Goal: Task Accomplishment & Management: Complete application form

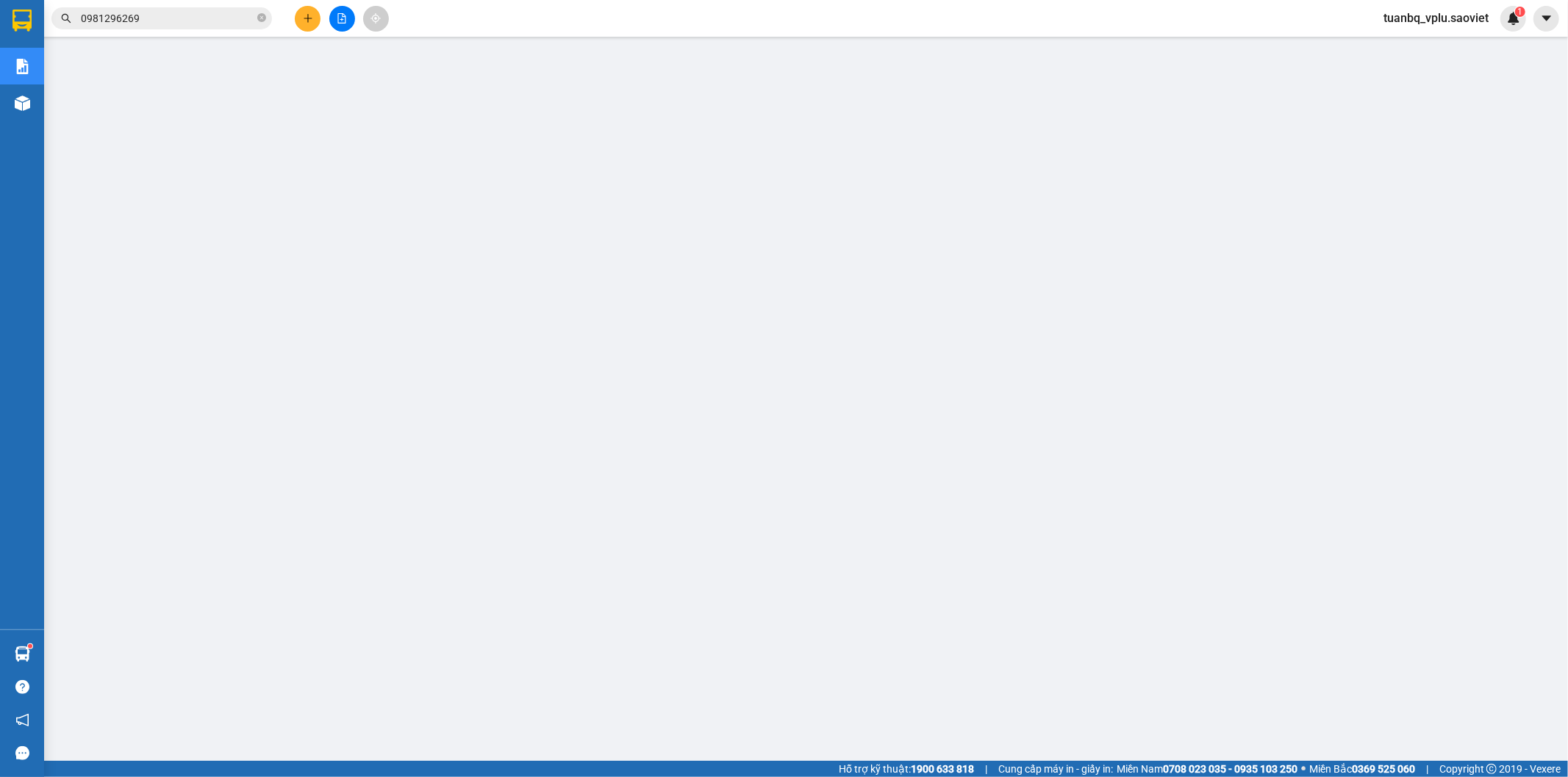
click at [188, 20] on input "0981296269" at bounding box center [167, 19] width 174 height 16
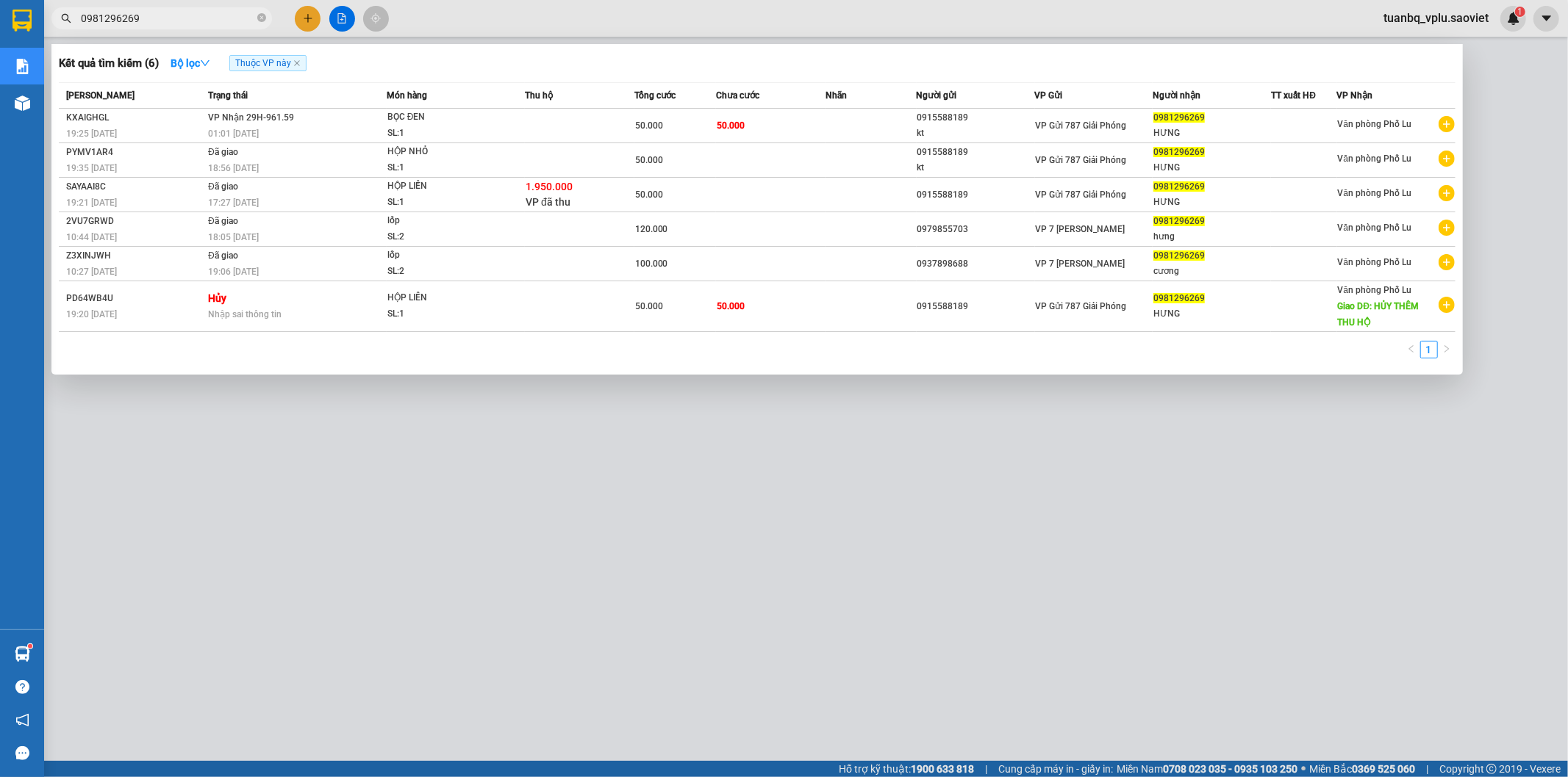
click at [187, 20] on input "0981296269" at bounding box center [167, 19] width 174 height 16
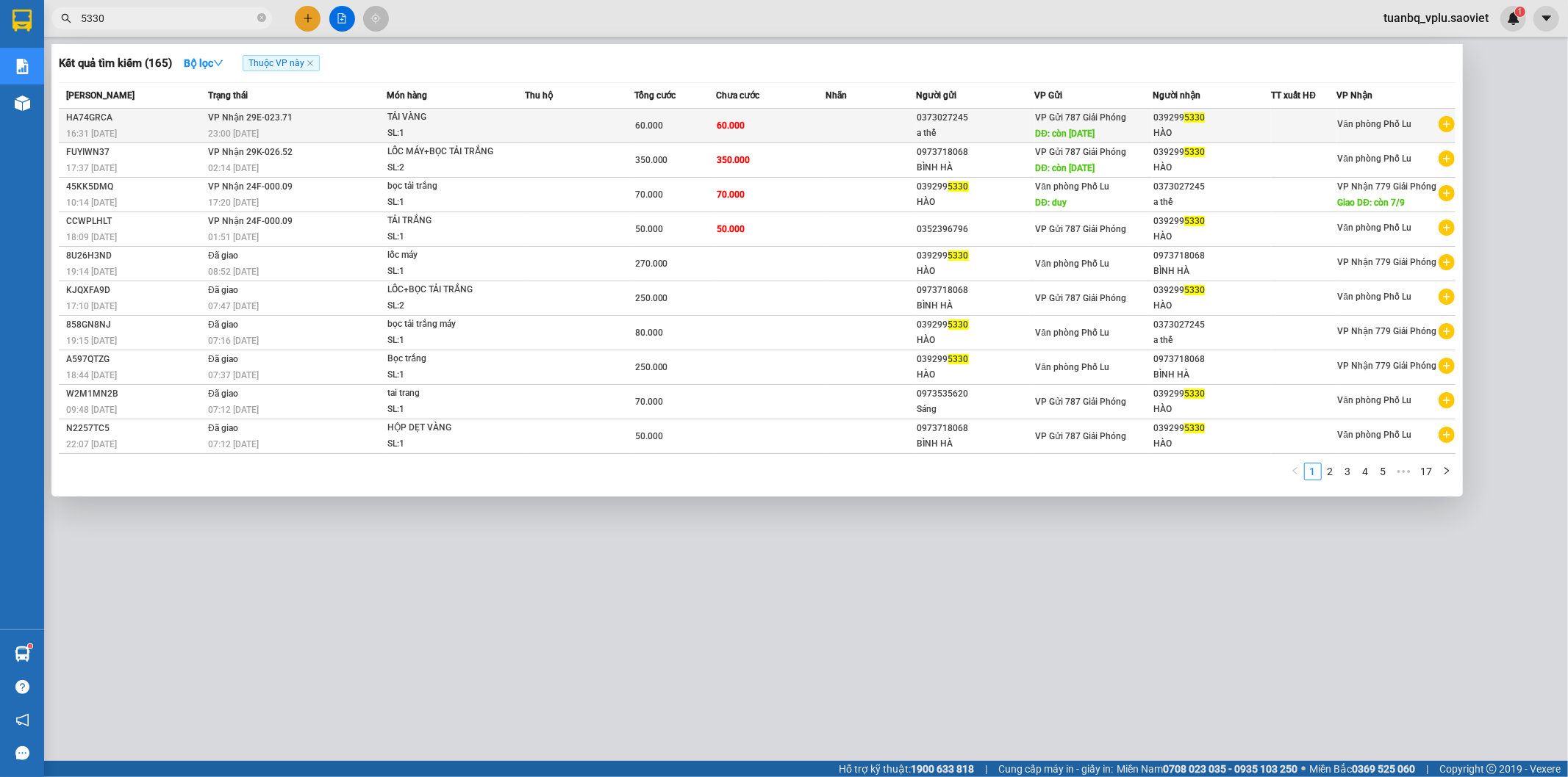
type input "5330"
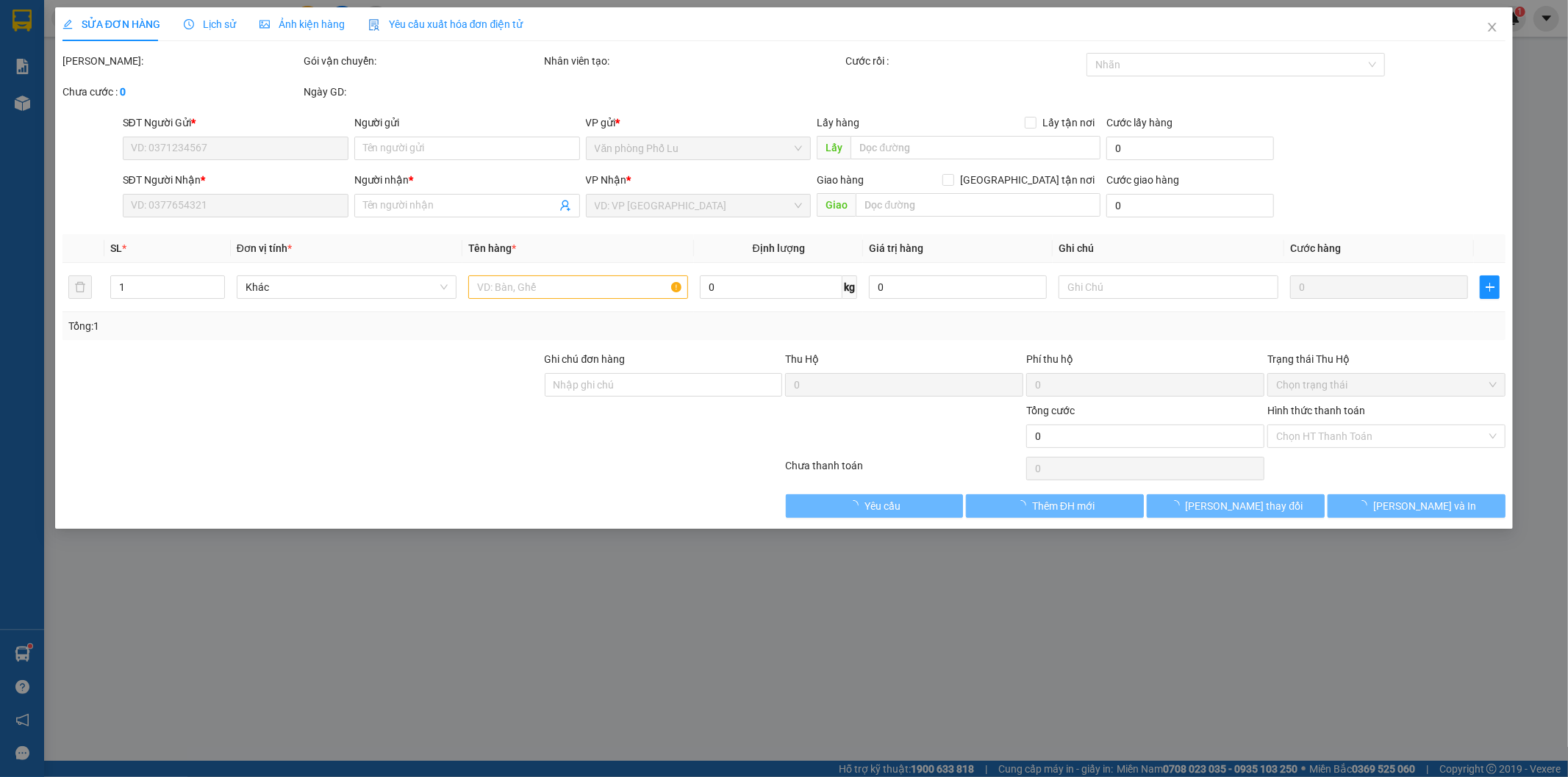
type input "0373027245"
type input "a thế"
type input "còn 11/09/2025"
type input "0392995330"
type input "HÀO"
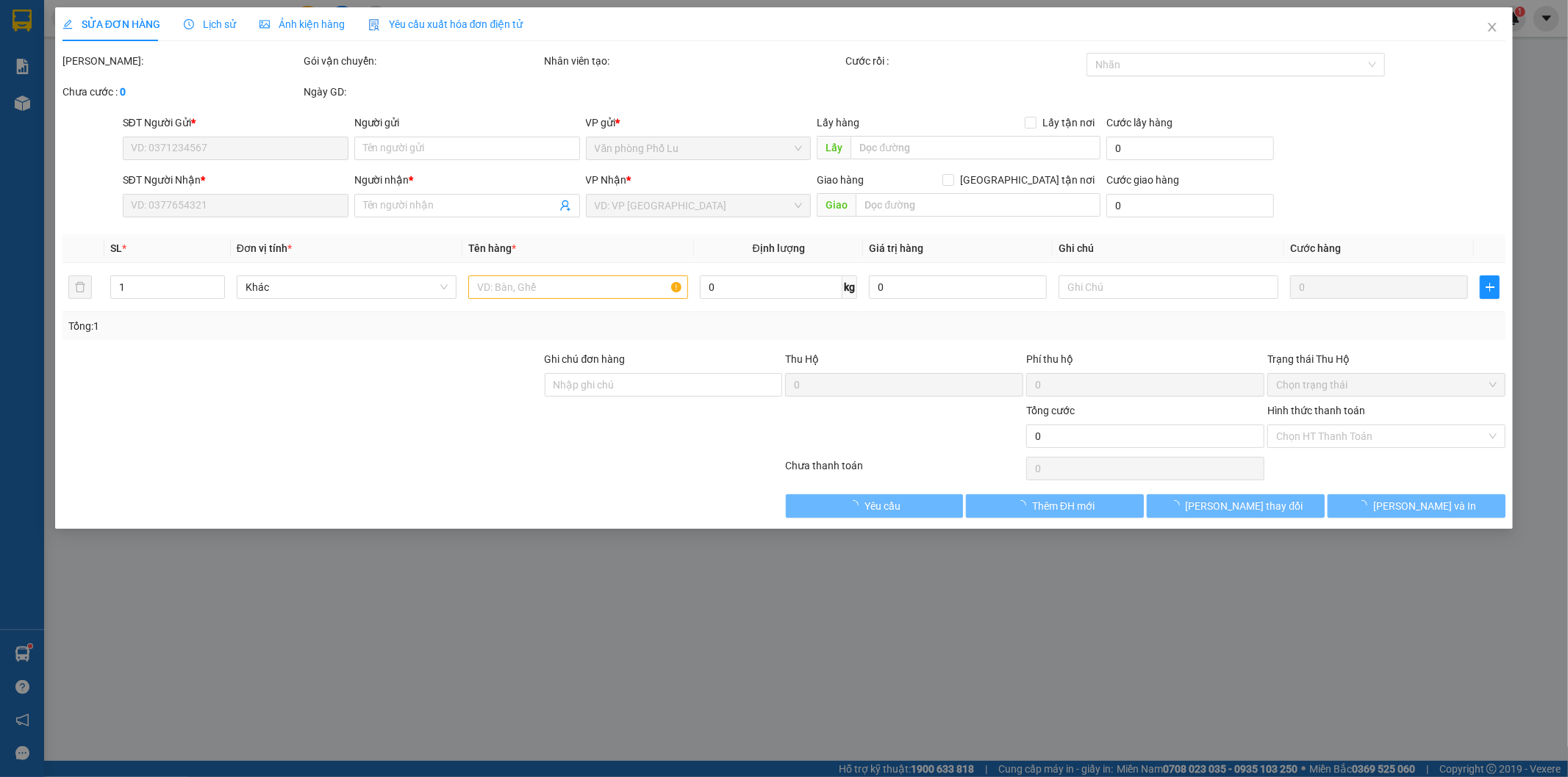
type input "60.000"
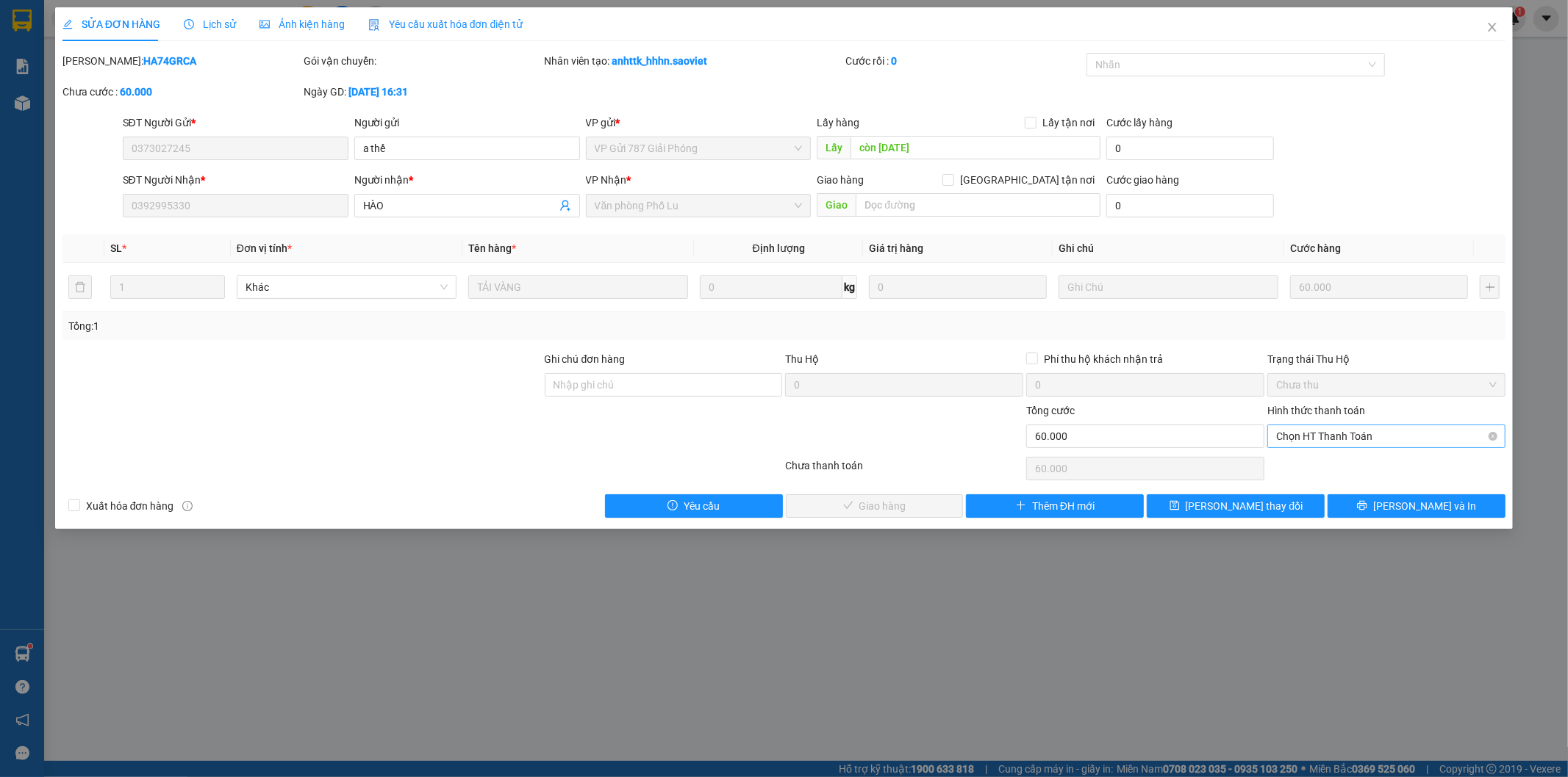
click at [1331, 433] on span "Chọn HT Thanh Toán" at bounding box center [1386, 436] width 221 height 22
click at [1316, 468] on div "Tại văn phòng" at bounding box center [1387, 466] width 221 height 16
type input "0"
click at [897, 507] on span "[PERSON_NAME] và Giao hàng" at bounding box center [884, 507] width 141 height 16
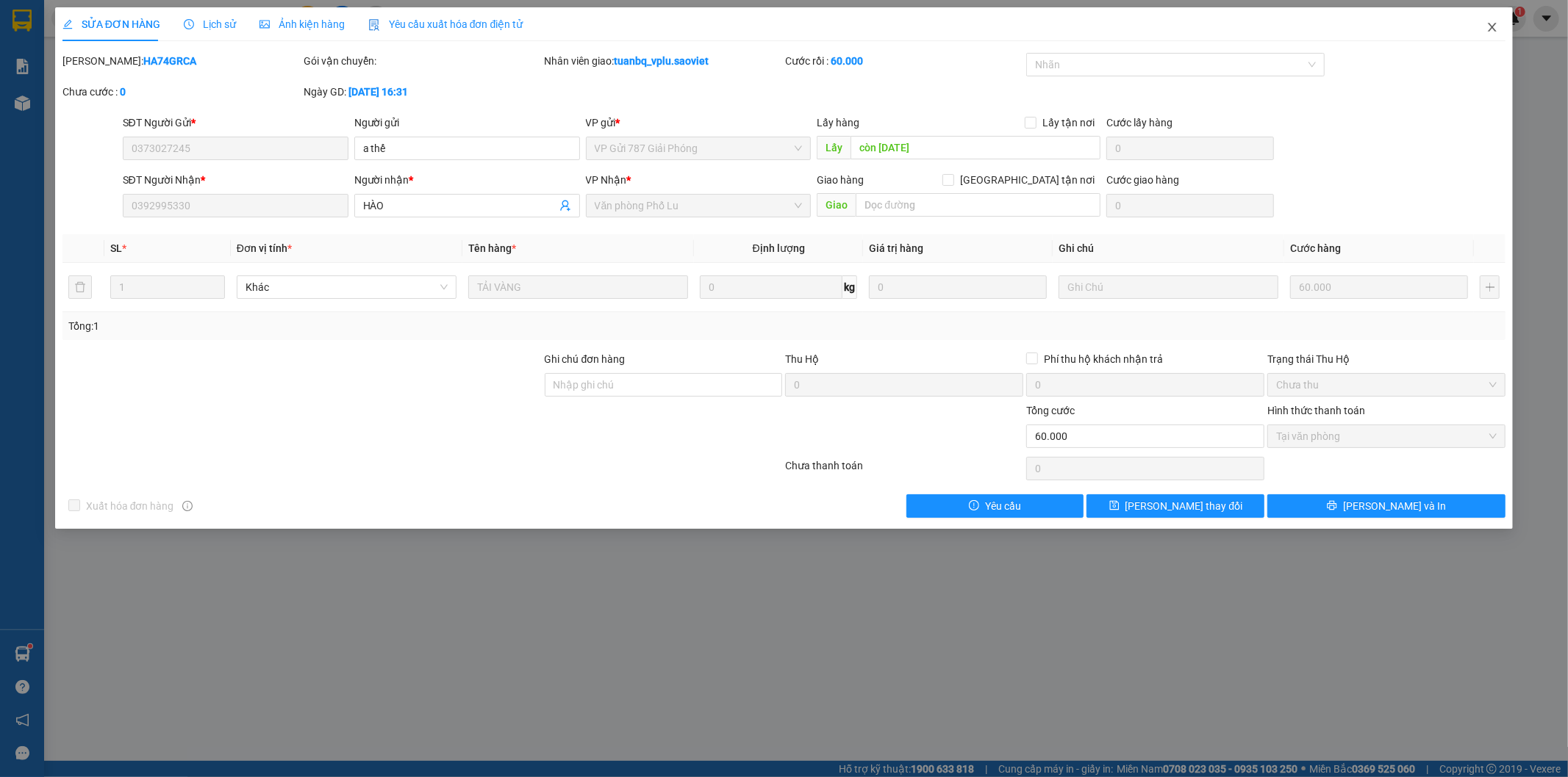
click at [1495, 31] on icon "close" at bounding box center [1493, 27] width 8 height 9
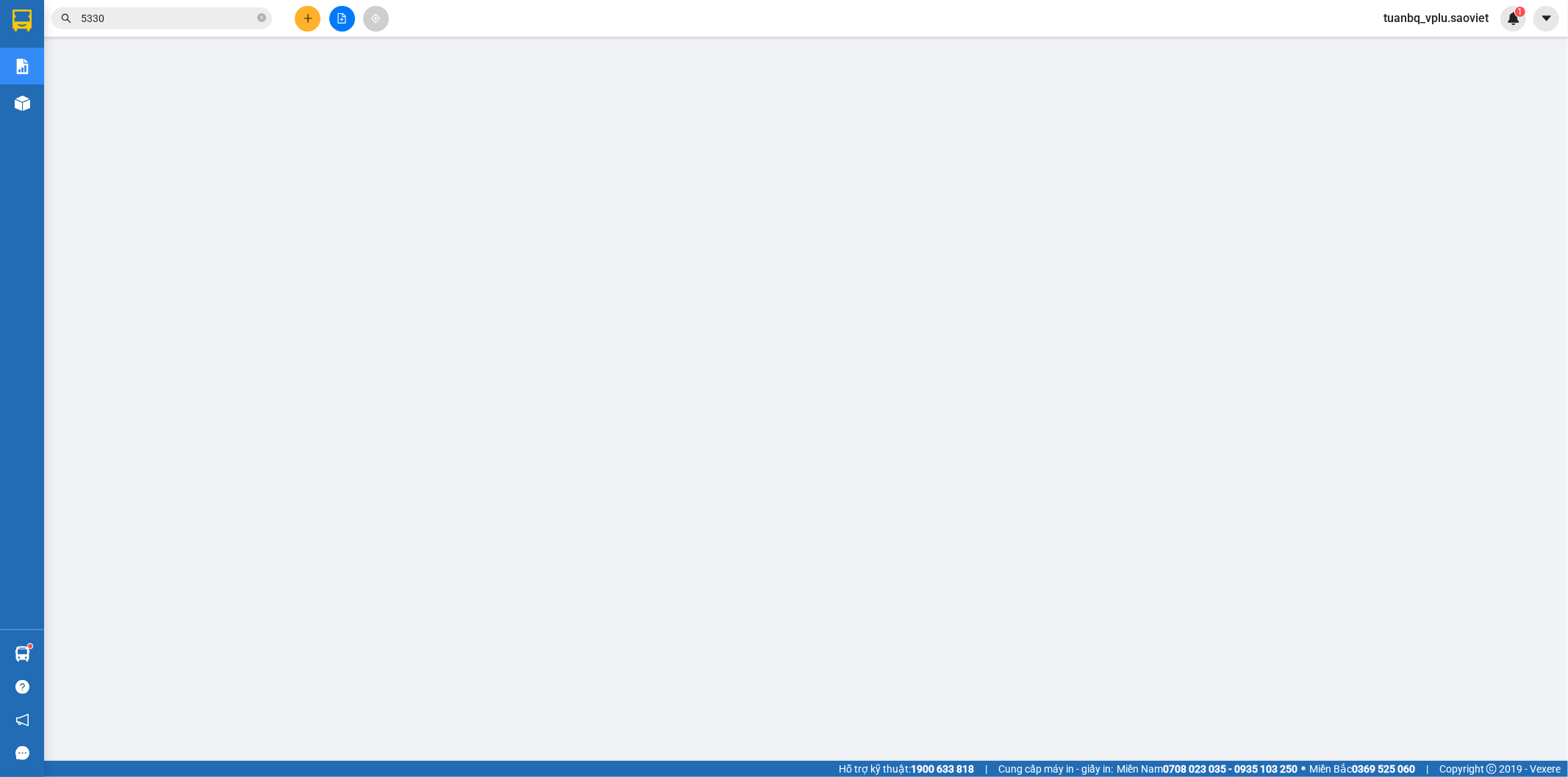
click at [192, 11] on input "5330" at bounding box center [167, 19] width 174 height 16
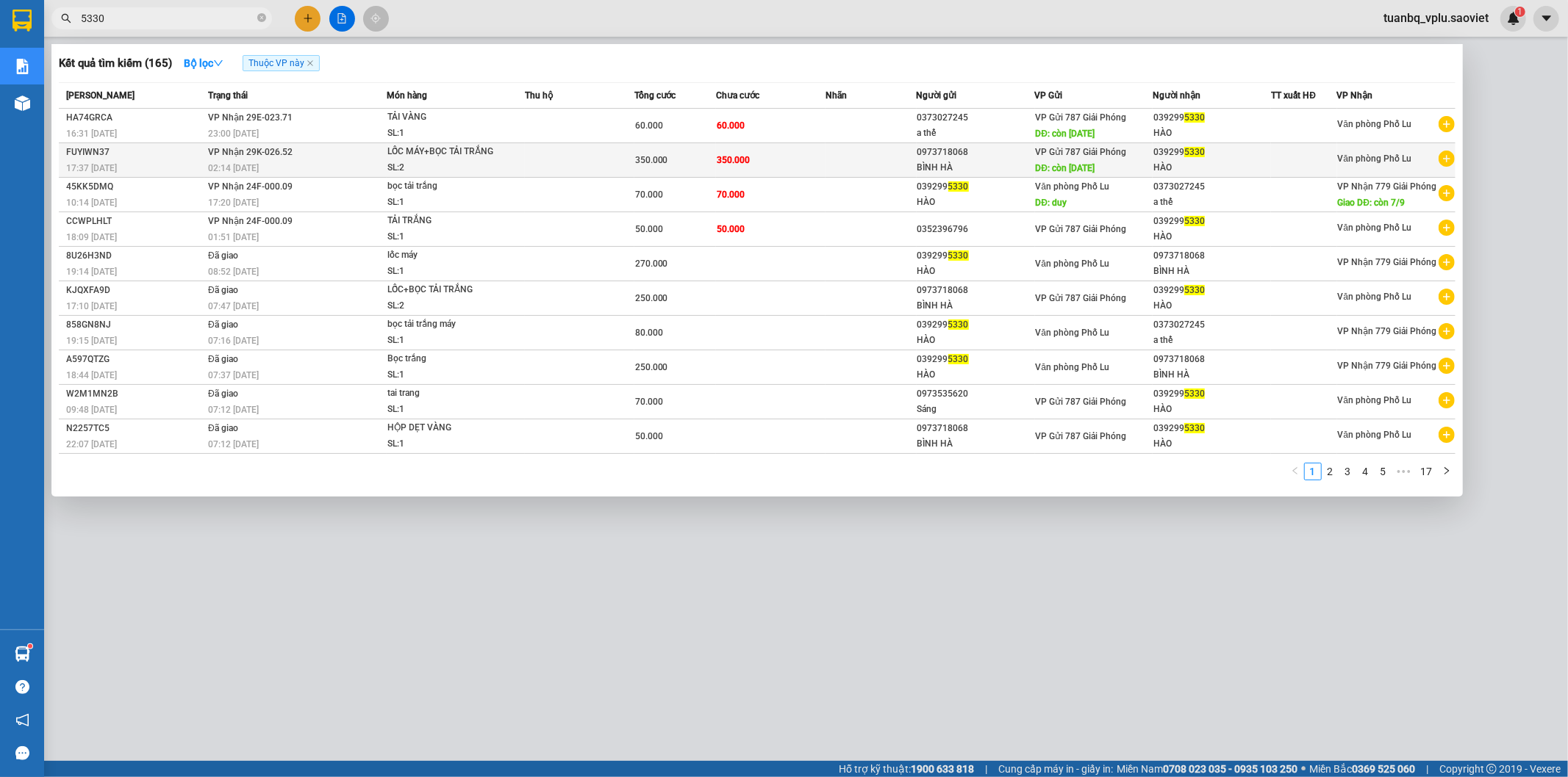
click at [728, 164] on span "350.000" at bounding box center [733, 160] width 33 height 11
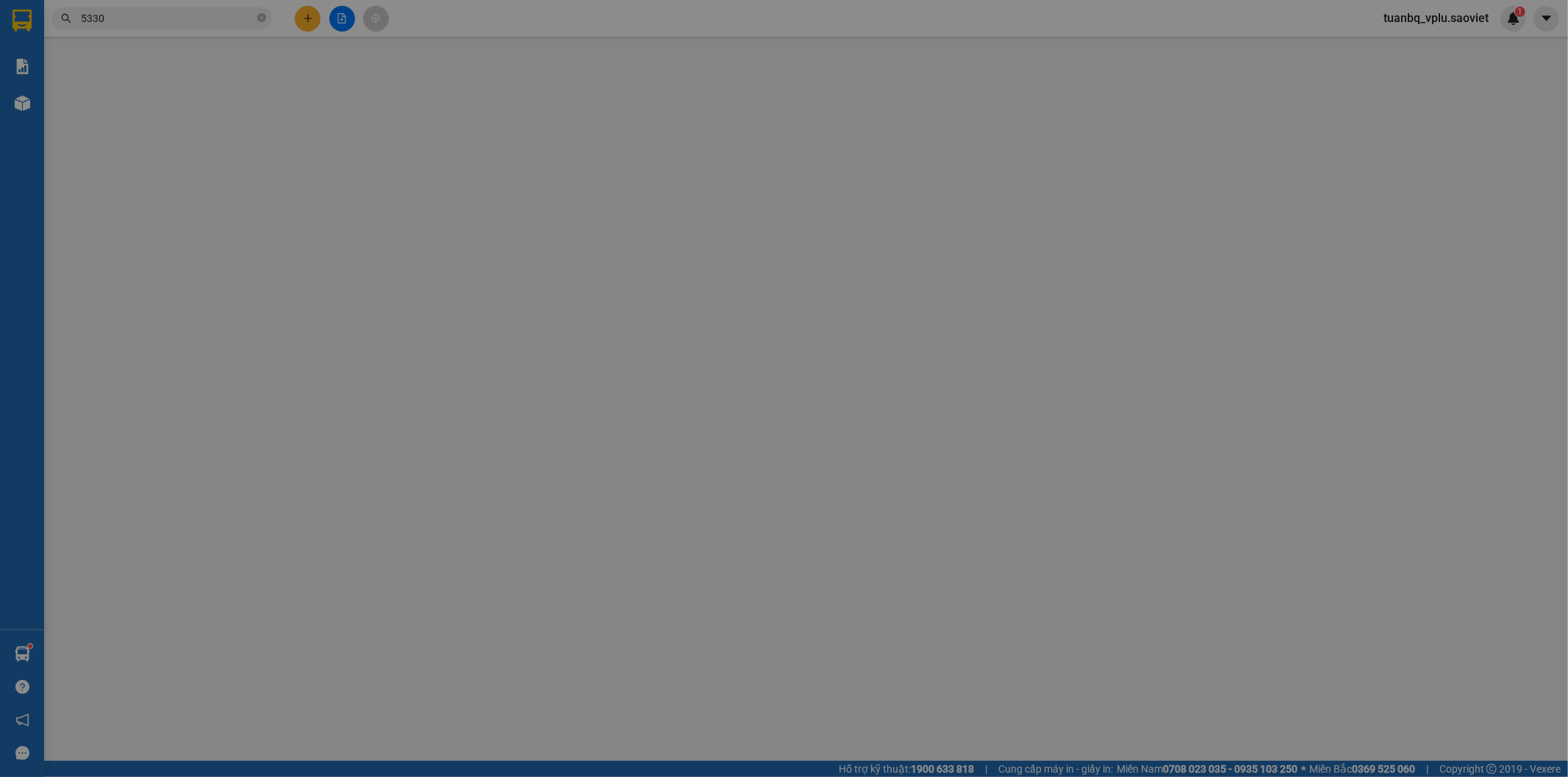
type input "0973718068"
type input "BÌNH HÀ"
type input "còn 11/09/2025"
type input "0392995330"
type input "HÀO"
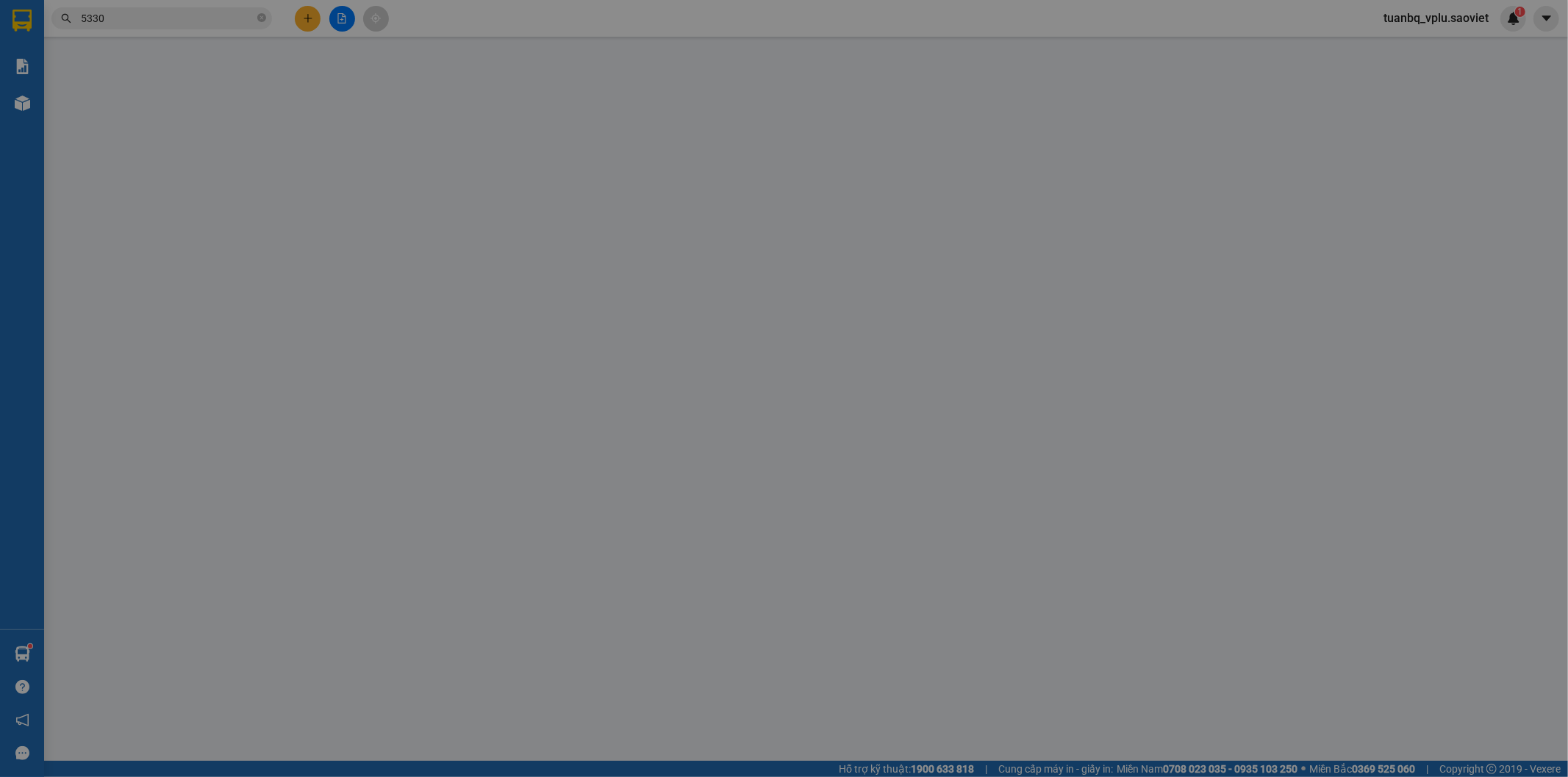
type input "350.000"
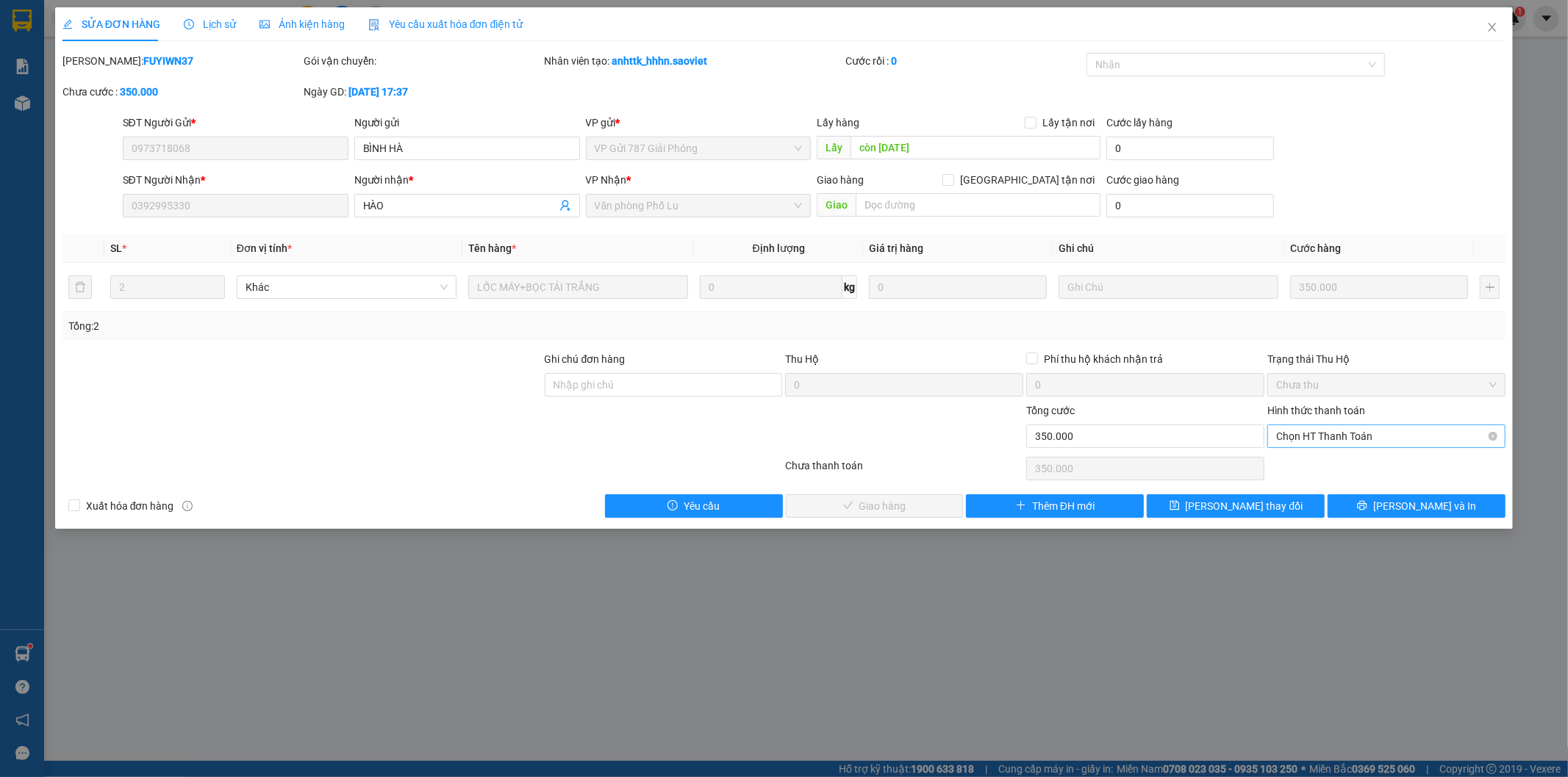
click at [1392, 439] on span "Chọn HT Thanh Toán" at bounding box center [1386, 436] width 221 height 22
click at [1354, 459] on div "Tại văn phòng" at bounding box center [1387, 466] width 221 height 16
type input "0"
drag, startPoint x: 893, startPoint y: 507, endPoint x: 1152, endPoint y: 340, distance: 308.2
click at [895, 507] on span "[PERSON_NAME] và Giao hàng" at bounding box center [884, 507] width 141 height 16
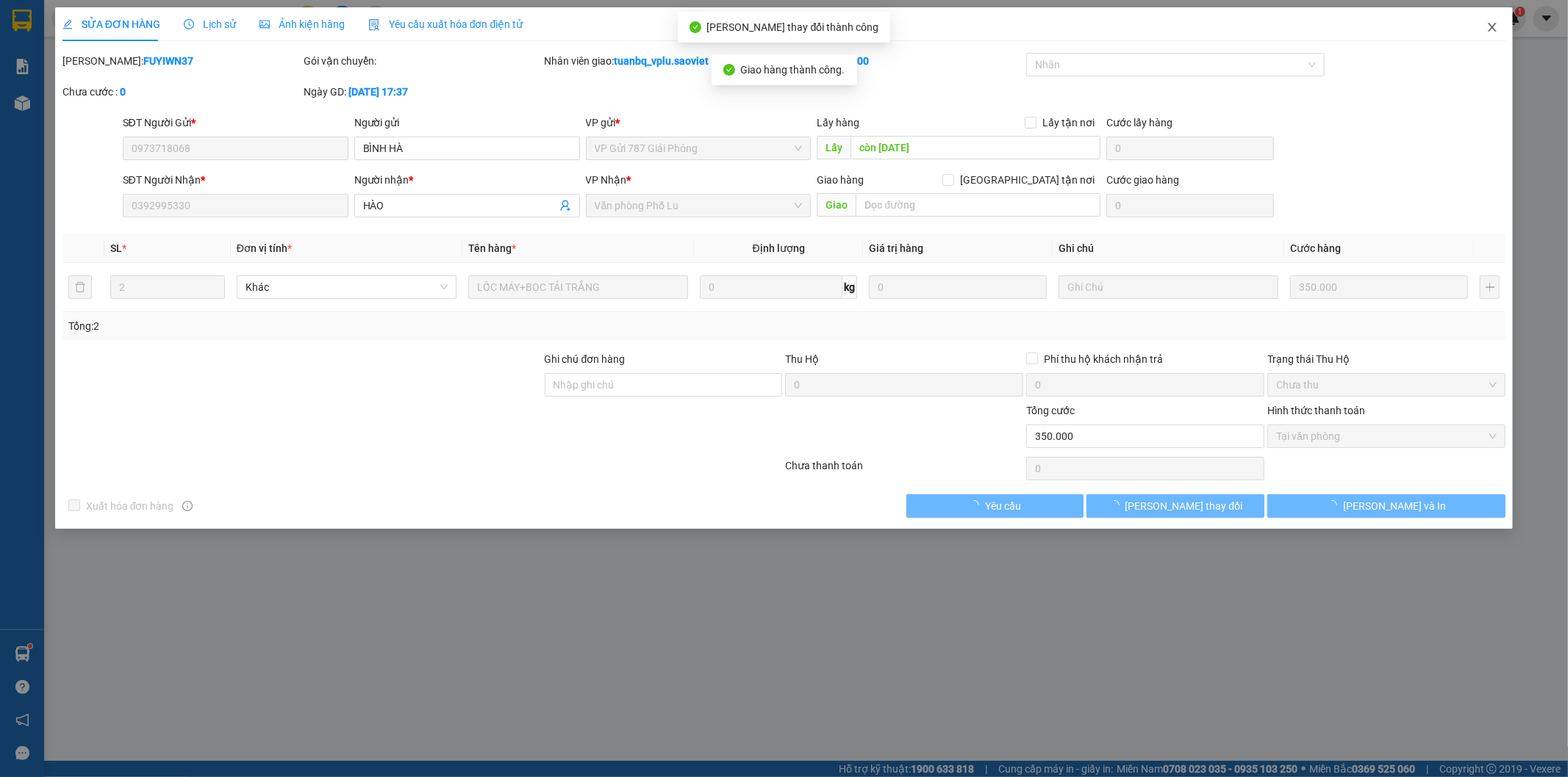
click at [1491, 27] on icon "close" at bounding box center [1492, 27] width 11 height 11
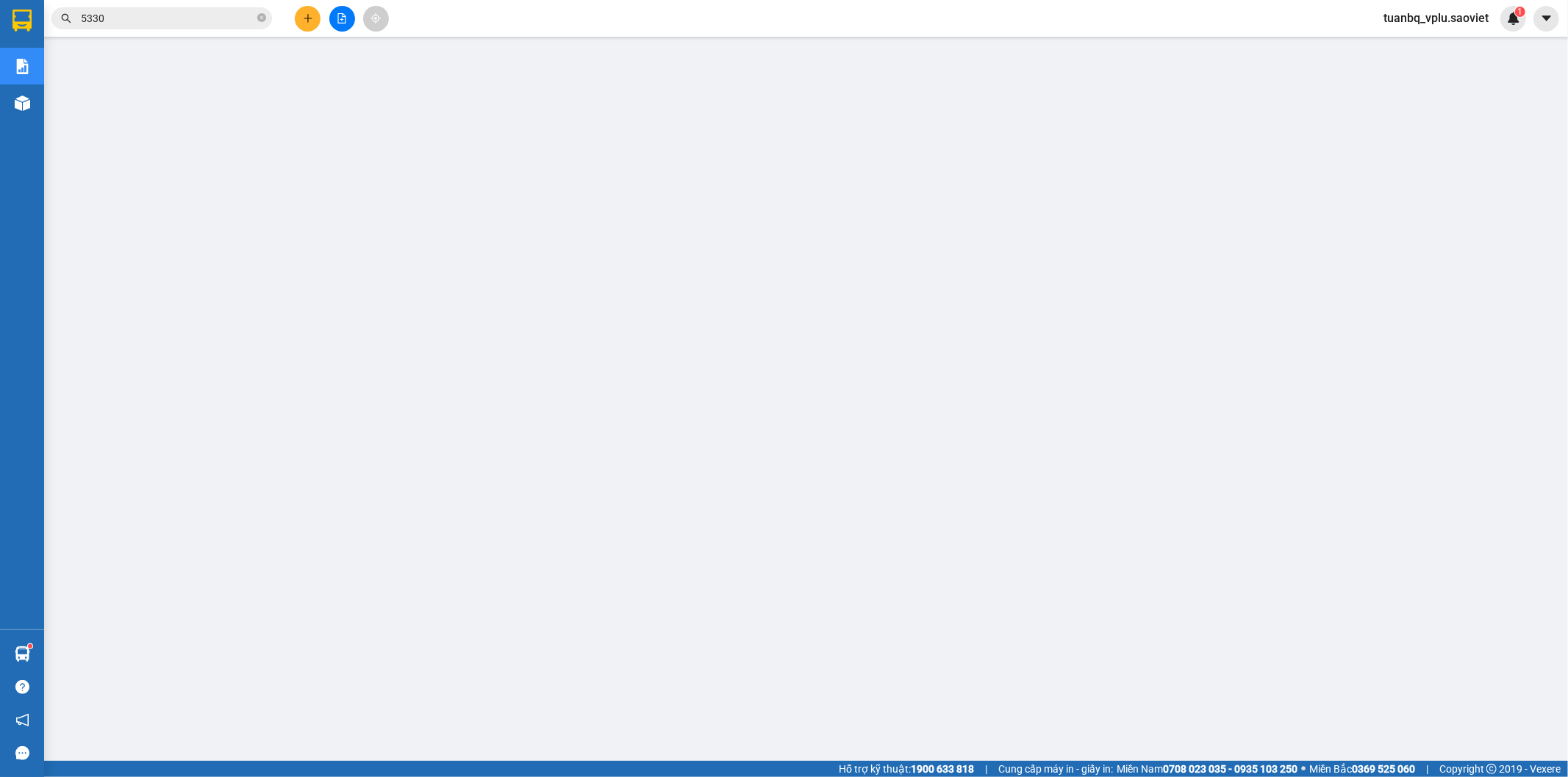
click at [165, 30] on div "Kết quả tìm kiếm ( 165 ) Bộ lọc Thuộc VP này Mã ĐH Trạng thái Món hàng Thu hộ T…" at bounding box center [143, 19] width 287 height 26
click at [165, 27] on span "5330" at bounding box center [161, 18] width 221 height 22
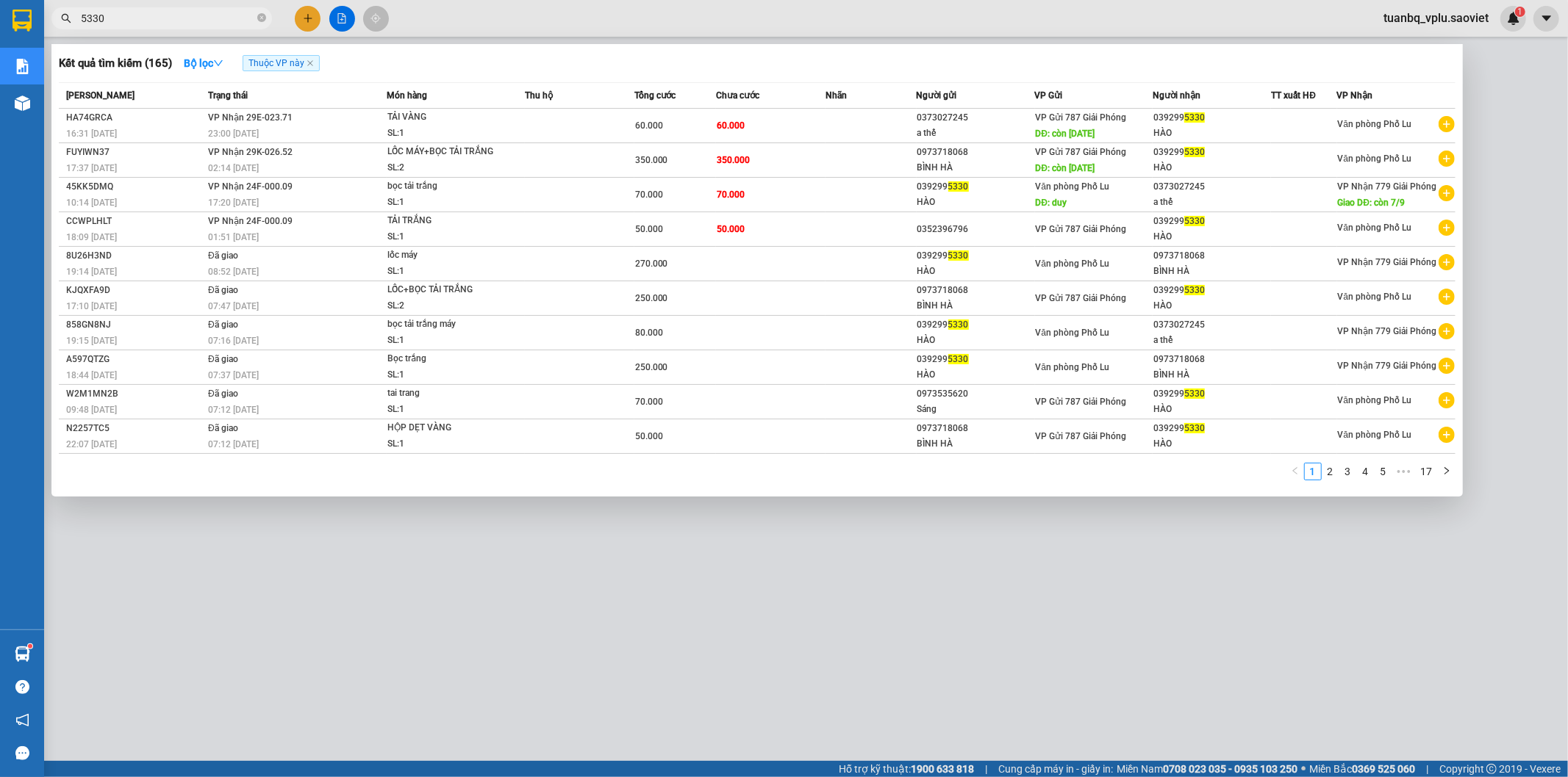
click at [165, 27] on span "5330" at bounding box center [161, 18] width 221 height 22
click at [167, 24] on input "5330" at bounding box center [167, 19] width 174 height 16
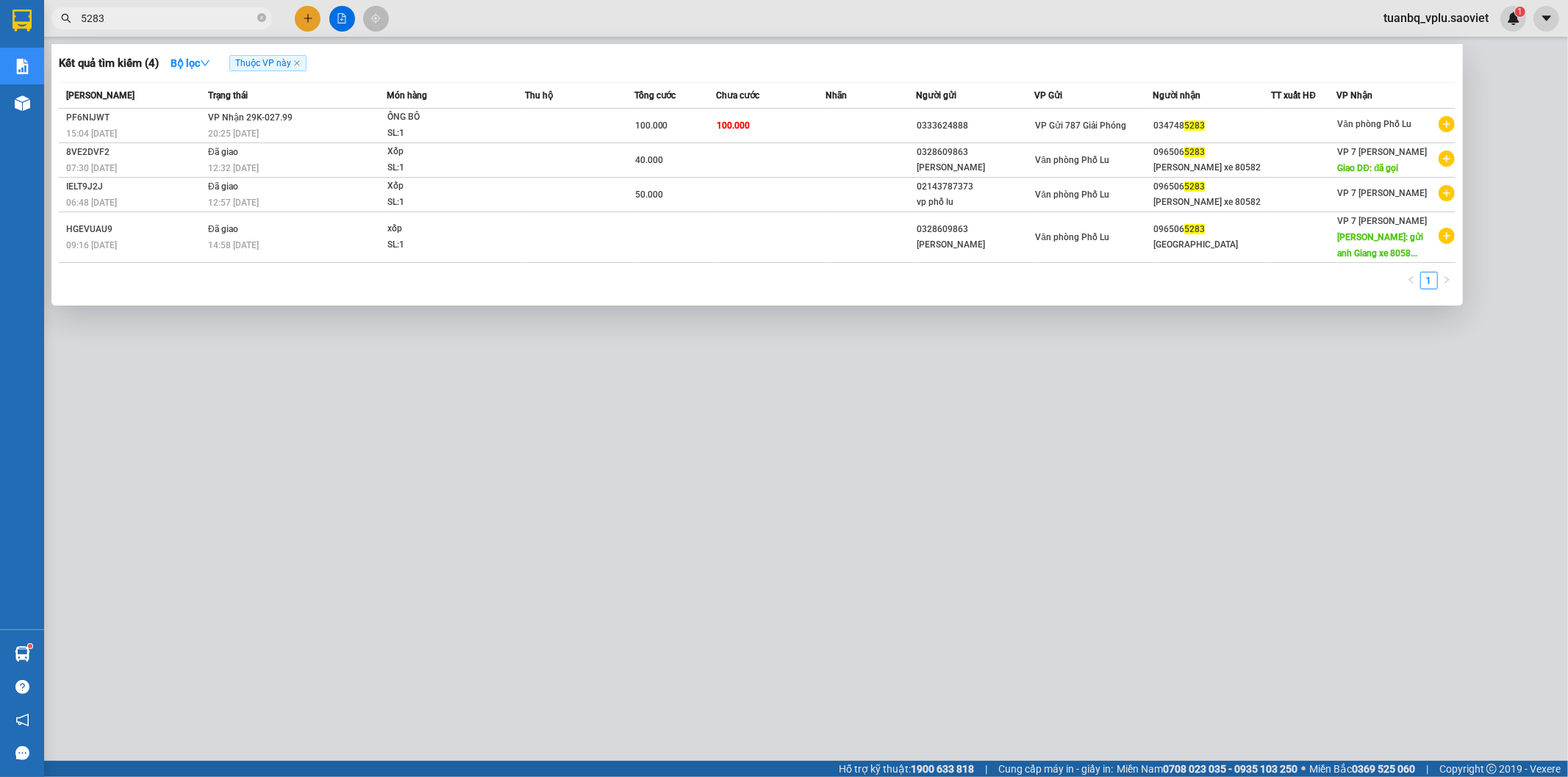
click at [838, 519] on div at bounding box center [784, 388] width 1568 height 777
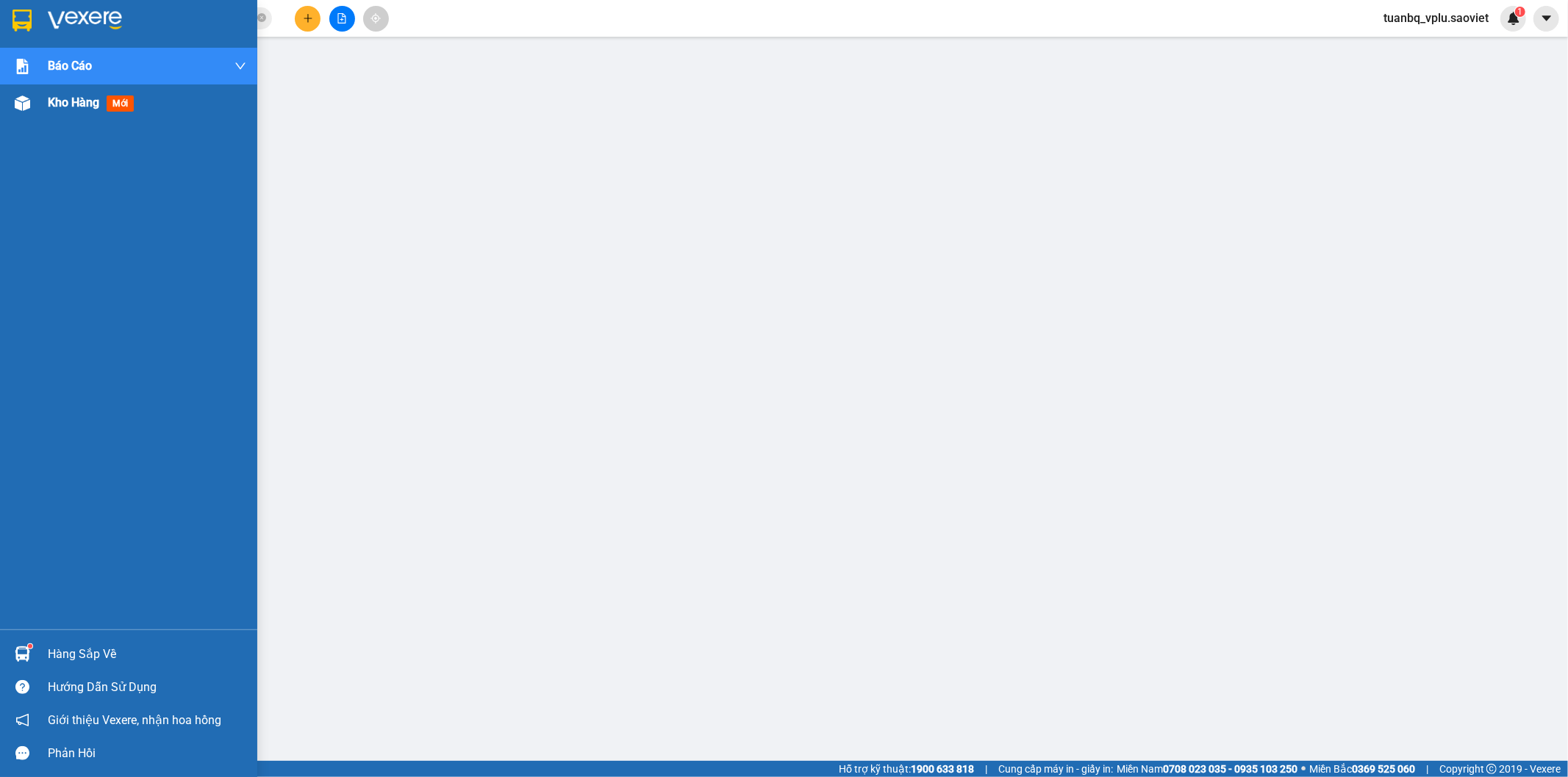
click at [84, 103] on span "Kho hàng" at bounding box center [73, 102] width 51 height 14
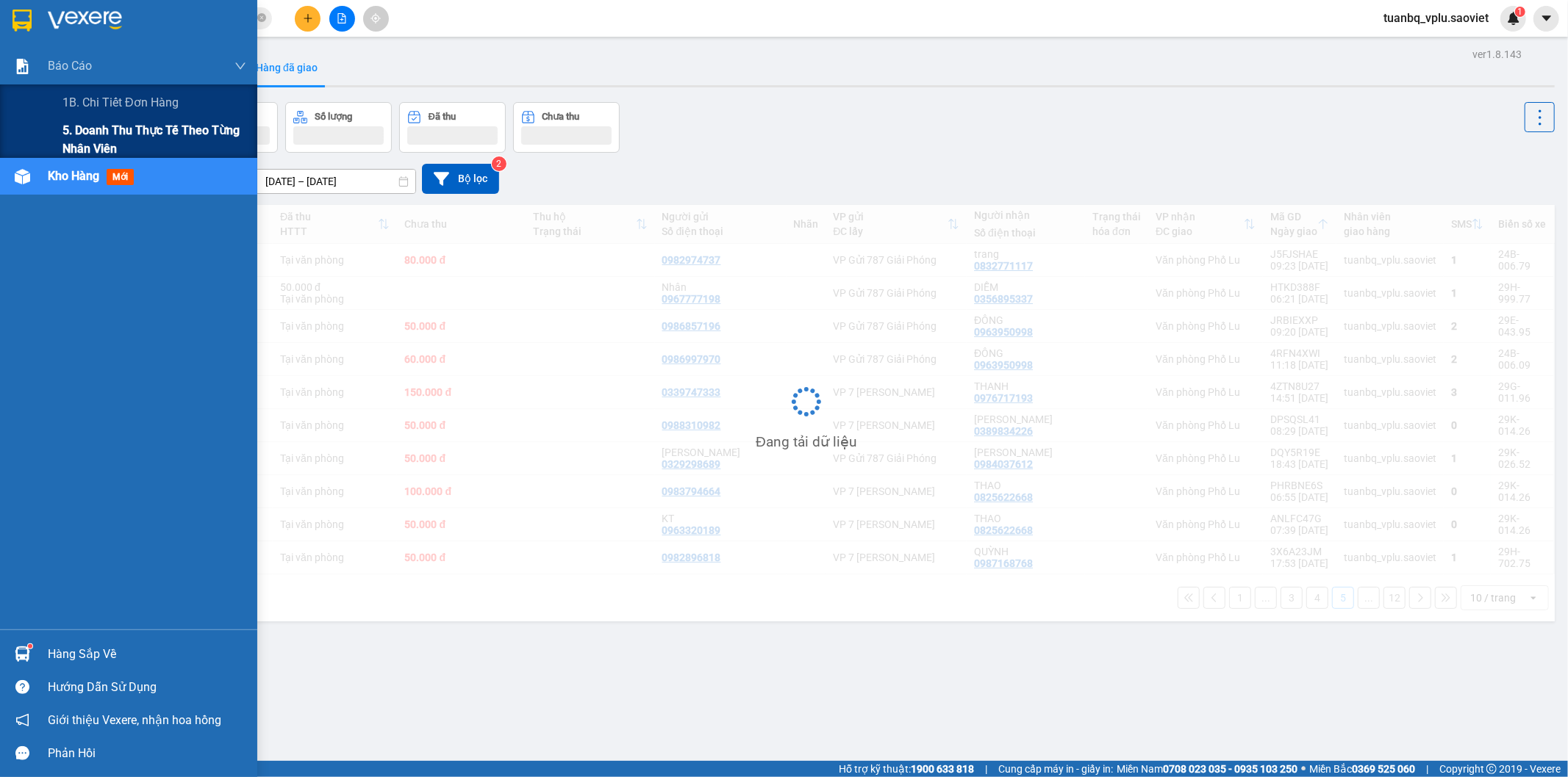
click at [124, 128] on span "5. Doanh thu thực tế theo từng nhân viên" at bounding box center [155, 139] width 184 height 37
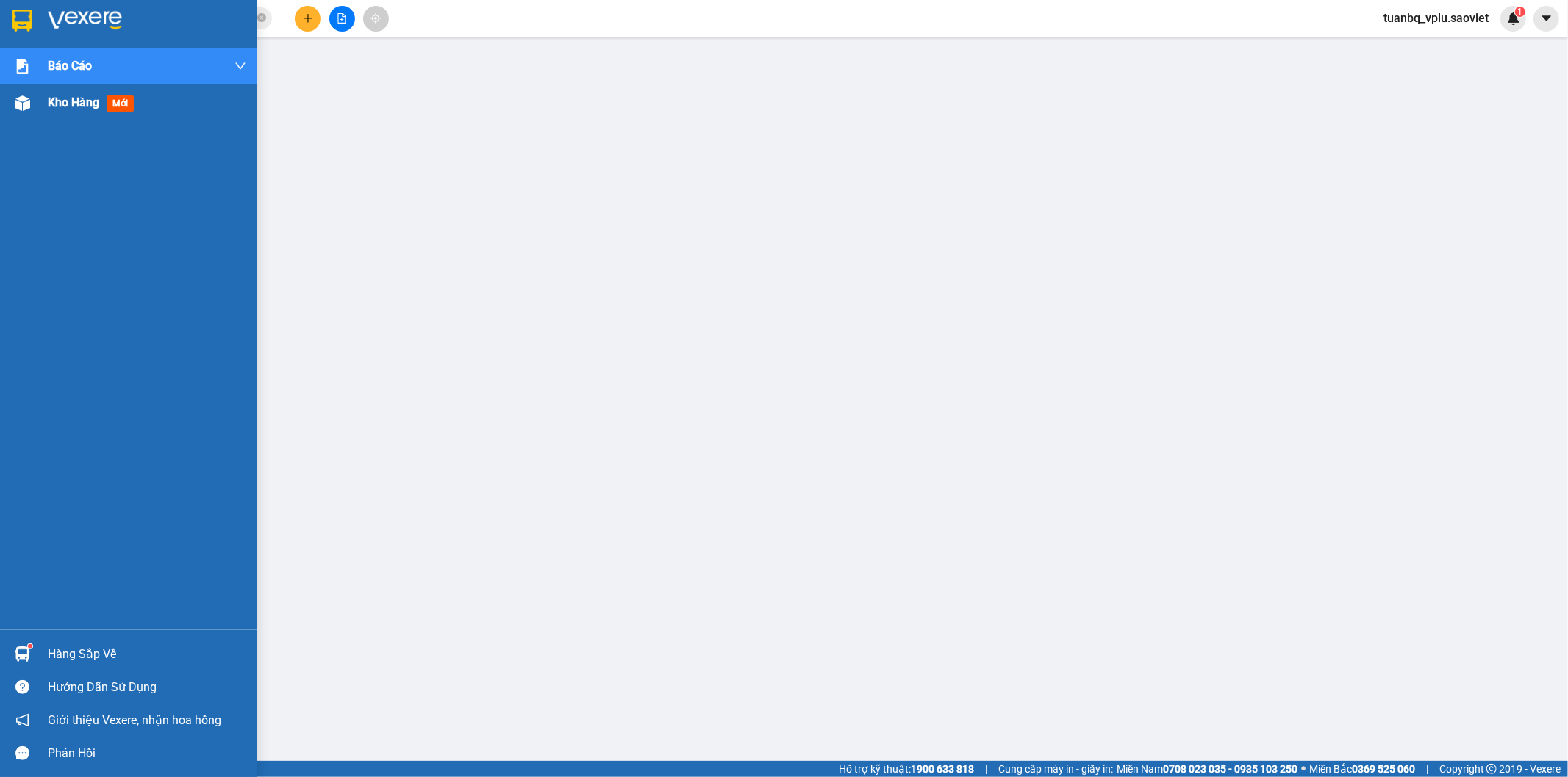
click at [81, 112] on div "Kho hàng mới" at bounding box center [148, 103] width 199 height 37
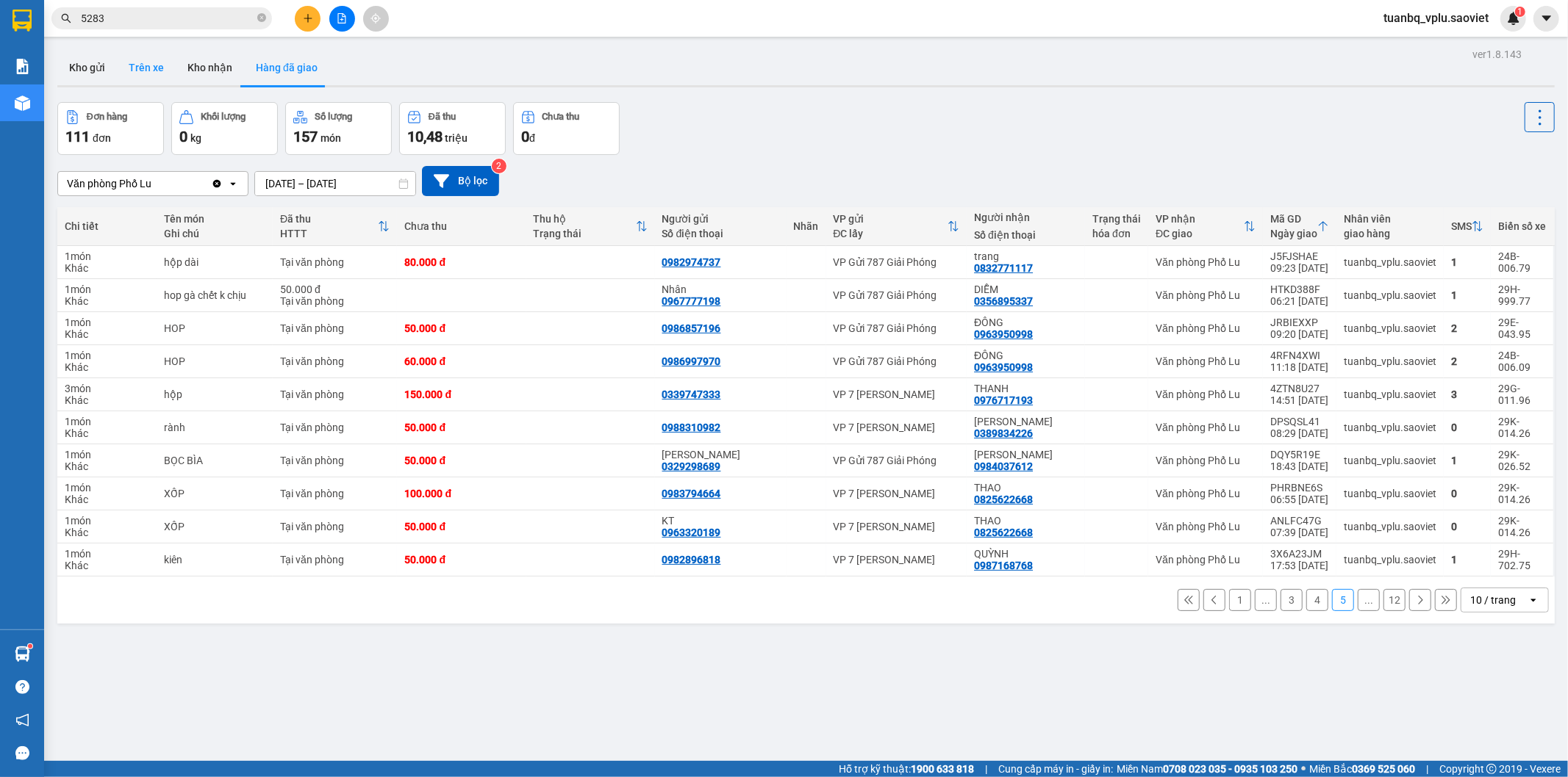
click at [151, 70] on button "Trên xe" at bounding box center [146, 67] width 59 height 35
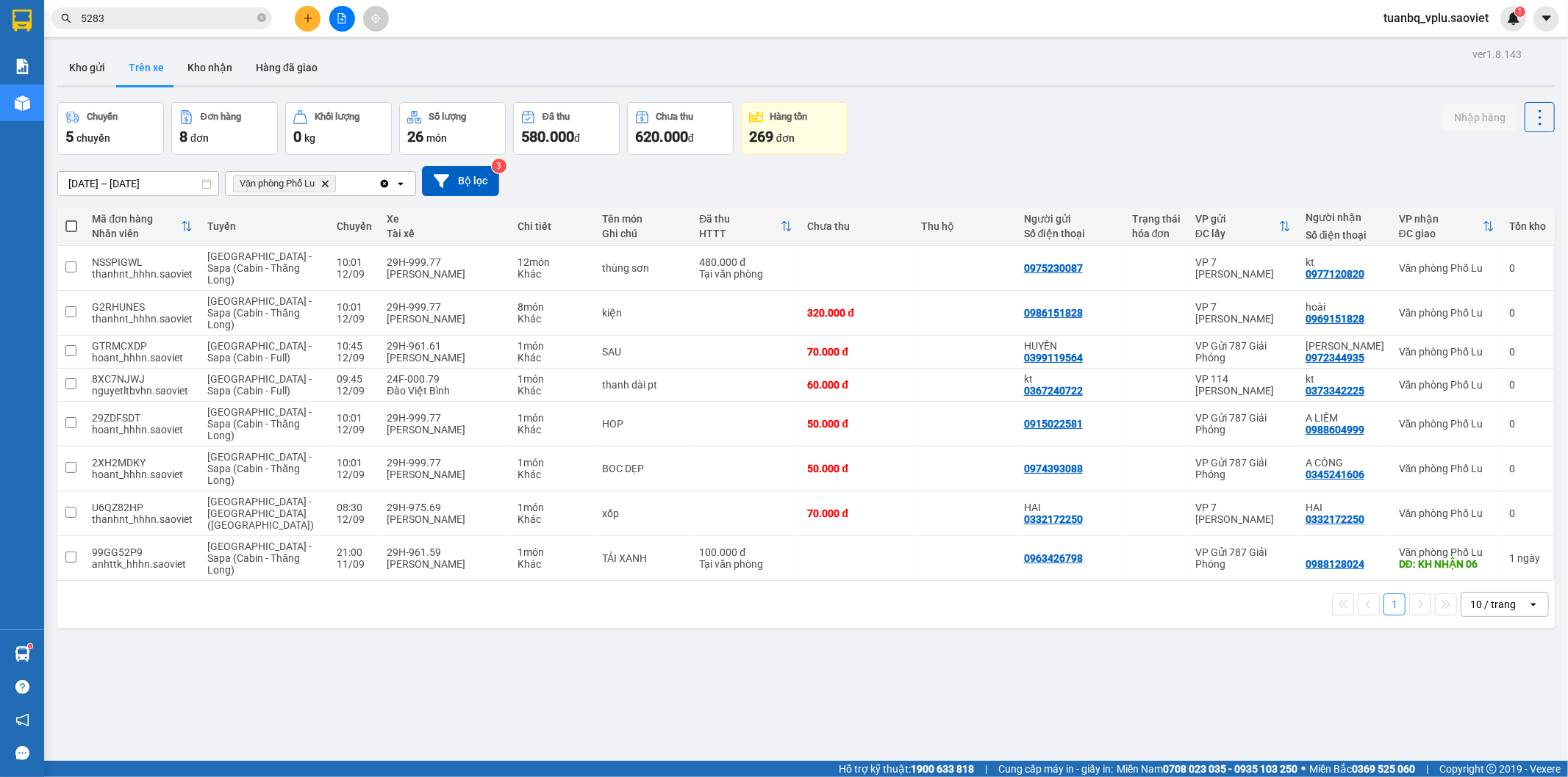
click at [141, 19] on input "5283" at bounding box center [167, 19] width 174 height 16
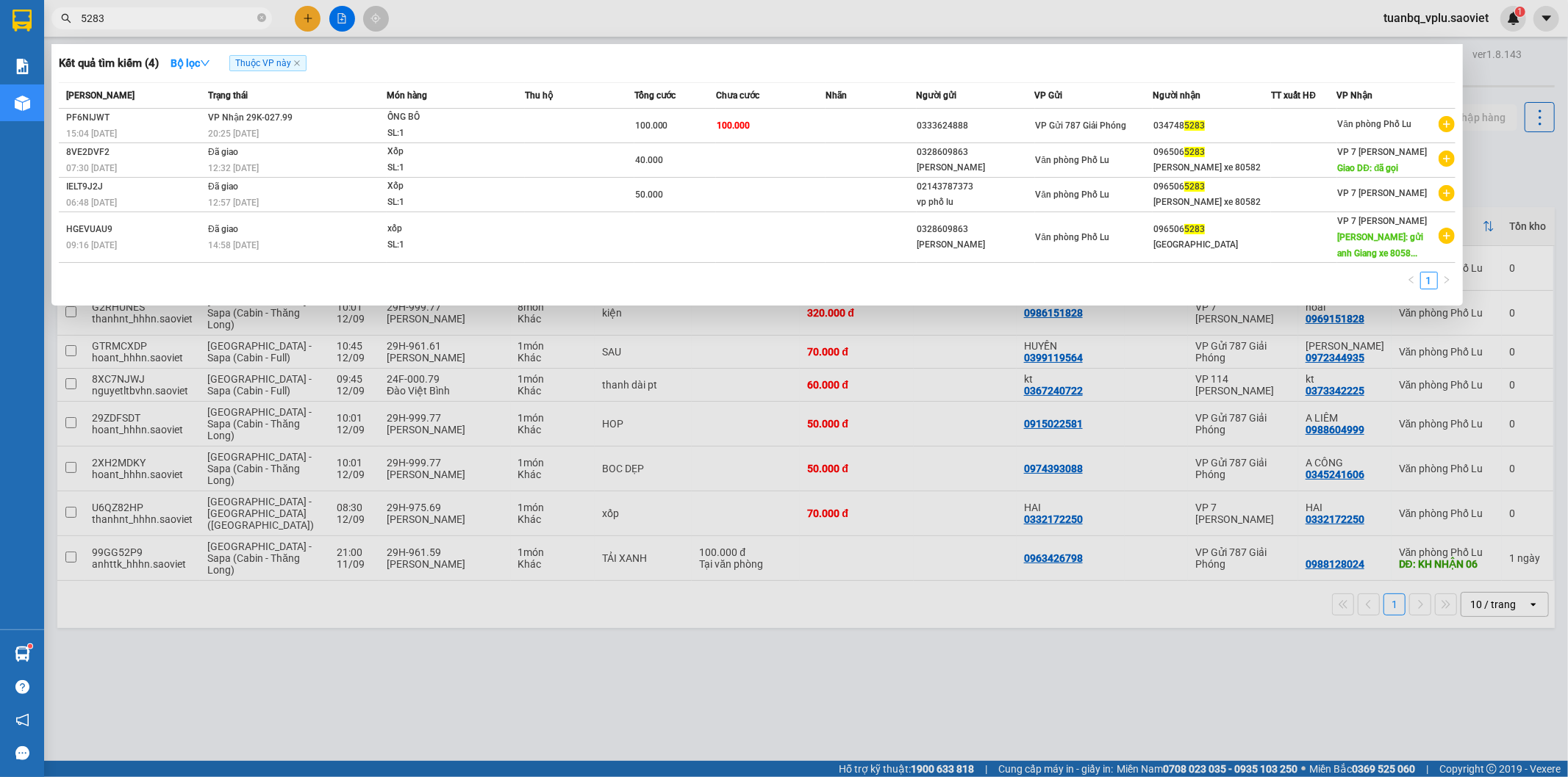
click at [141, 19] on input "5283" at bounding box center [167, 19] width 174 height 16
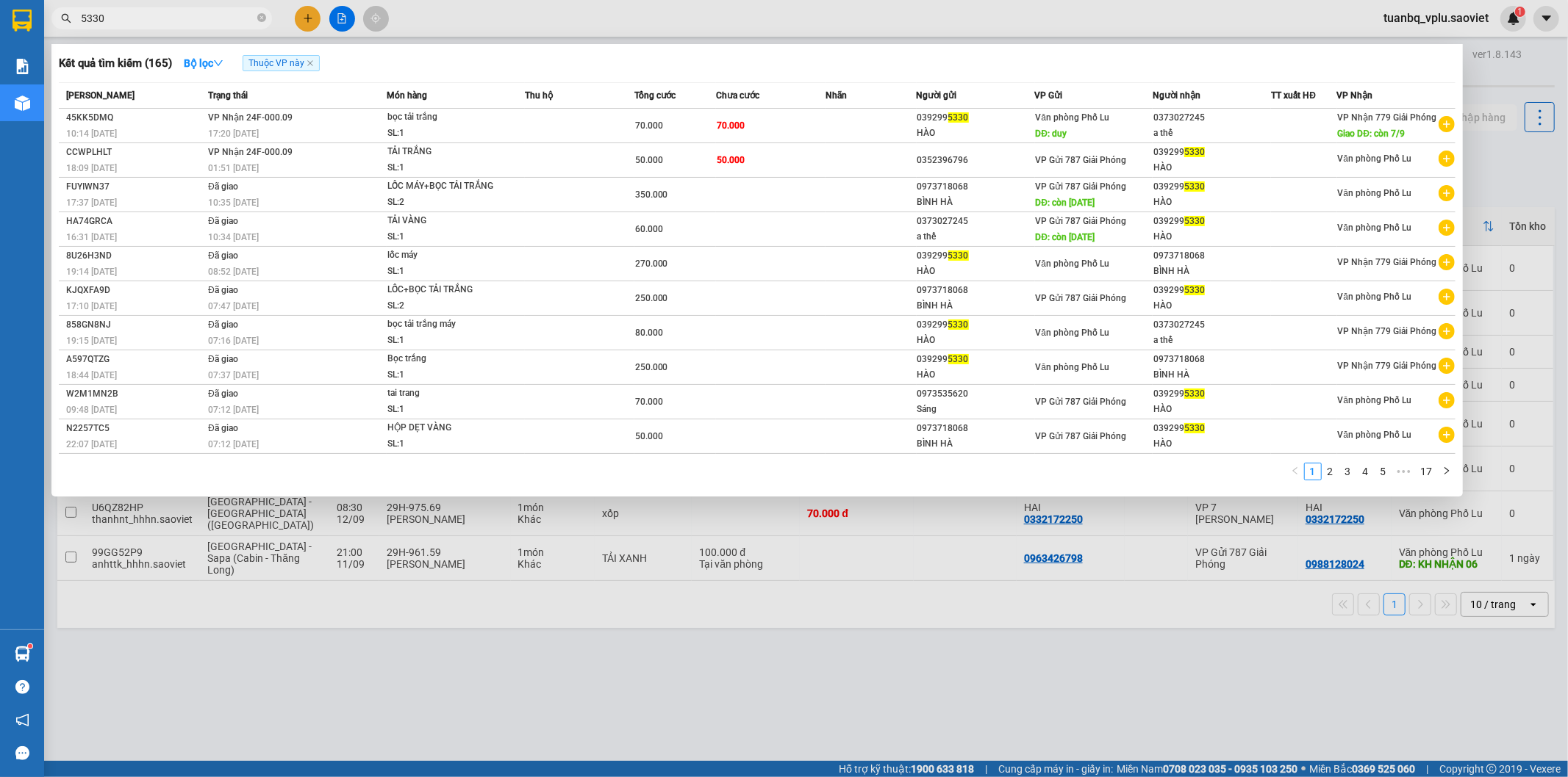
type input "5330"
click at [923, 692] on div at bounding box center [784, 388] width 1568 height 777
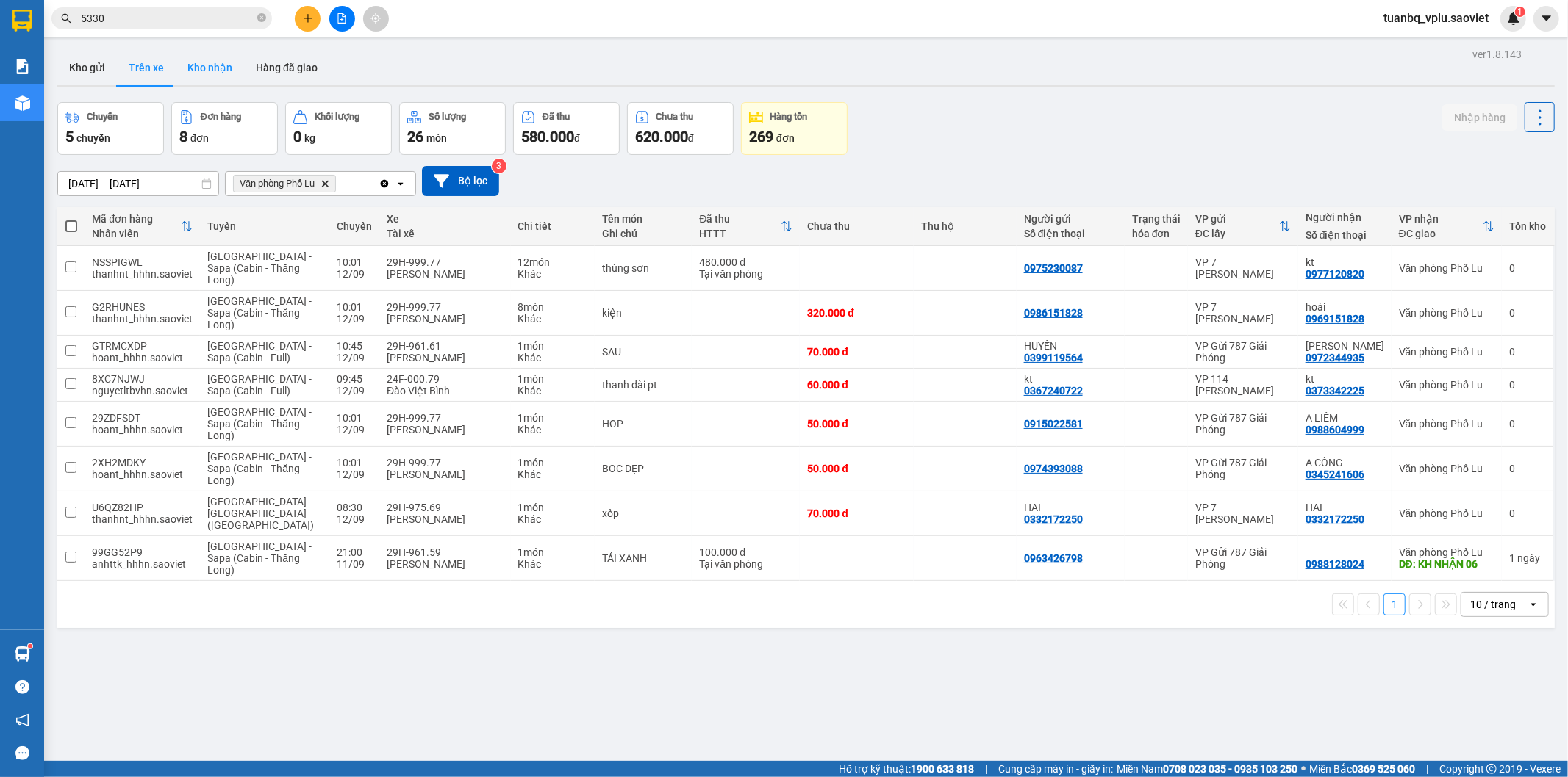
click at [211, 64] on button "Kho nhận" at bounding box center [210, 67] width 68 height 35
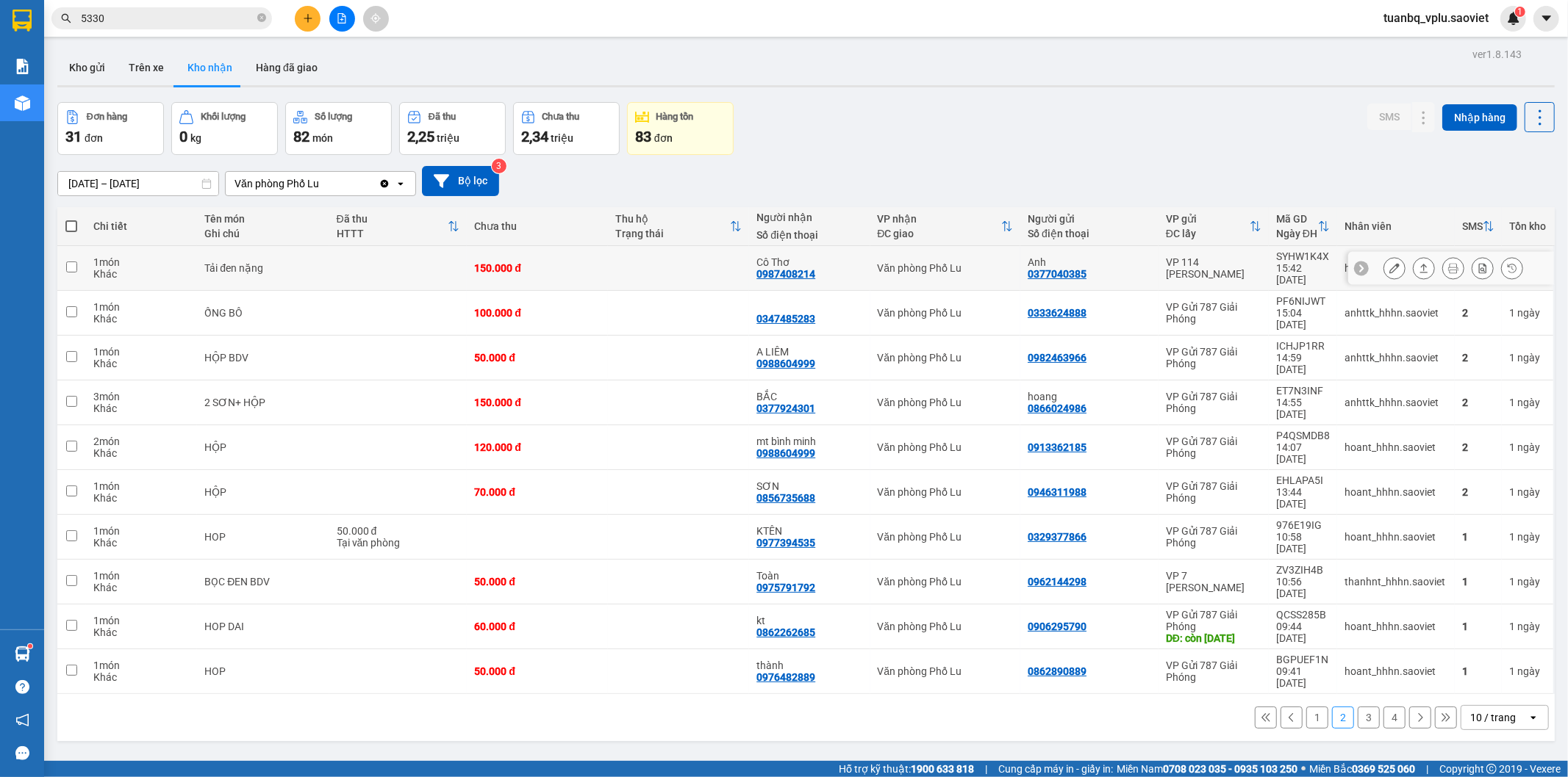
click at [1390, 263] on icon at bounding box center [1394, 268] width 11 height 11
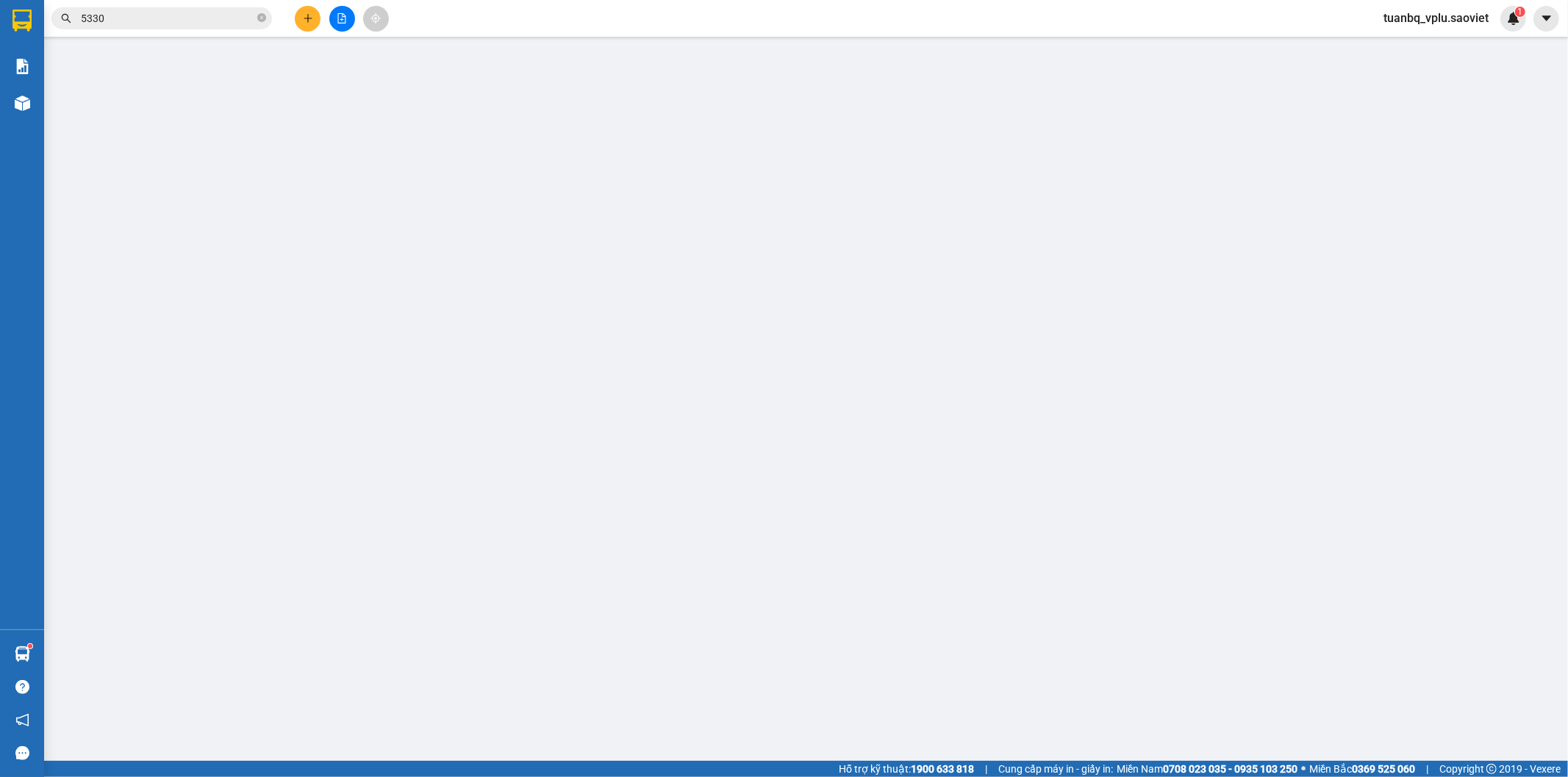
type input "0377040385"
type input "Anh"
type input "0987408214"
type input "Cô Thơ"
type input "150.000"
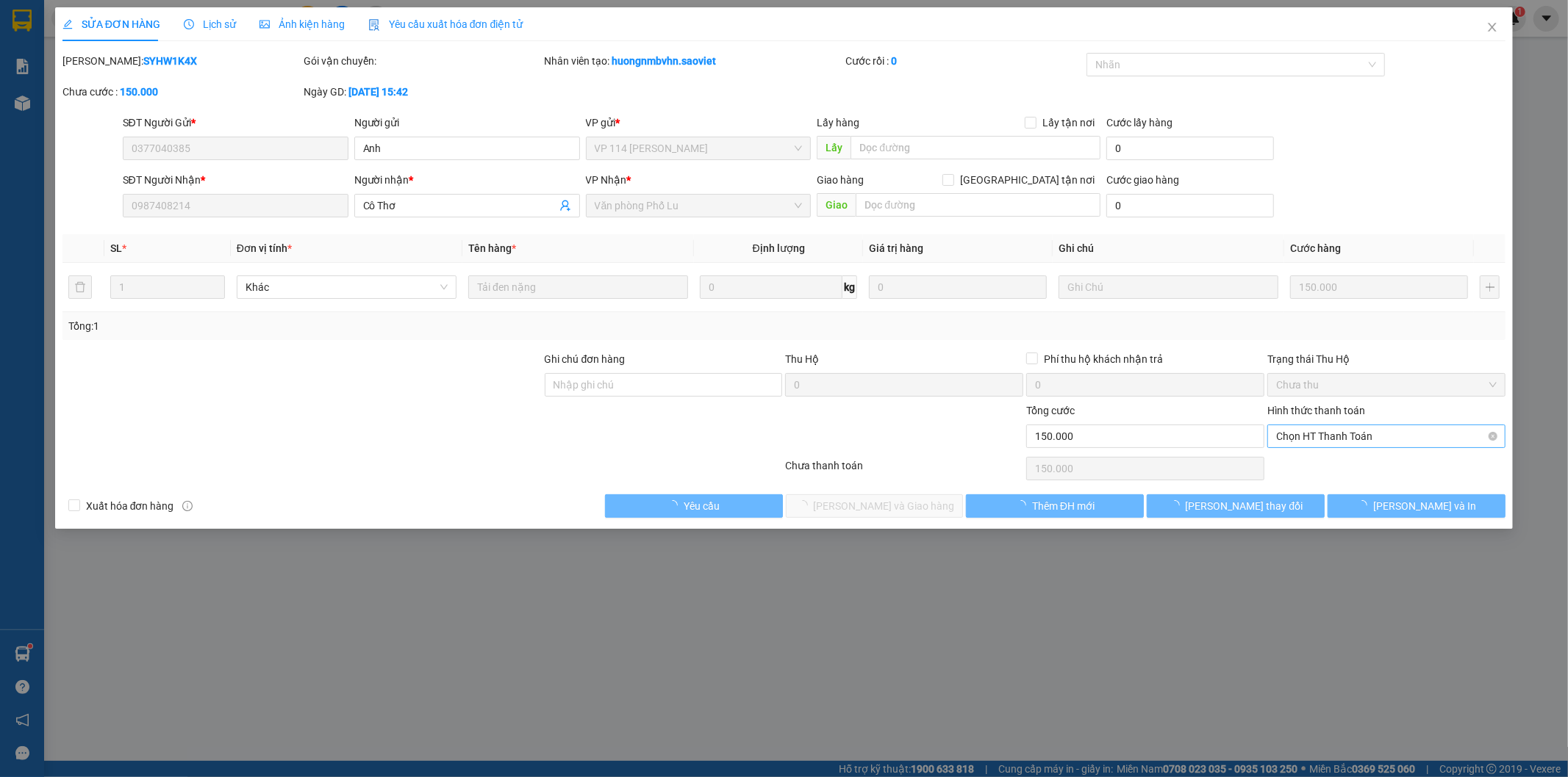
click at [1324, 434] on span "Chọn HT Thanh Toán" at bounding box center [1386, 436] width 221 height 22
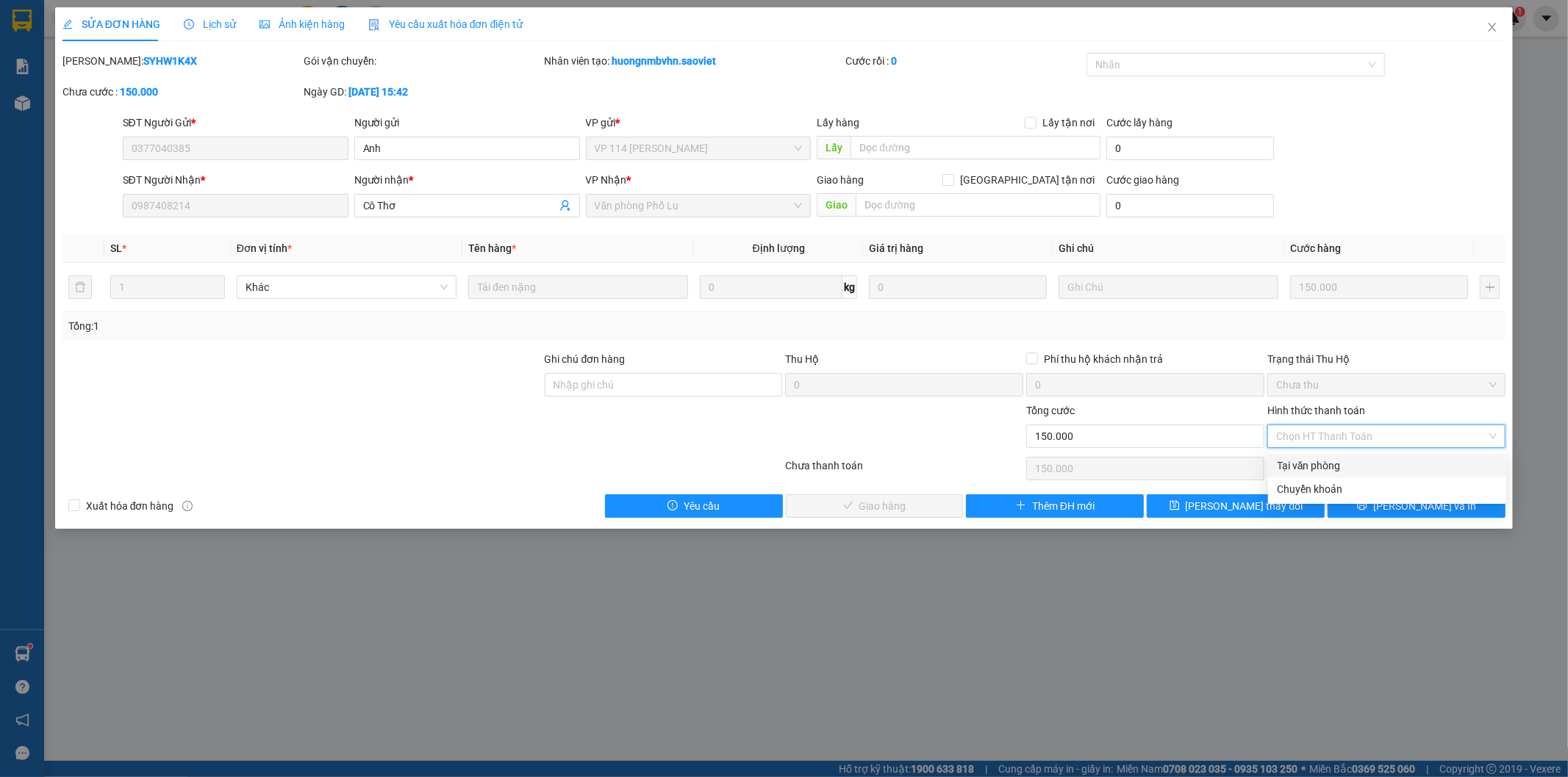
click at [1328, 459] on div "Tại văn phòng" at bounding box center [1387, 466] width 221 height 16
type input "0"
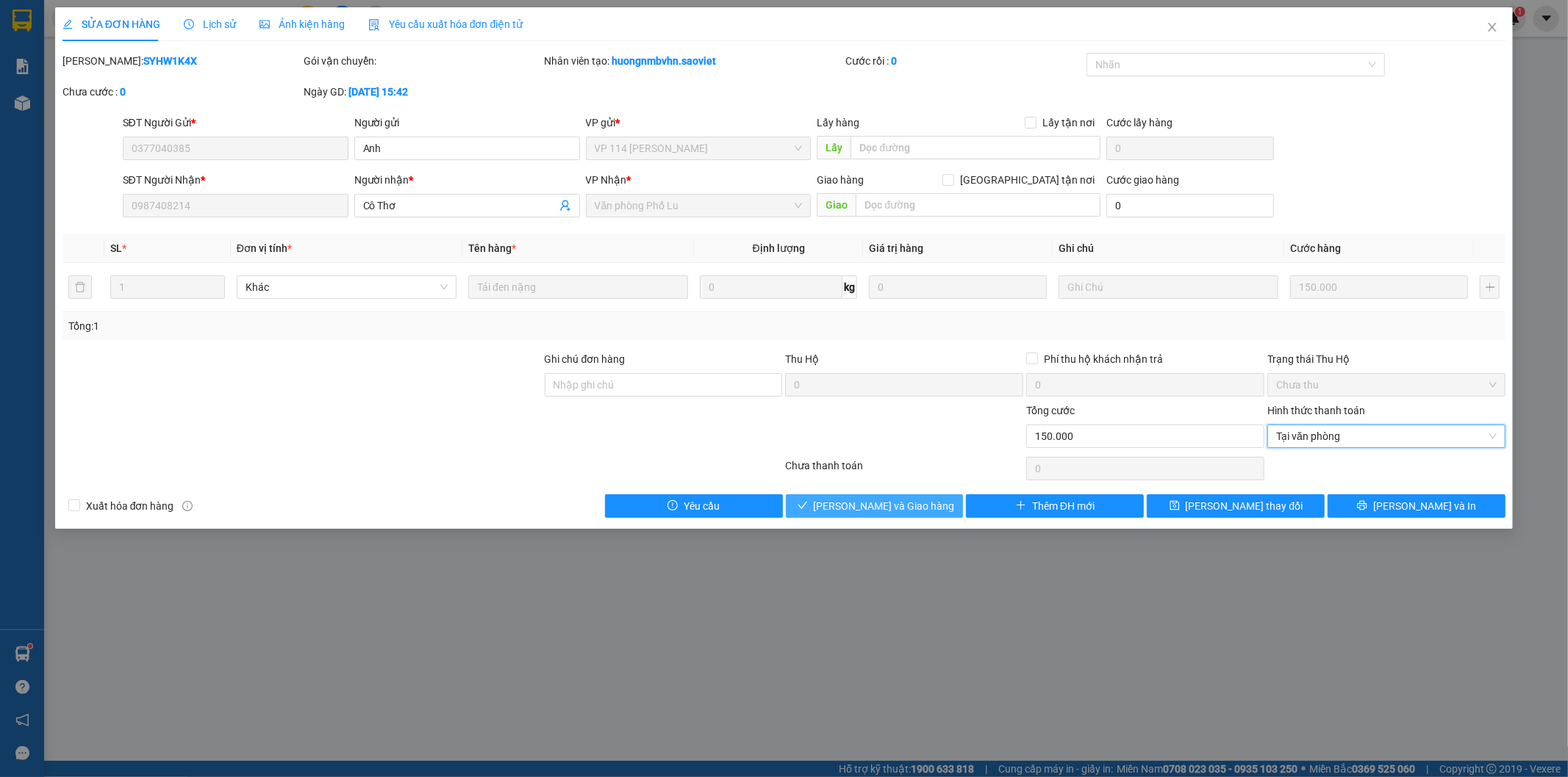
click at [912, 501] on span "[PERSON_NAME] và Giao hàng" at bounding box center [884, 507] width 141 height 16
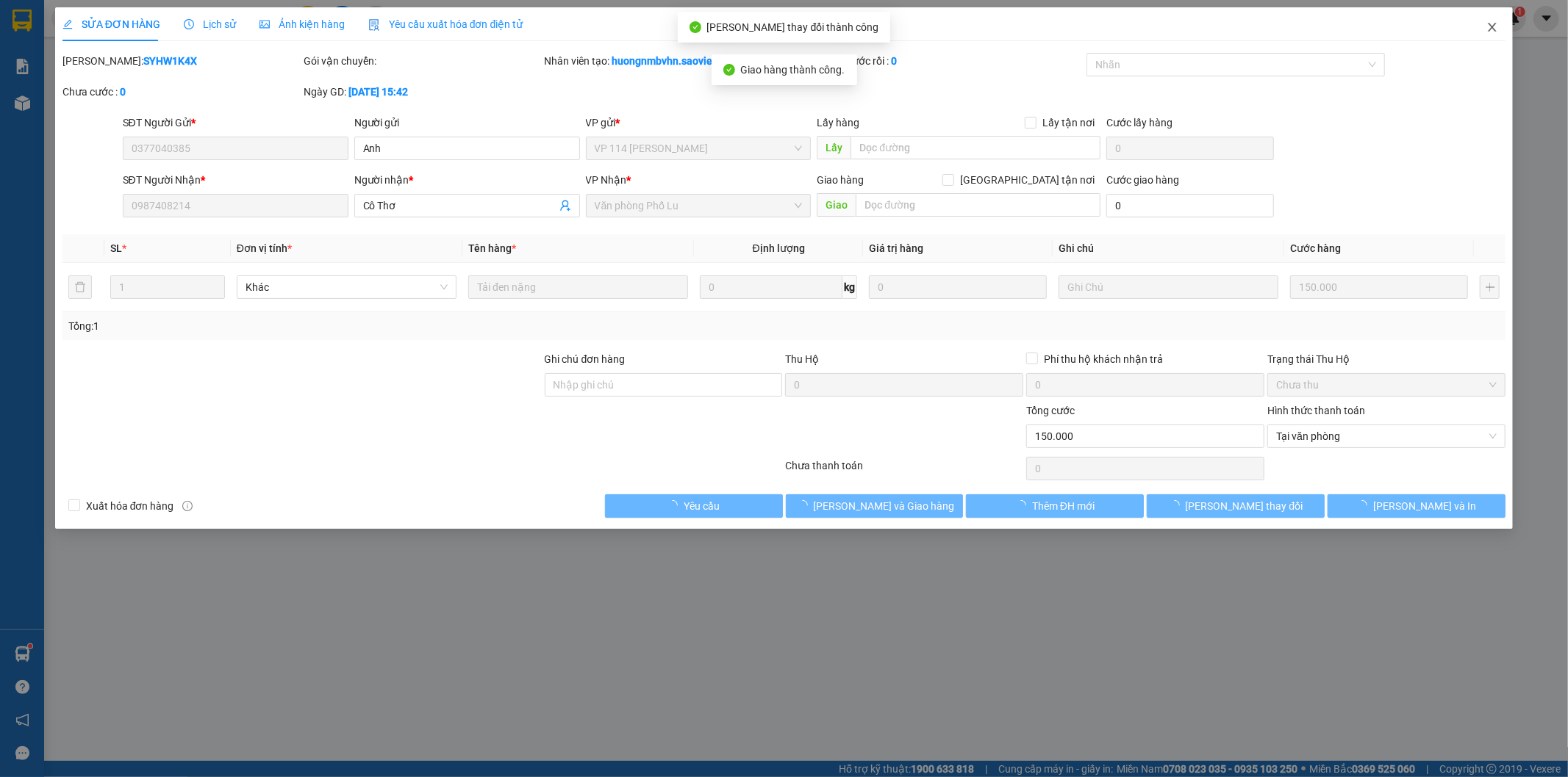
click at [1494, 30] on icon "close" at bounding box center [1493, 27] width 8 height 9
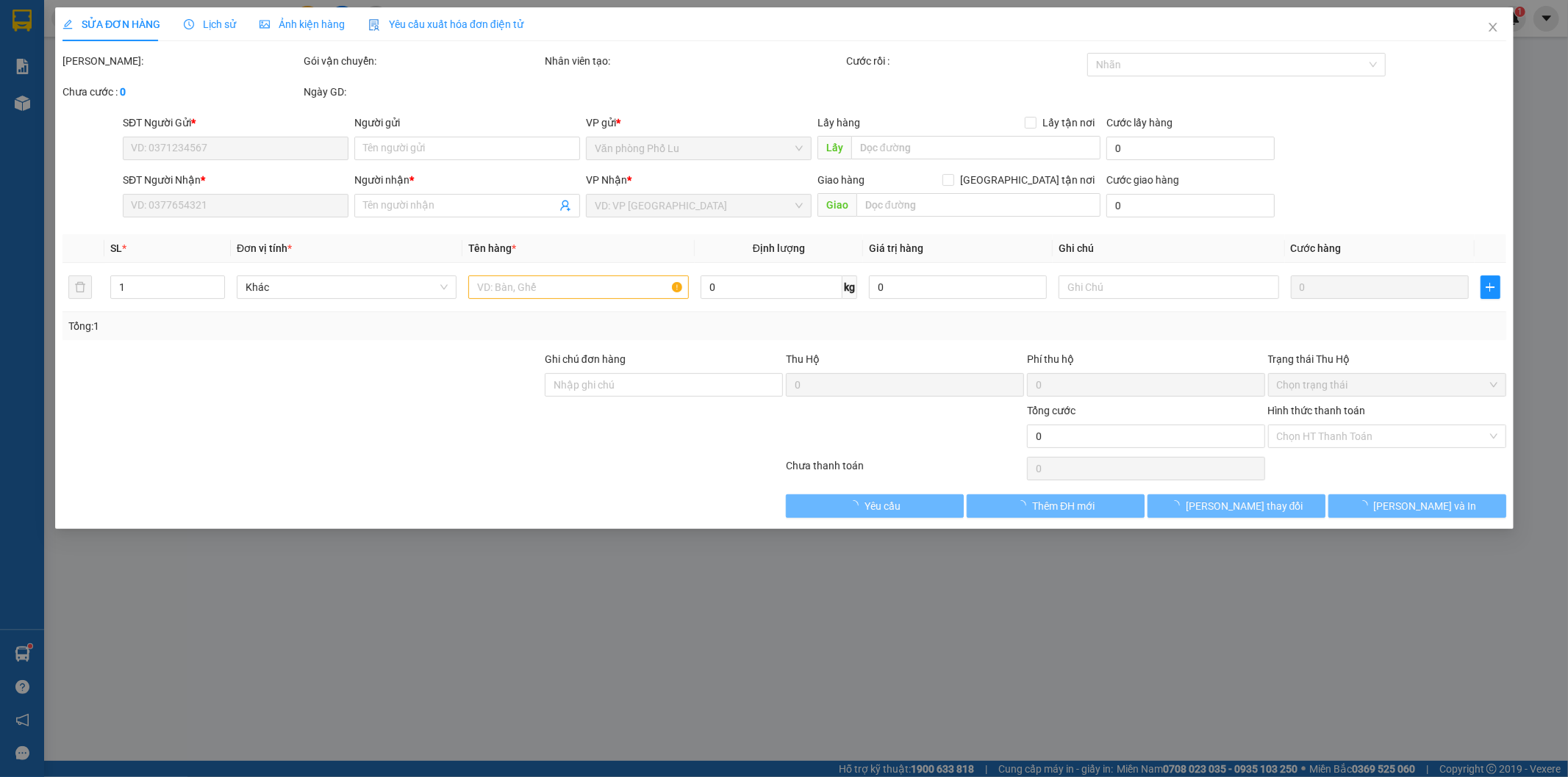
type input "0377040385"
type input "Anh"
type input "0987408214"
type input "Cô Thơ"
type input "150.000"
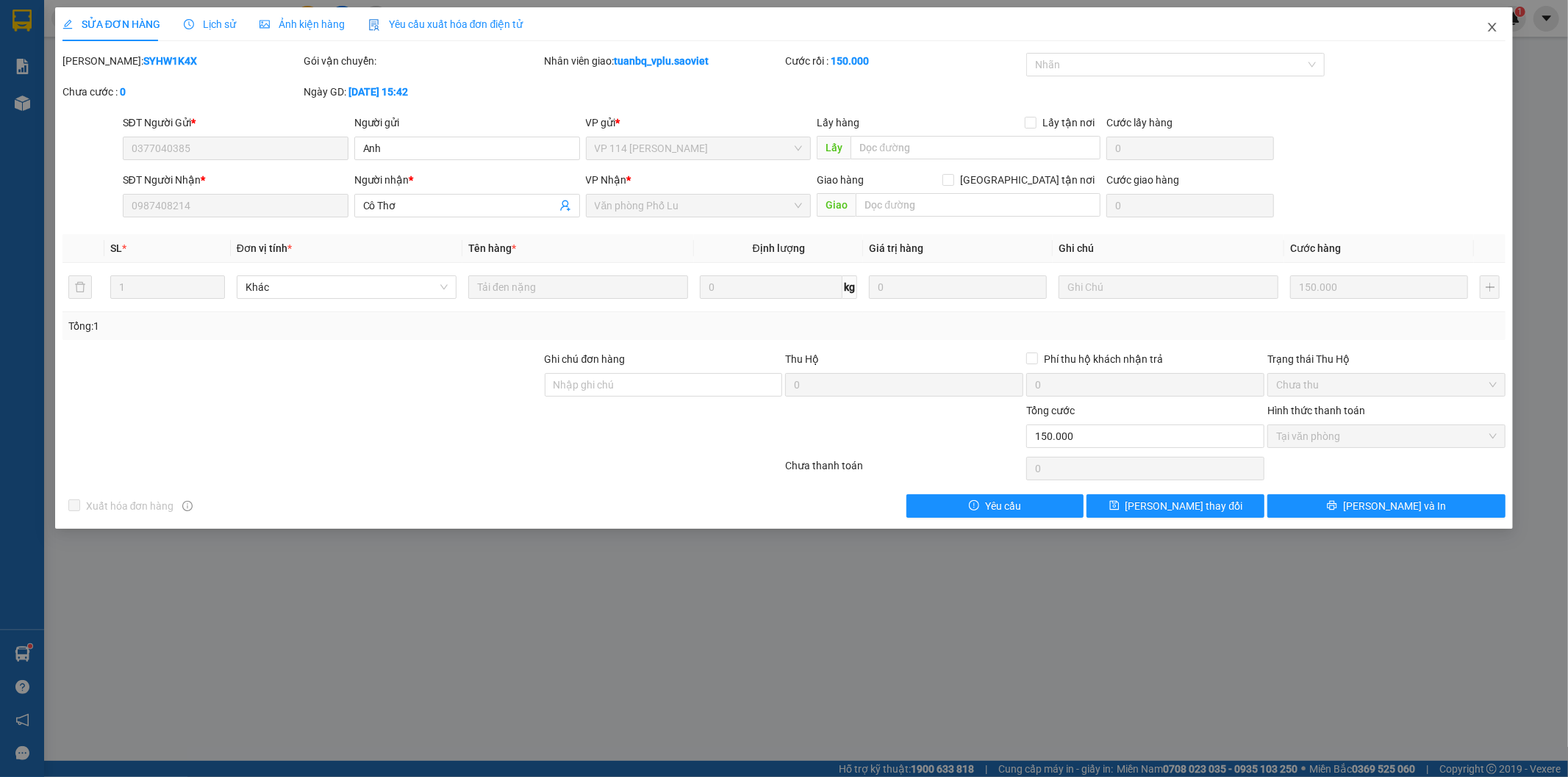
click at [1487, 25] on icon "close" at bounding box center [1492, 27] width 11 height 11
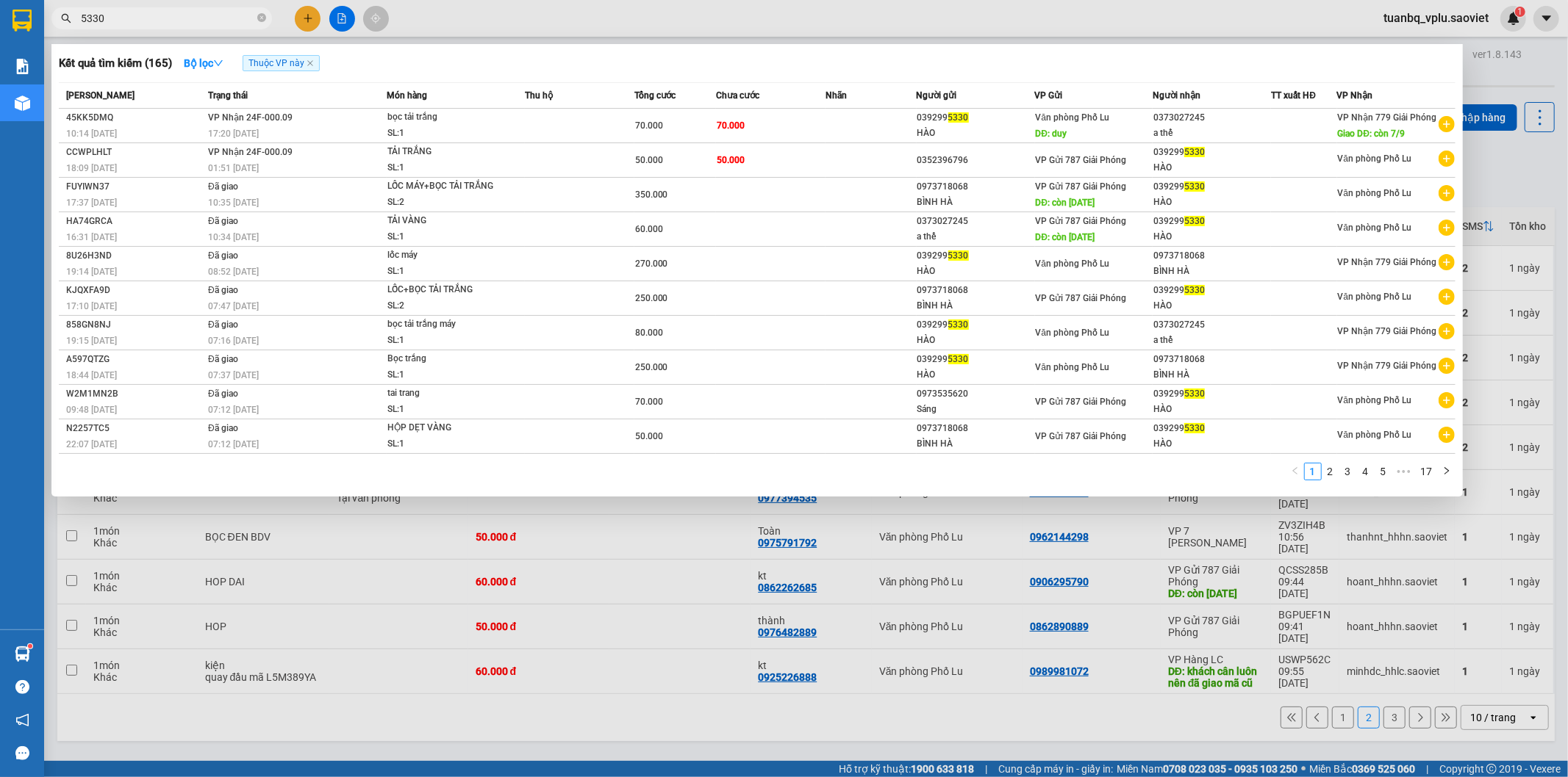
click at [150, 17] on input "5330" at bounding box center [167, 19] width 174 height 16
click at [148, 20] on input "5330" at bounding box center [167, 19] width 174 height 16
click at [148, 20] on input "5330" at bounding box center [167, 19] width 174 height 16
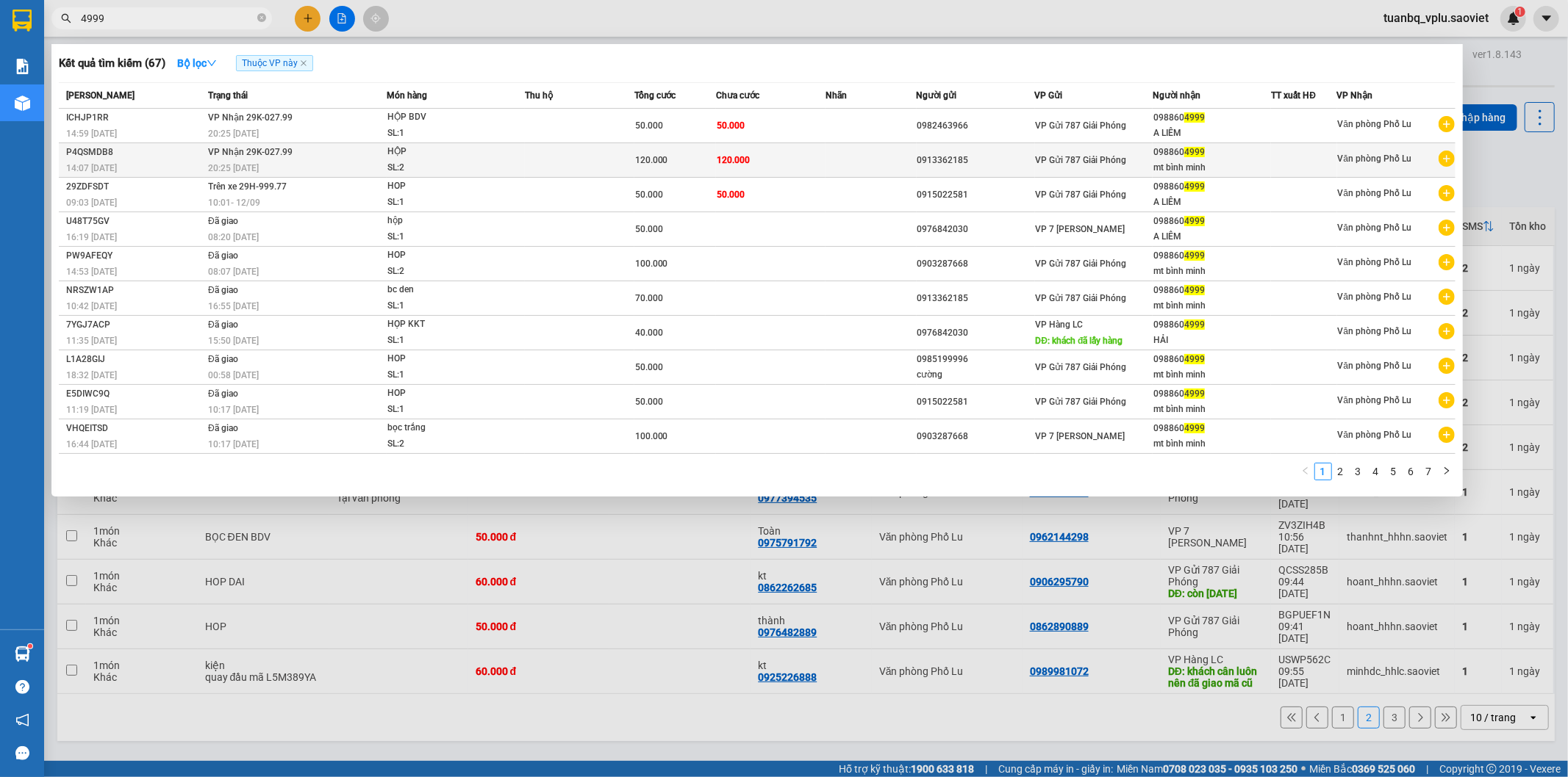
type input "4999"
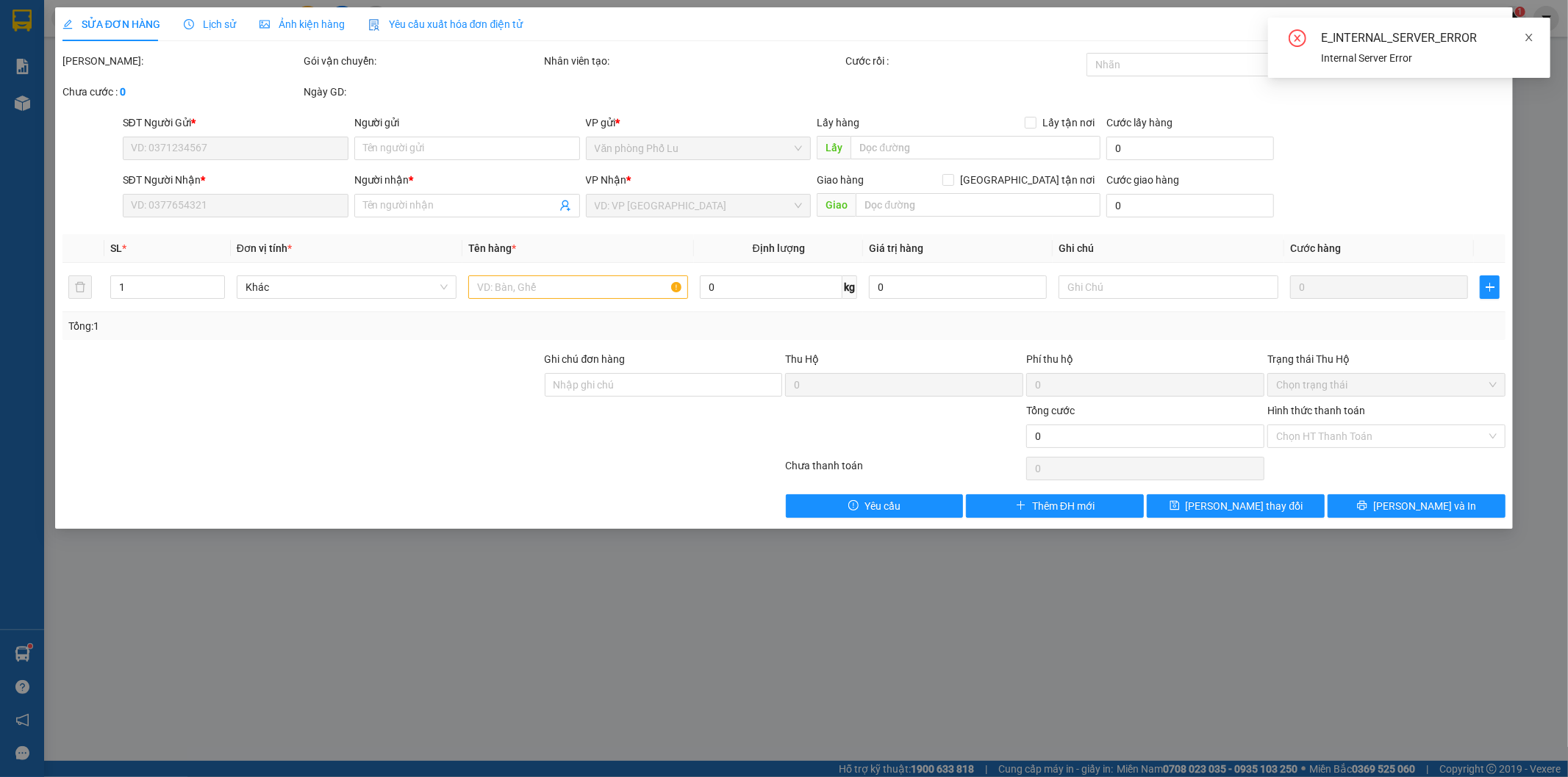
click at [1531, 33] on icon "close" at bounding box center [1529, 37] width 11 height 11
click at [1494, 28] on icon "close" at bounding box center [1492, 27] width 11 height 11
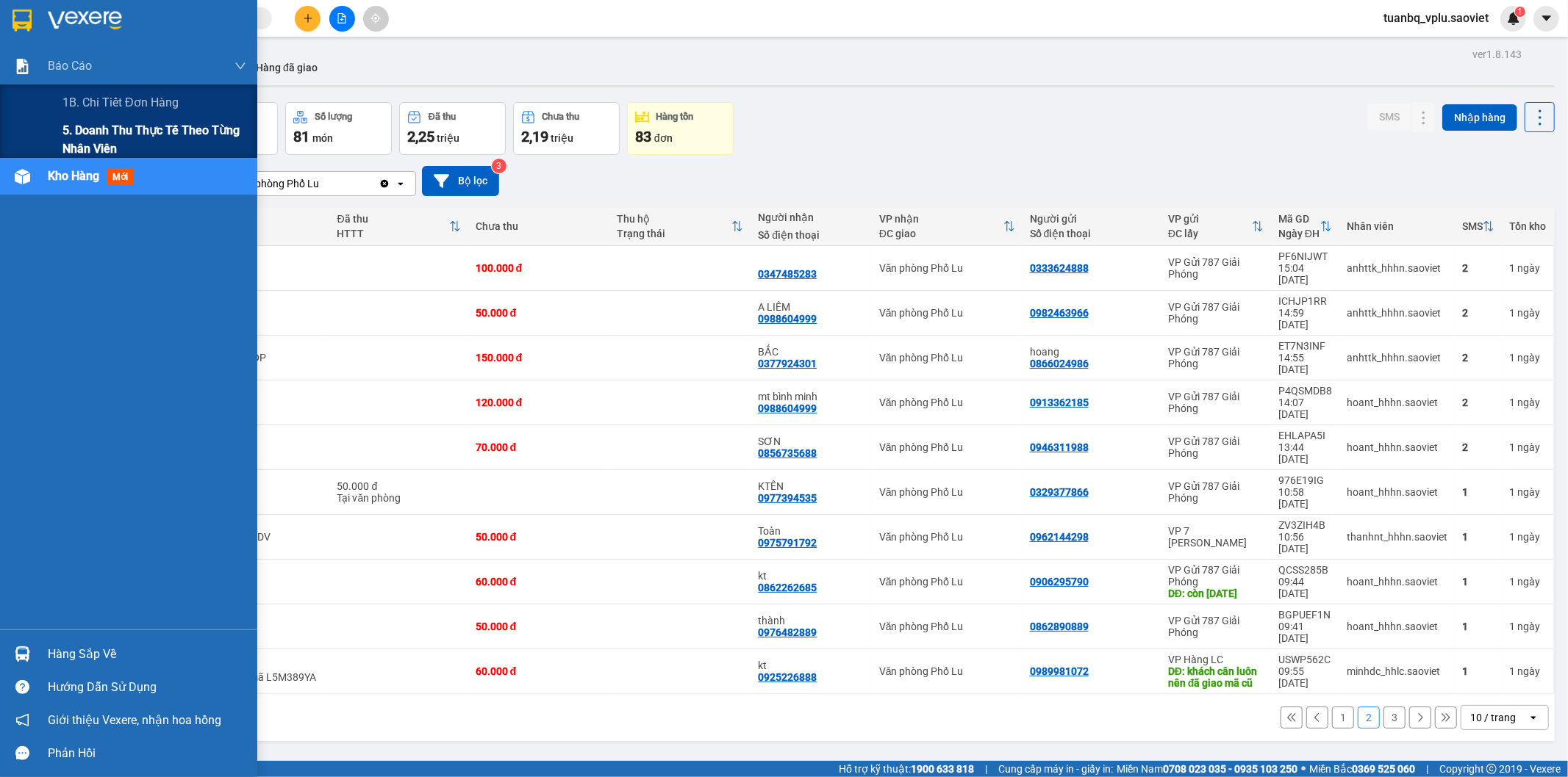
click at [130, 132] on span "5. Doanh thu thực tế theo từng nhân viên" at bounding box center [155, 139] width 184 height 37
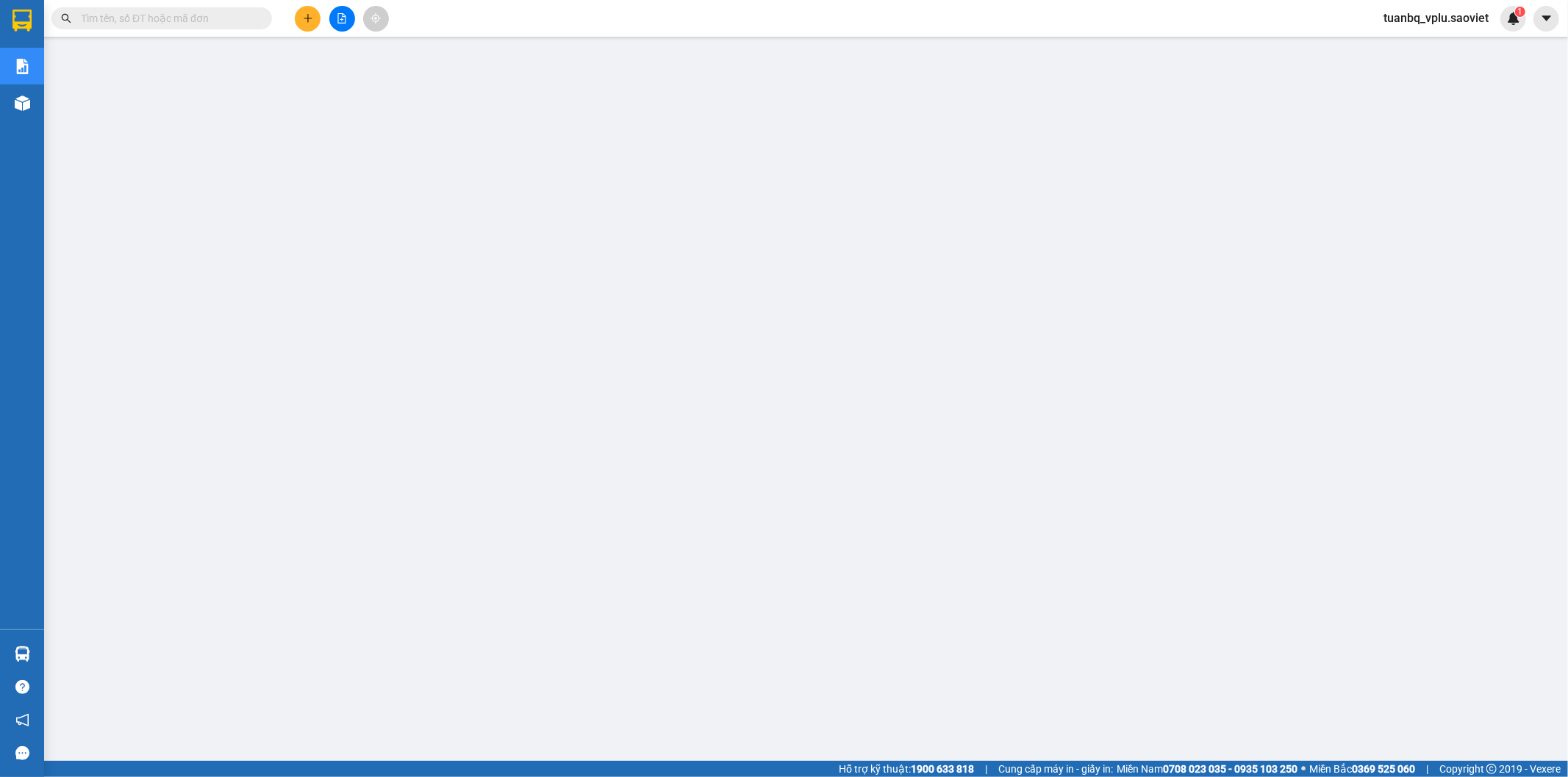
click at [121, 18] on input "text" at bounding box center [167, 19] width 174 height 16
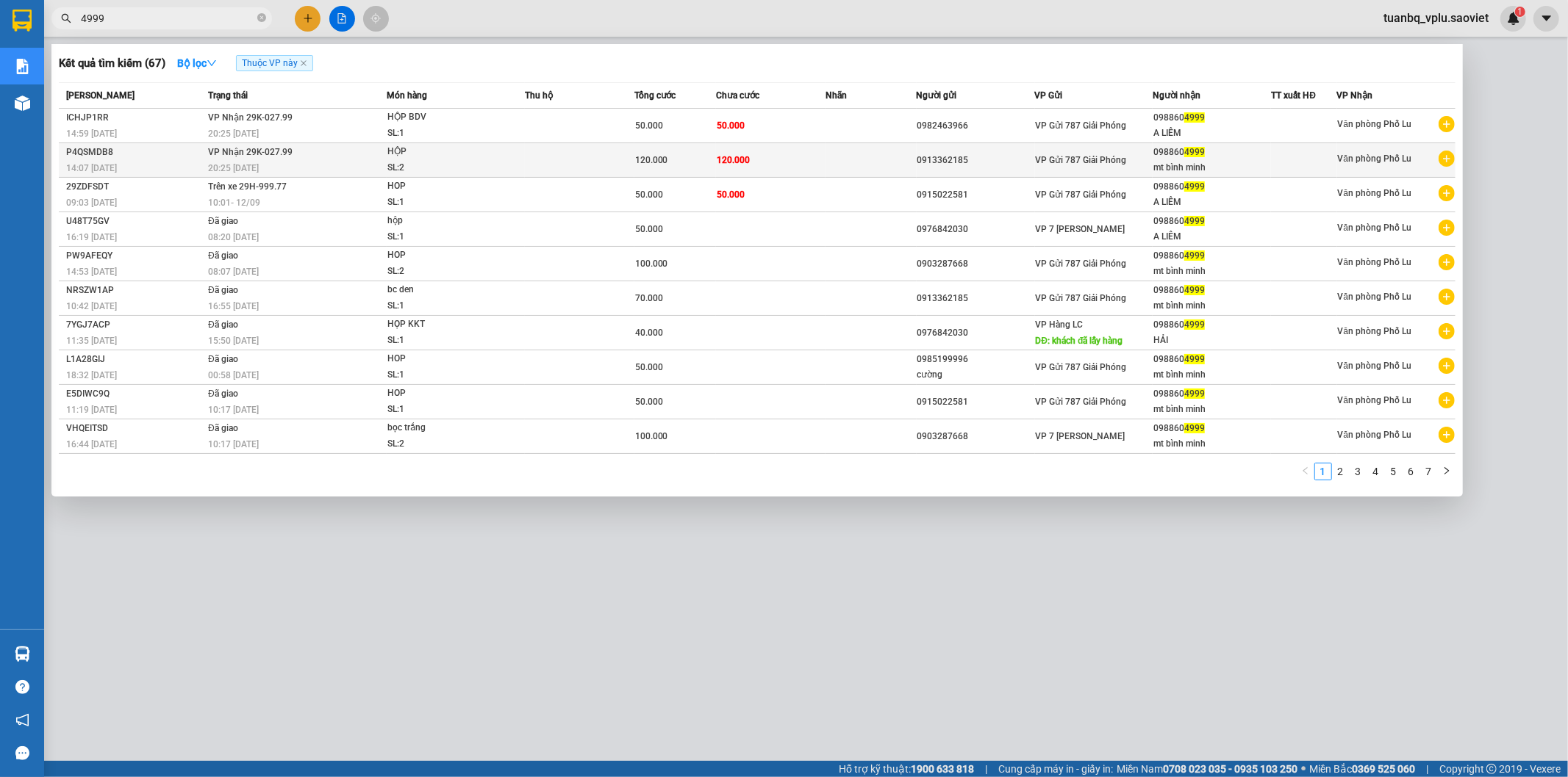
type input "4999"
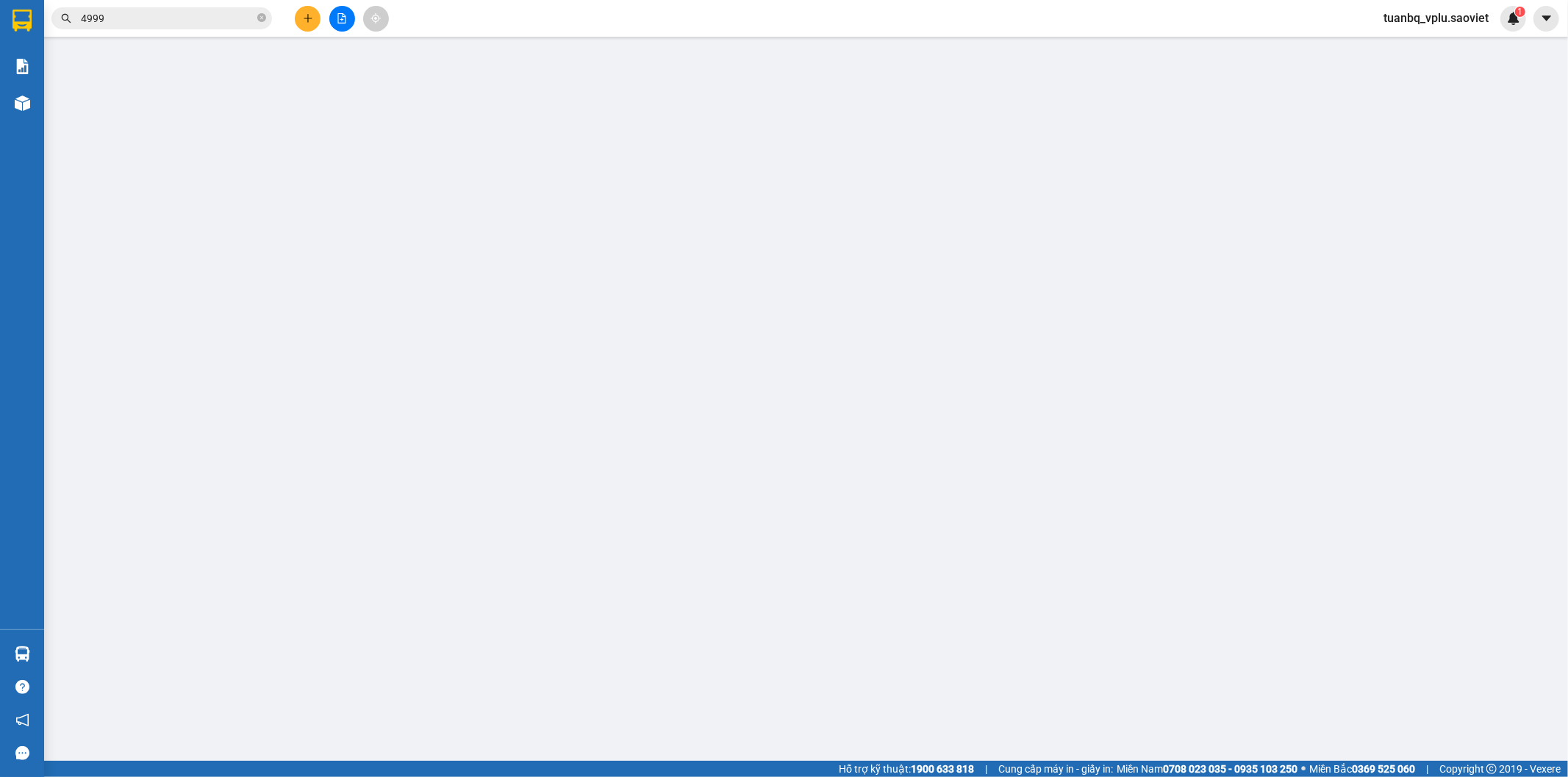
type input "0913362185"
type input "0988604999"
type input "mt bình minh"
type input "120.000"
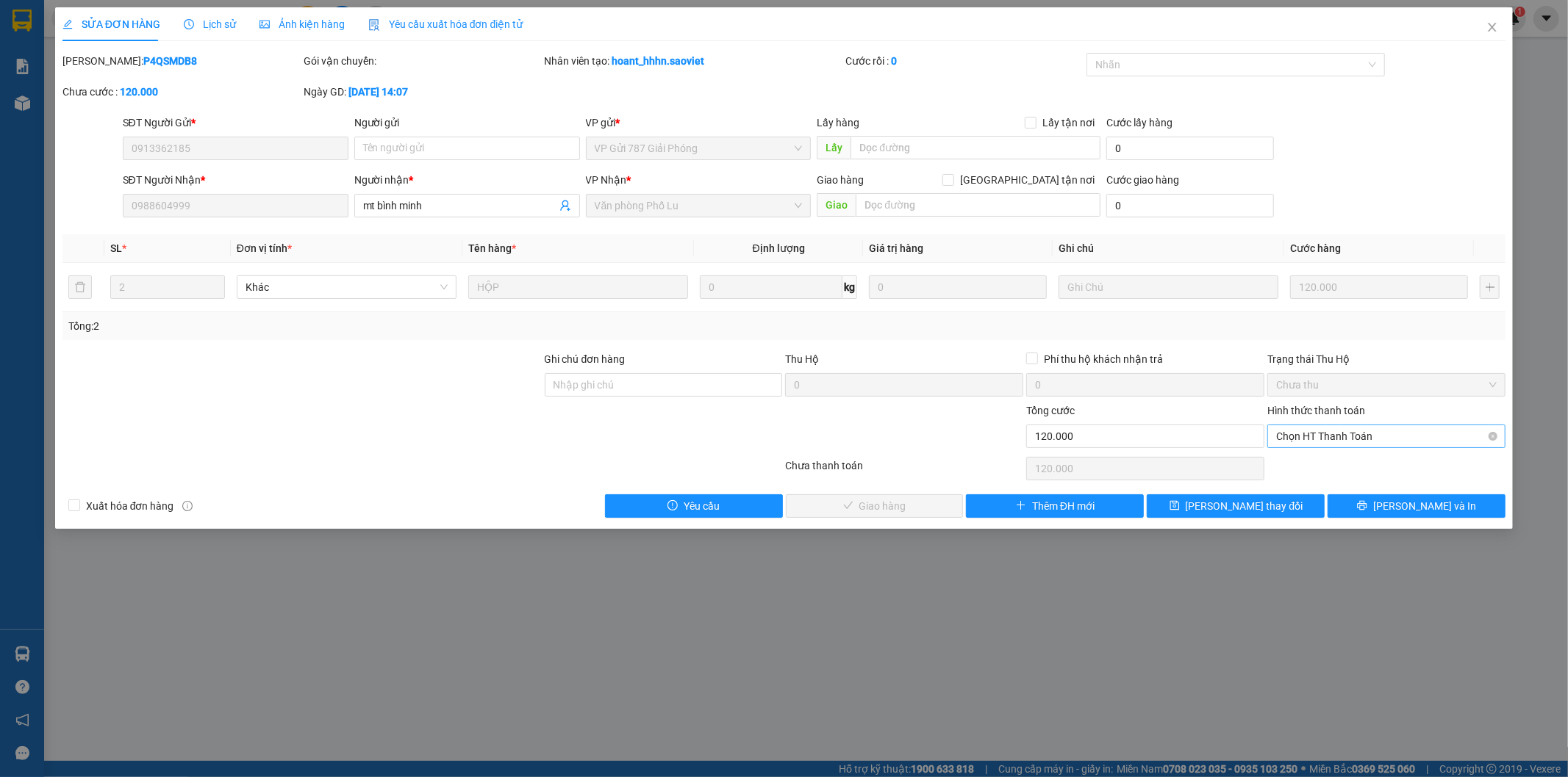
click at [1332, 435] on span "Chọn HT Thanh Toán" at bounding box center [1386, 436] width 221 height 22
click at [1324, 458] on div "Tại văn phòng" at bounding box center [1387, 465] width 238 height 24
type input "0"
click at [910, 500] on span "[PERSON_NAME] và Giao hàng" at bounding box center [884, 507] width 141 height 16
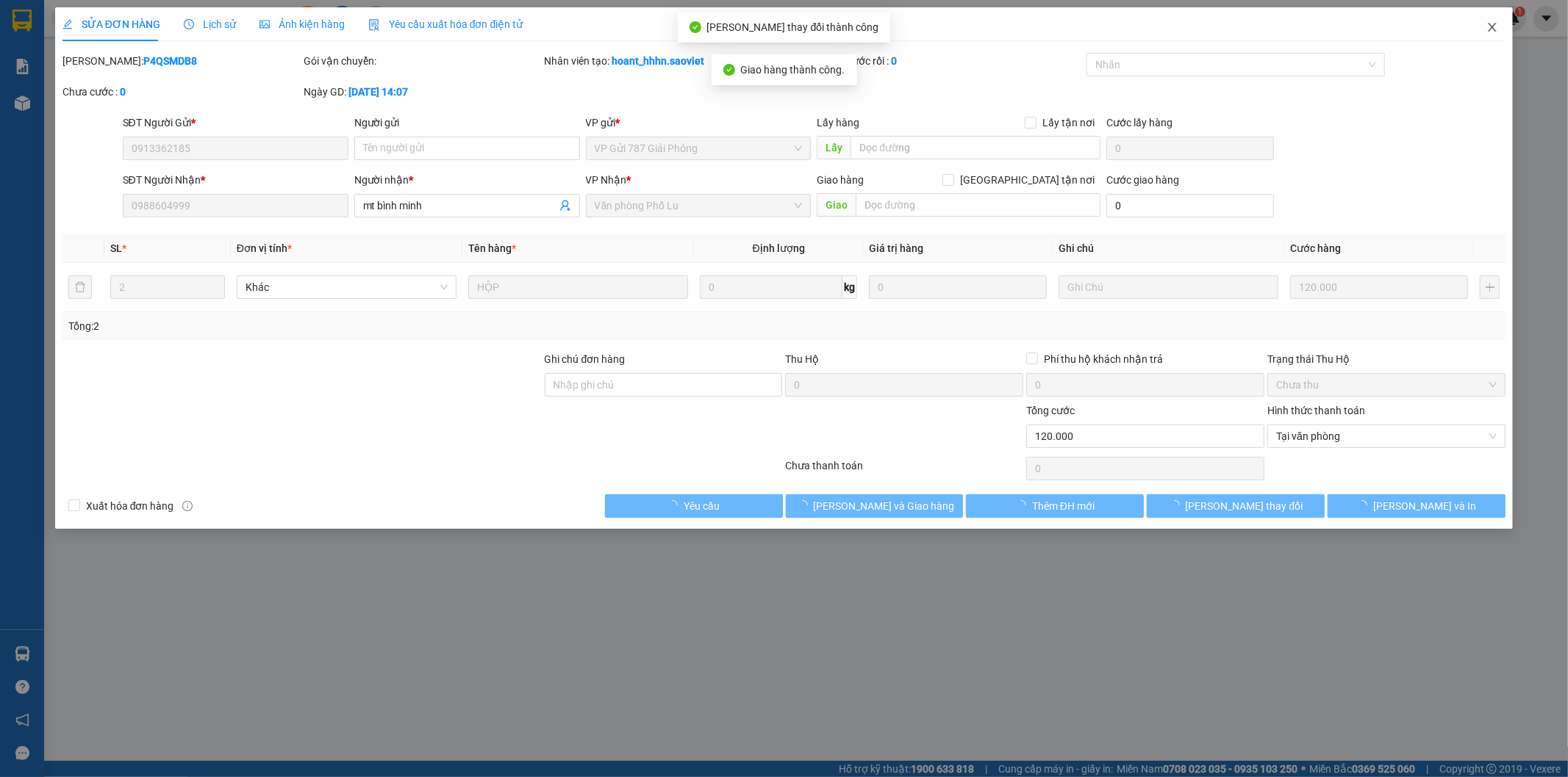
click at [1491, 29] on icon "close" at bounding box center [1493, 27] width 8 height 9
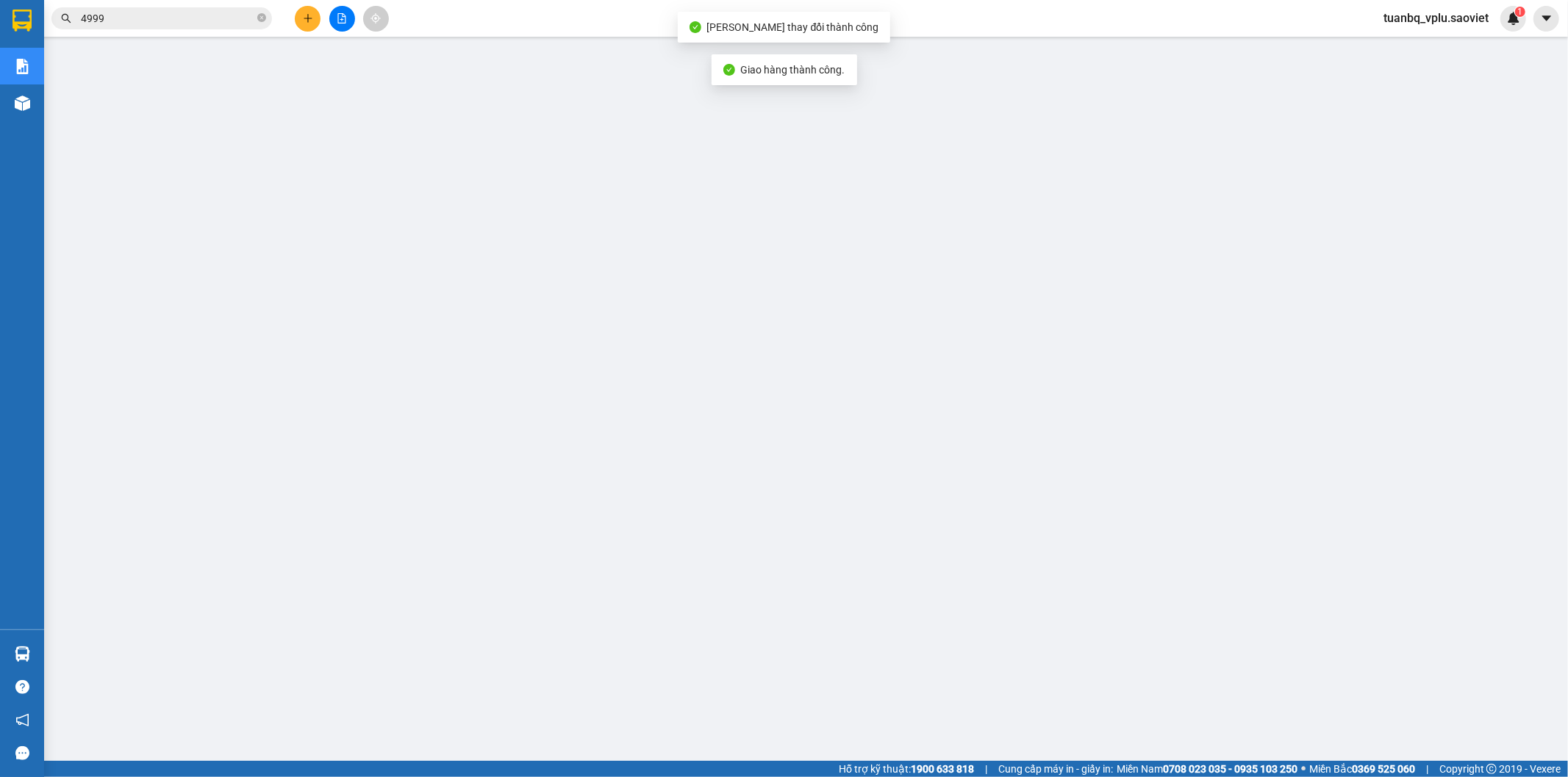
click at [194, 15] on input "4999" at bounding box center [167, 19] width 174 height 16
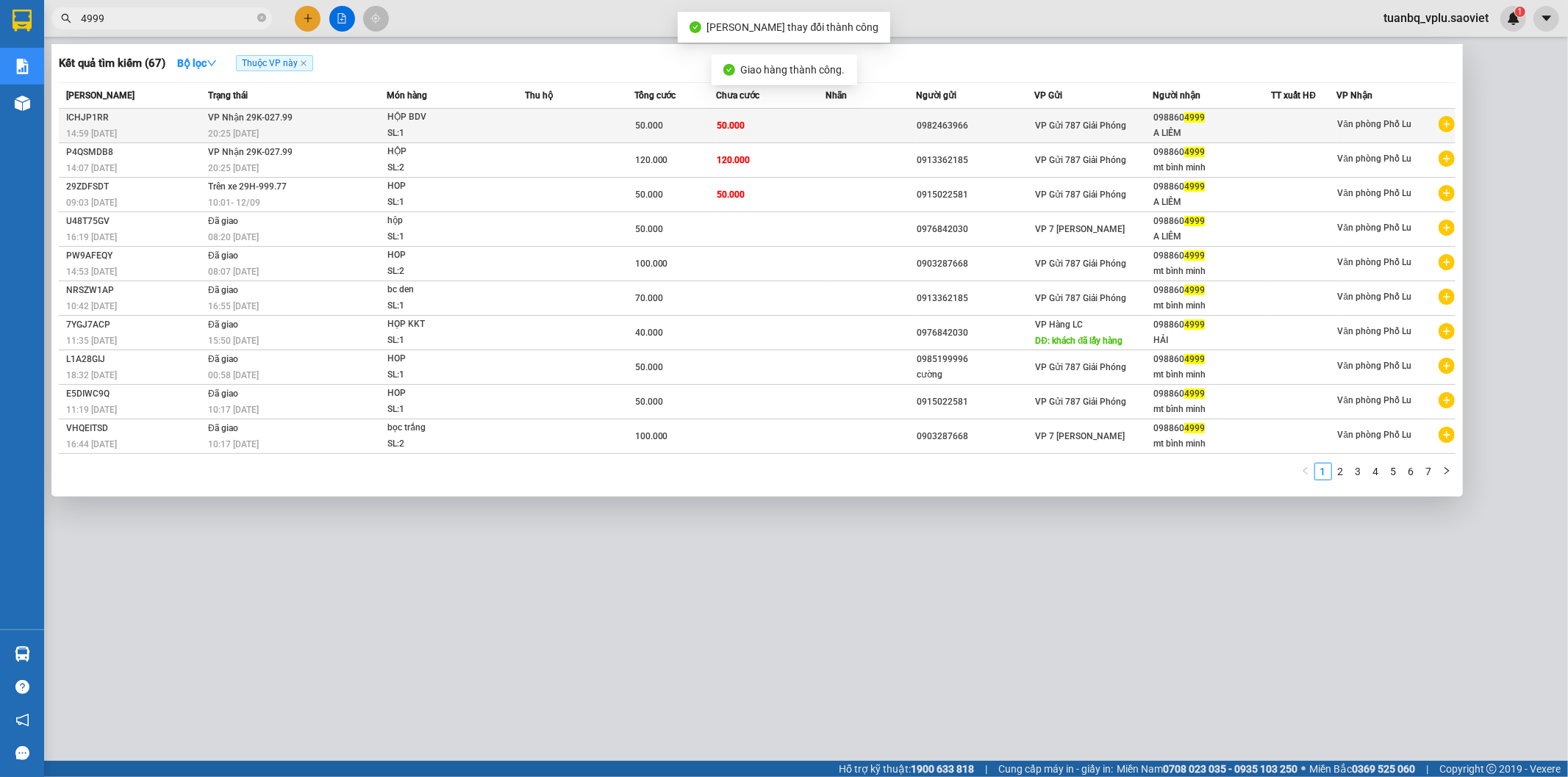
click at [790, 120] on td "50.000" at bounding box center [771, 126] width 109 height 34
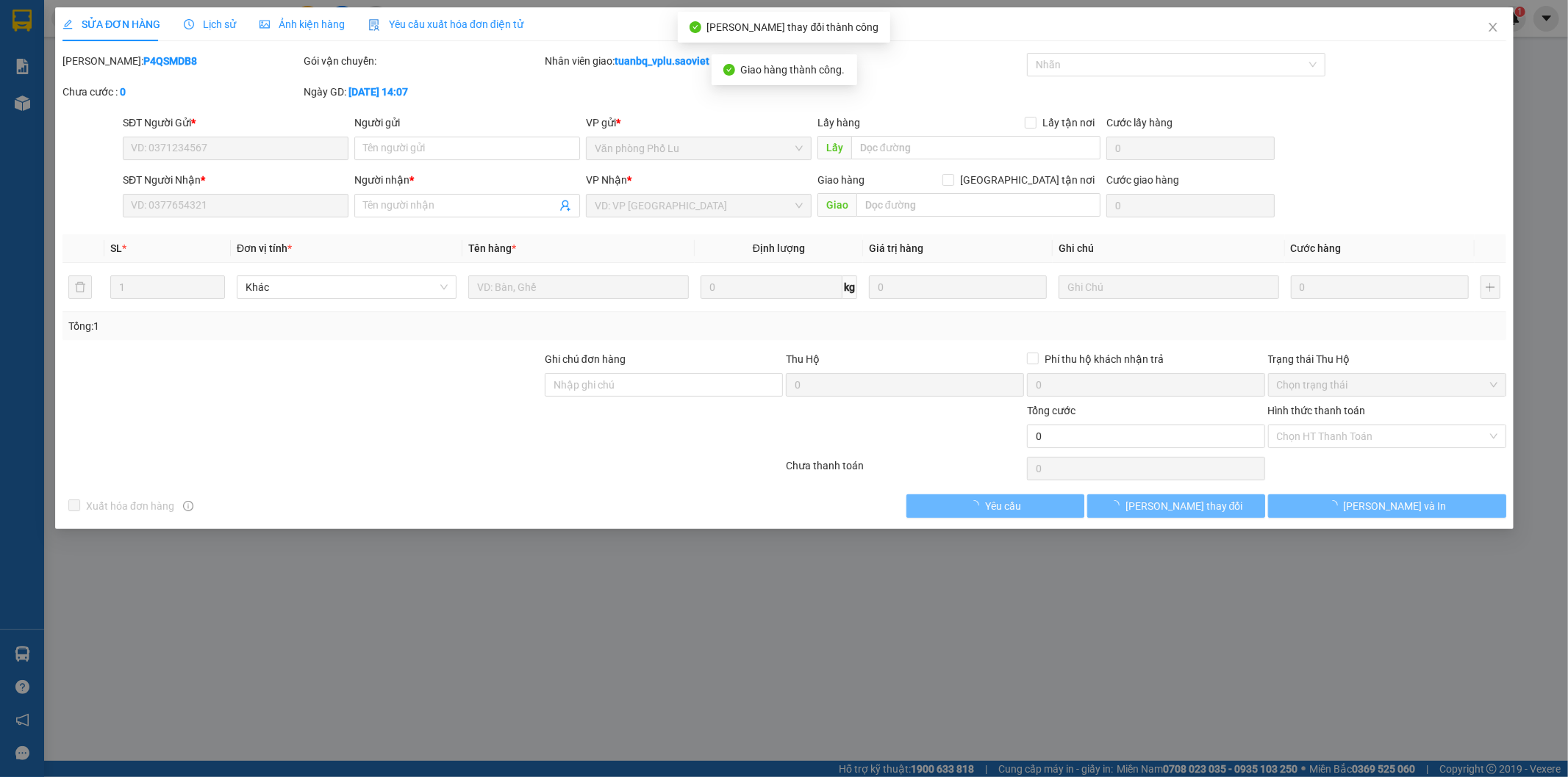
type input "0982463966"
type input "0988604999"
type input "A LIÊM"
type input "50.000"
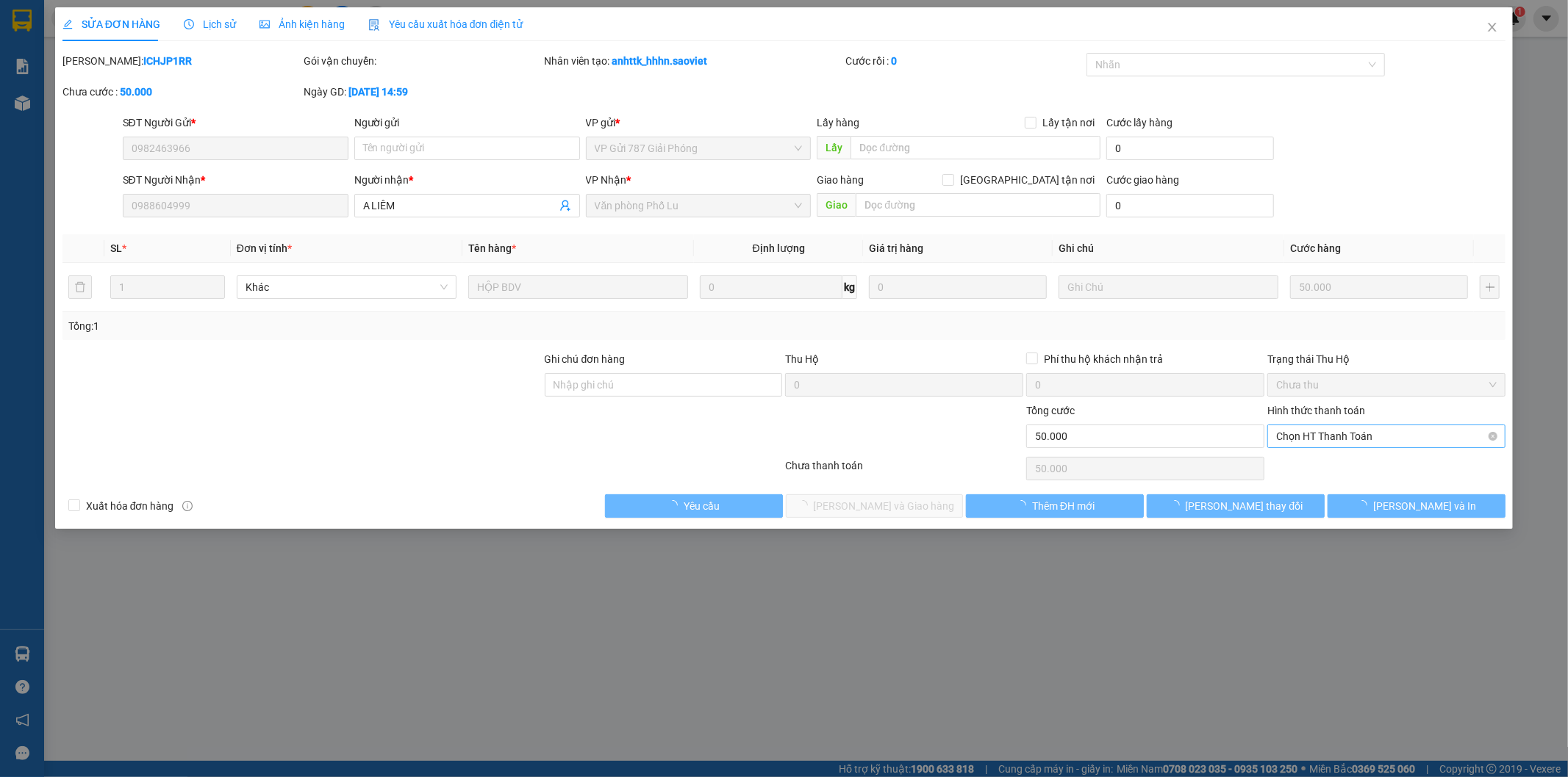
click at [1327, 435] on span "Chọn HT Thanh Toán" at bounding box center [1386, 436] width 221 height 22
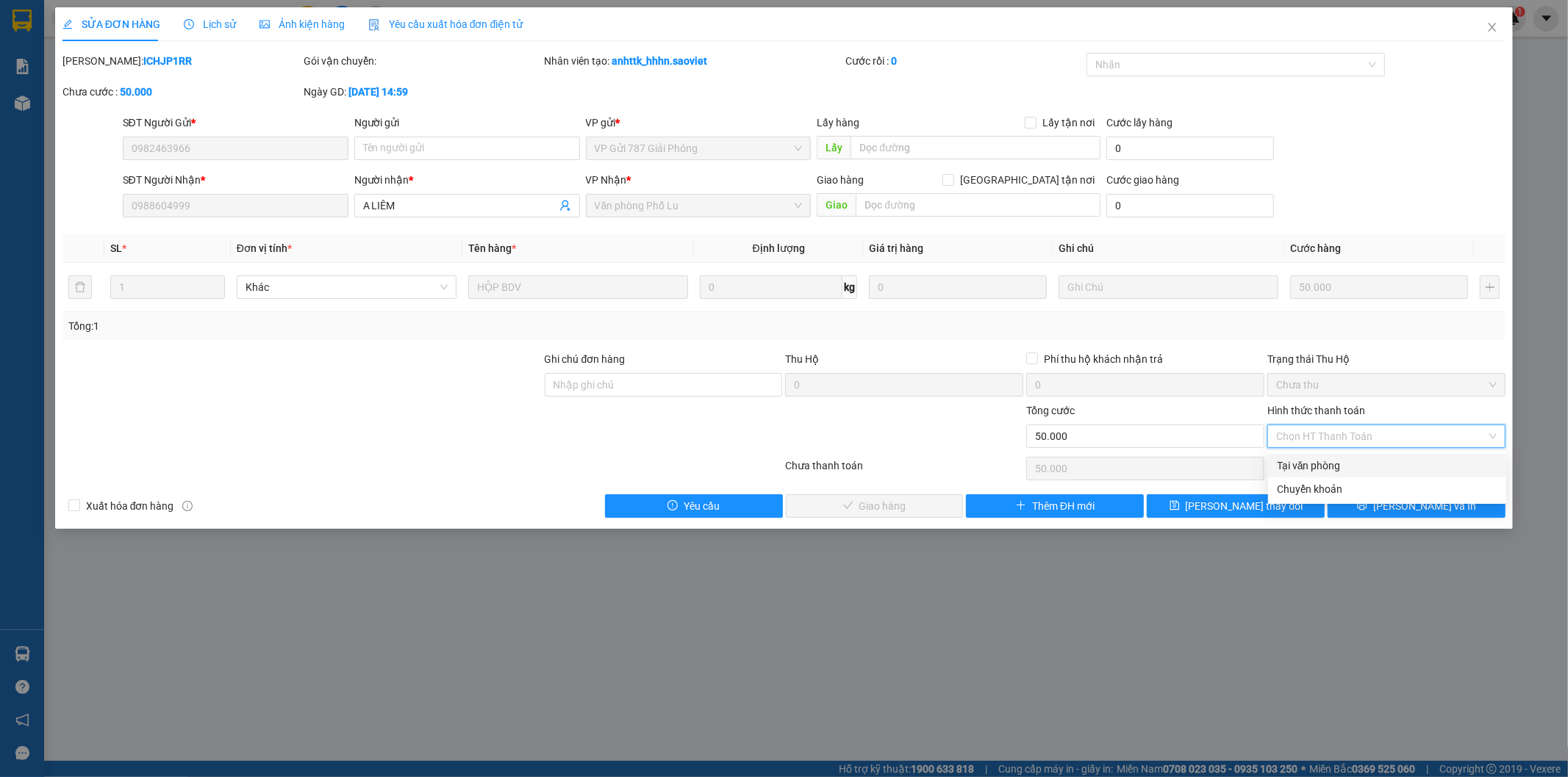
click at [1297, 459] on div "Tại văn phòng" at bounding box center [1387, 466] width 221 height 16
type input "0"
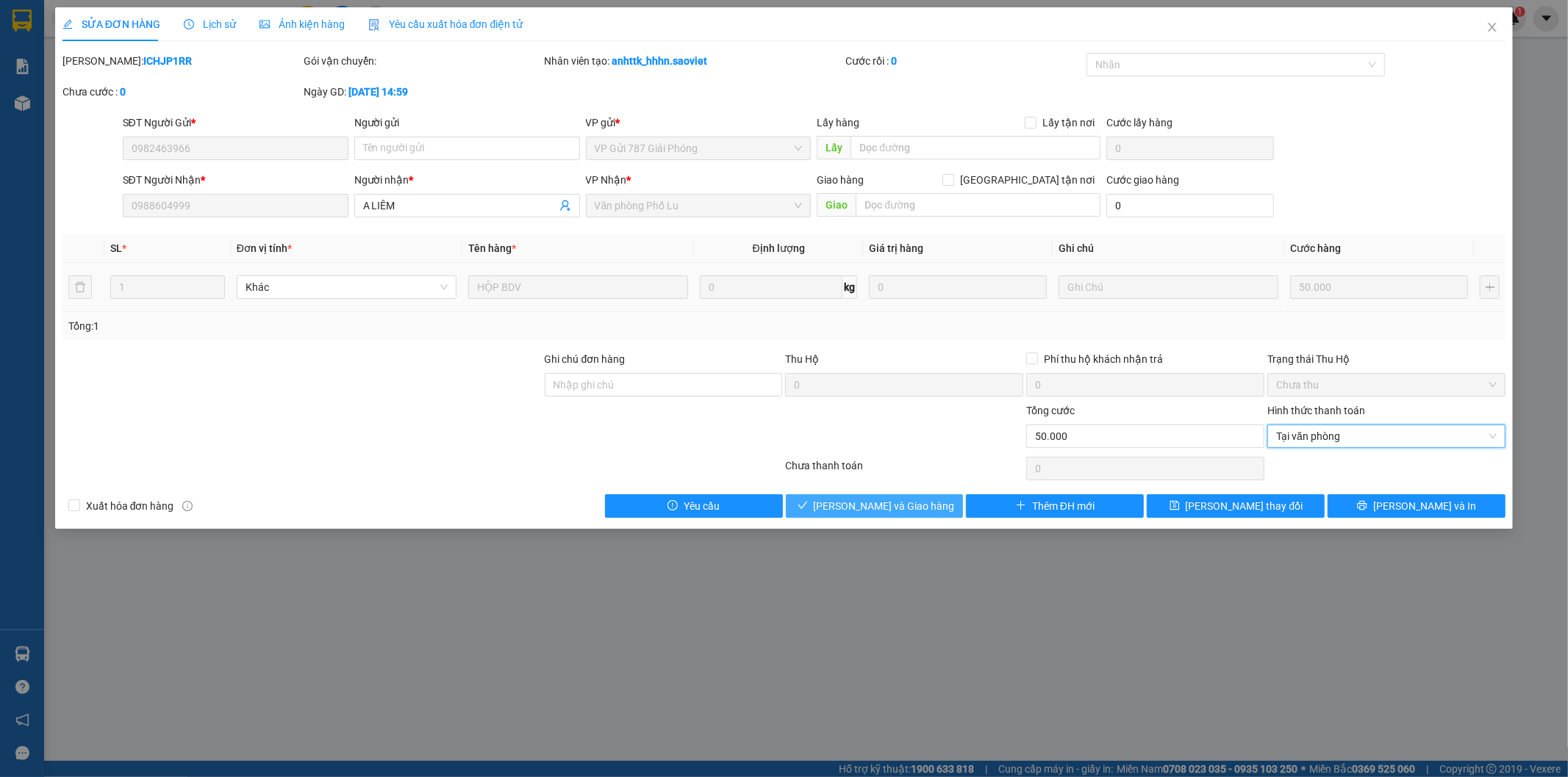
drag, startPoint x: 905, startPoint y: 502, endPoint x: 1027, endPoint y: 279, distance: 254.2
click at [905, 503] on span "[PERSON_NAME] và Giao hàng" at bounding box center [884, 507] width 141 height 16
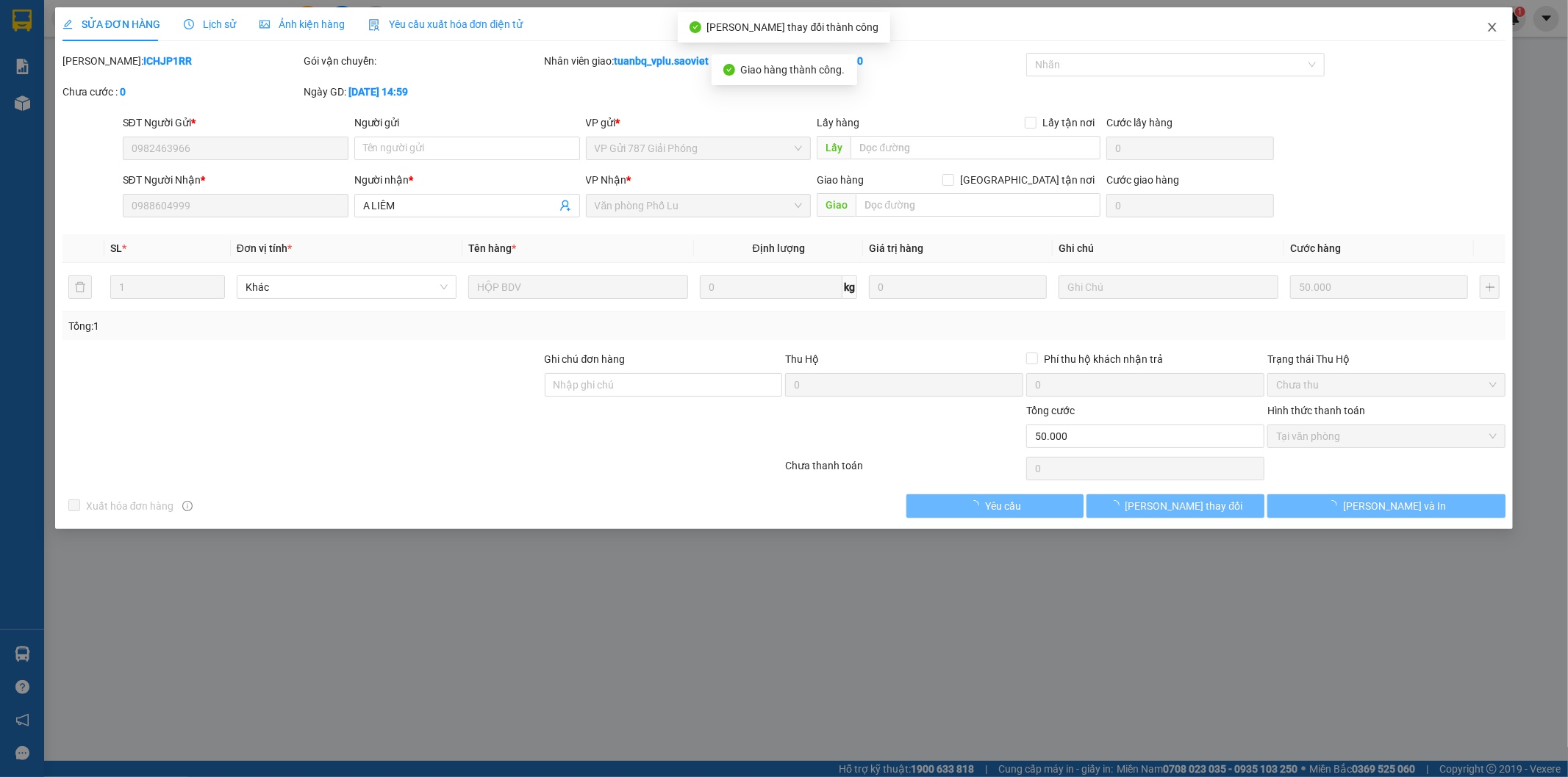
click at [1487, 27] on icon "close" at bounding box center [1492, 27] width 11 height 11
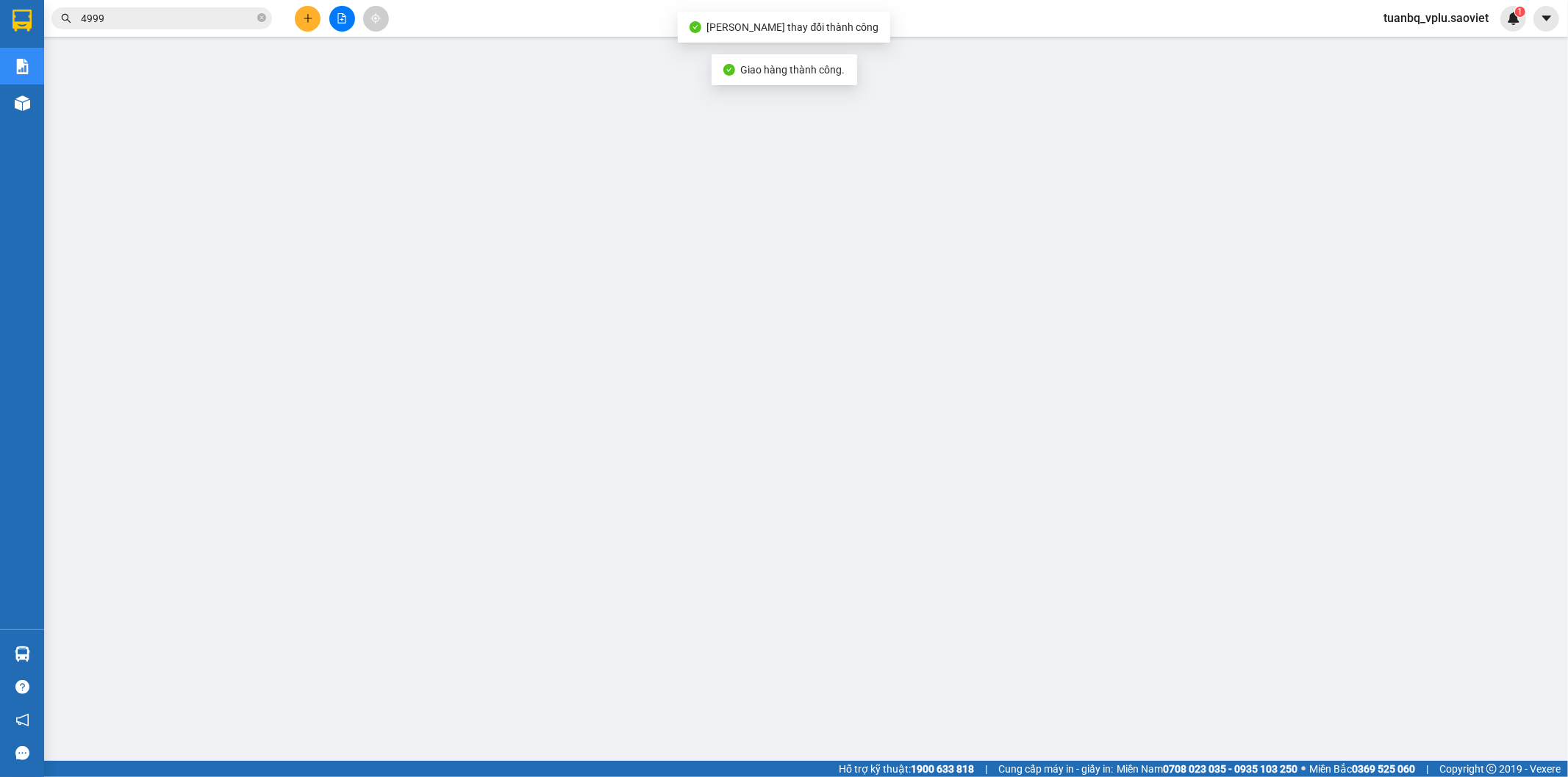
click at [164, 17] on input "4999" at bounding box center [167, 19] width 174 height 16
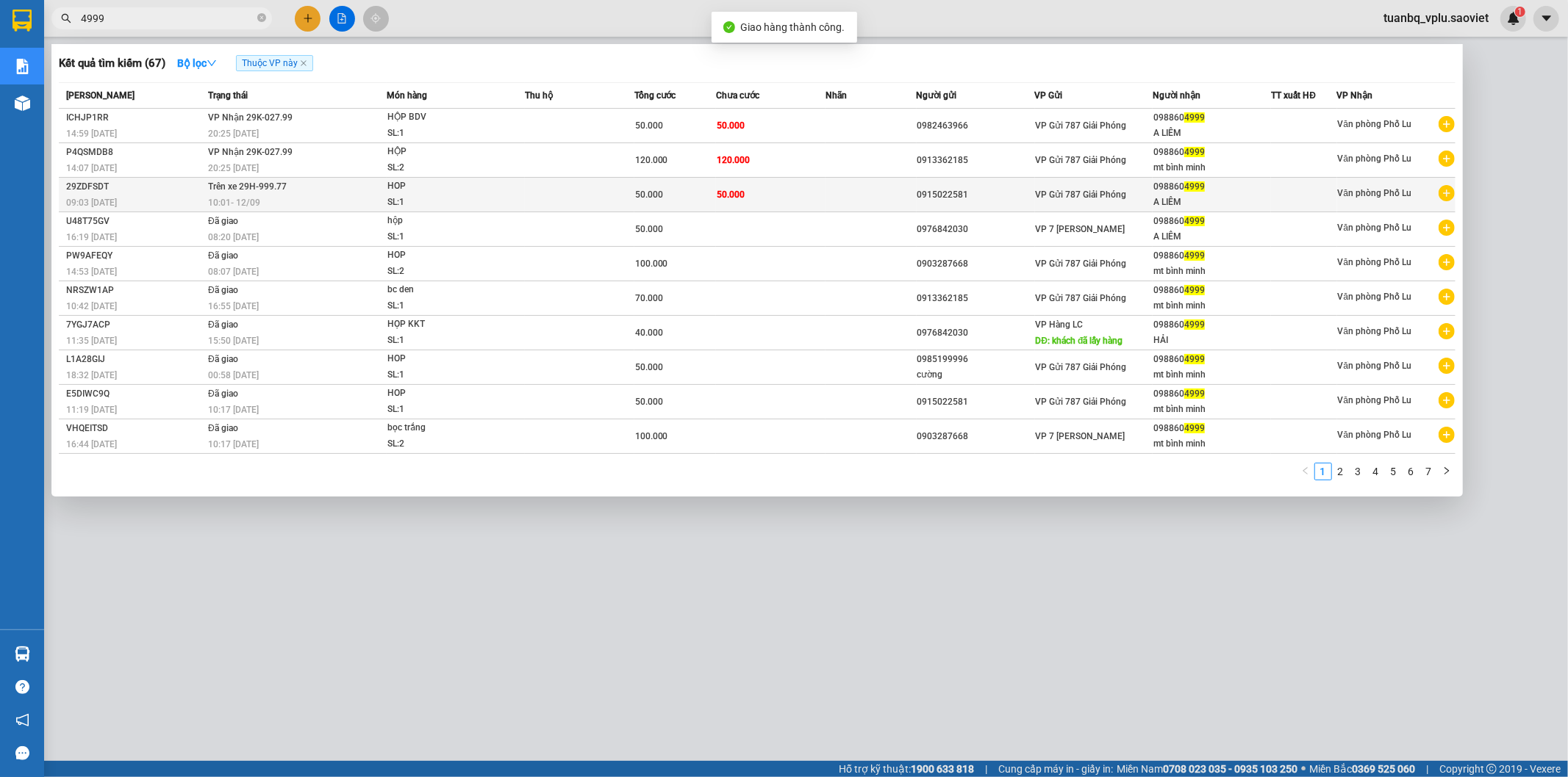
click at [729, 190] on span "50.000" at bounding box center [730, 195] width 28 height 11
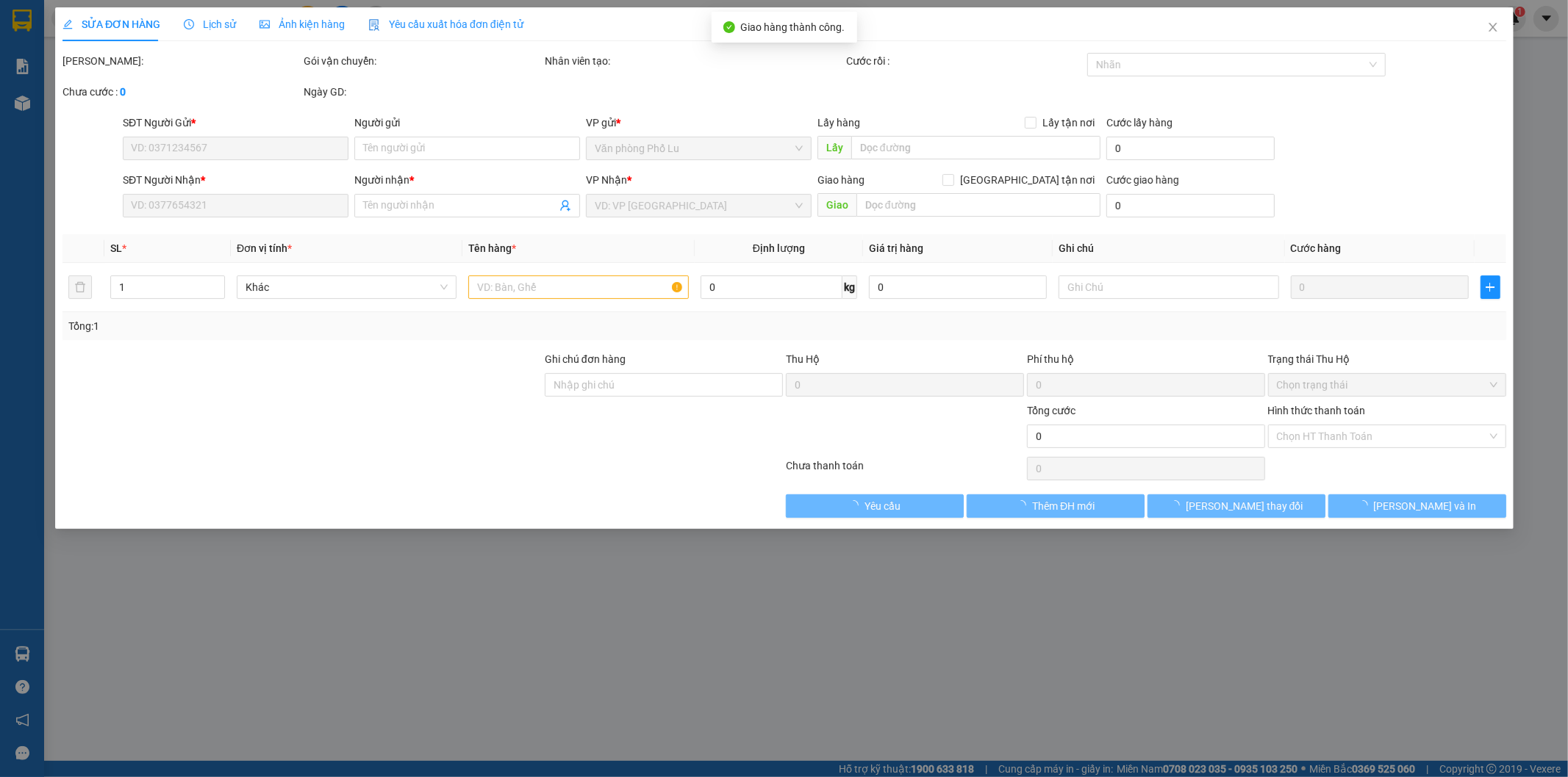
type input "0915022581"
type input "0988604999"
type input "A LIÊM"
type input "50.000"
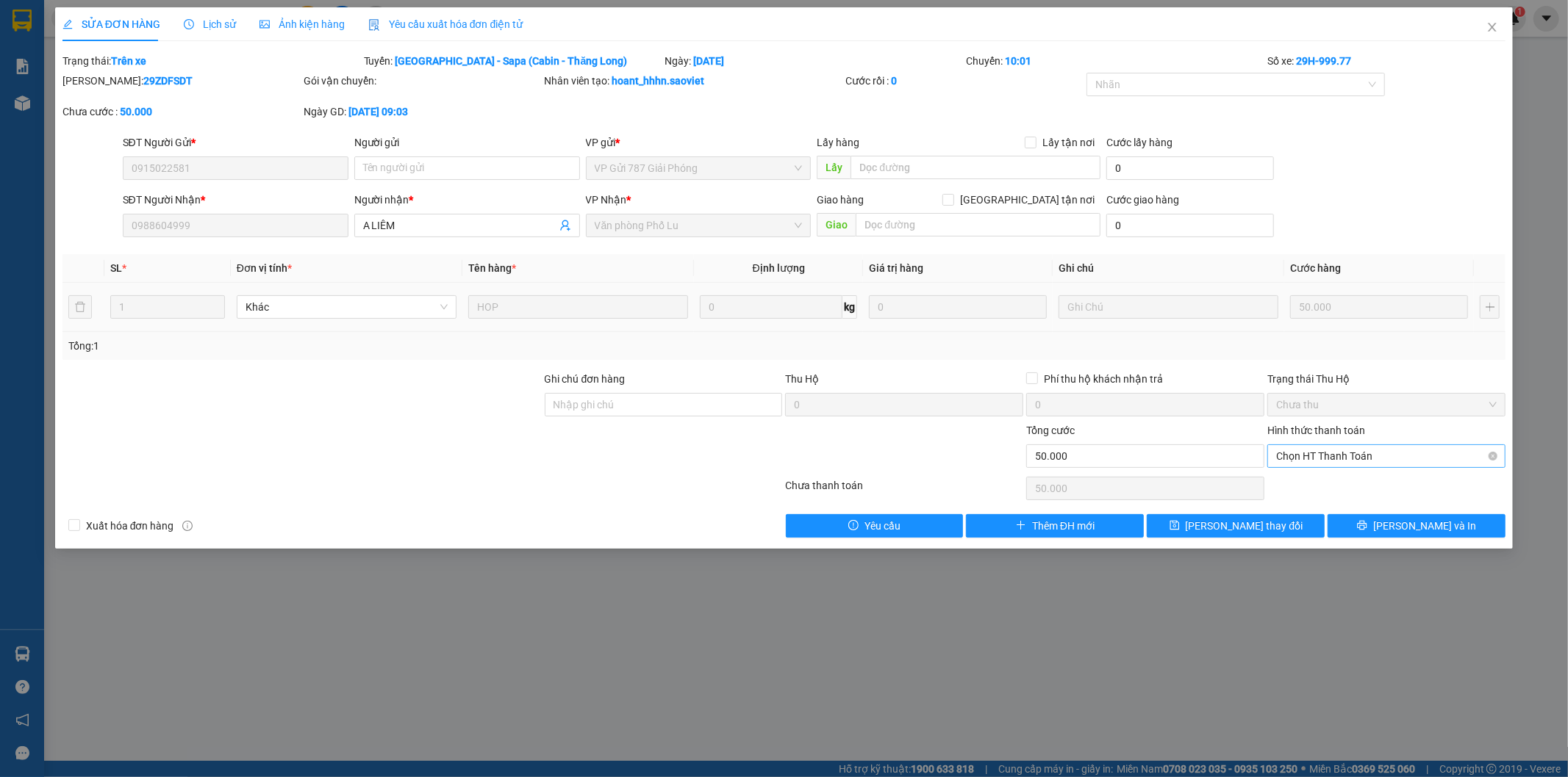
click at [1332, 450] on span "Chọn HT Thanh Toán" at bounding box center [1386, 456] width 221 height 22
click at [638, 458] on div at bounding box center [664, 448] width 241 height 51
click at [1497, 29] on icon "close" at bounding box center [1492, 27] width 11 height 11
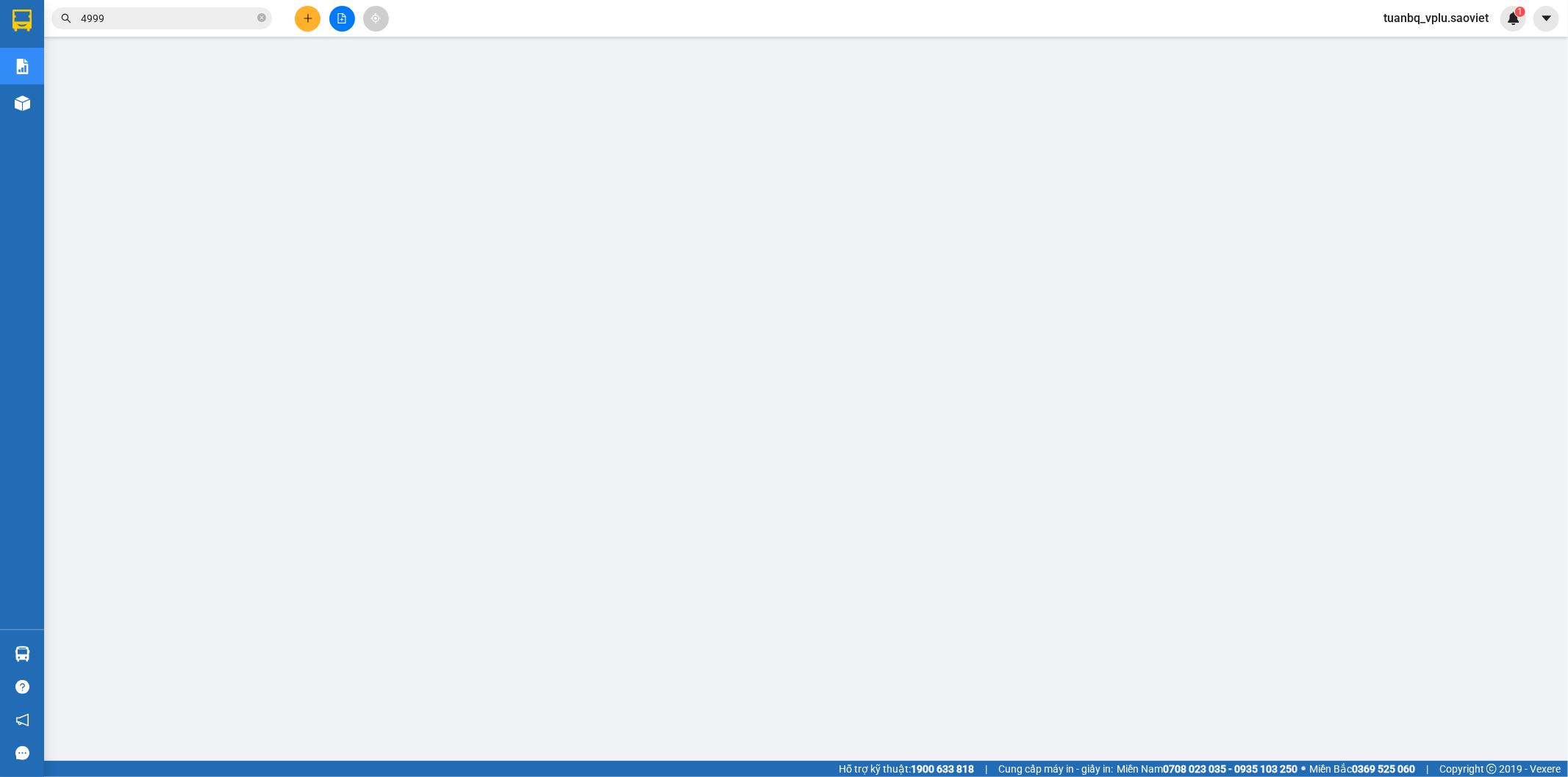
click at [174, 22] on input "4999" at bounding box center [167, 19] width 174 height 16
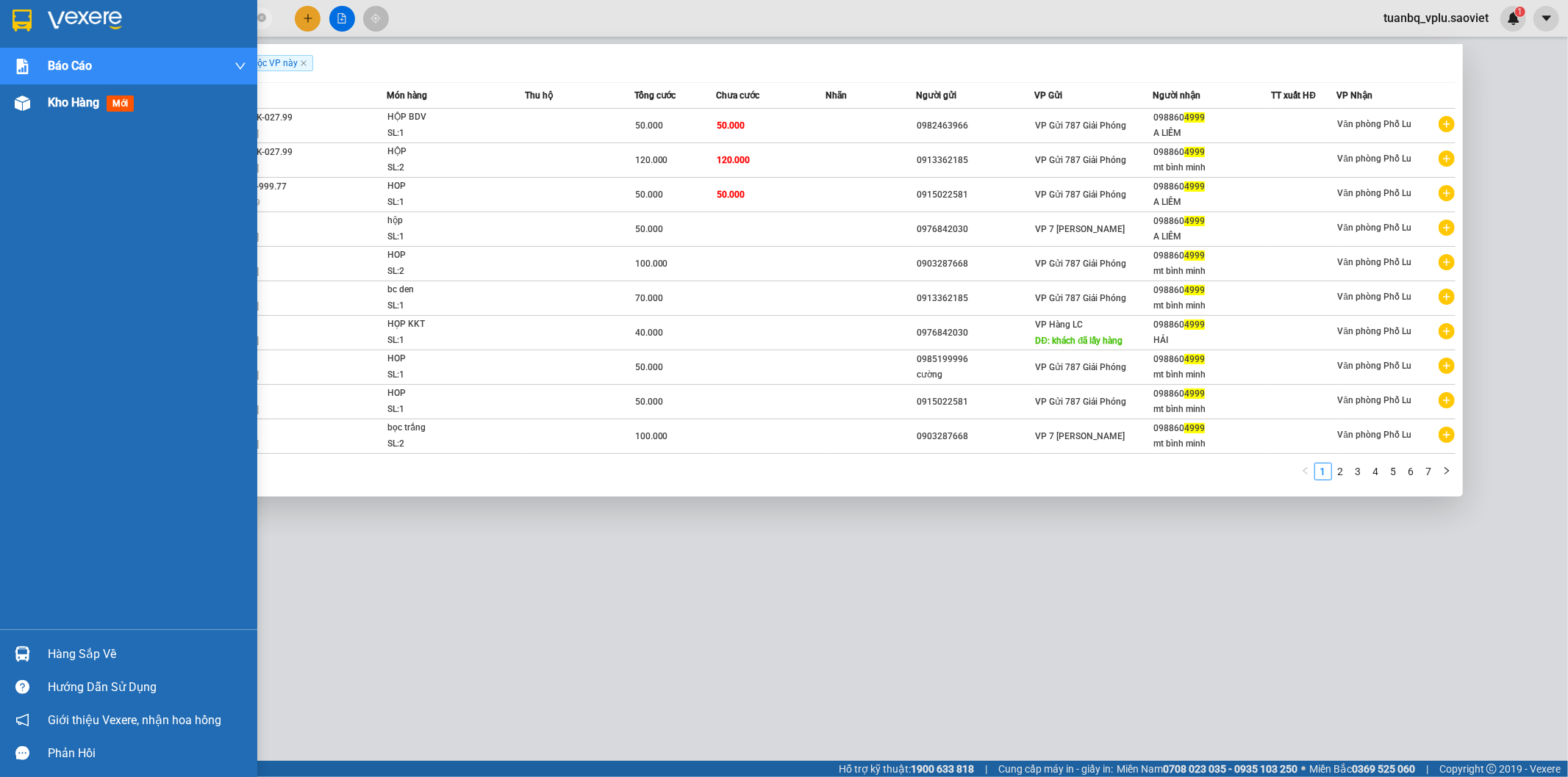
click at [76, 112] on div "Kho hàng mới" at bounding box center [148, 103] width 199 height 37
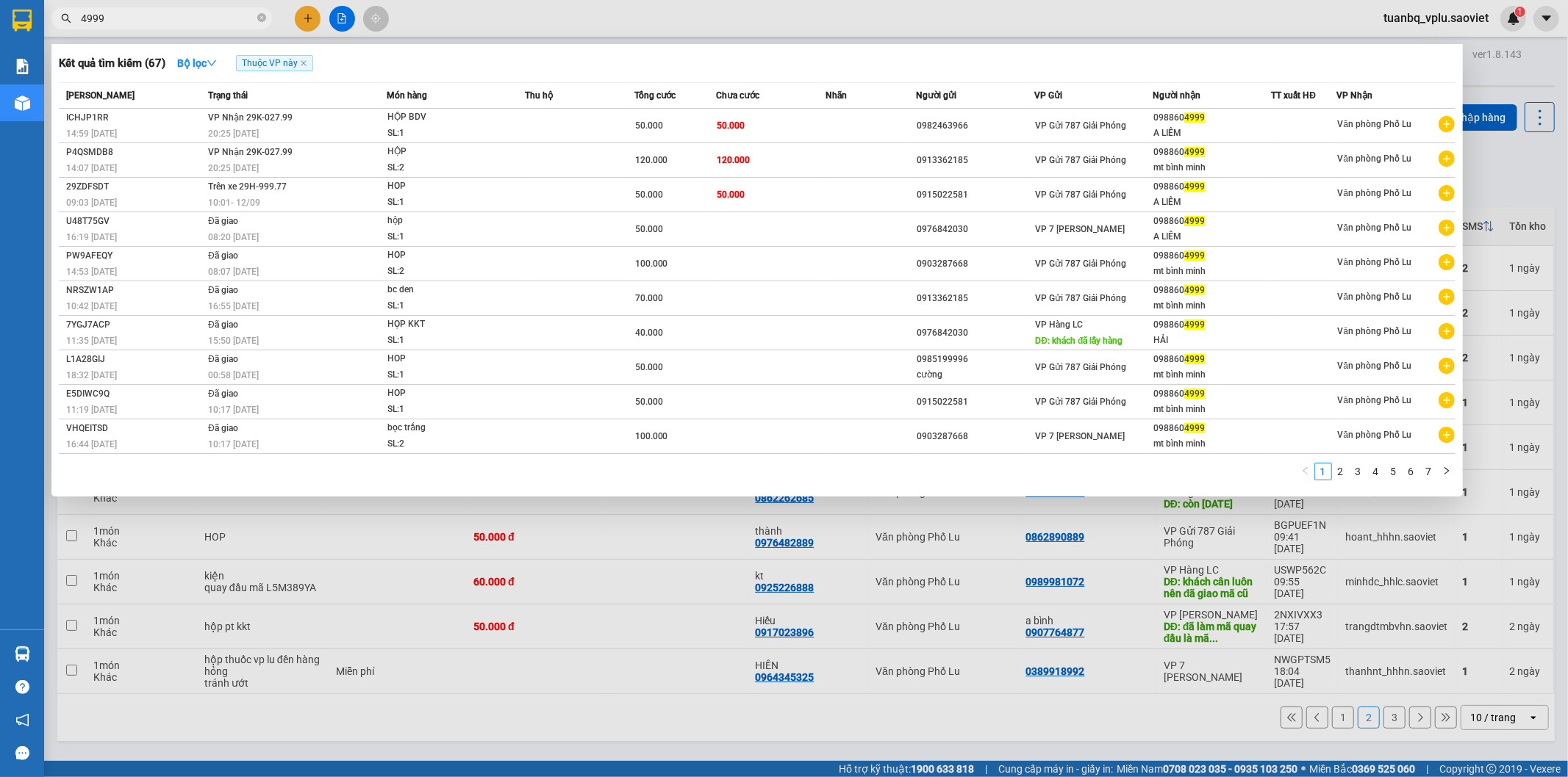
click at [905, 707] on div at bounding box center [784, 388] width 1568 height 777
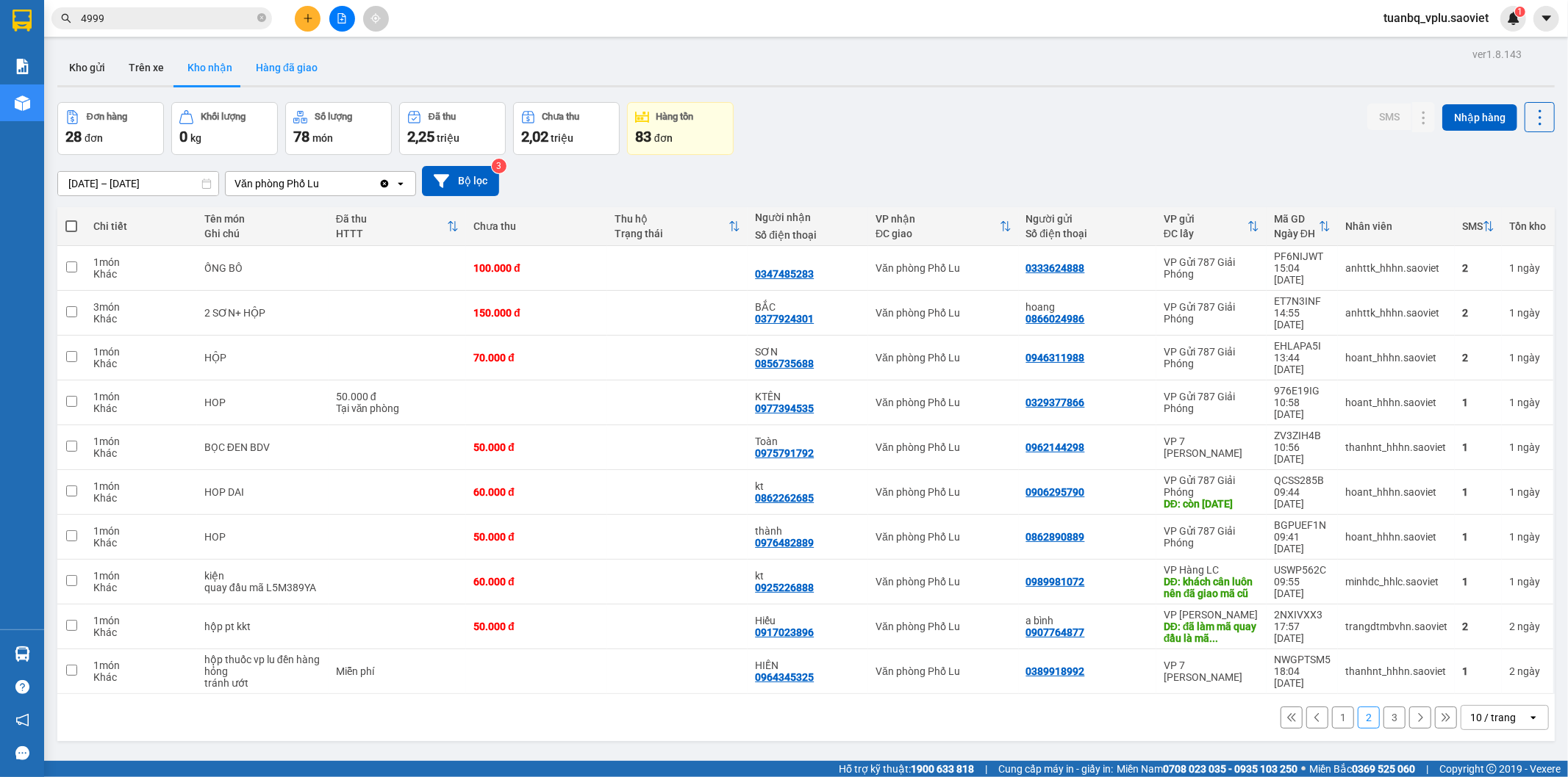
click at [297, 66] on button "Hàng đã giao" at bounding box center [286, 67] width 86 height 35
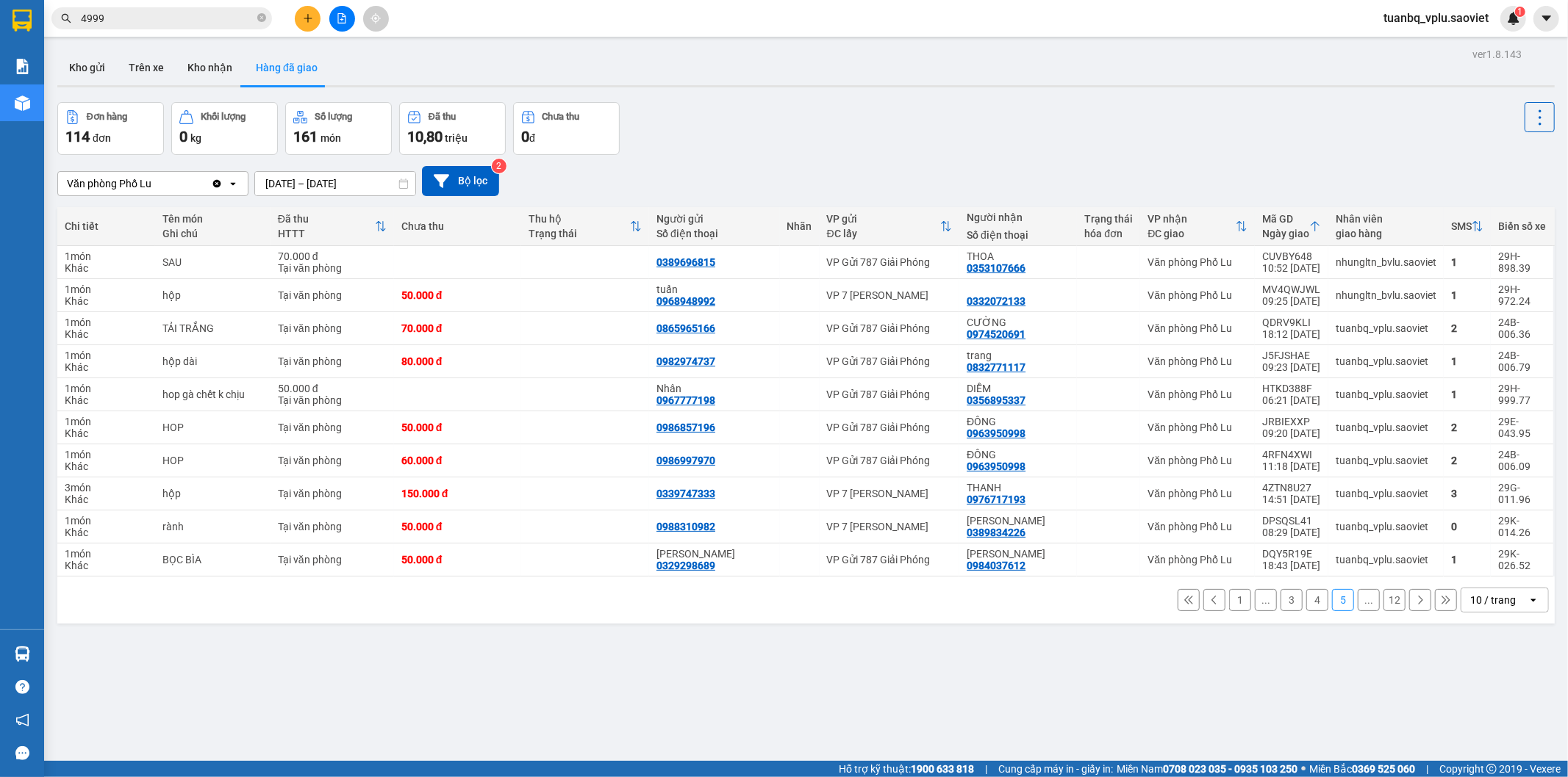
click at [1233, 599] on button "1" at bounding box center [1240, 599] width 22 height 22
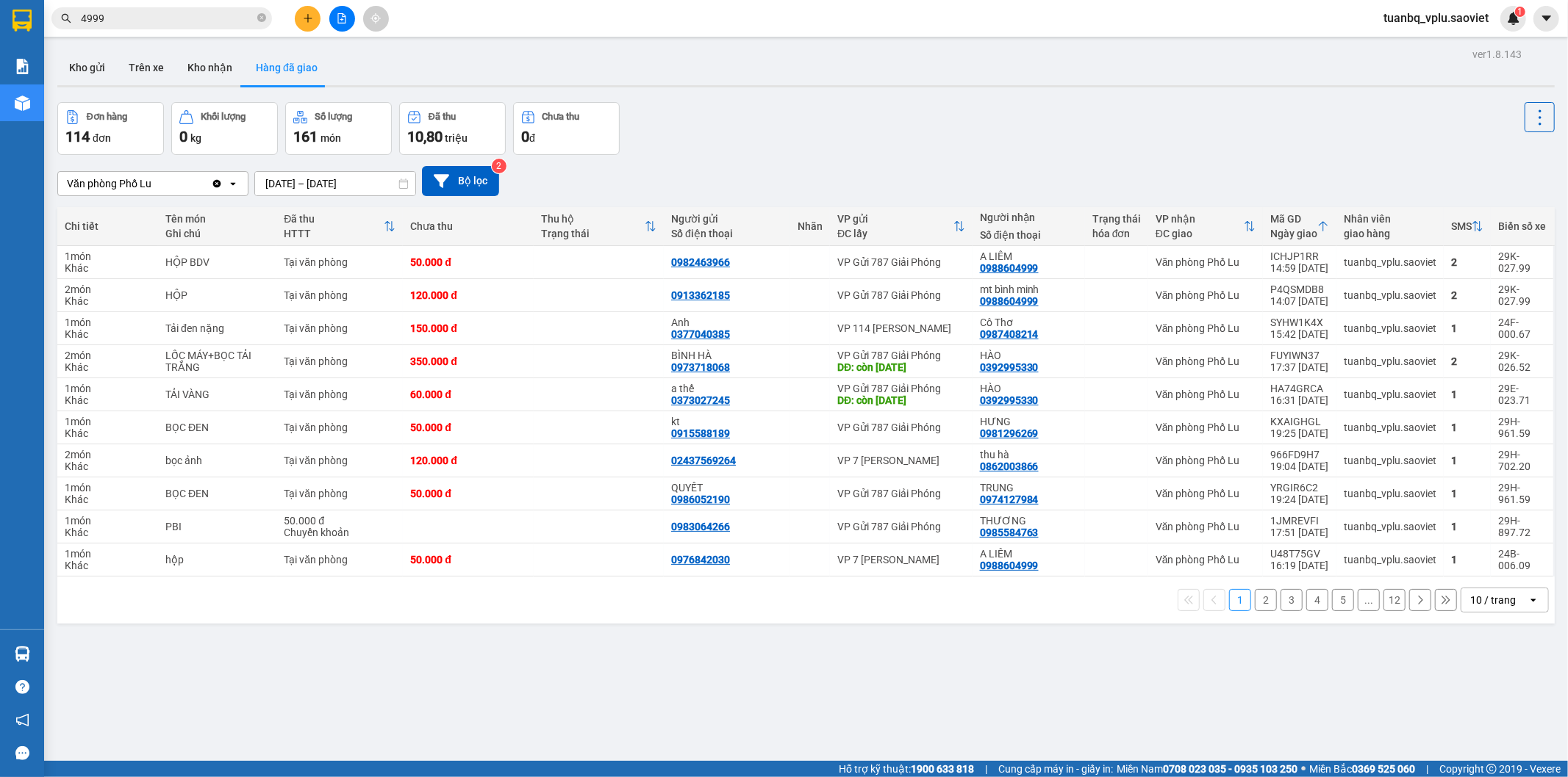
click at [1255, 597] on button "2" at bounding box center [1266, 599] width 22 height 22
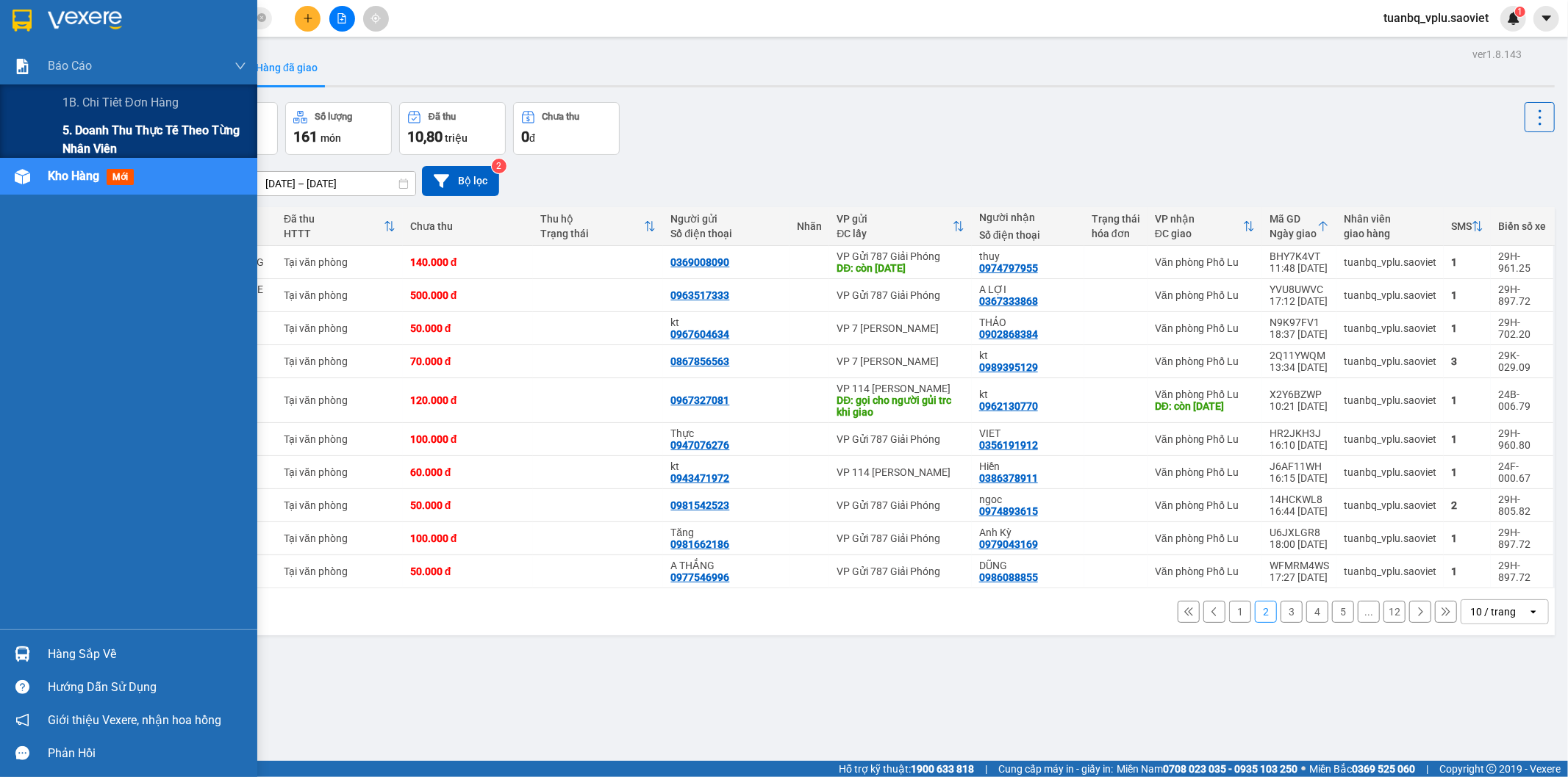
click at [101, 134] on span "5. Doanh thu thực tế theo từng nhân viên" at bounding box center [155, 139] width 184 height 37
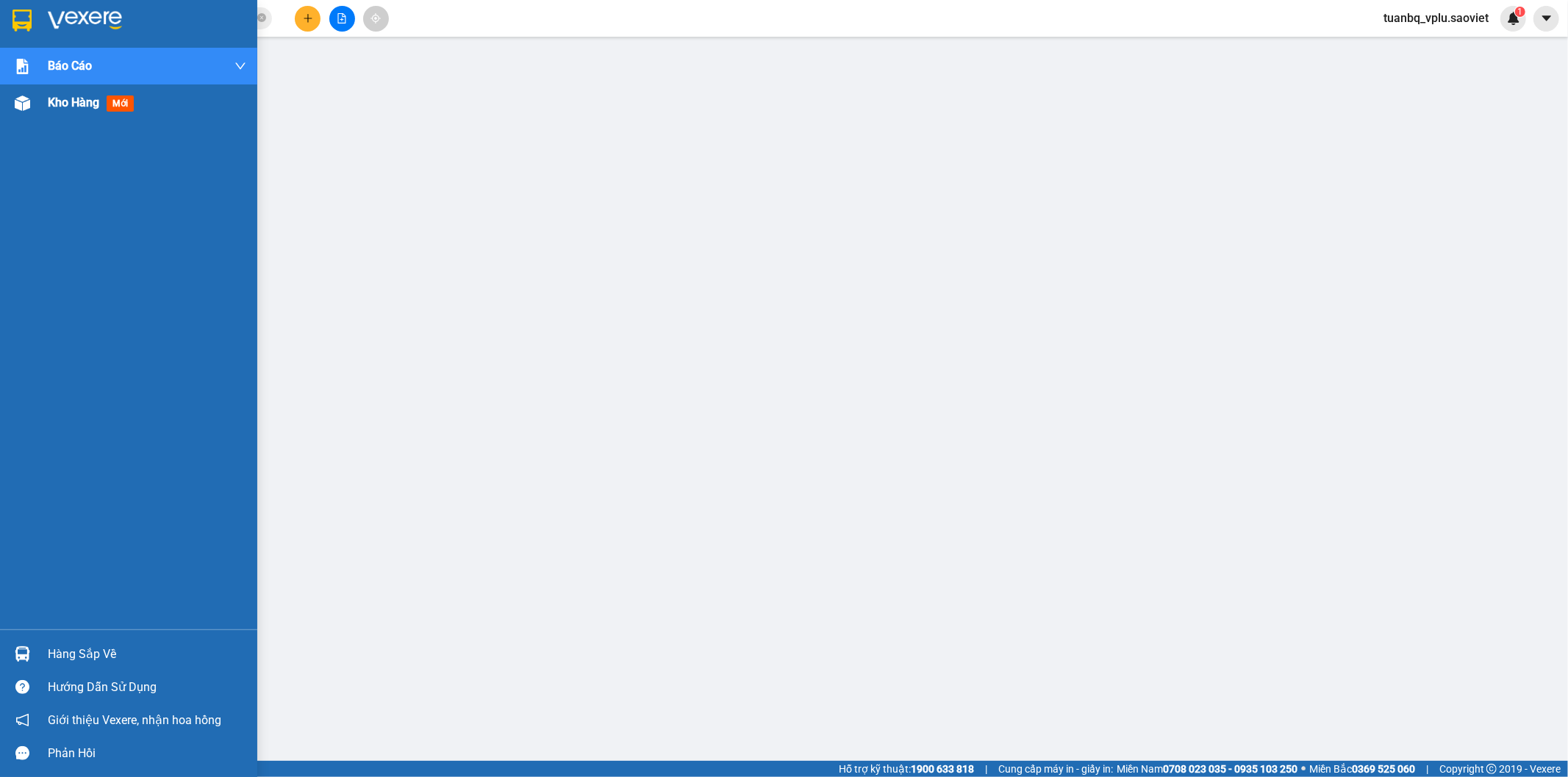
click at [82, 101] on span "Kho hàng" at bounding box center [73, 102] width 51 height 14
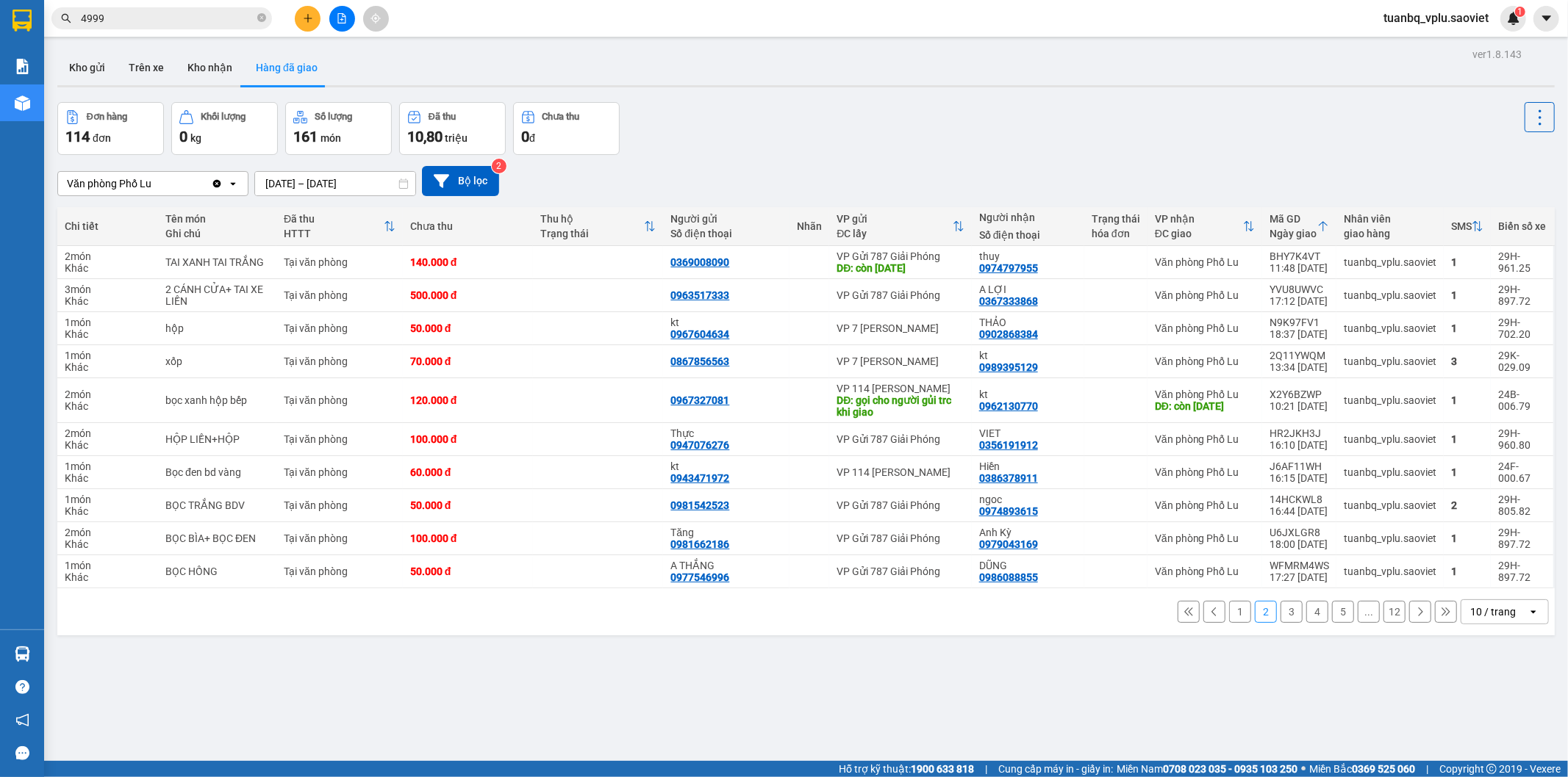
click at [1230, 612] on button "1" at bounding box center [1240, 612] width 22 height 22
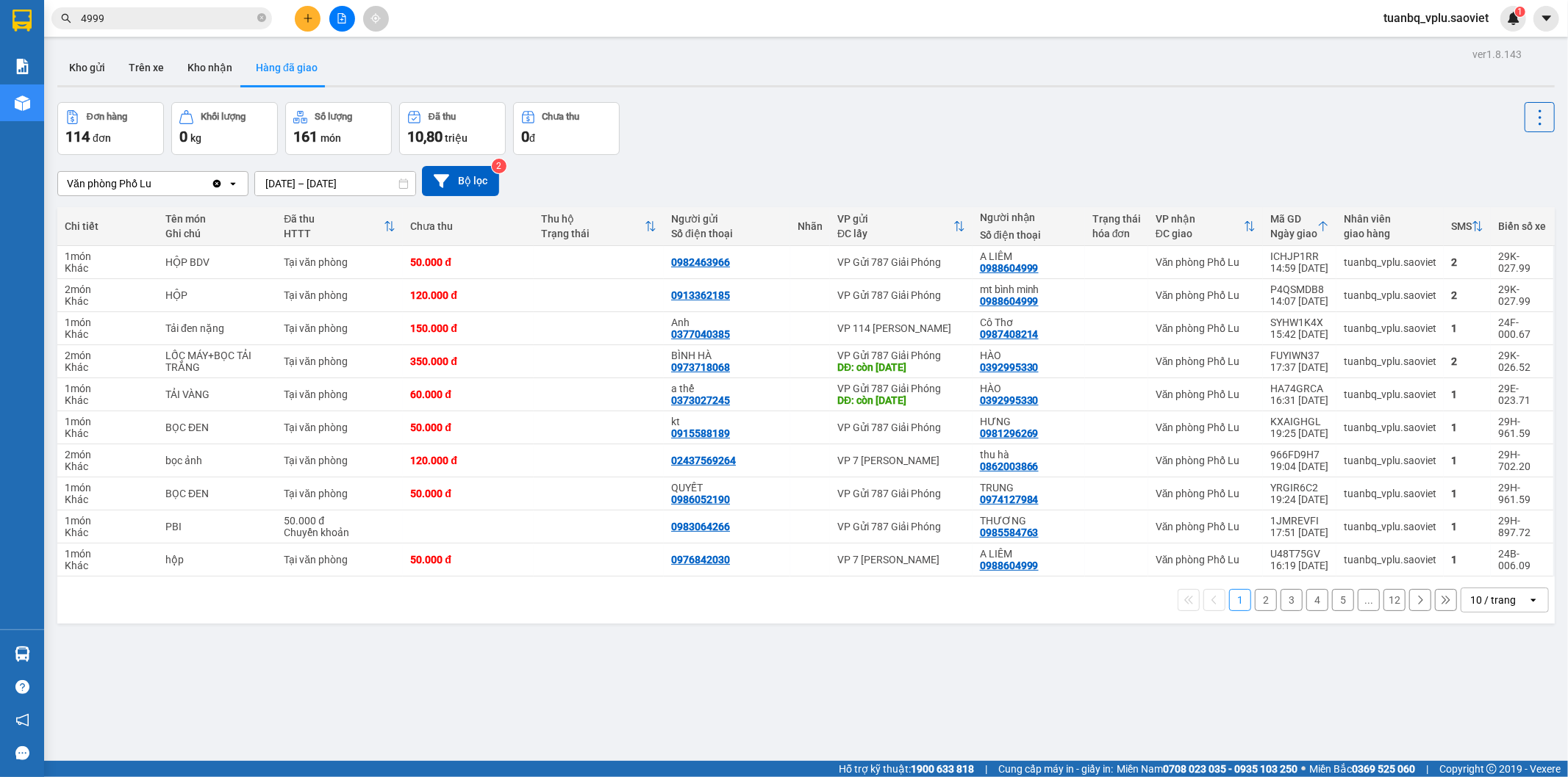
click at [1255, 598] on button "2" at bounding box center [1266, 599] width 22 height 22
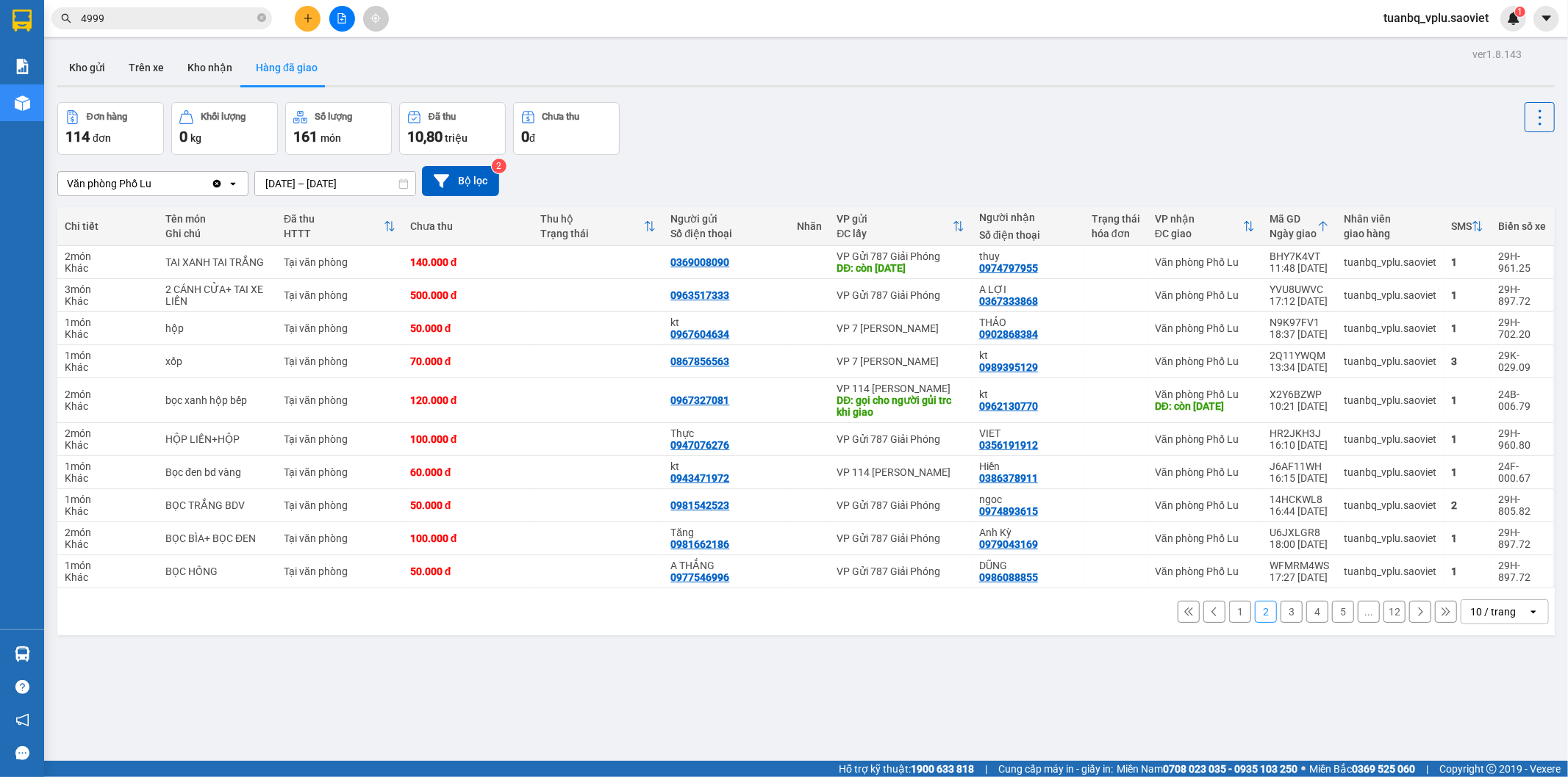
click at [148, 13] on input "4999" at bounding box center [167, 19] width 174 height 16
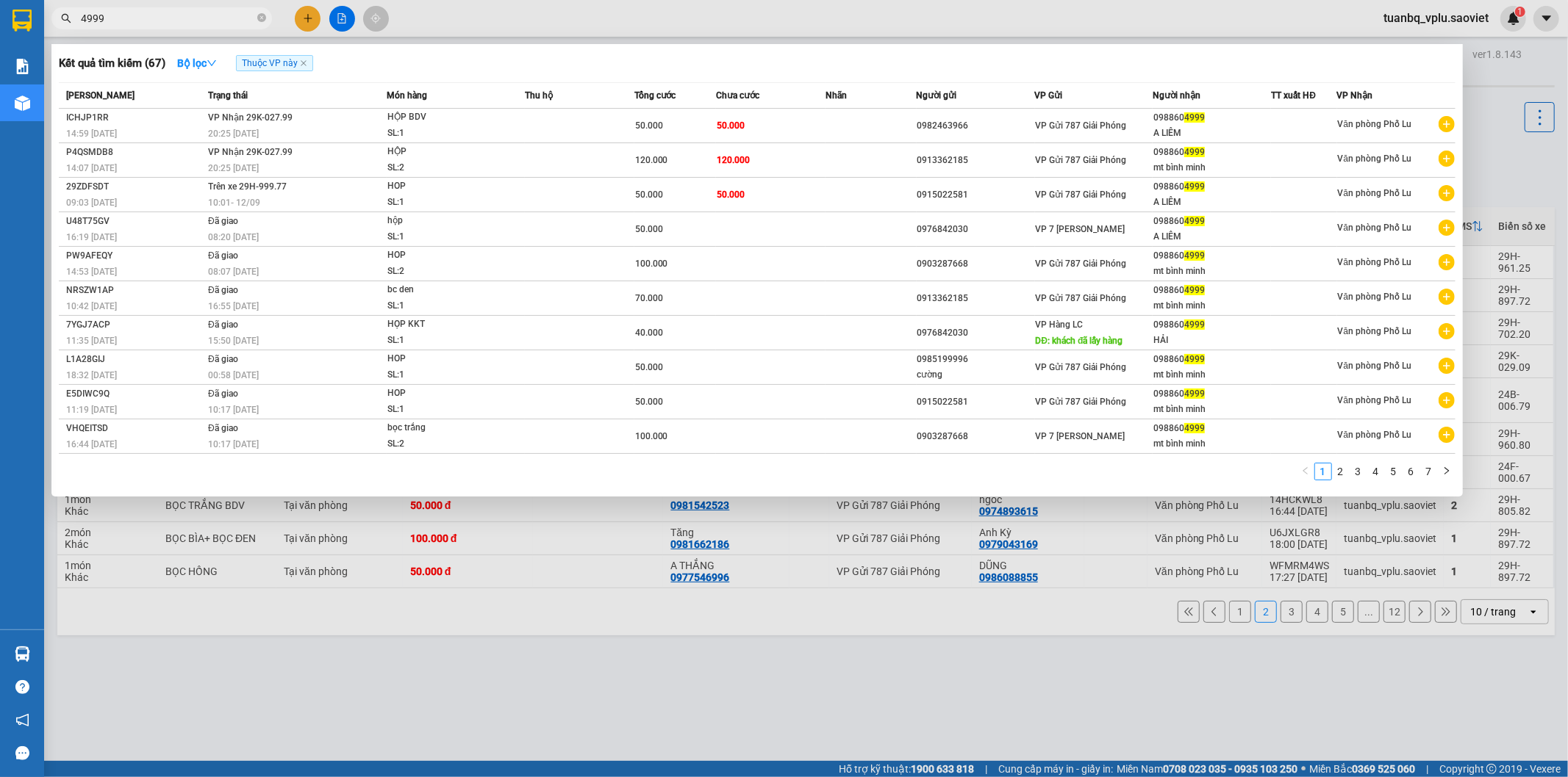
click at [148, 13] on input "4999" at bounding box center [167, 19] width 174 height 16
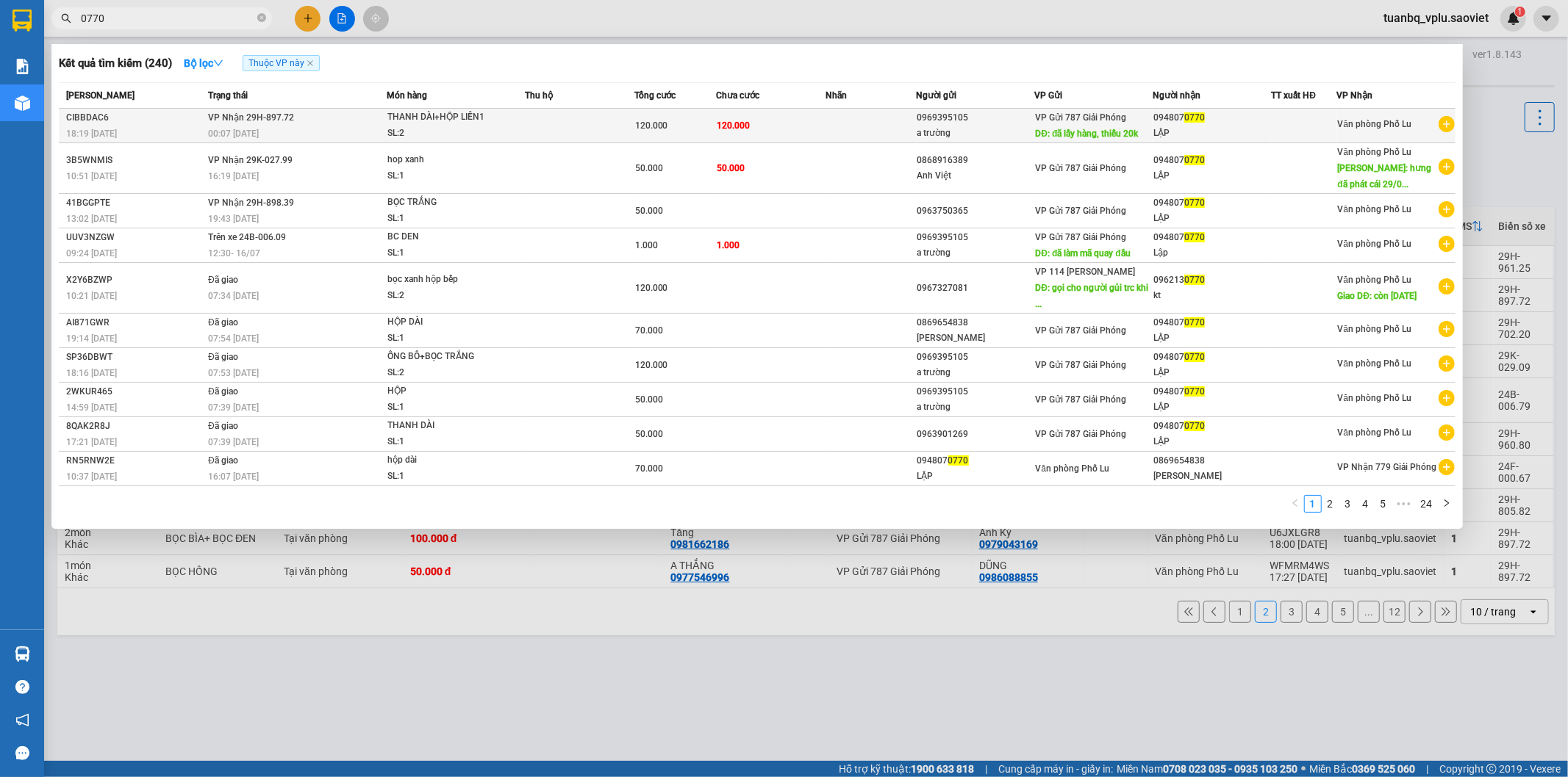
type input "0770"
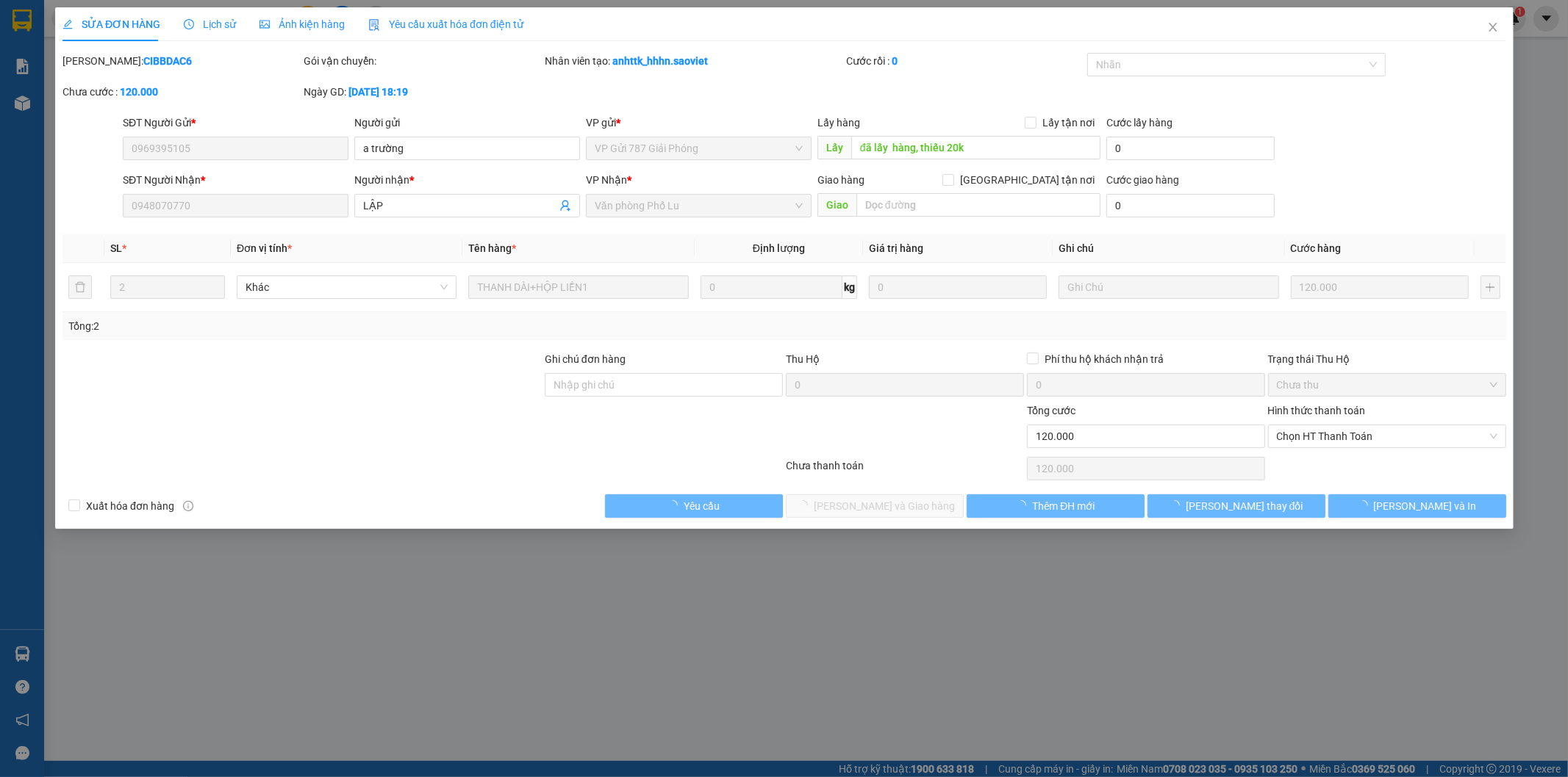
type input "0969395105"
type input "a trường"
type input "đã lấy hàng, thiếu 20k"
type input "0948070770"
type input "LẬP"
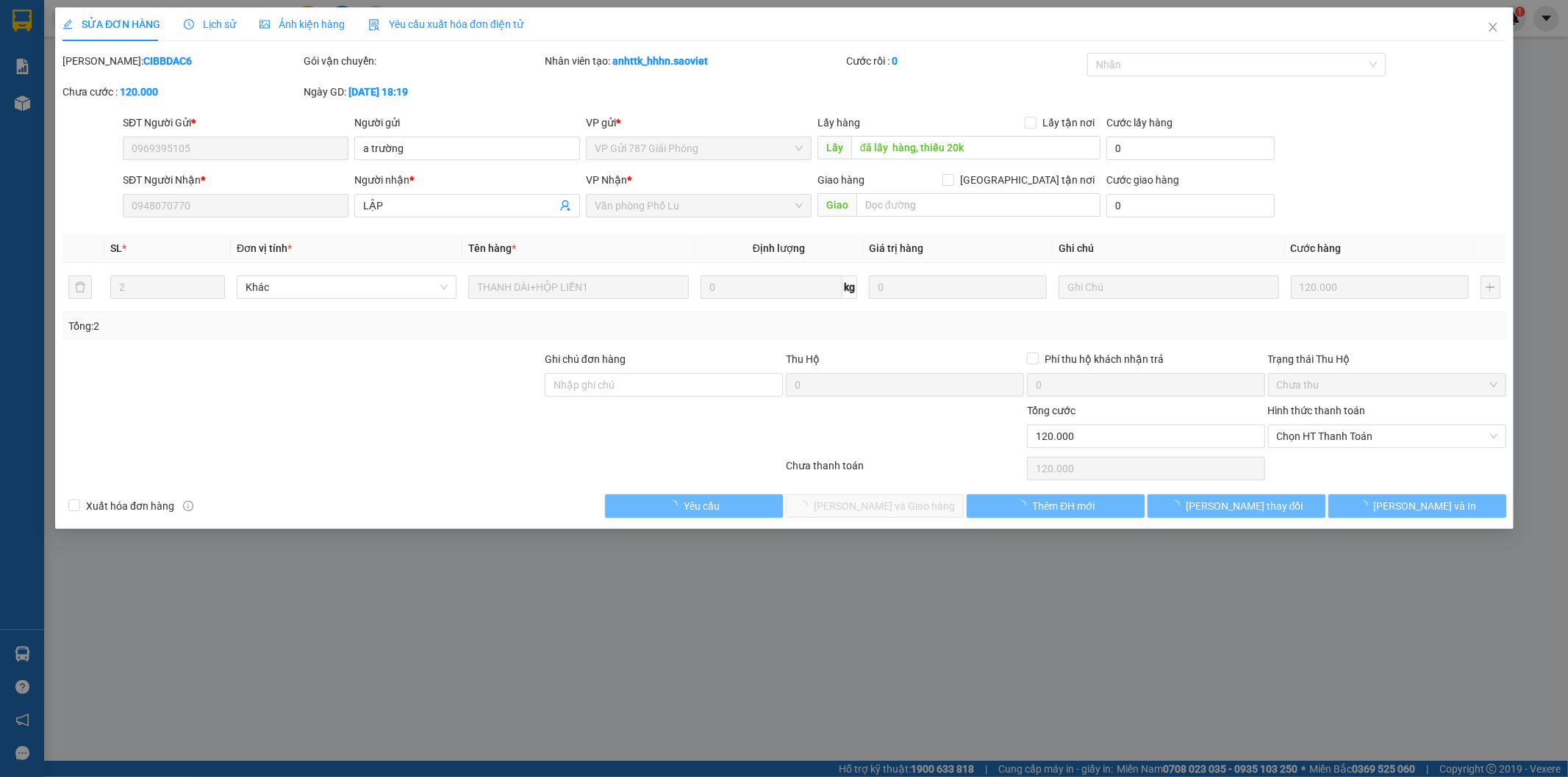
type input "120.000"
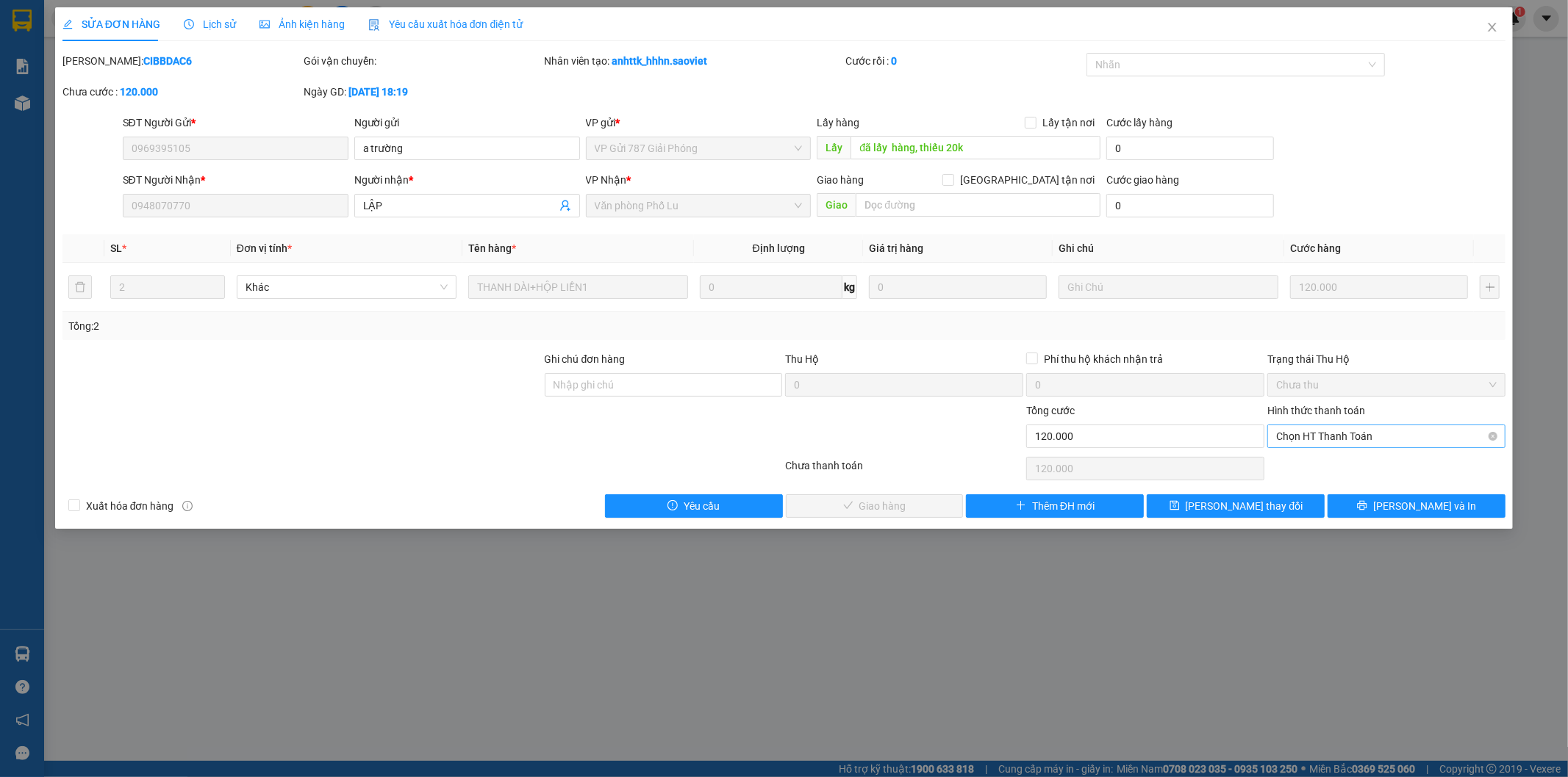
click at [1310, 432] on span "Chọn HT Thanh Toán" at bounding box center [1386, 436] width 221 height 22
click at [1304, 458] on div "Tại văn phòng" at bounding box center [1387, 466] width 221 height 16
type input "0"
click at [903, 506] on span "[PERSON_NAME] và Giao hàng" at bounding box center [884, 507] width 141 height 16
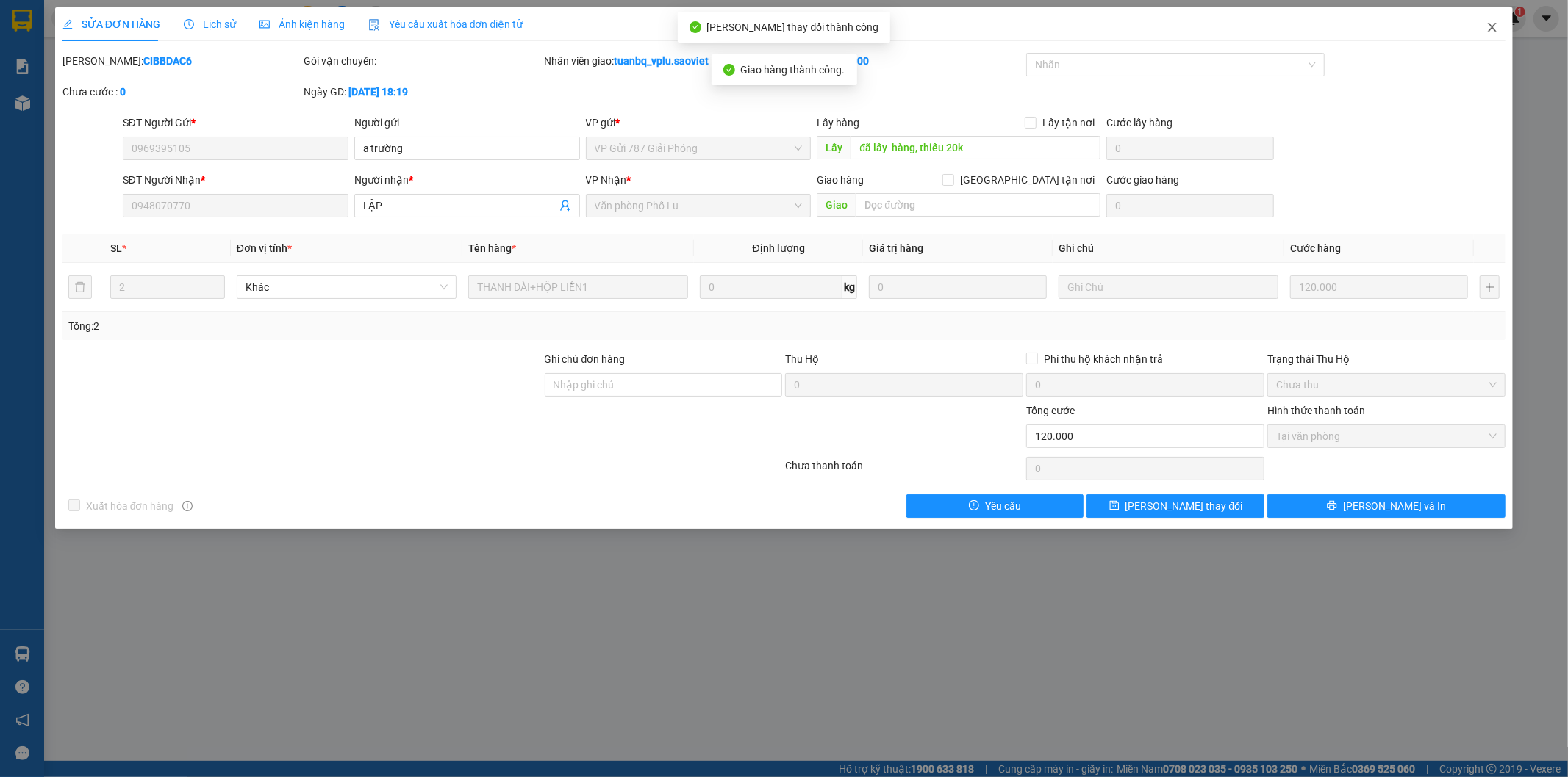
click at [1493, 26] on icon "close" at bounding box center [1492, 27] width 11 height 11
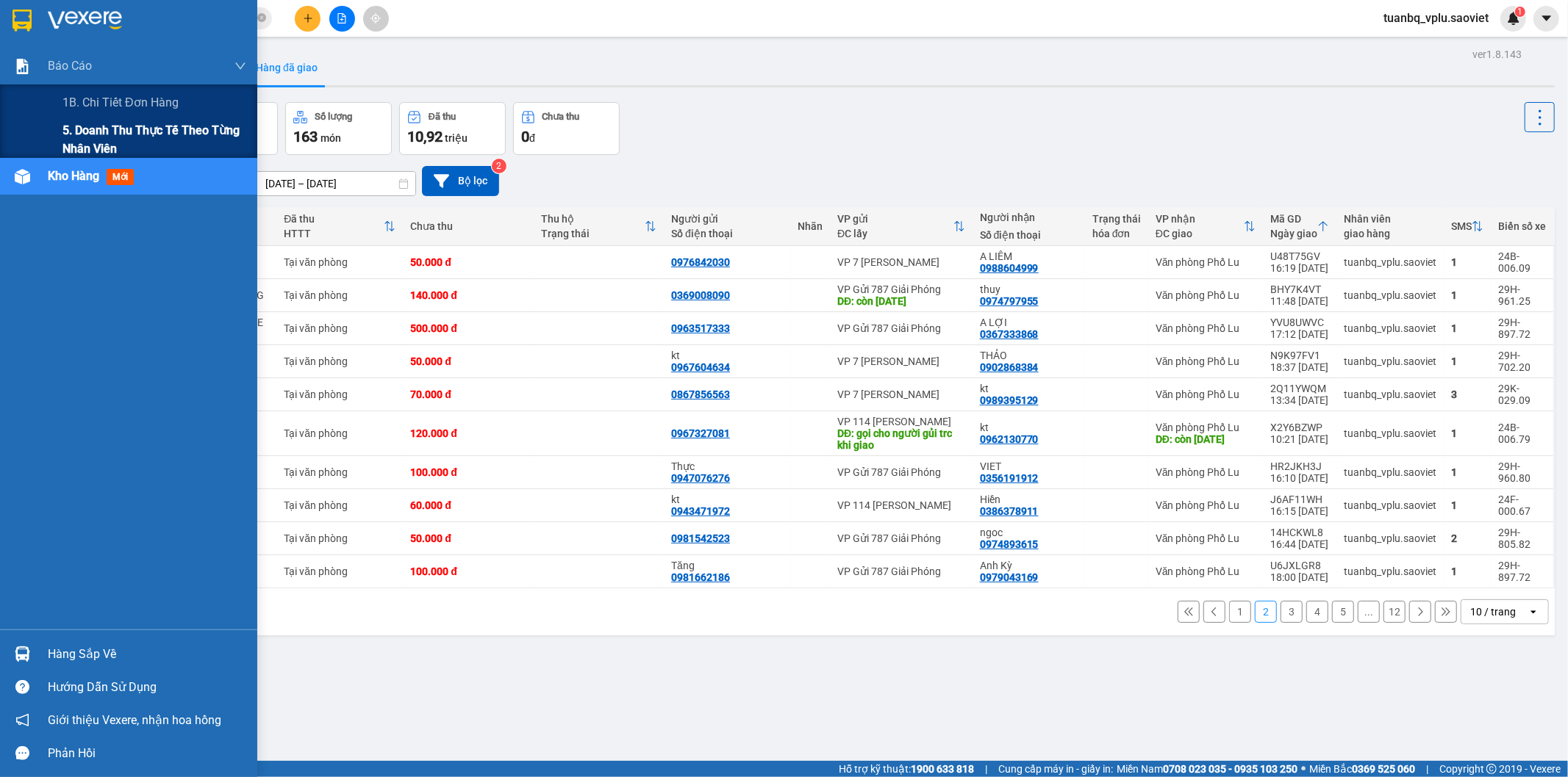
click at [101, 137] on span "5. Doanh thu thực tế theo từng nhân viên" at bounding box center [155, 139] width 184 height 37
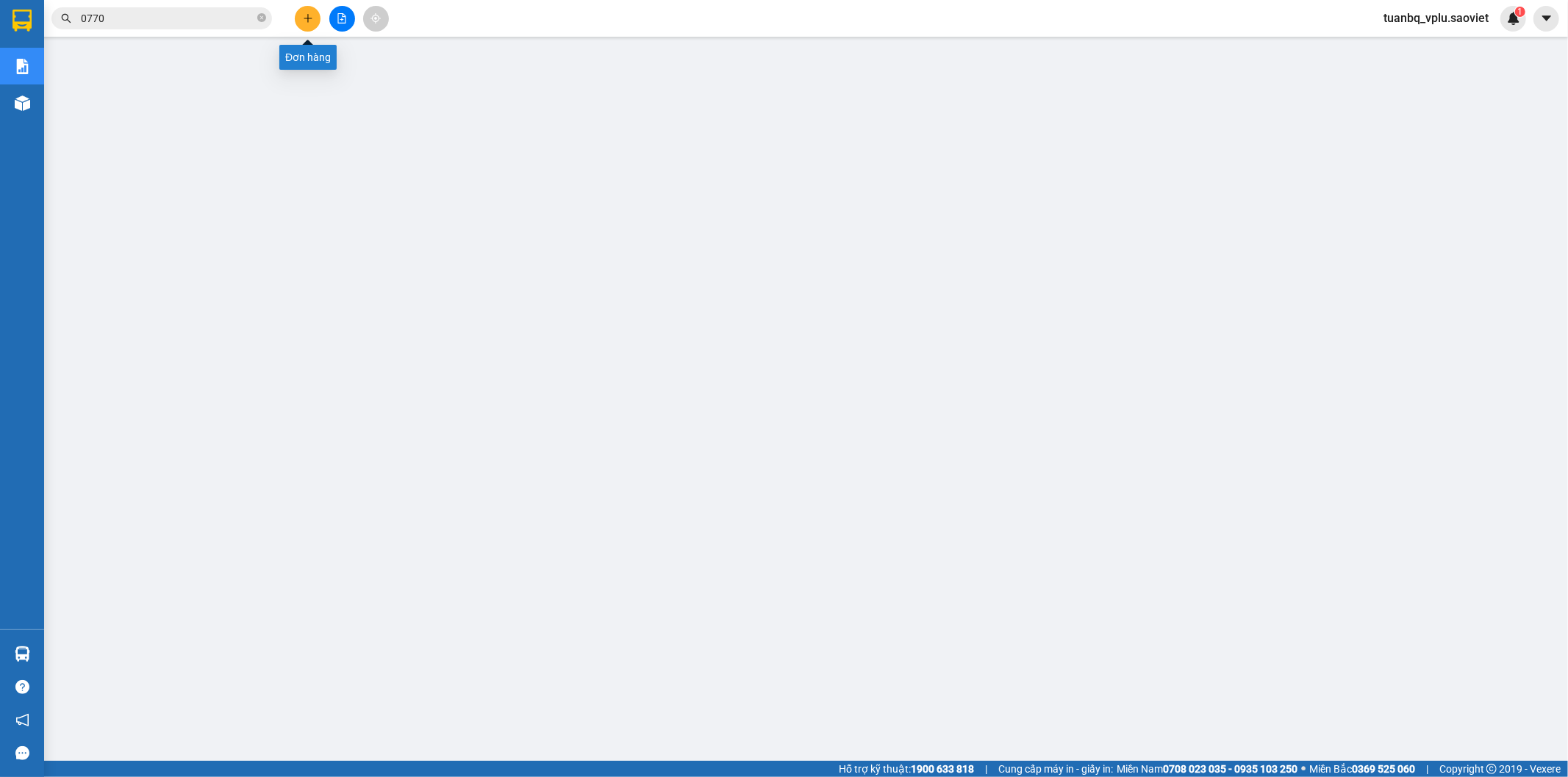
click at [304, 11] on button at bounding box center [308, 19] width 26 height 26
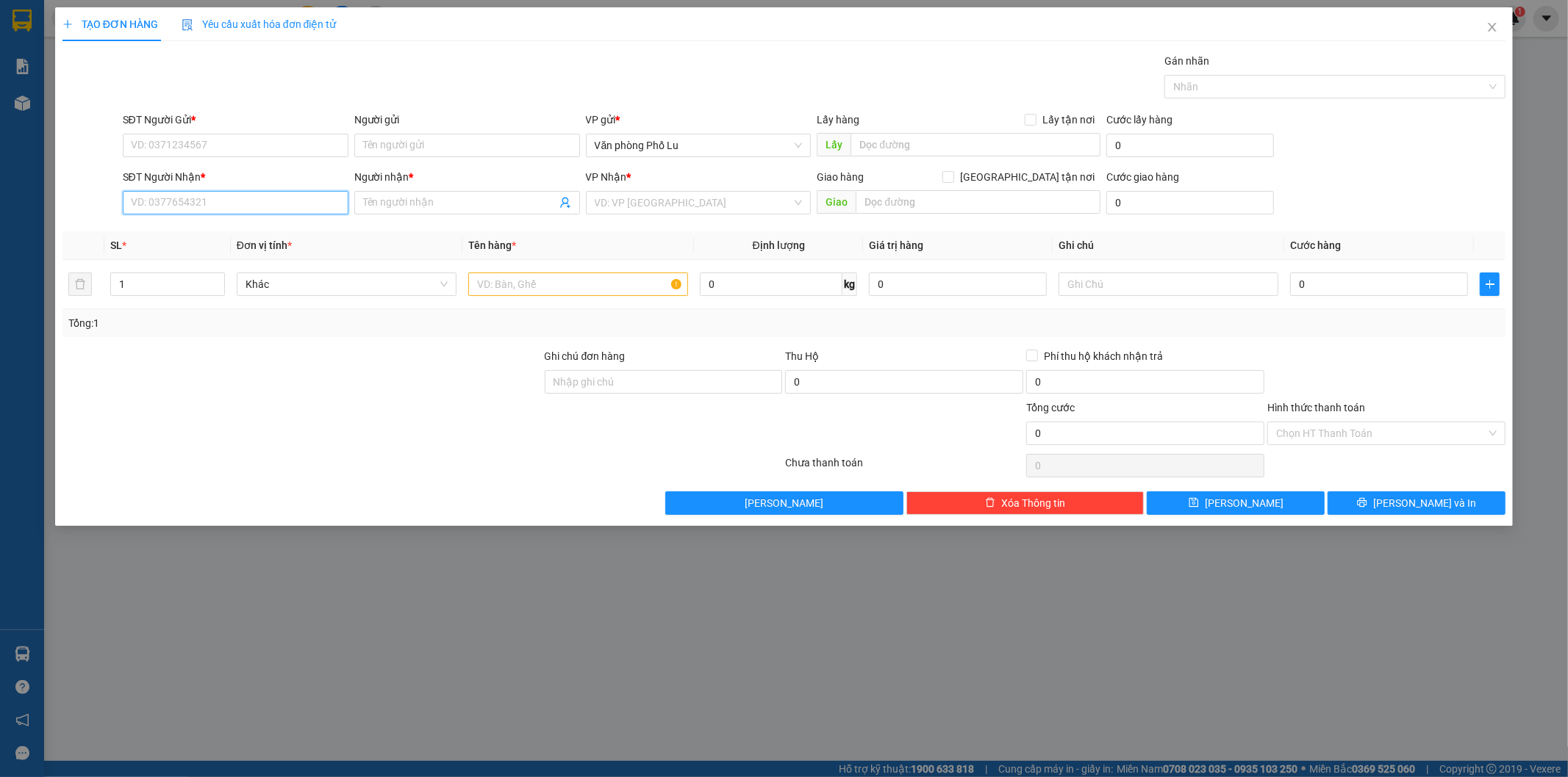
click at [221, 204] on input "SĐT Người Nhận *" at bounding box center [236, 203] width 226 height 24
type input "0983147217"
click at [395, 200] on input "Người nhận *" at bounding box center [460, 203] width 193 height 16
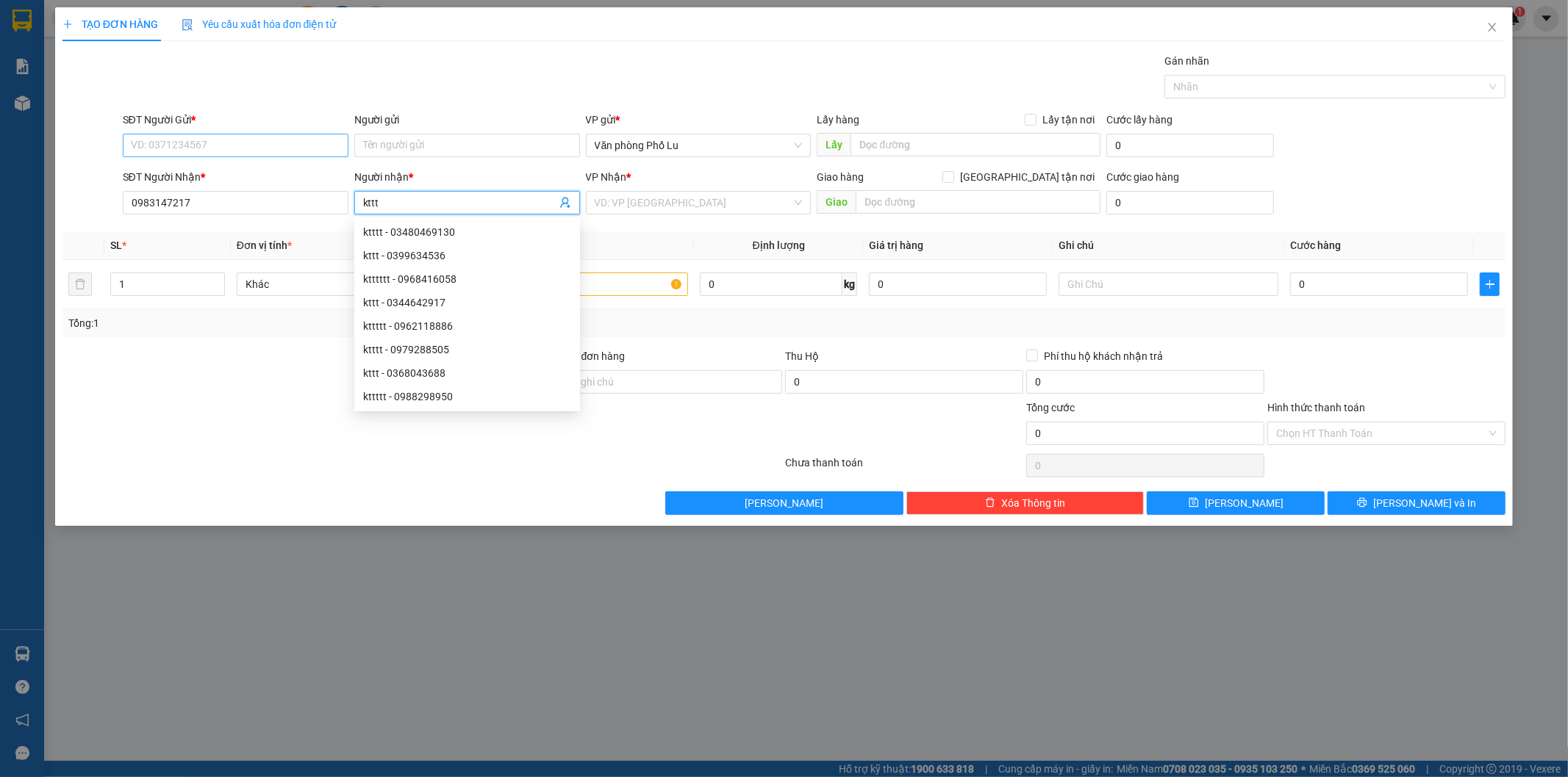
type input "kttt"
click at [179, 148] on input "SĐT Người Gửi *" at bounding box center [236, 145] width 226 height 24
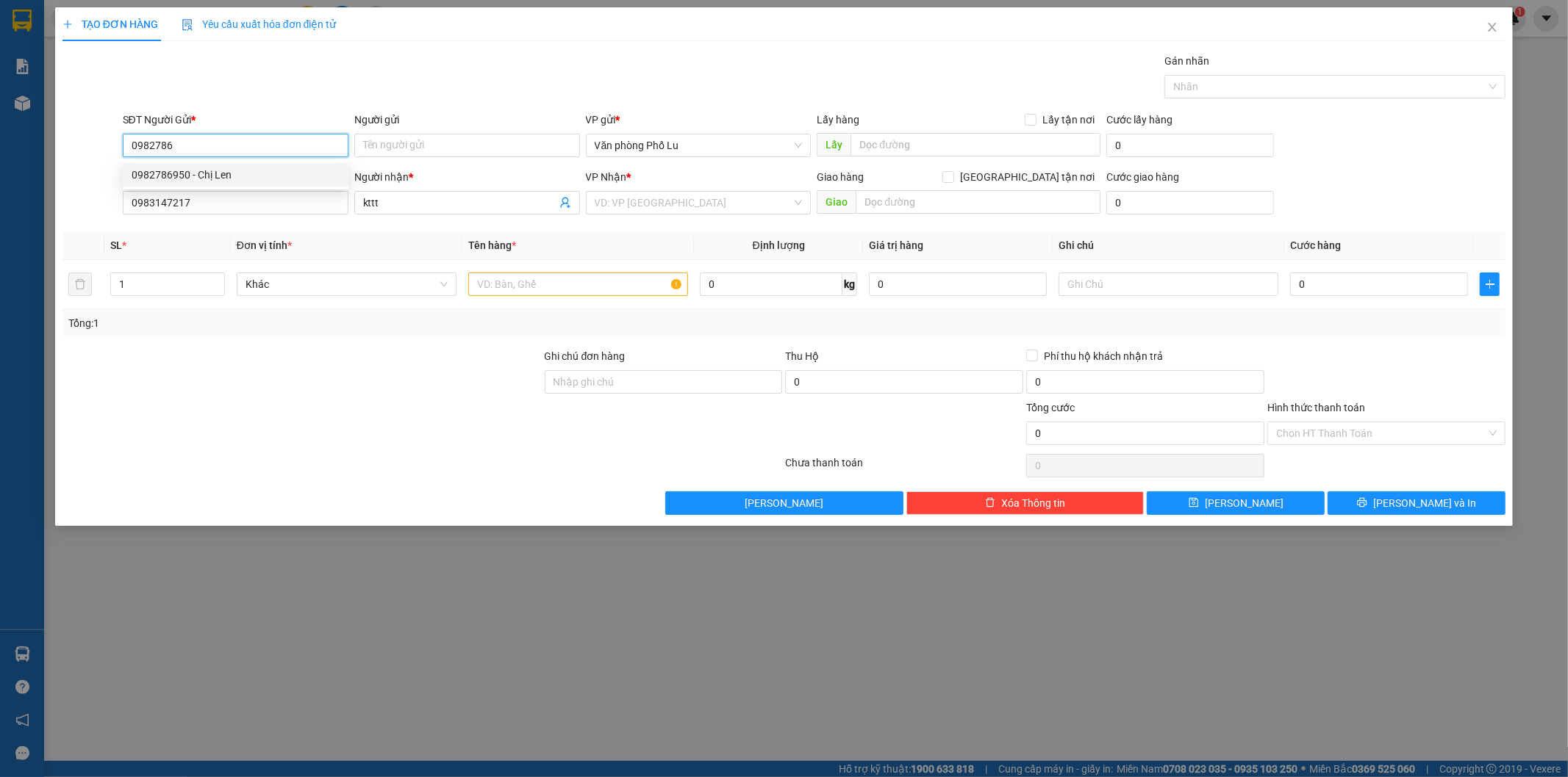
click at [192, 173] on div "0982786950 - Chị Len" at bounding box center [235, 175] width 208 height 16
type input "0982786950"
type input "Chị Len"
type input "0982786950"
click at [658, 201] on input "search" at bounding box center [694, 202] width 198 height 22
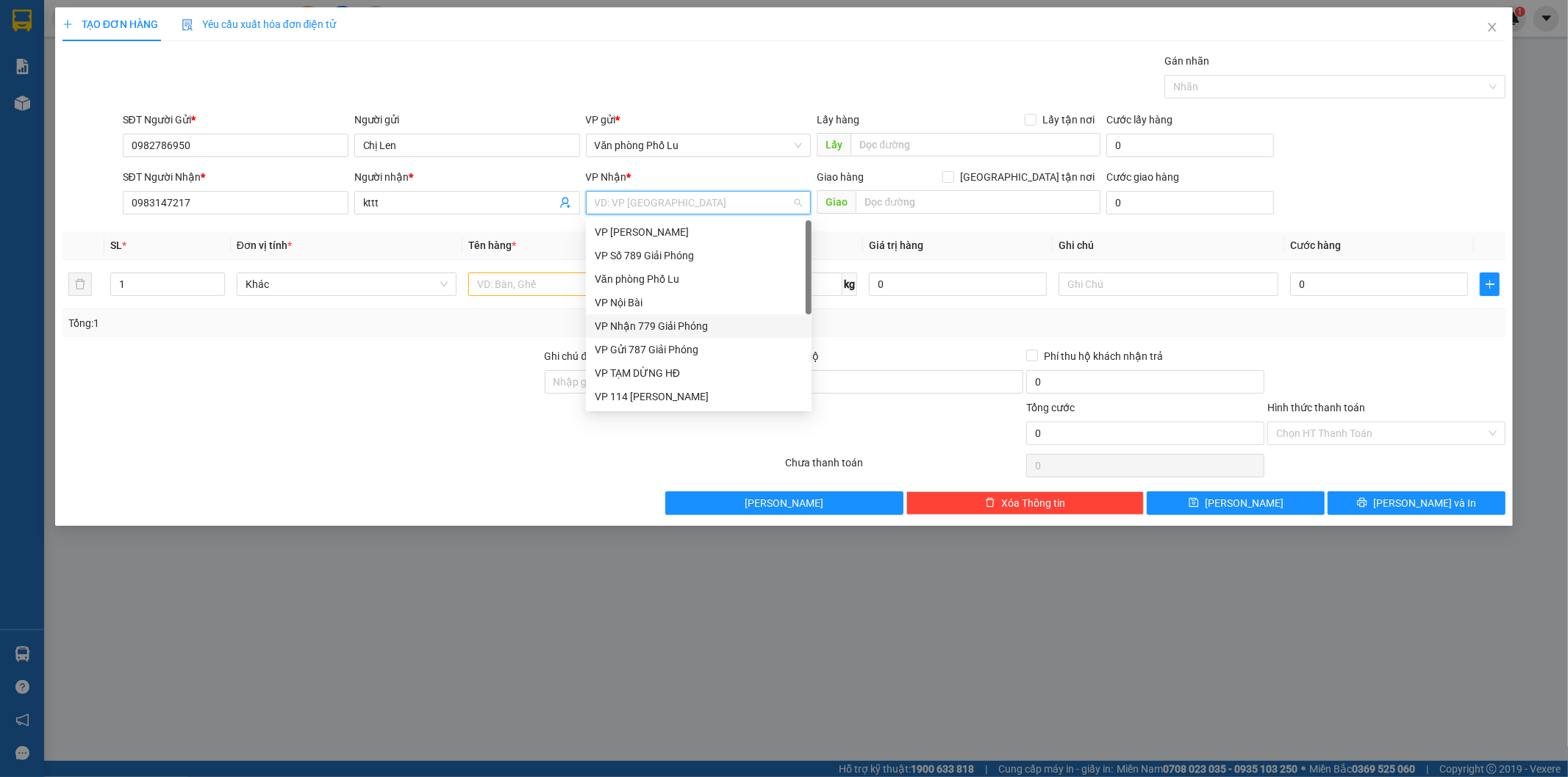
click at [703, 324] on div "VP Nhận 779 Giải Phóng" at bounding box center [698, 327] width 208 height 16
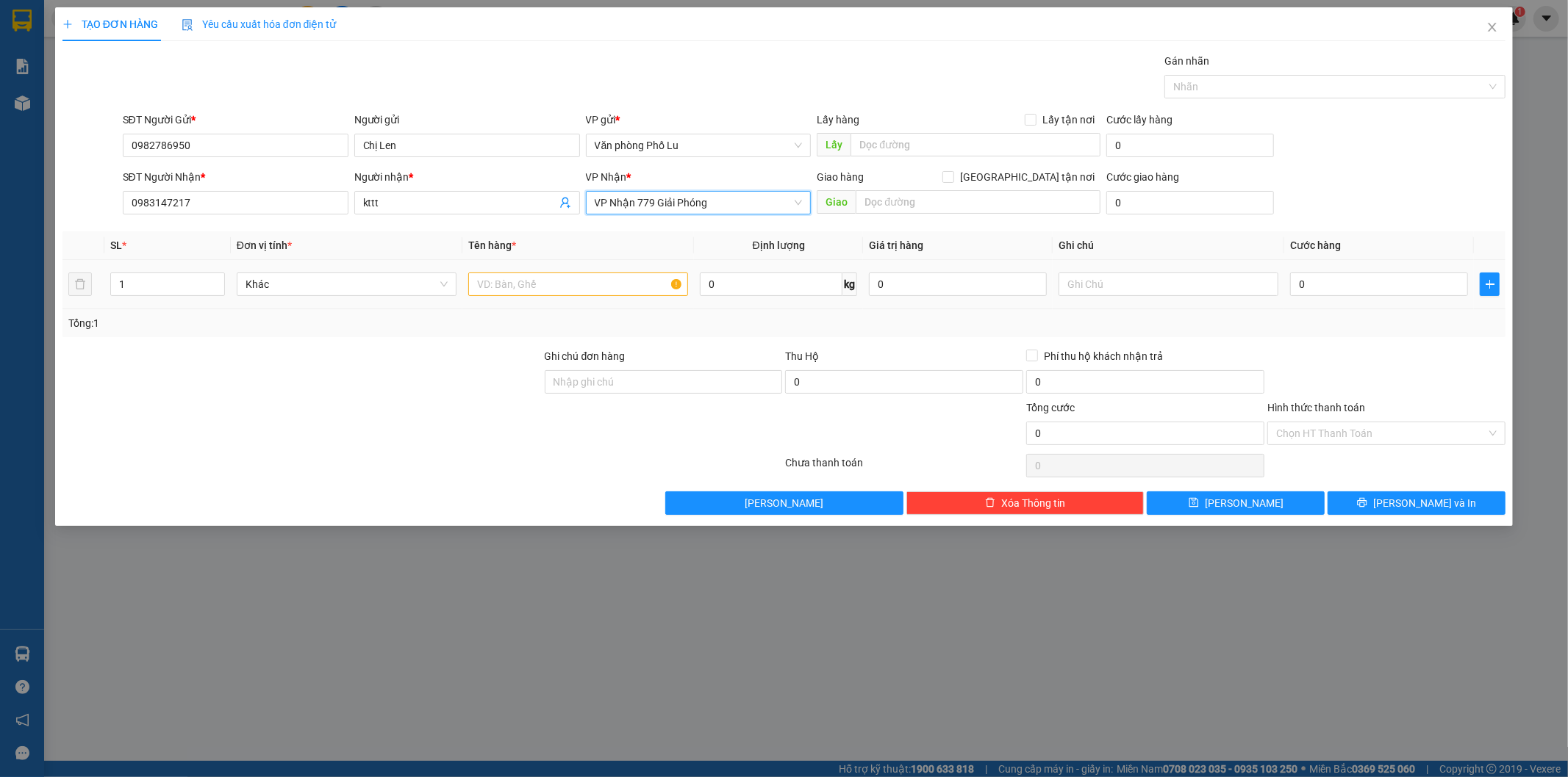
click at [509, 270] on div at bounding box center [579, 284] width 220 height 29
click at [499, 291] on input "text" at bounding box center [579, 284] width 220 height 24
click at [500, 291] on input "text" at bounding box center [579, 284] width 220 height 24
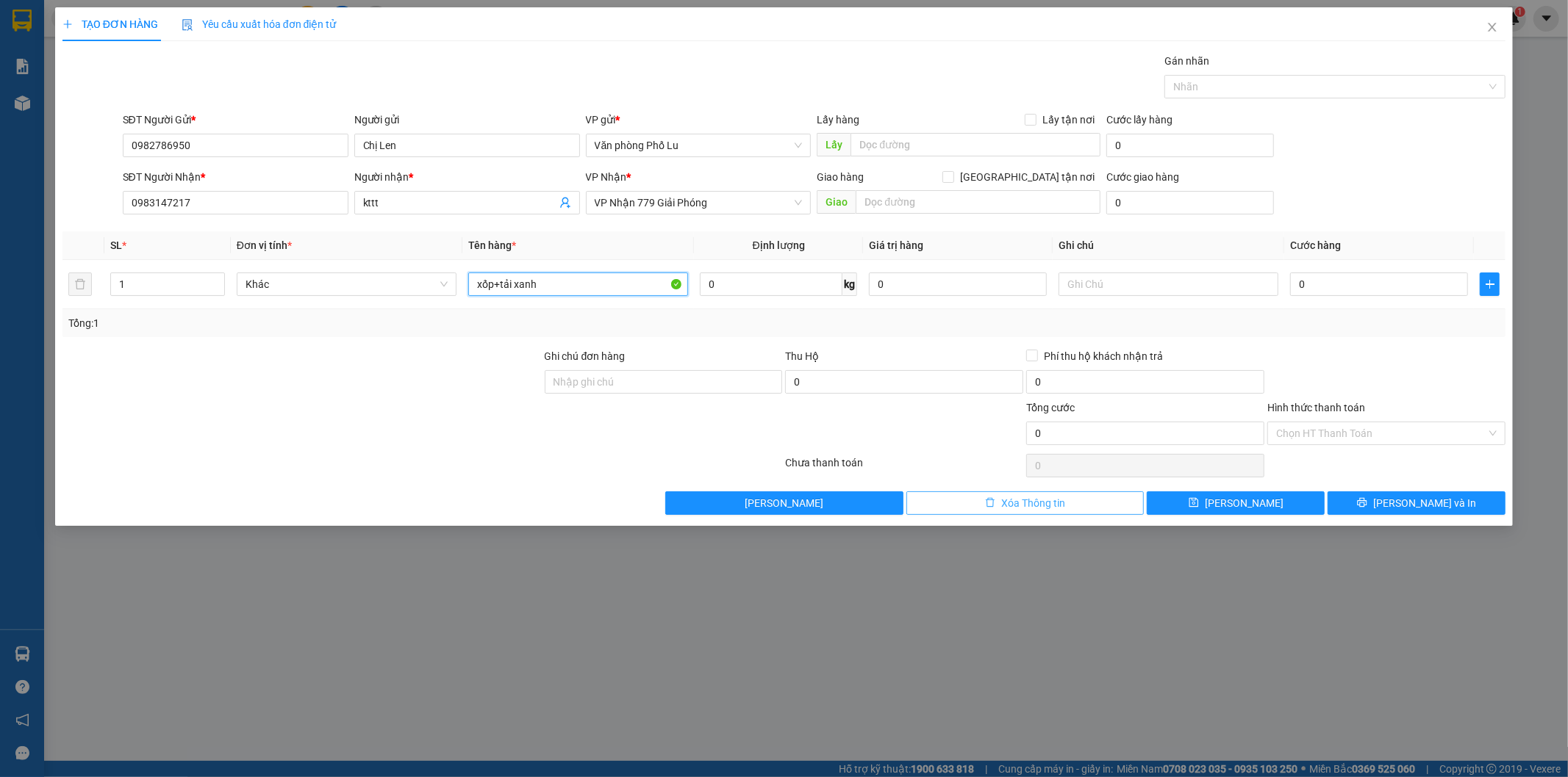
type input "xốp+tải xanh"
click at [1069, 500] on button "Xóa Thông tin" at bounding box center [1025, 503] width 238 height 24
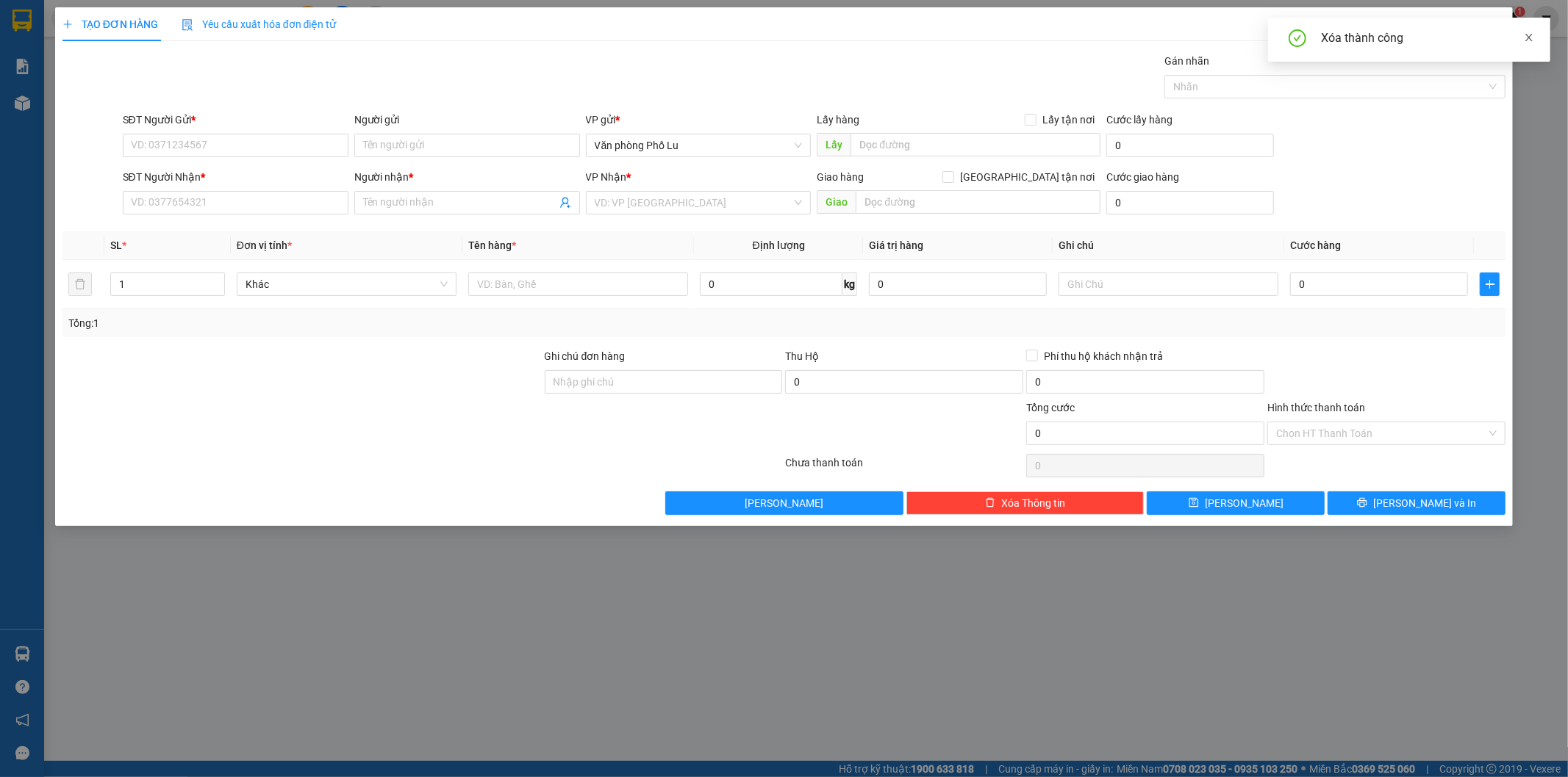
click at [1529, 37] on icon "close" at bounding box center [1529, 37] width 7 height 7
click at [1496, 28] on icon "close" at bounding box center [1492, 27] width 11 height 11
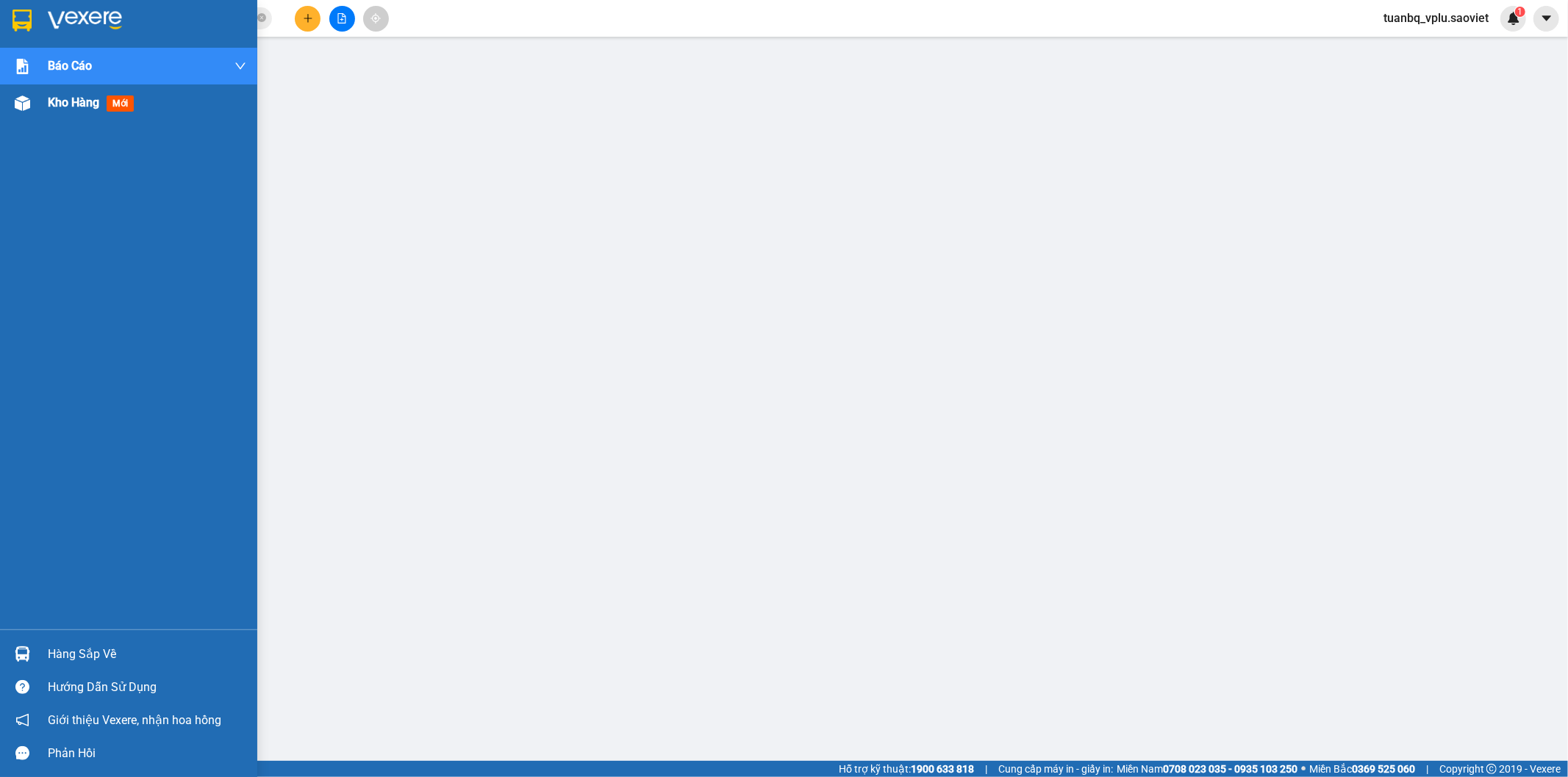
click at [81, 109] on span "Kho hàng" at bounding box center [73, 102] width 51 height 14
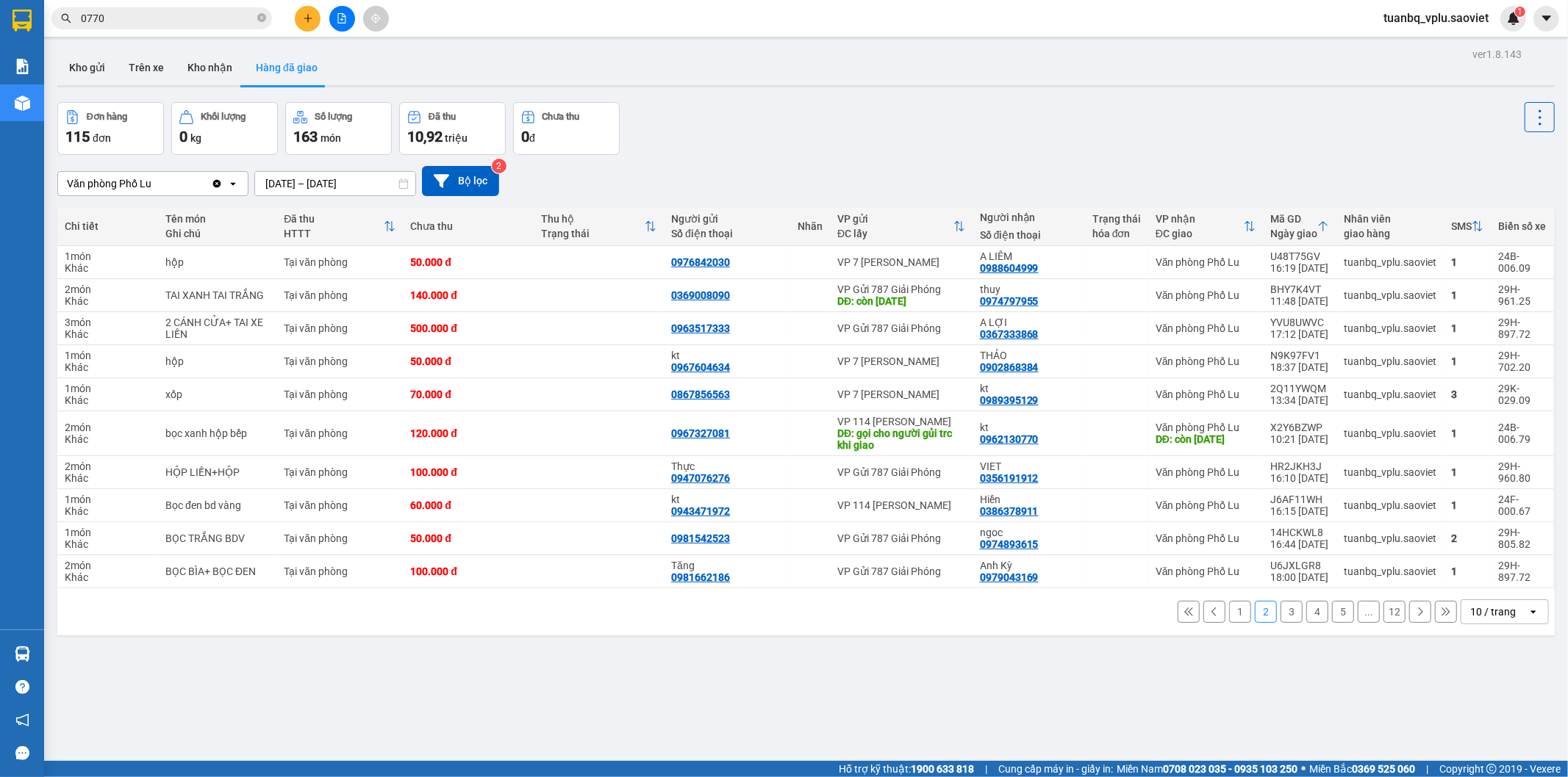
click at [1229, 613] on button "1" at bounding box center [1240, 612] width 22 height 22
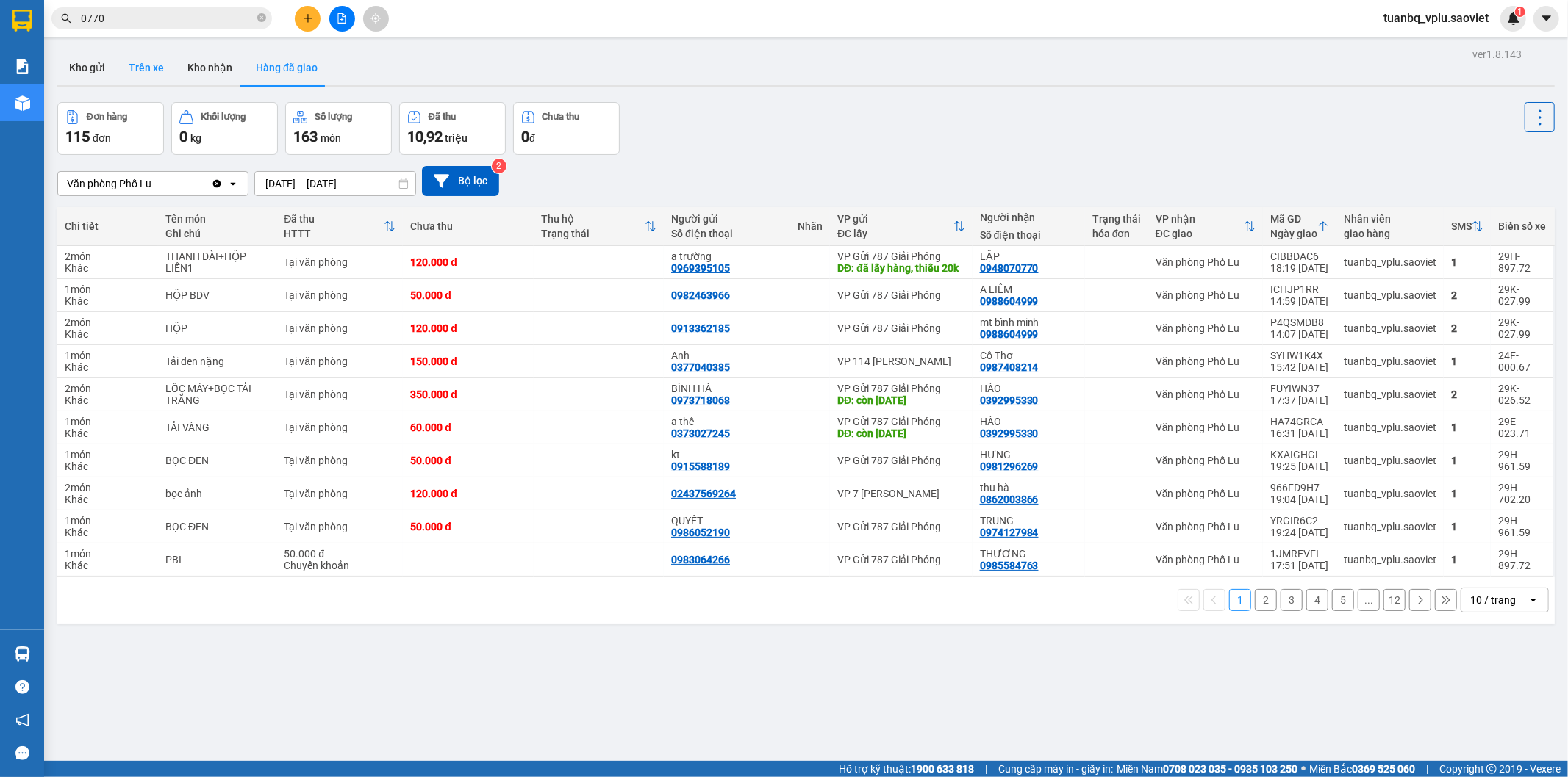
click at [148, 68] on button "Trên xe" at bounding box center [146, 67] width 59 height 35
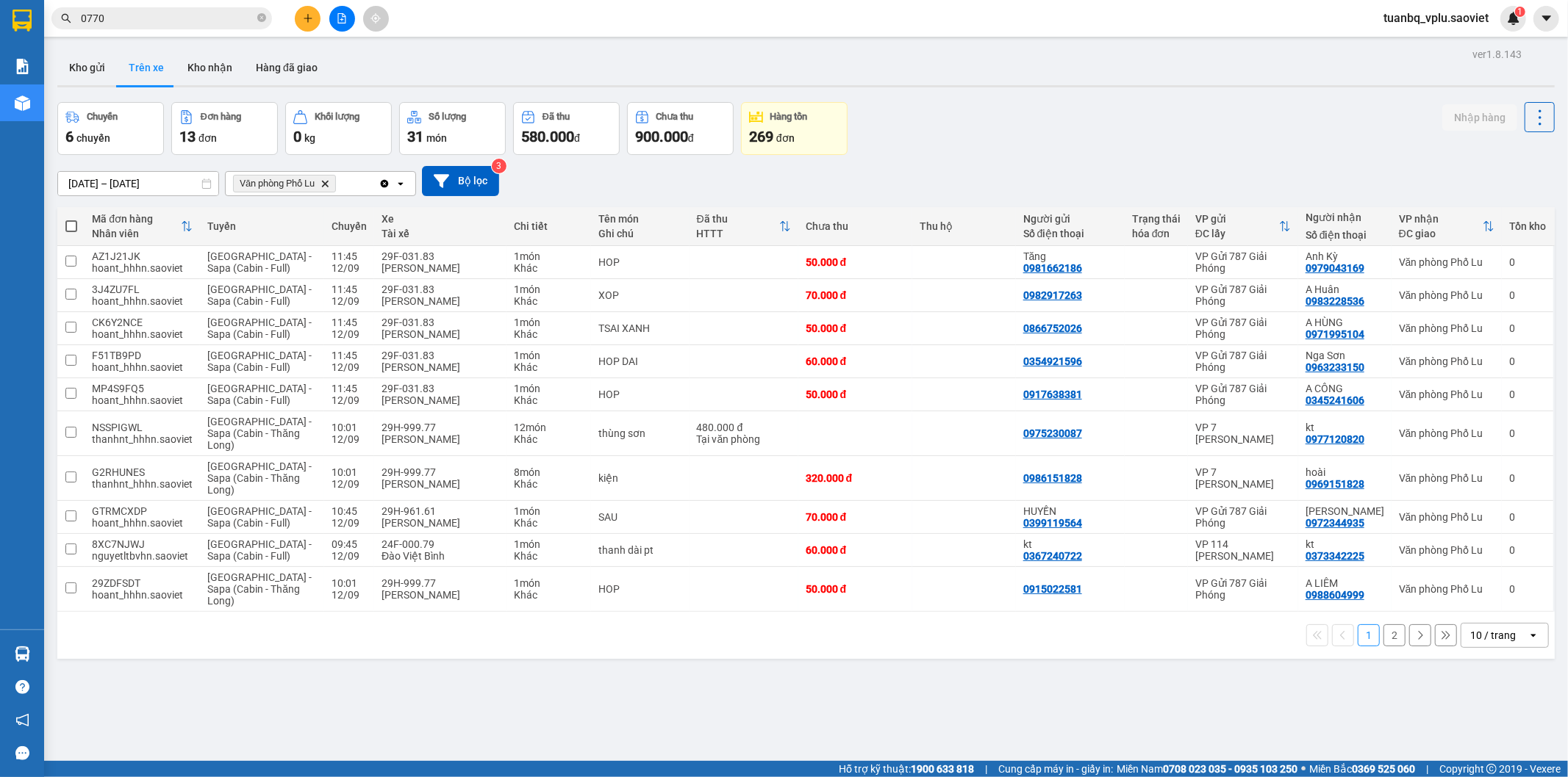
click at [1385, 640] on button "2" at bounding box center [1394, 635] width 22 height 22
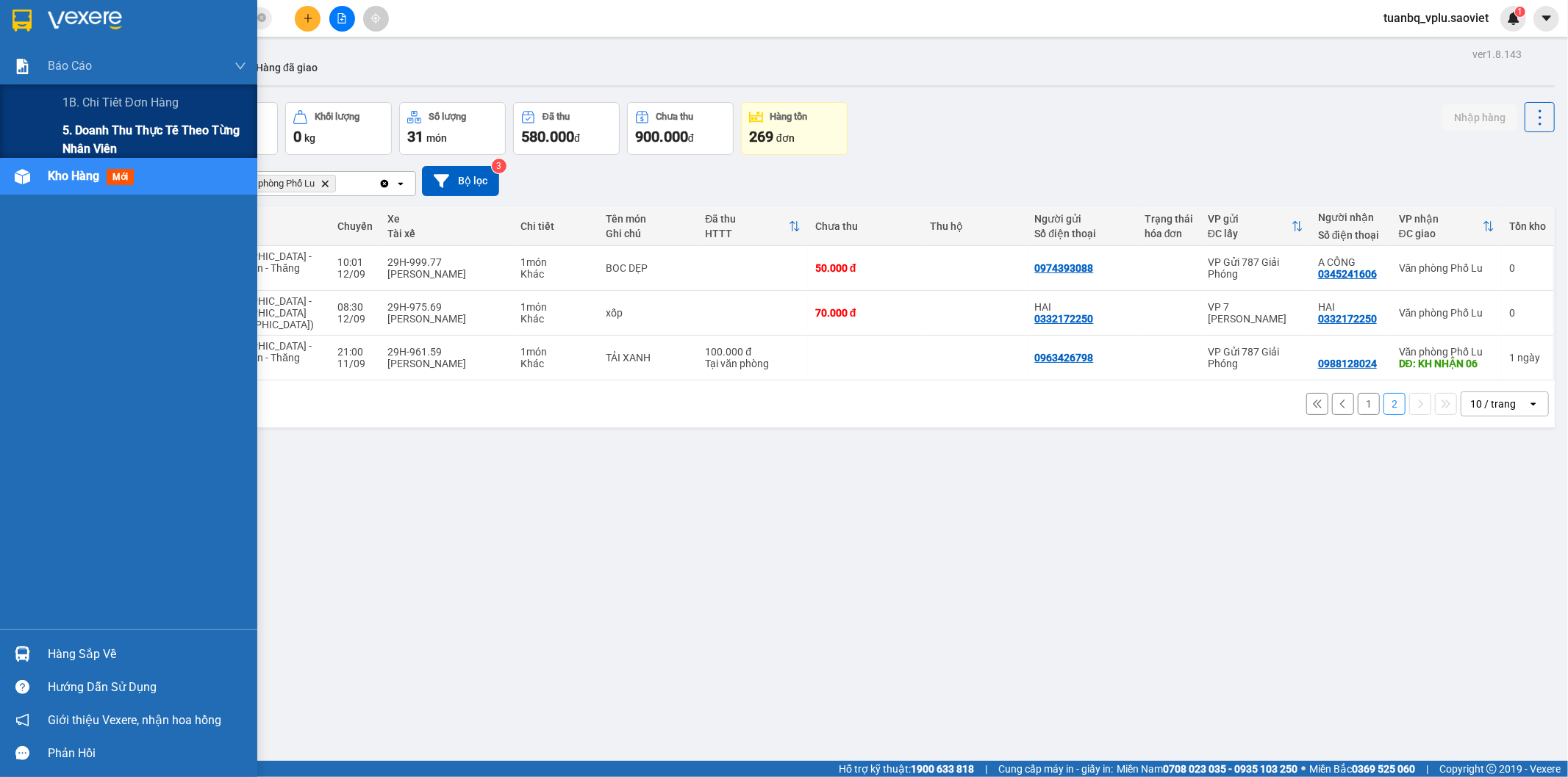
click at [143, 127] on span "5. Doanh thu thực tế theo từng nhân viên" at bounding box center [155, 139] width 184 height 37
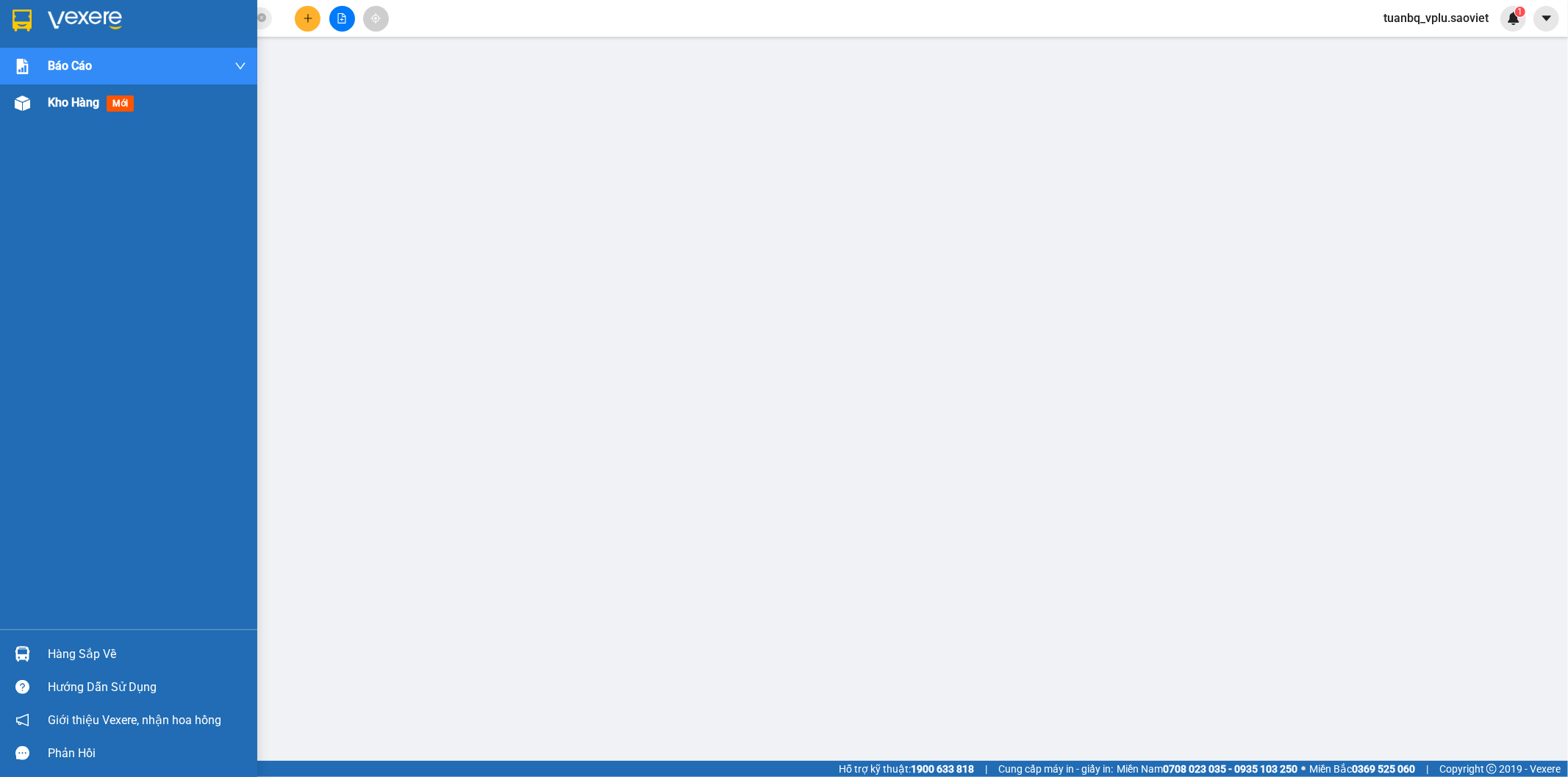
click at [63, 95] on span "Kho hàng" at bounding box center [73, 102] width 51 height 14
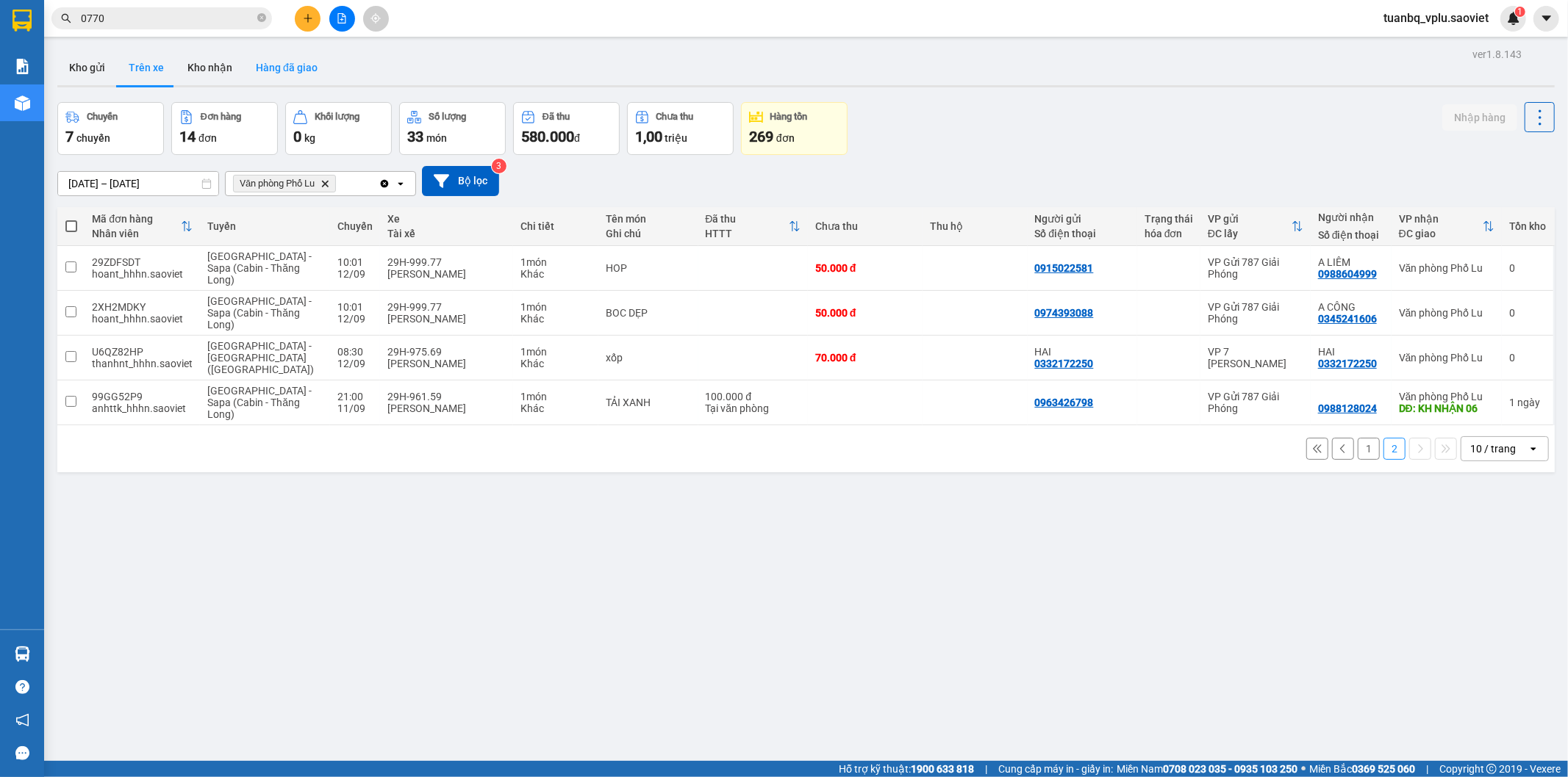
click at [303, 68] on button "Hàng đã giao" at bounding box center [286, 67] width 86 height 35
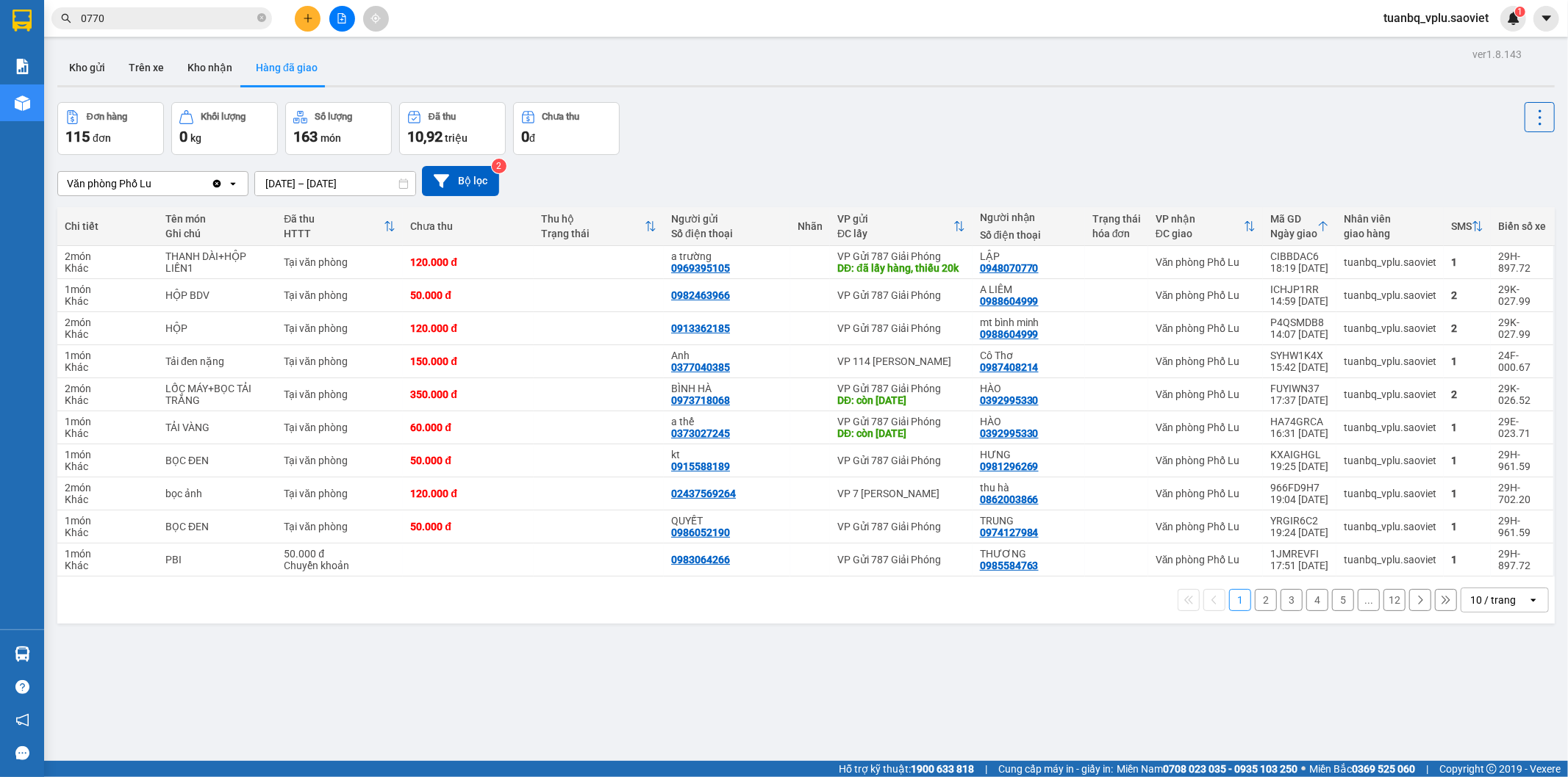
click at [1332, 612] on button "5" at bounding box center [1343, 599] width 22 height 22
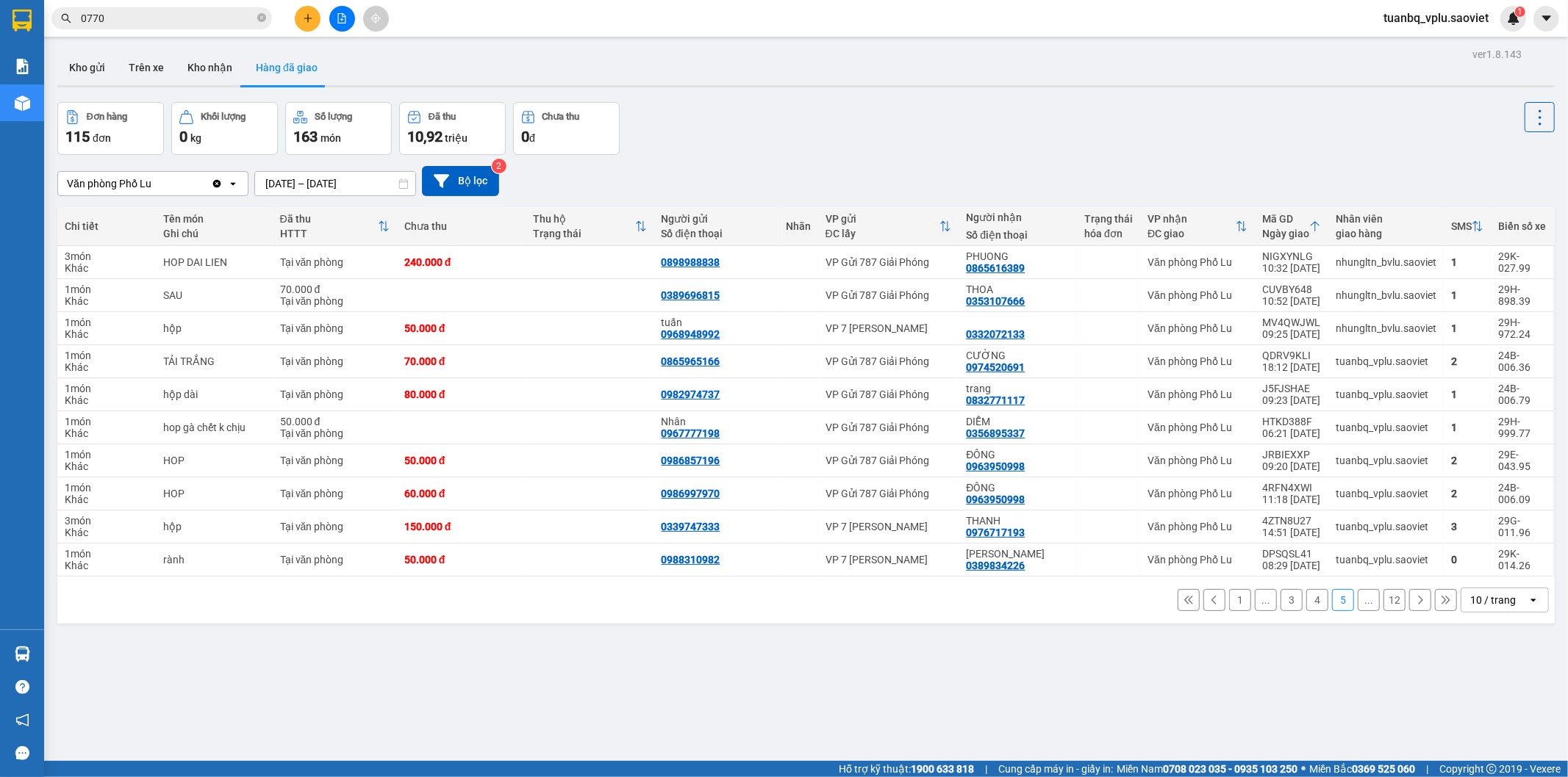
click at [1306, 604] on button "4" at bounding box center [1317, 599] width 22 height 22
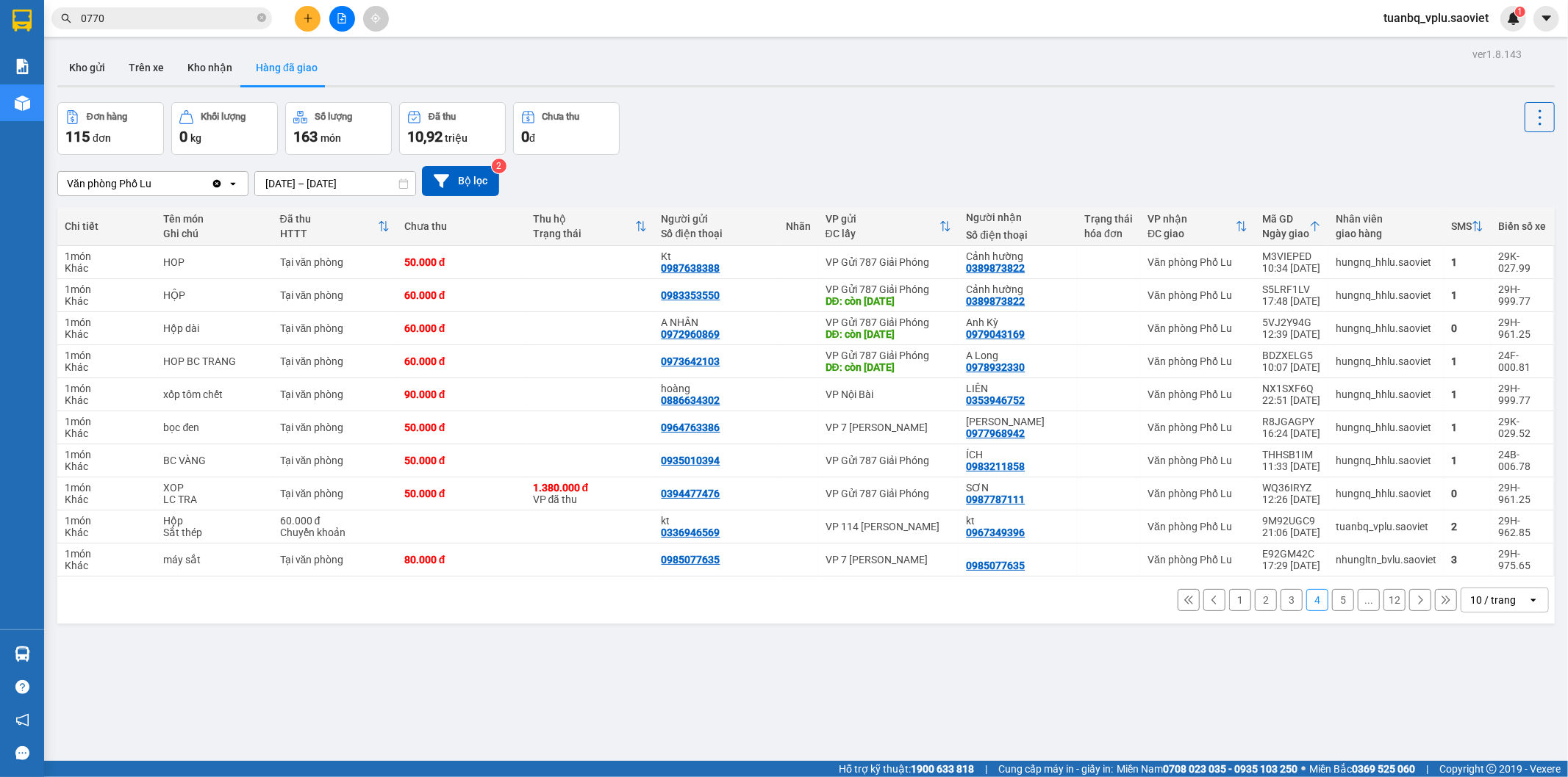
click at [1280, 599] on button "3" at bounding box center [1291, 599] width 22 height 22
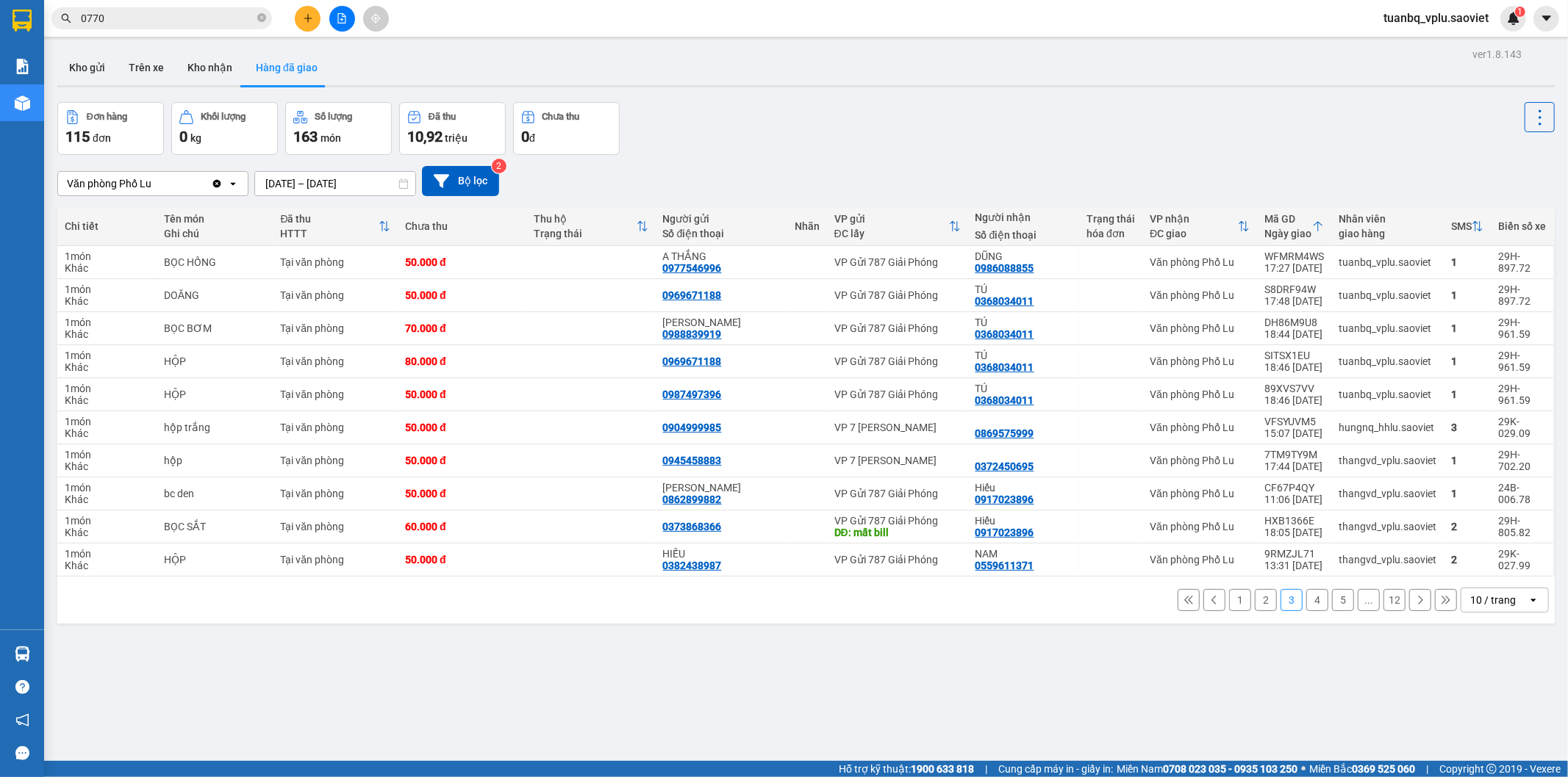
click at [1306, 598] on button "4" at bounding box center [1317, 599] width 22 height 22
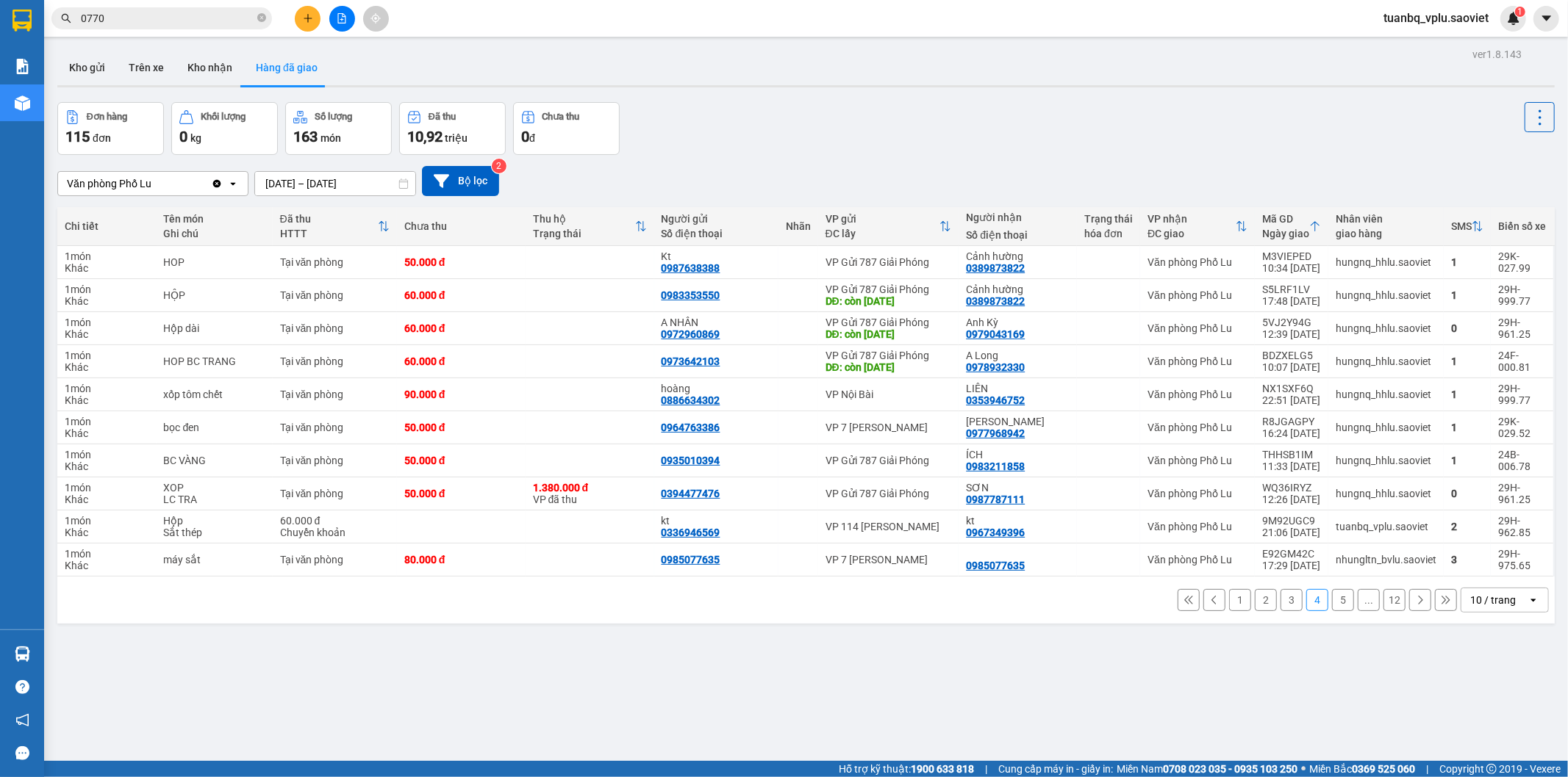
click at [1332, 603] on button "5" at bounding box center [1343, 599] width 22 height 22
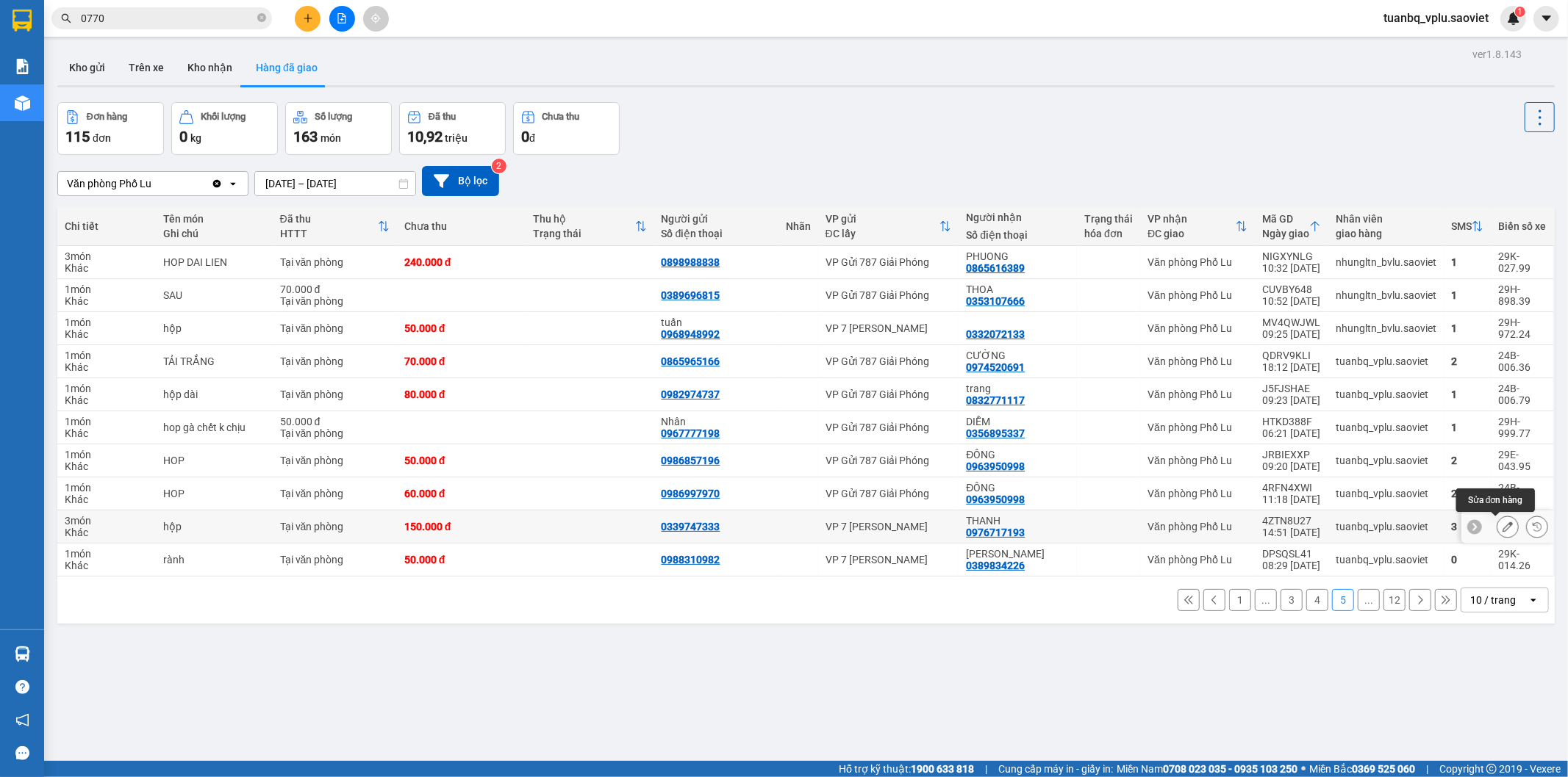
click at [1503, 529] on icon at bounding box center [1508, 526] width 11 height 11
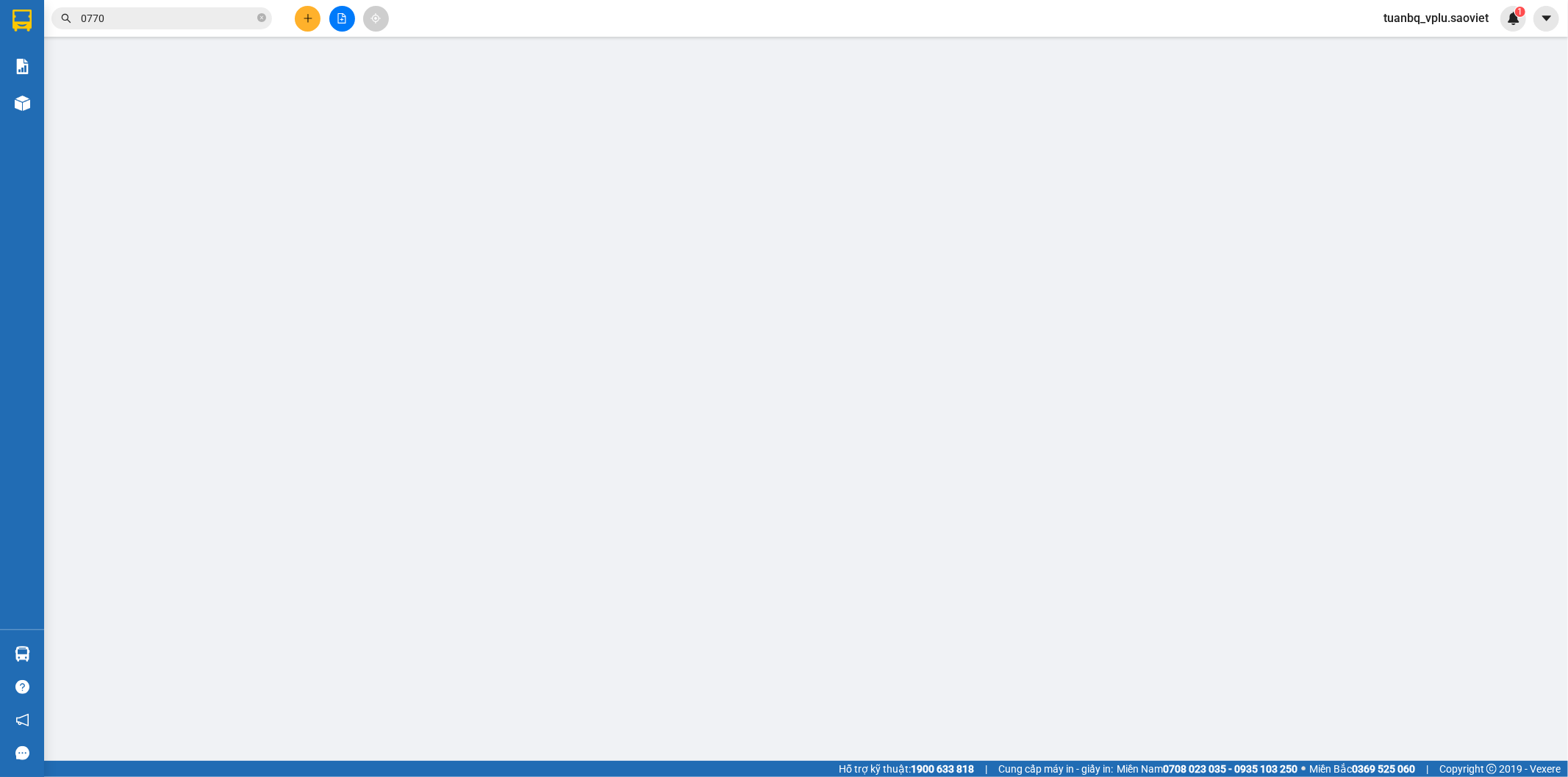
type input "0339747333"
type input "0976717193"
type input "THANH"
type input "150.000"
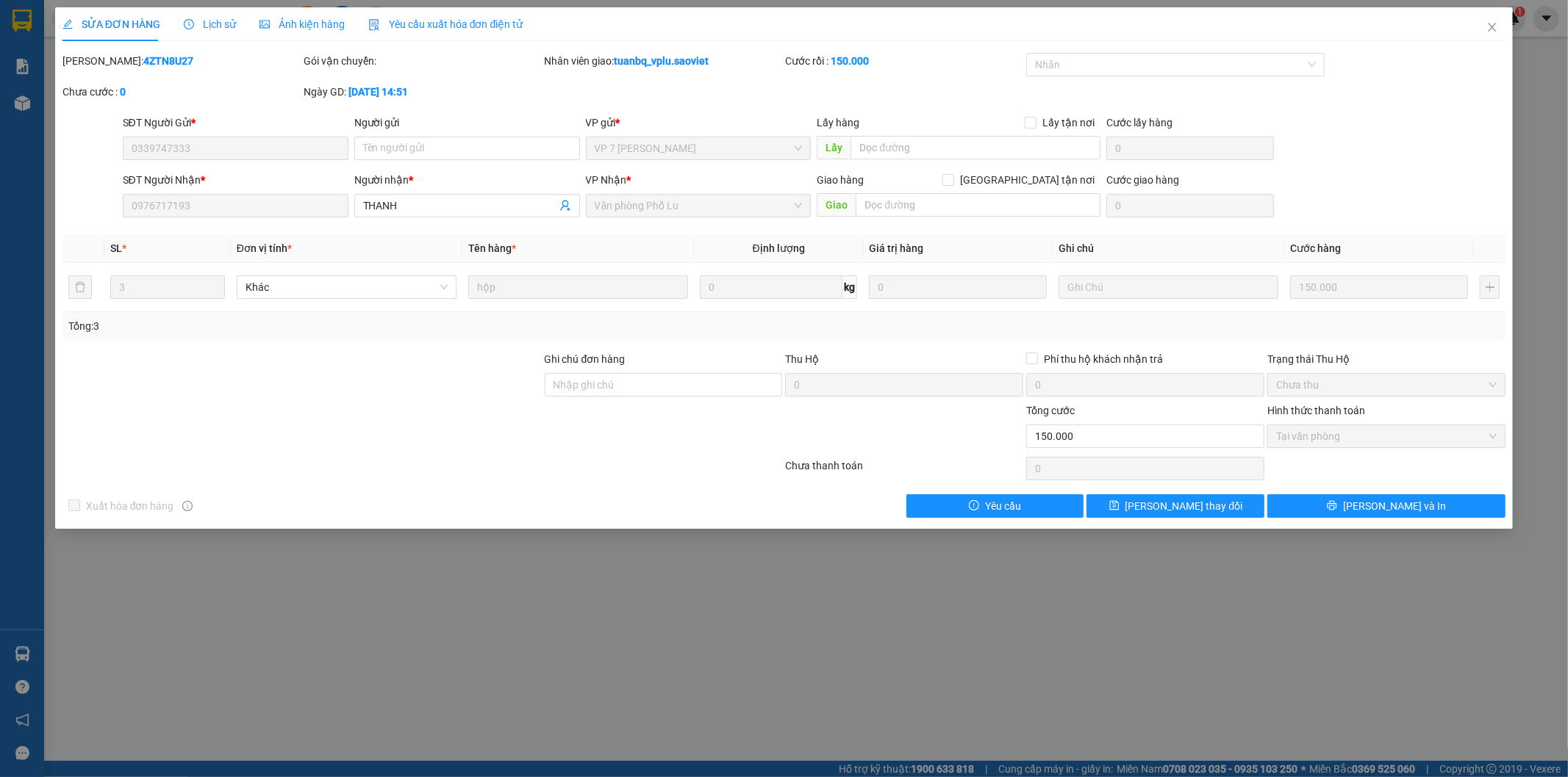
click at [218, 25] on span "Lịch sử" at bounding box center [210, 24] width 52 height 11
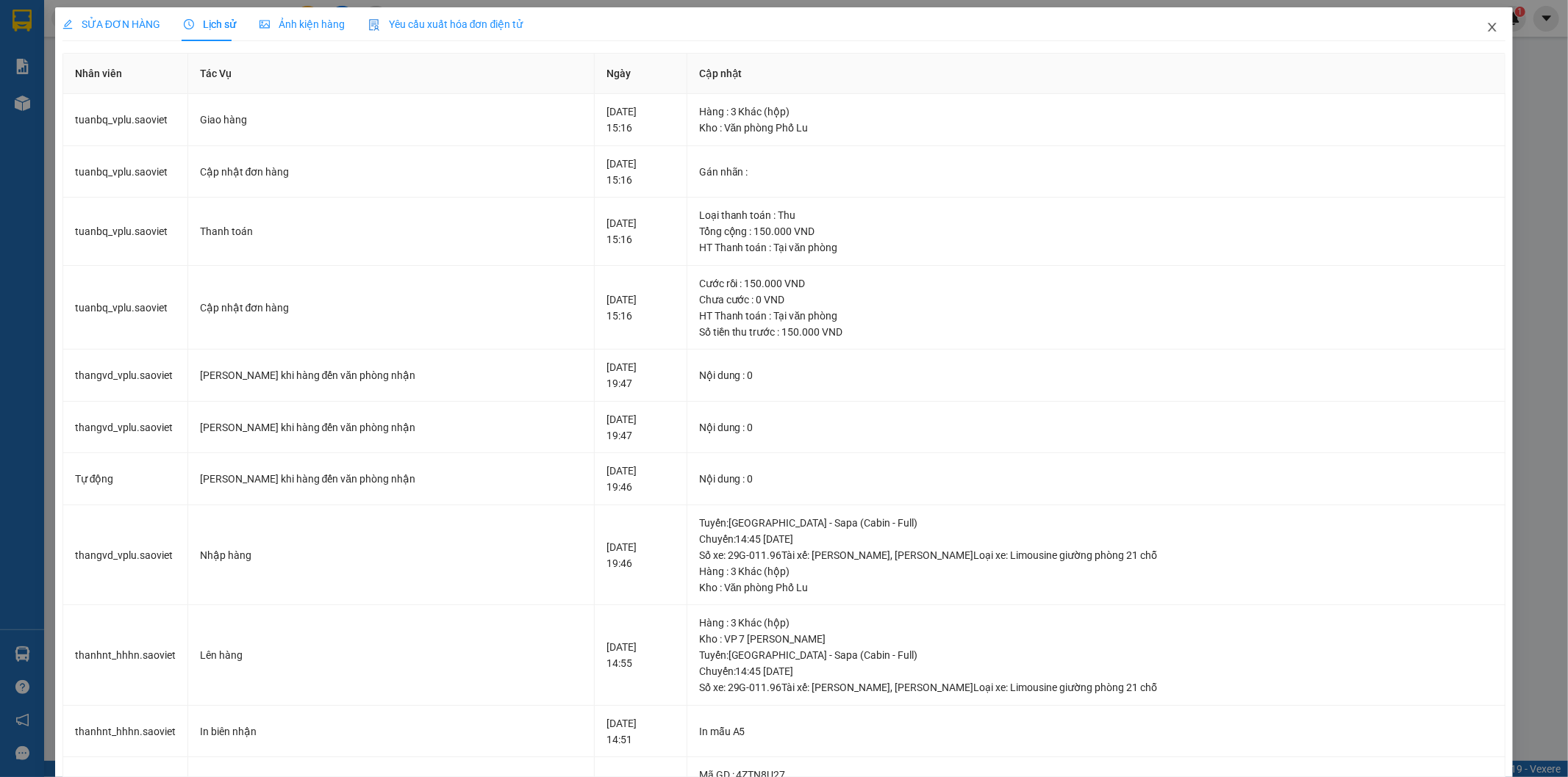
click at [1489, 26] on icon "close" at bounding box center [1493, 27] width 8 height 9
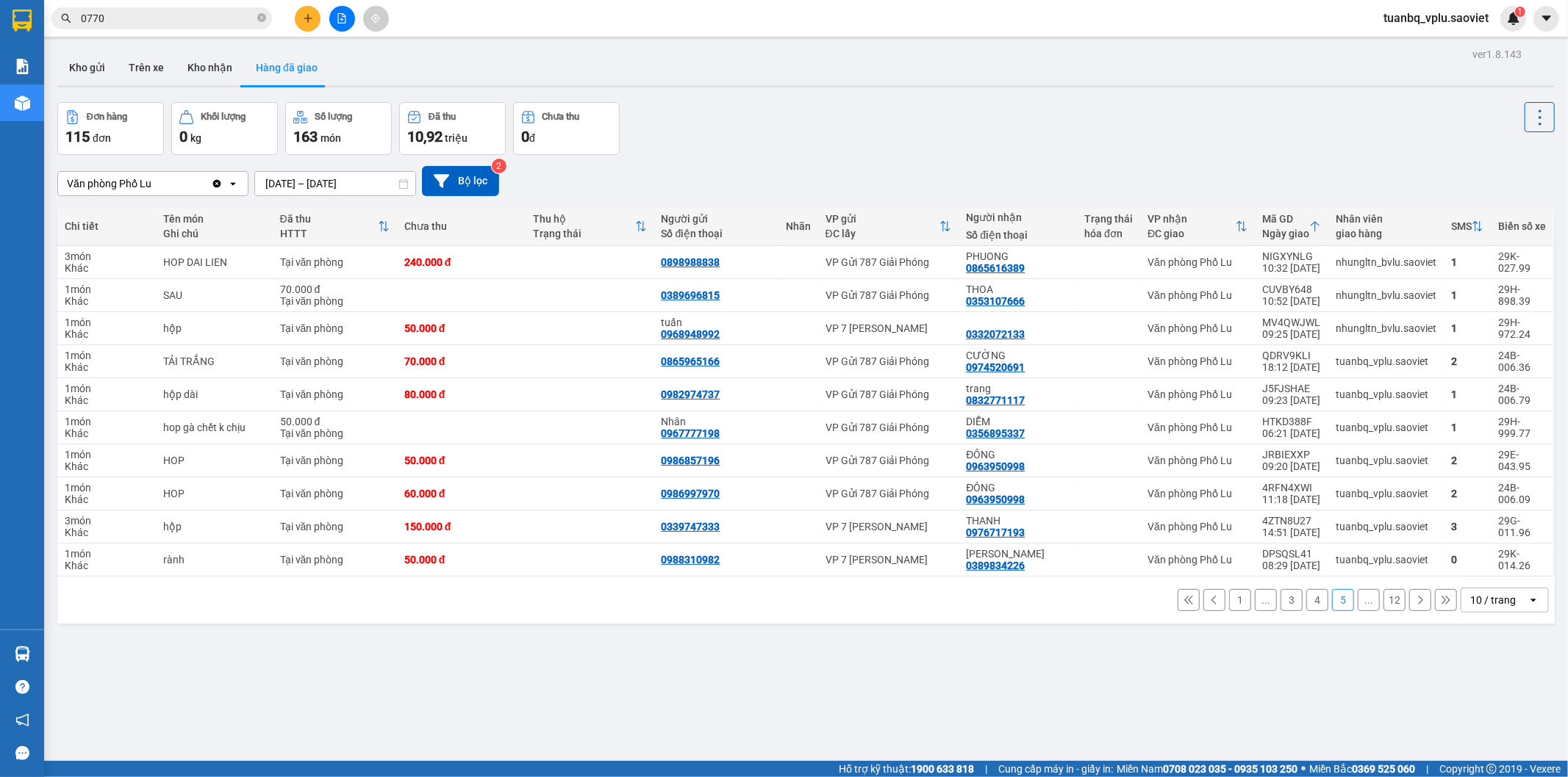
click at [1415, 604] on icon at bounding box center [1420, 600] width 11 height 11
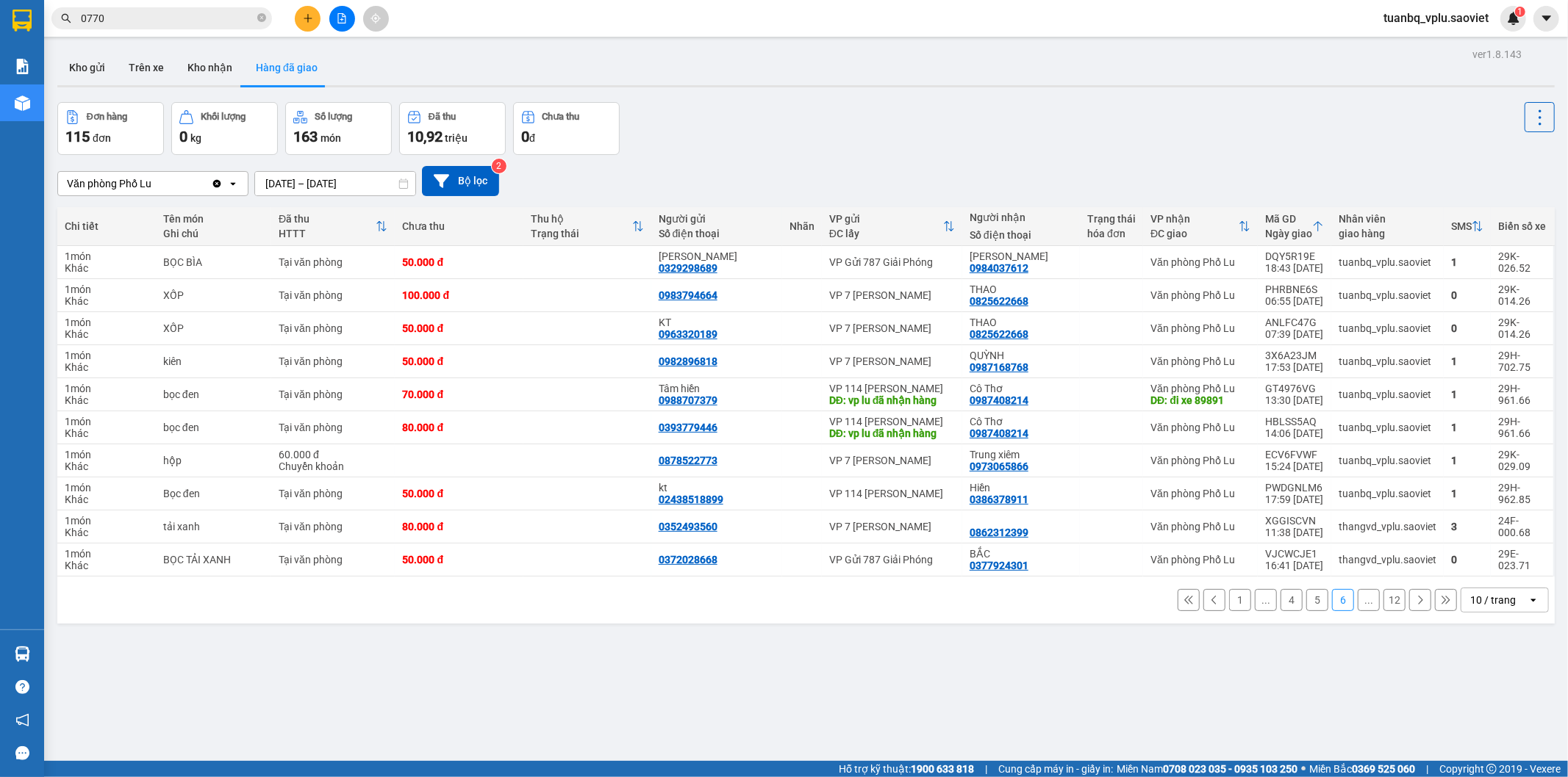
click at [1415, 604] on icon at bounding box center [1420, 600] width 11 height 11
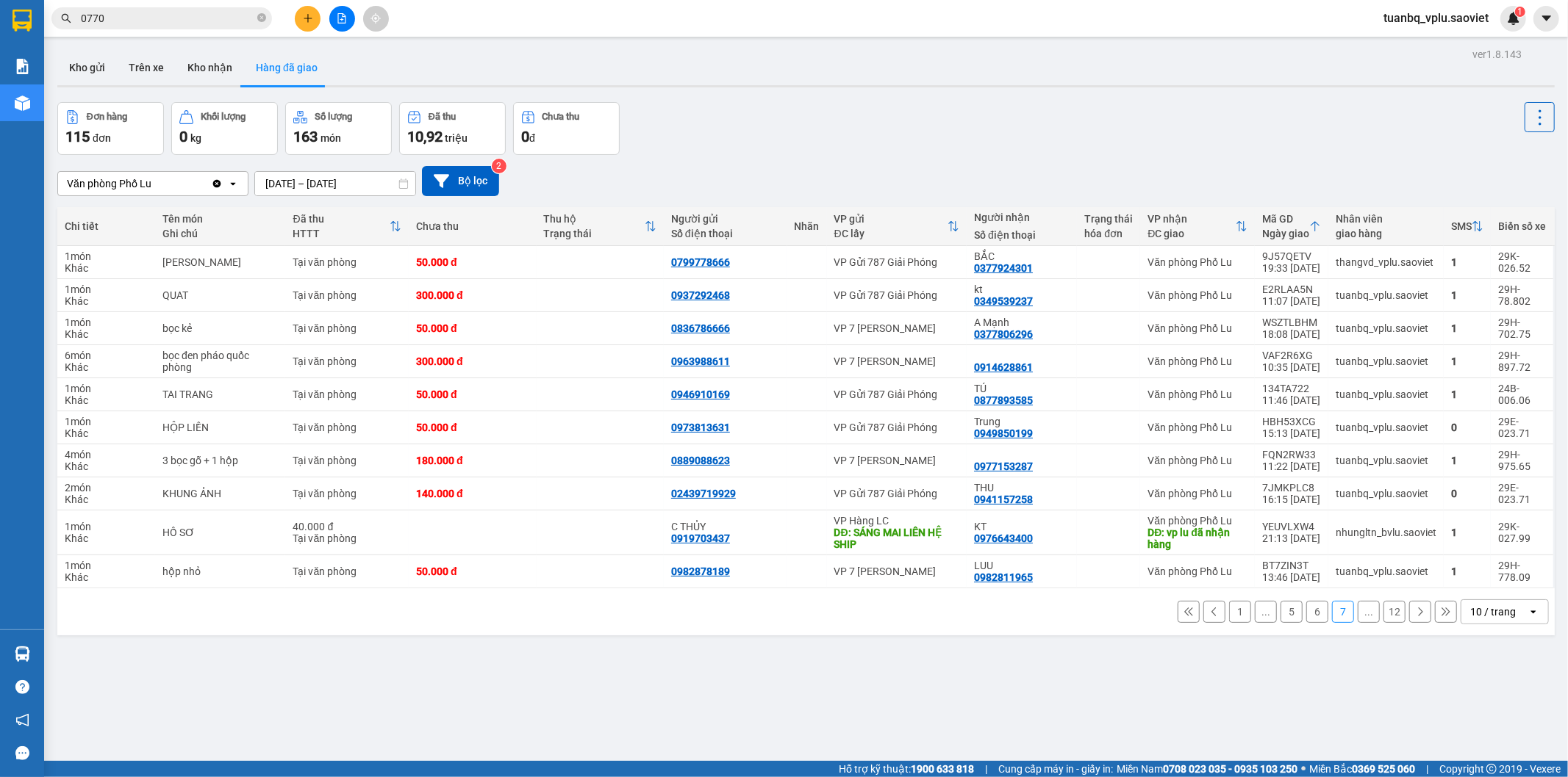
click at [1306, 610] on button "6" at bounding box center [1317, 612] width 22 height 22
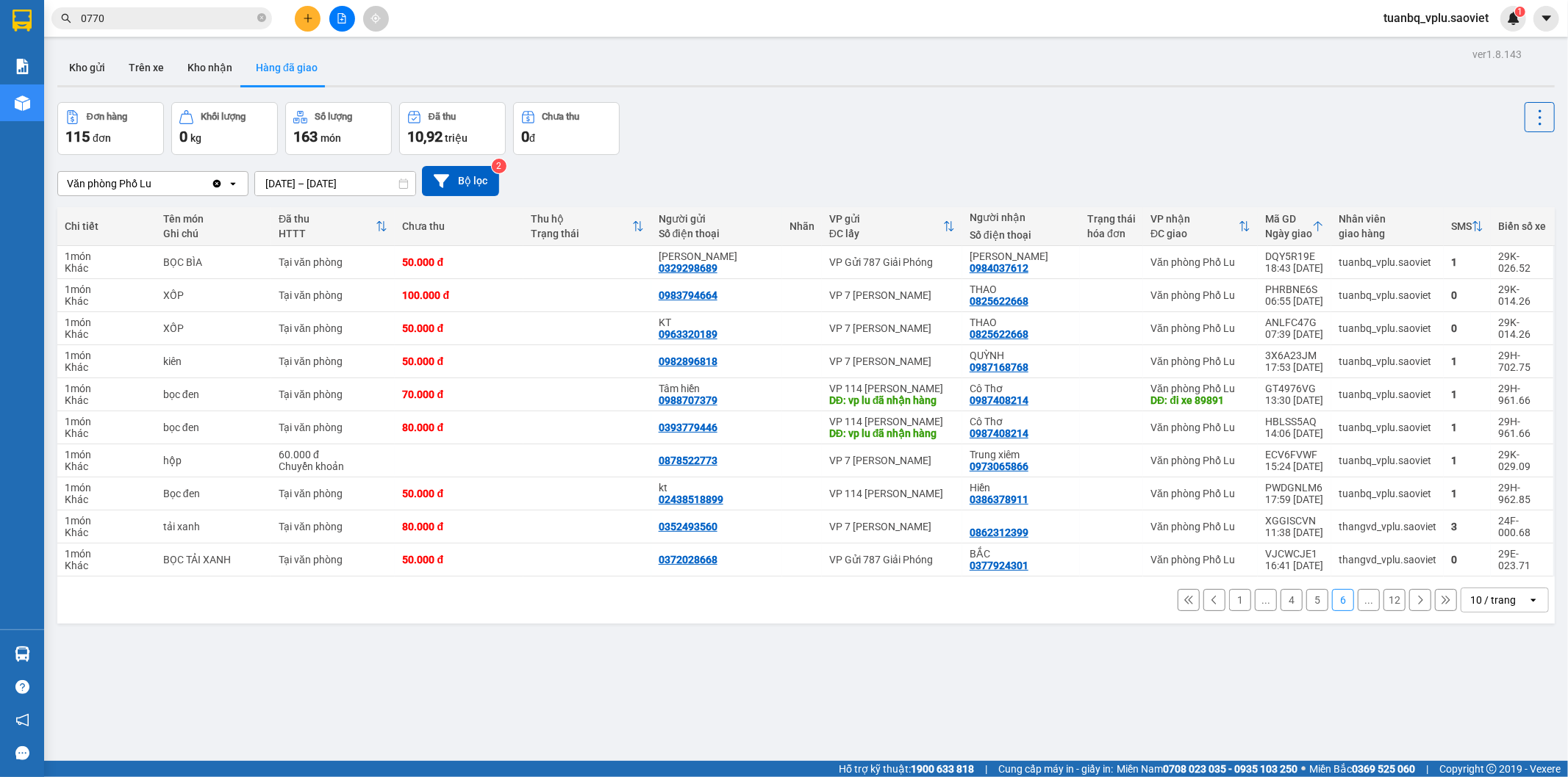
click at [1306, 604] on button "5" at bounding box center [1317, 599] width 22 height 22
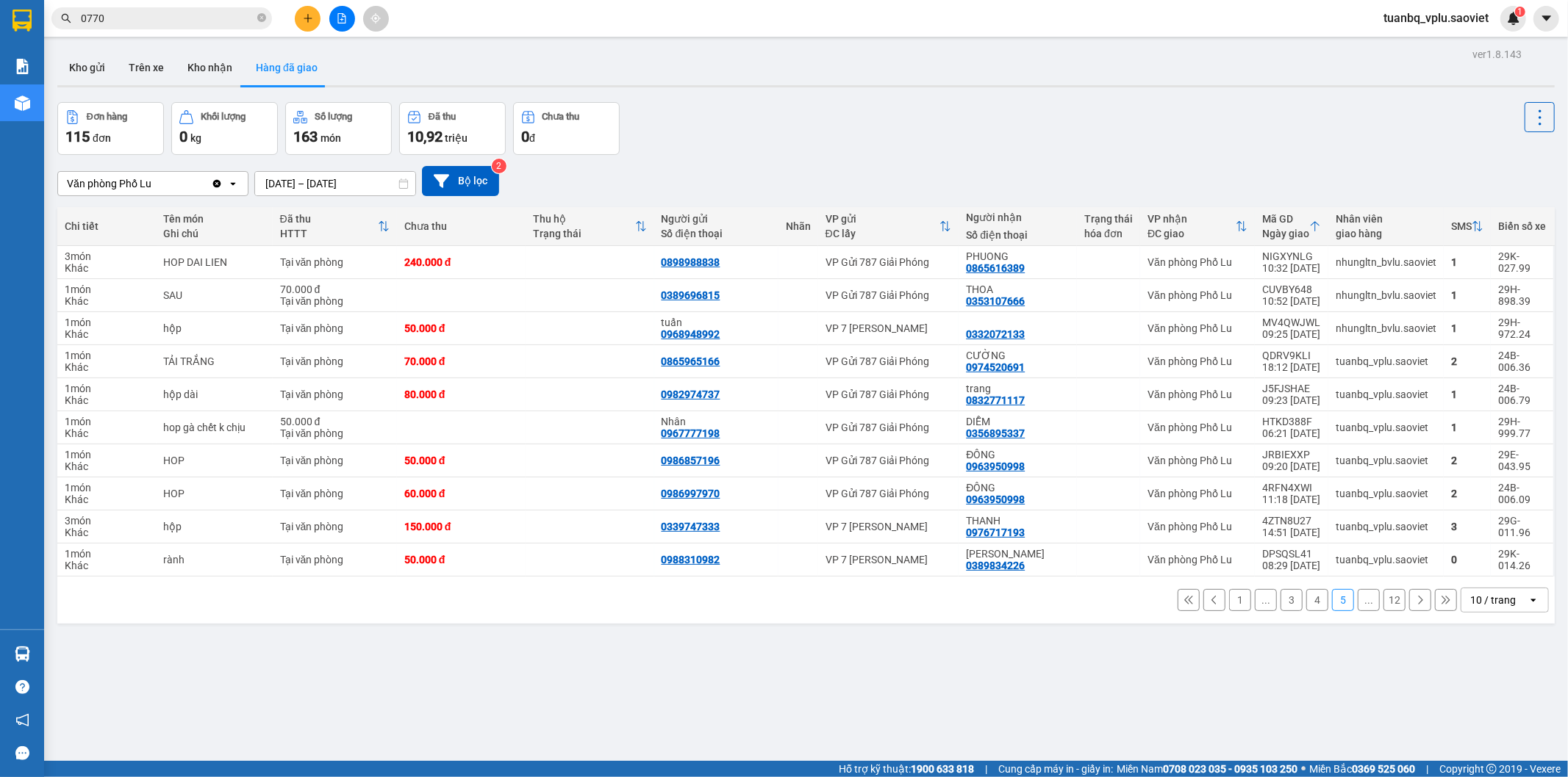
click at [1282, 604] on button "3" at bounding box center [1291, 599] width 22 height 22
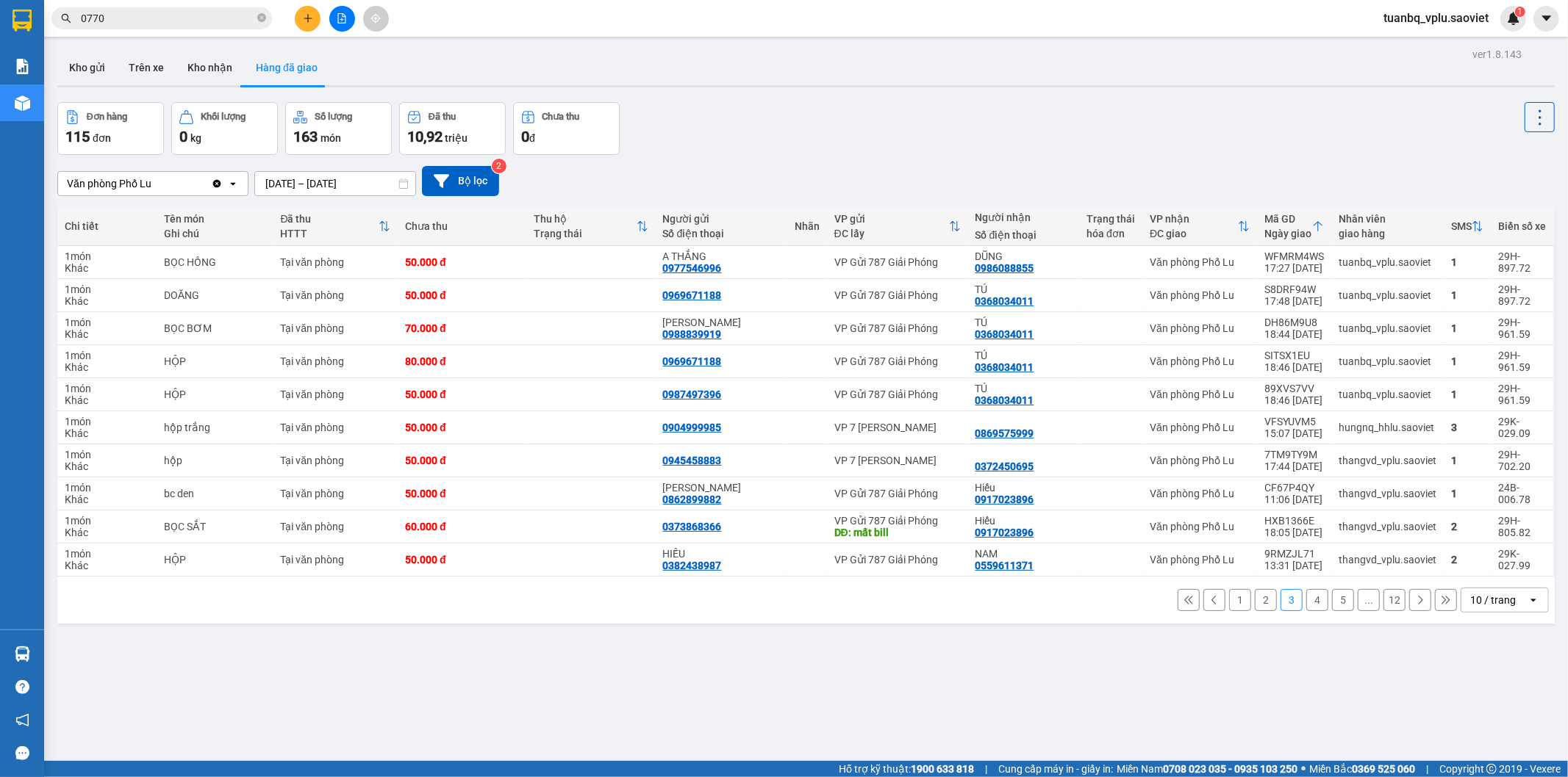
click at [1229, 599] on button "1" at bounding box center [1240, 599] width 22 height 22
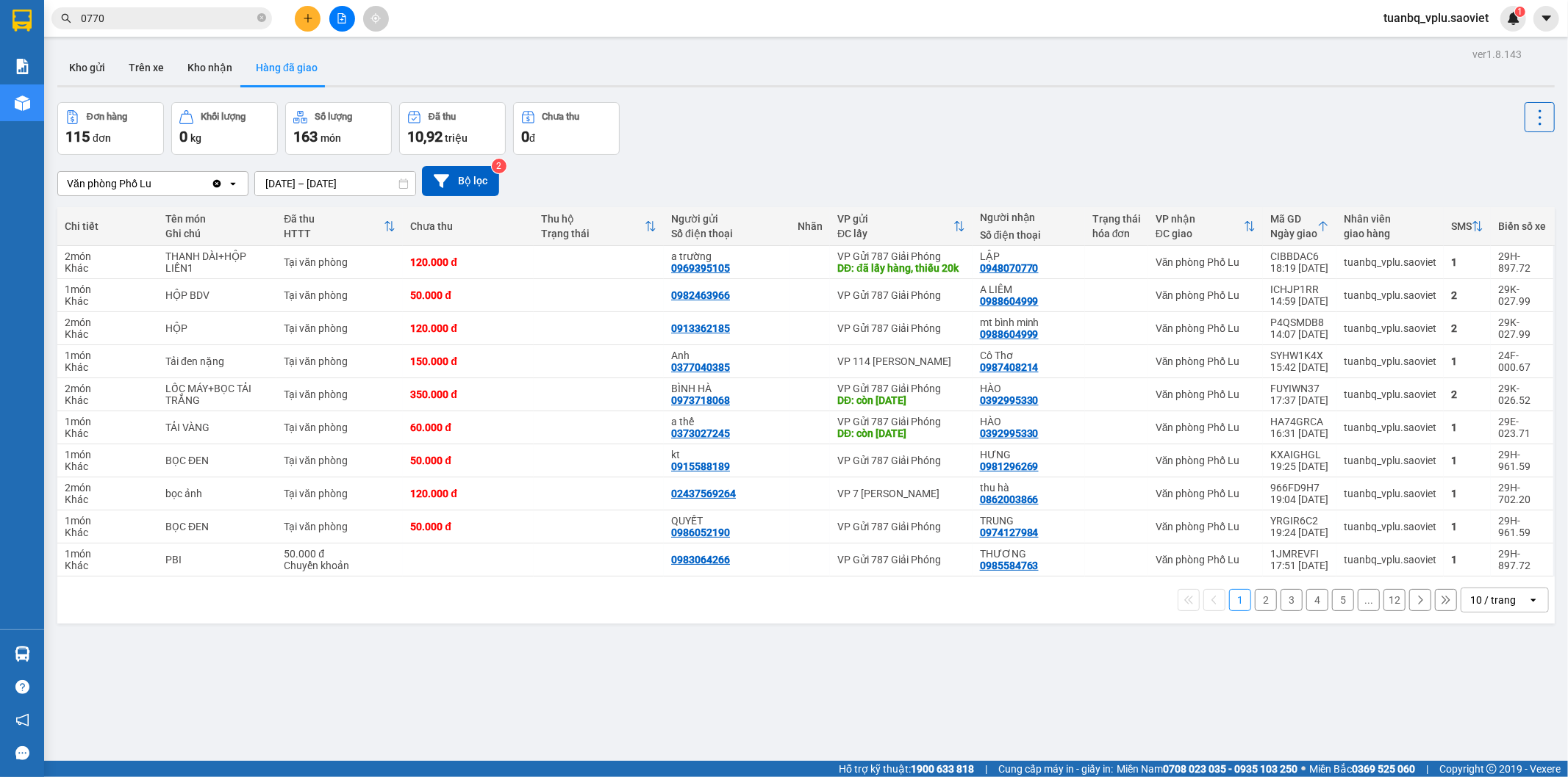
click at [1261, 612] on button "2" at bounding box center [1266, 599] width 22 height 22
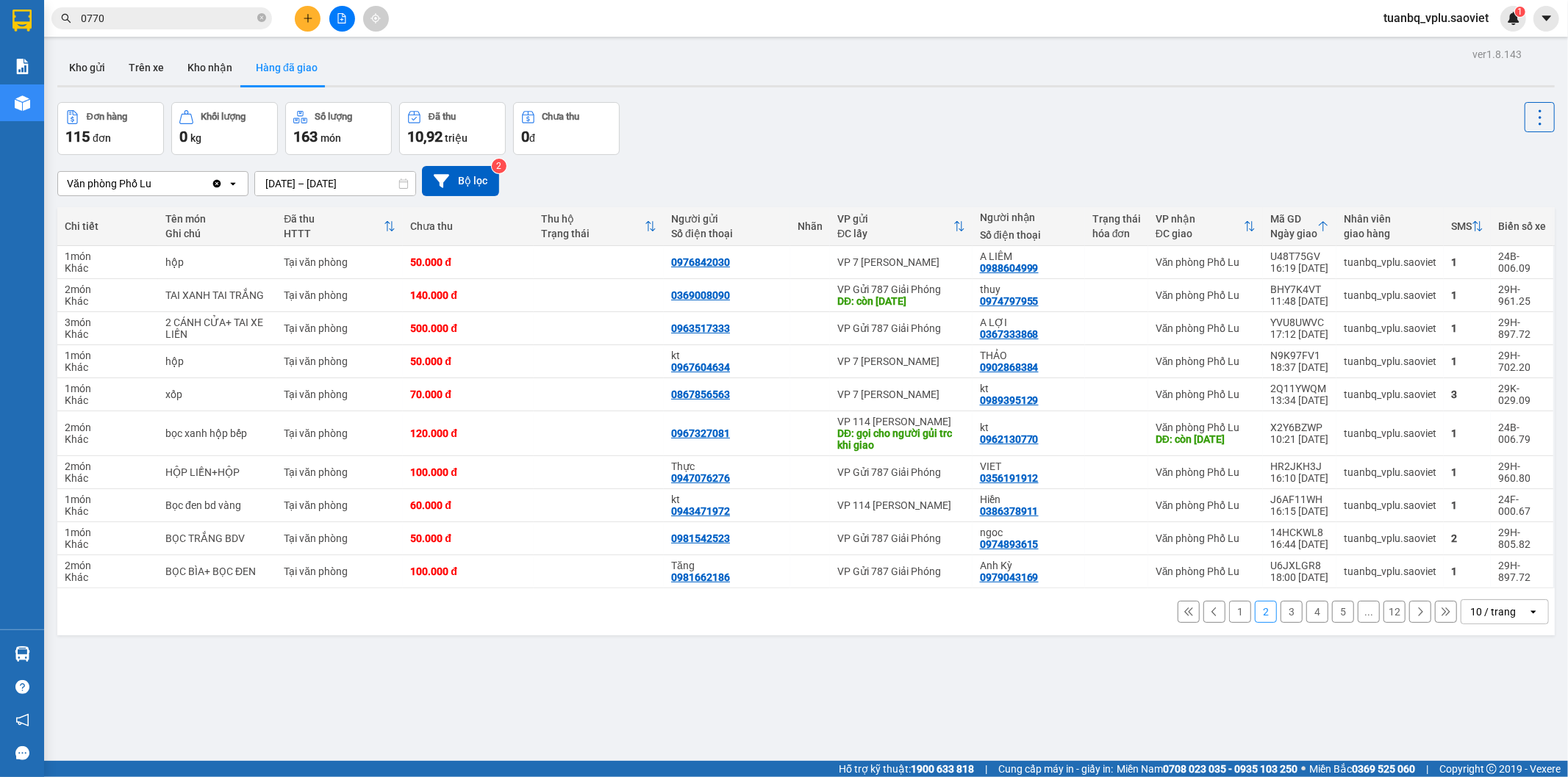
click at [1285, 617] on button "3" at bounding box center [1291, 612] width 22 height 22
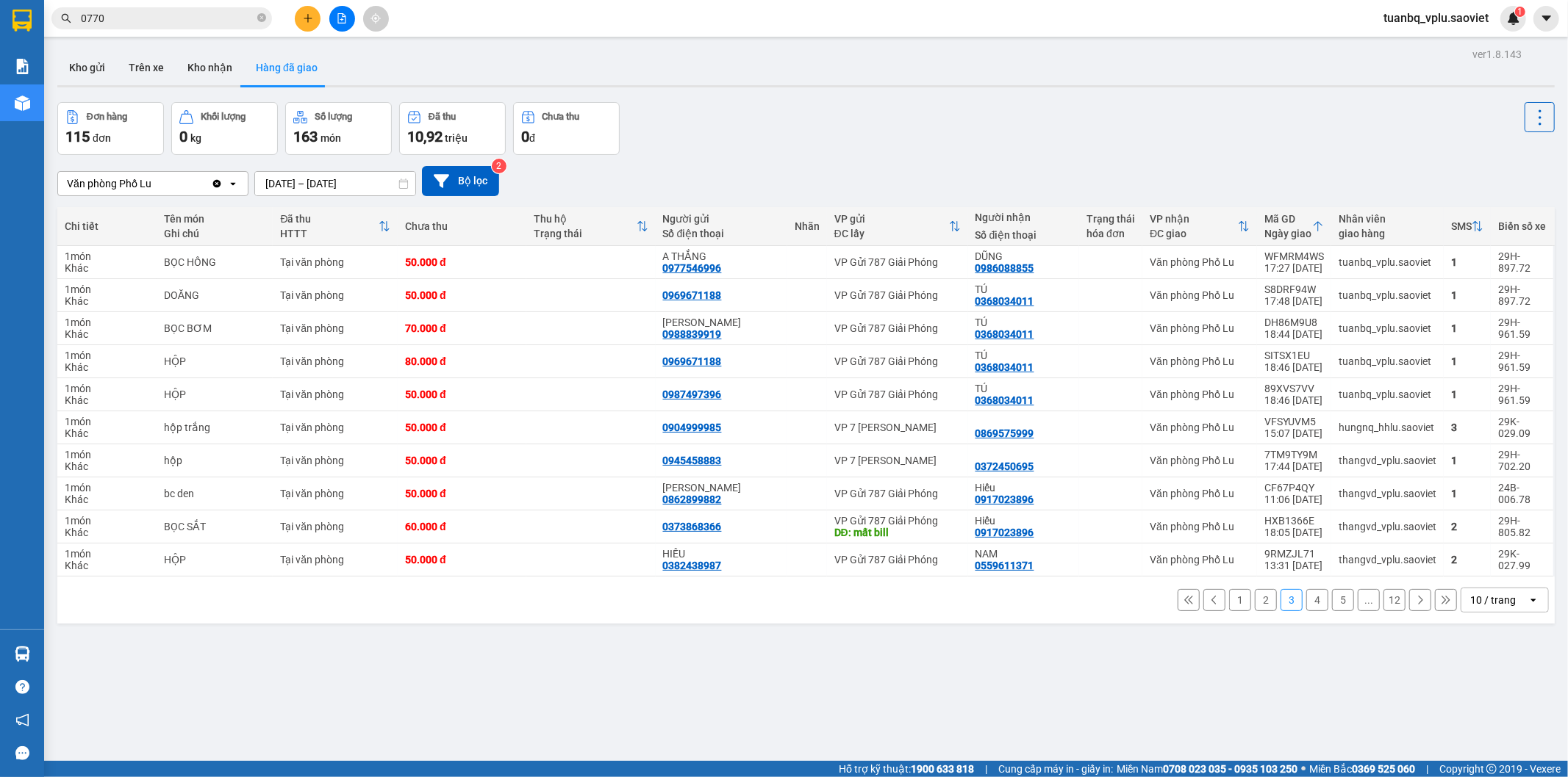
click at [1384, 601] on button "12" at bounding box center [1394, 599] width 22 height 22
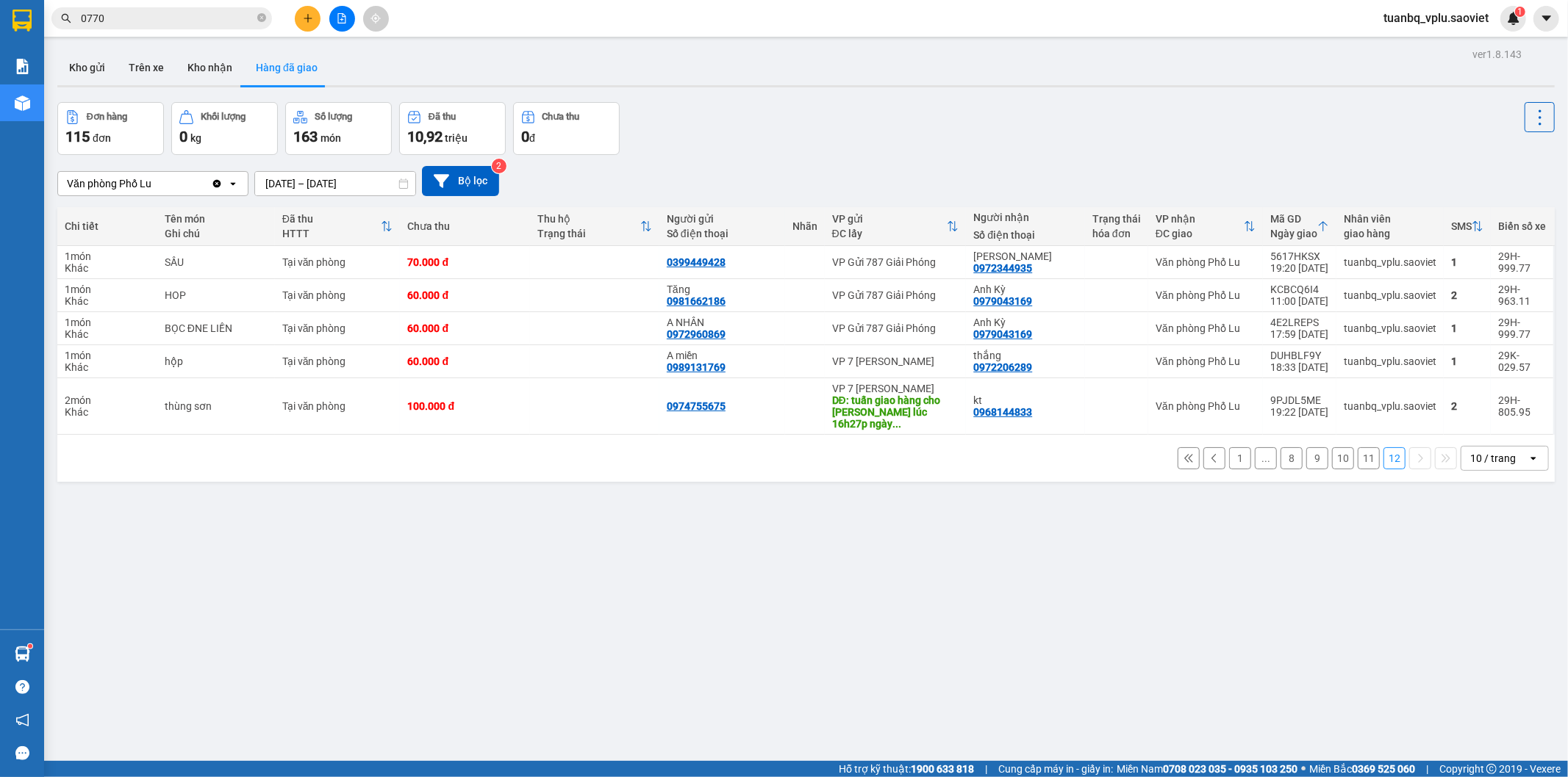
click at [1332, 447] on button "10" at bounding box center [1343, 458] width 22 height 22
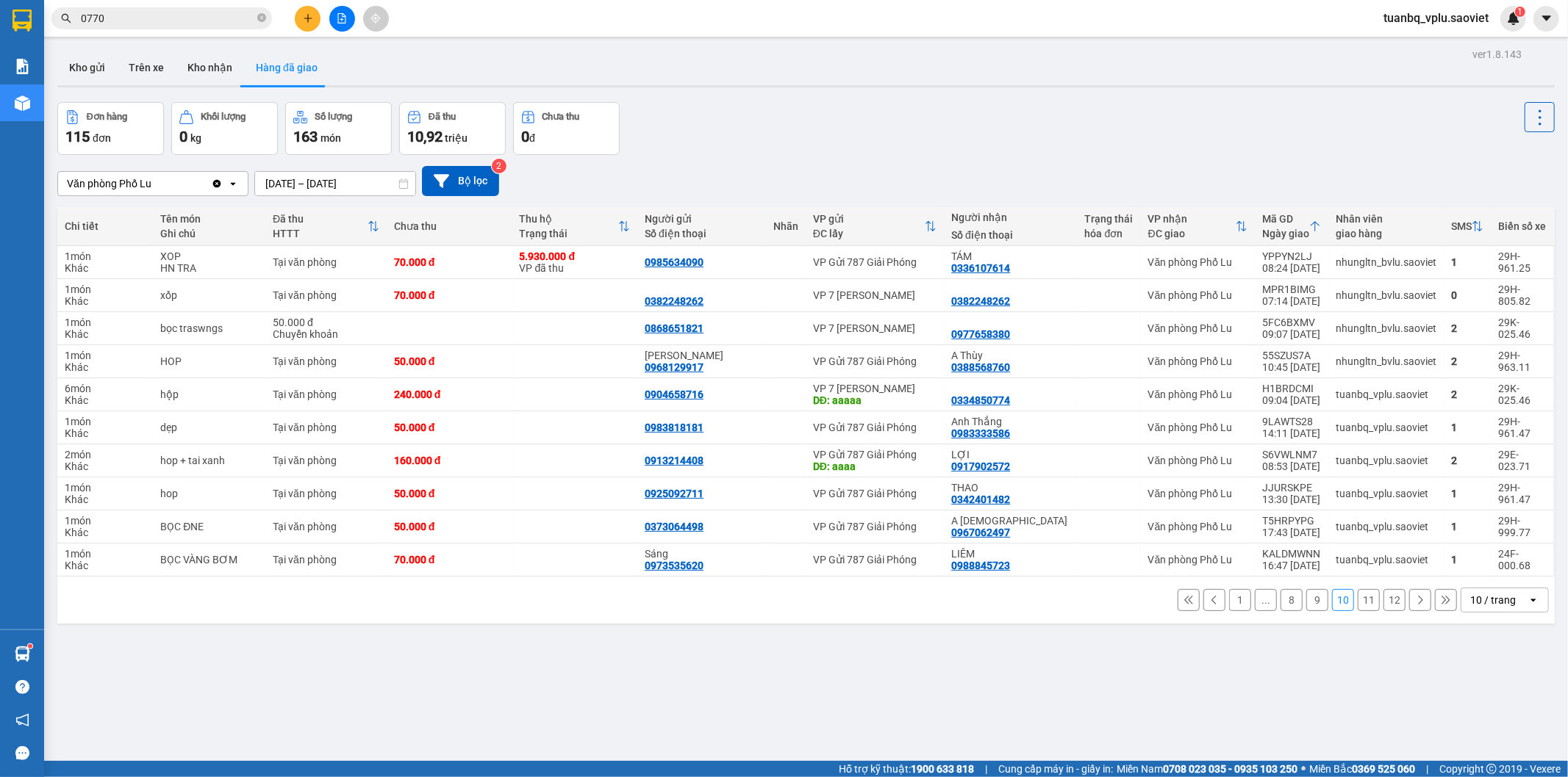
click at [1306, 600] on button "9" at bounding box center [1317, 599] width 22 height 22
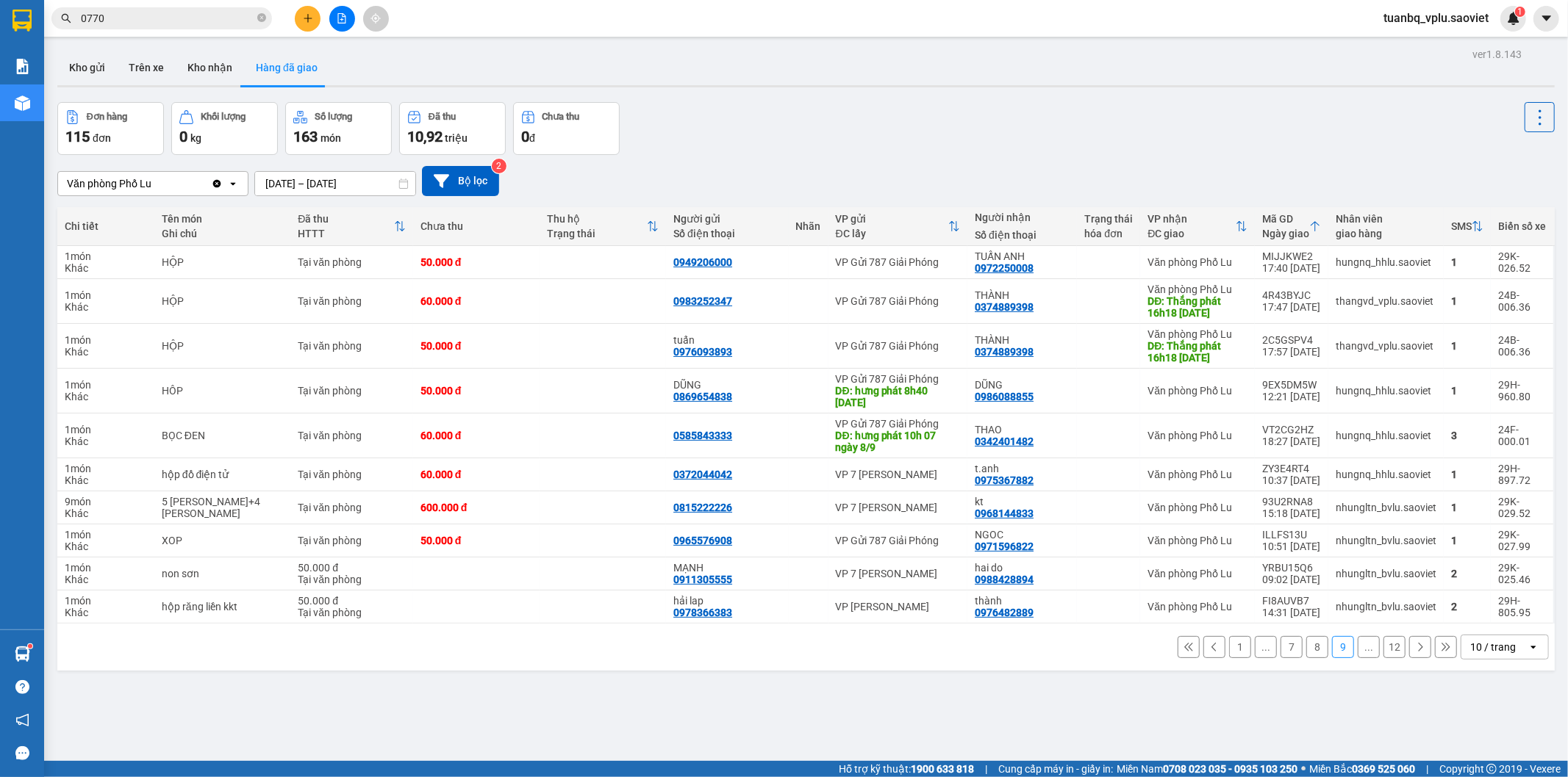
click at [1306, 648] on button "8" at bounding box center [1317, 647] width 22 height 22
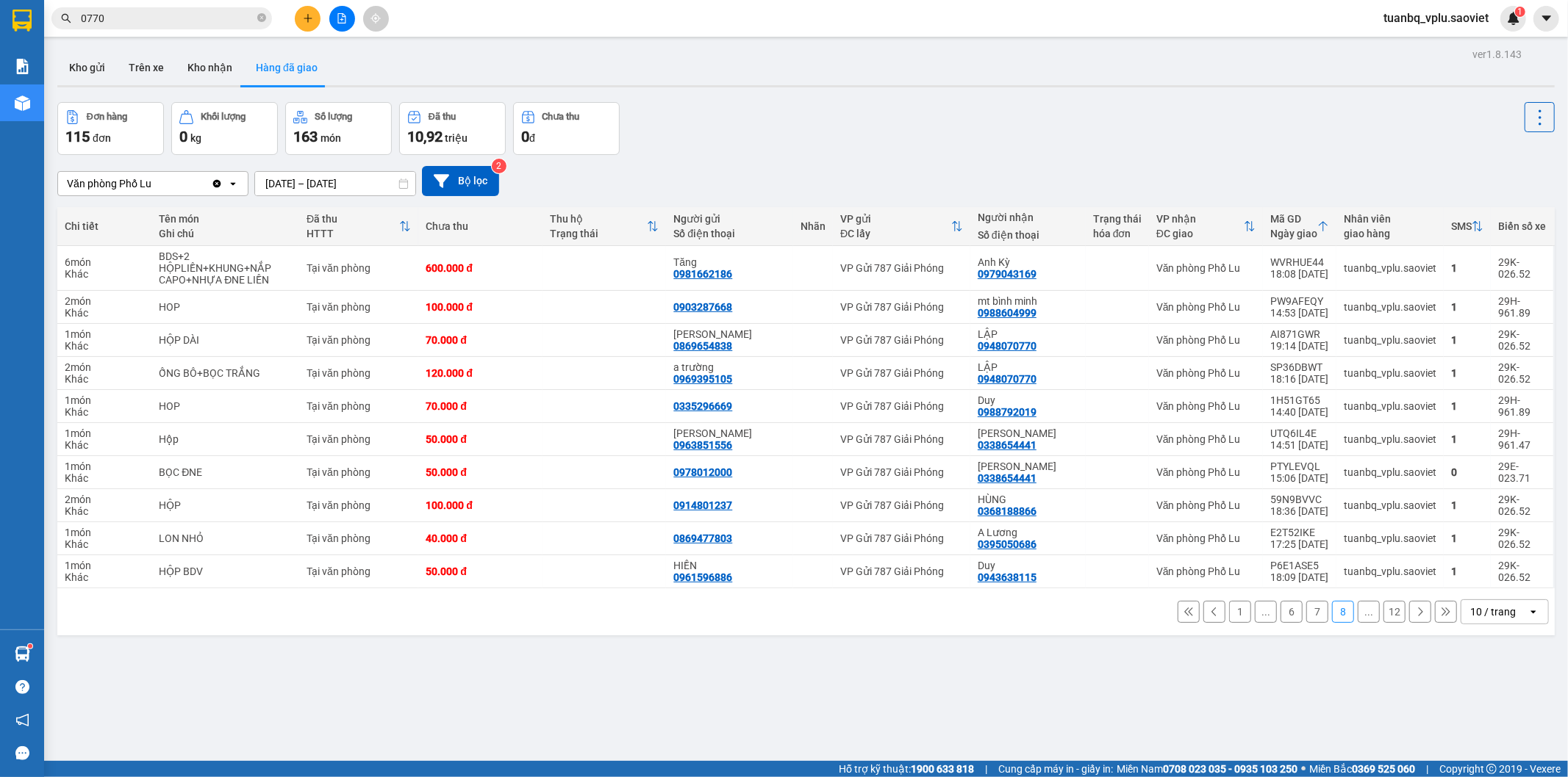
click at [1306, 616] on button "7" at bounding box center [1317, 612] width 22 height 22
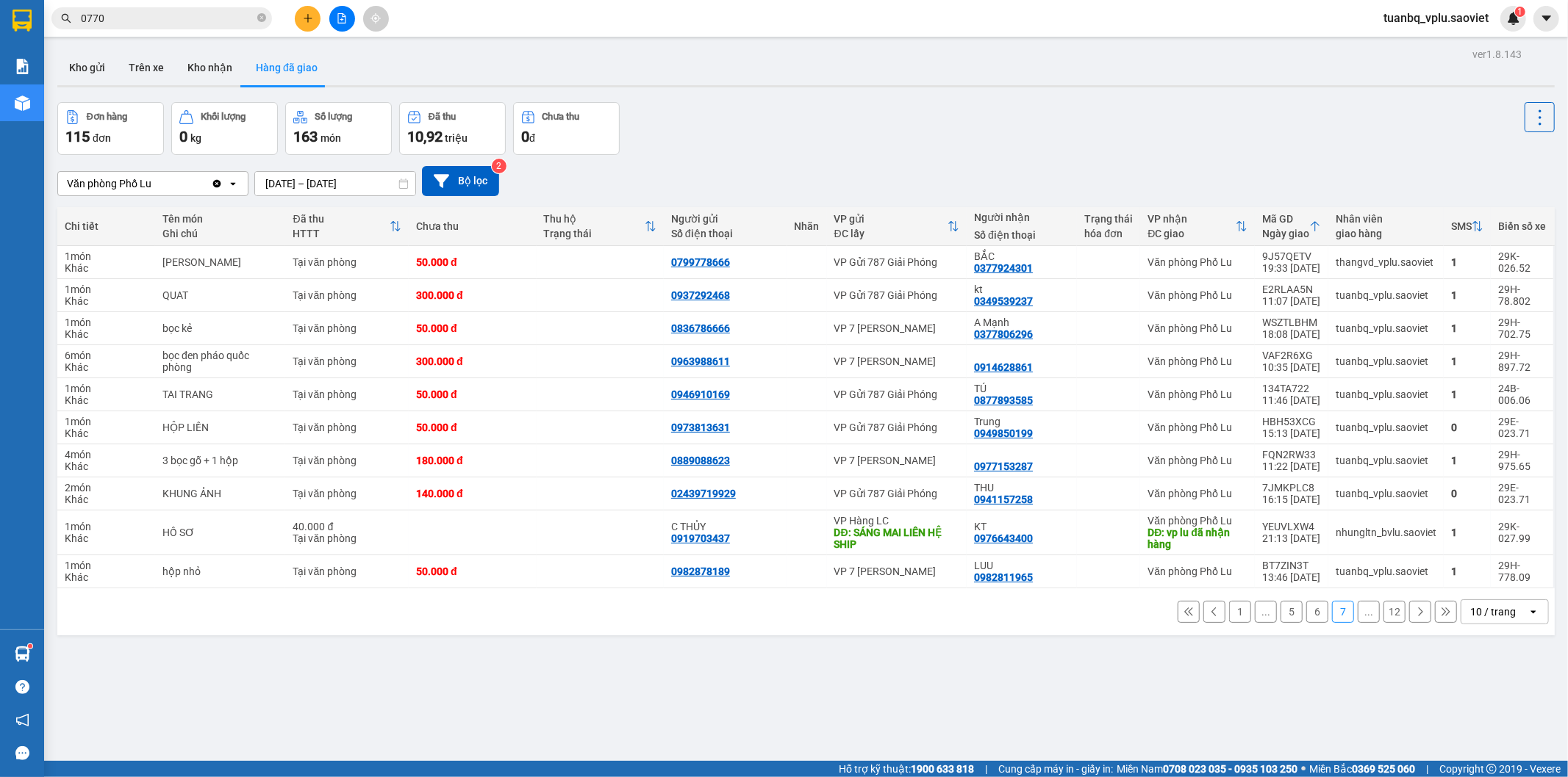
click at [1306, 615] on button "6" at bounding box center [1317, 612] width 22 height 22
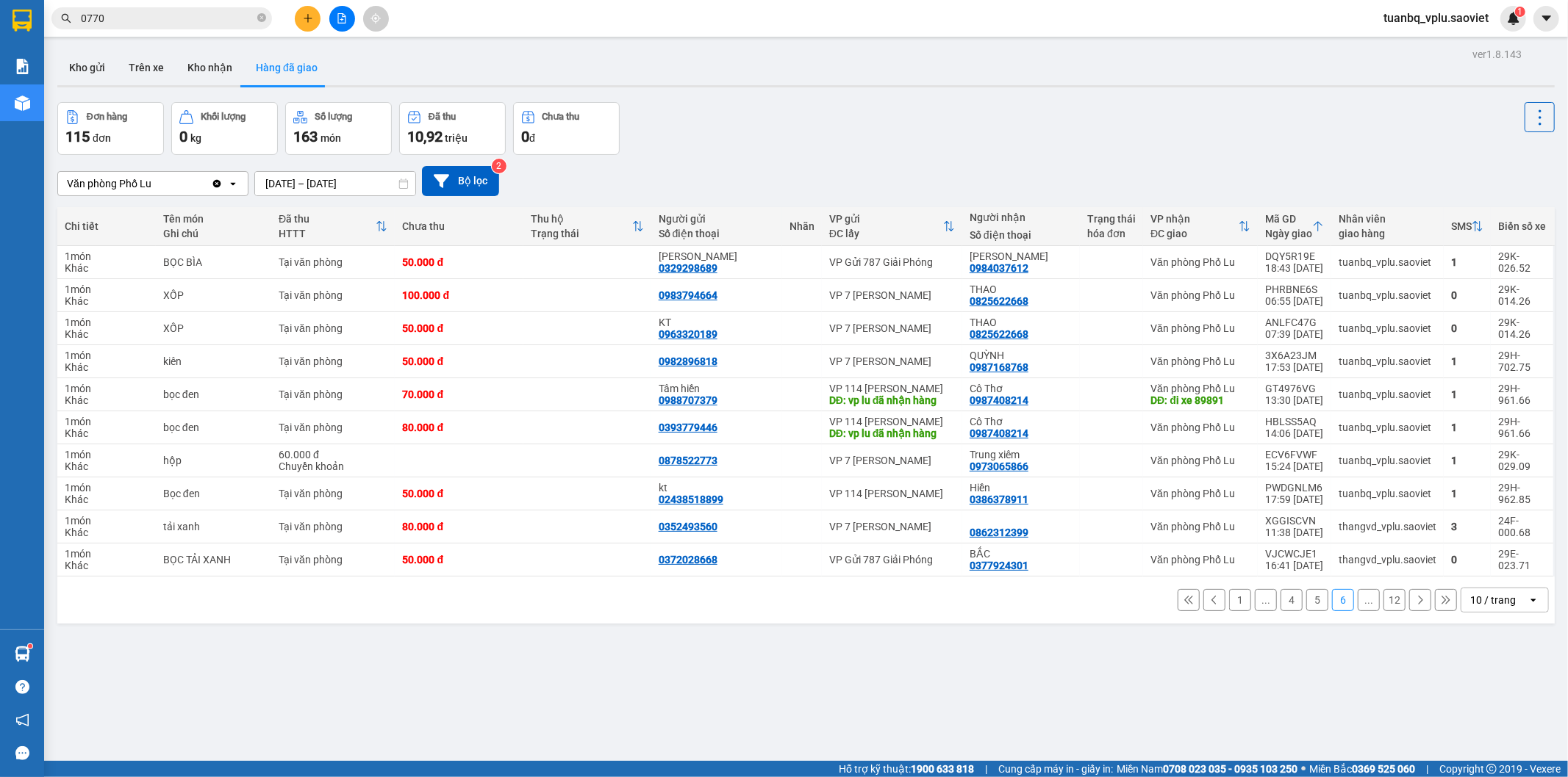
click at [1306, 604] on button "5" at bounding box center [1317, 599] width 22 height 22
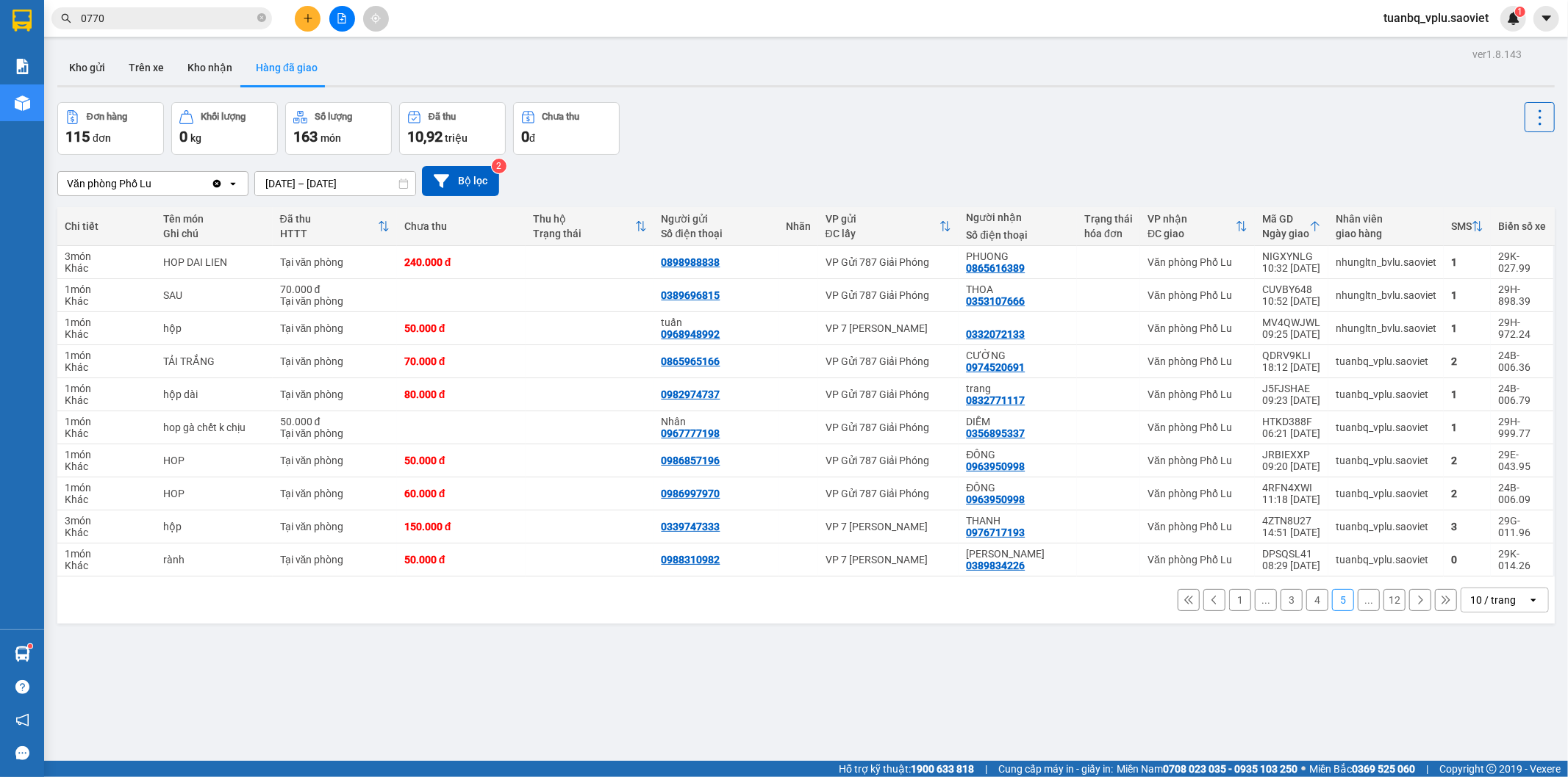
click at [1409, 604] on button at bounding box center [1420, 599] width 22 height 22
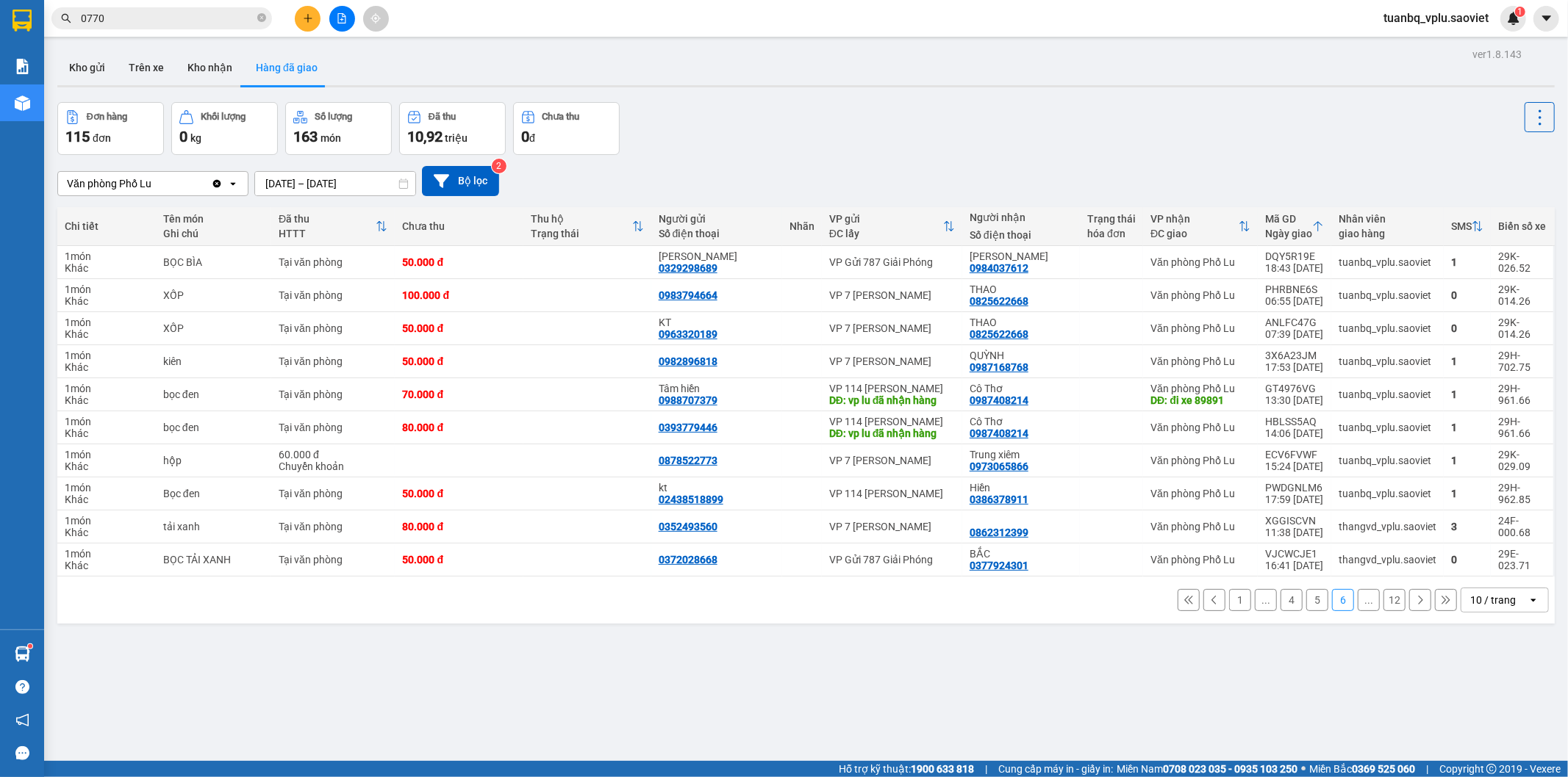
click at [1415, 604] on icon at bounding box center [1420, 600] width 11 height 11
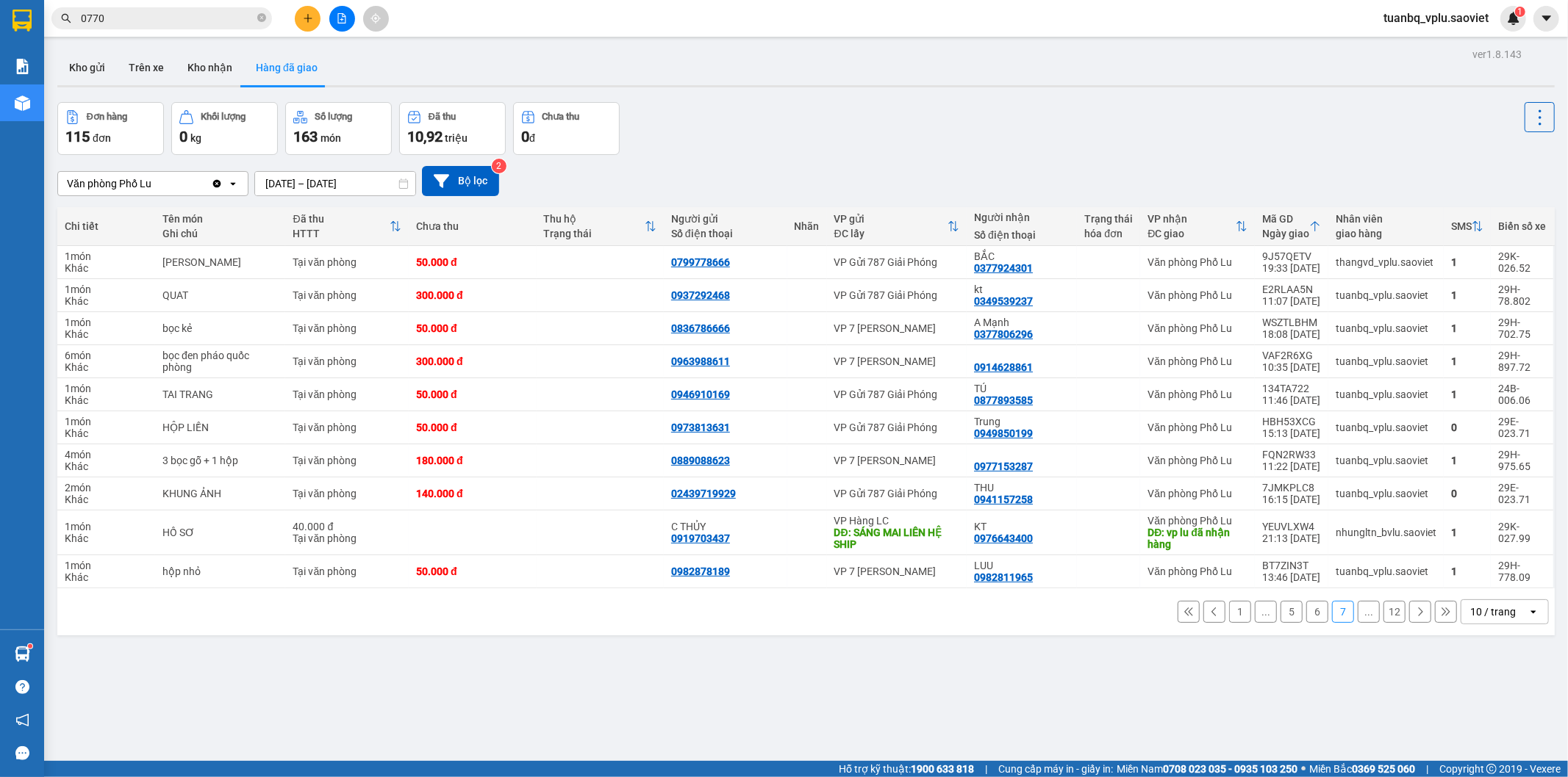
click at [1415, 616] on icon at bounding box center [1420, 612] width 11 height 11
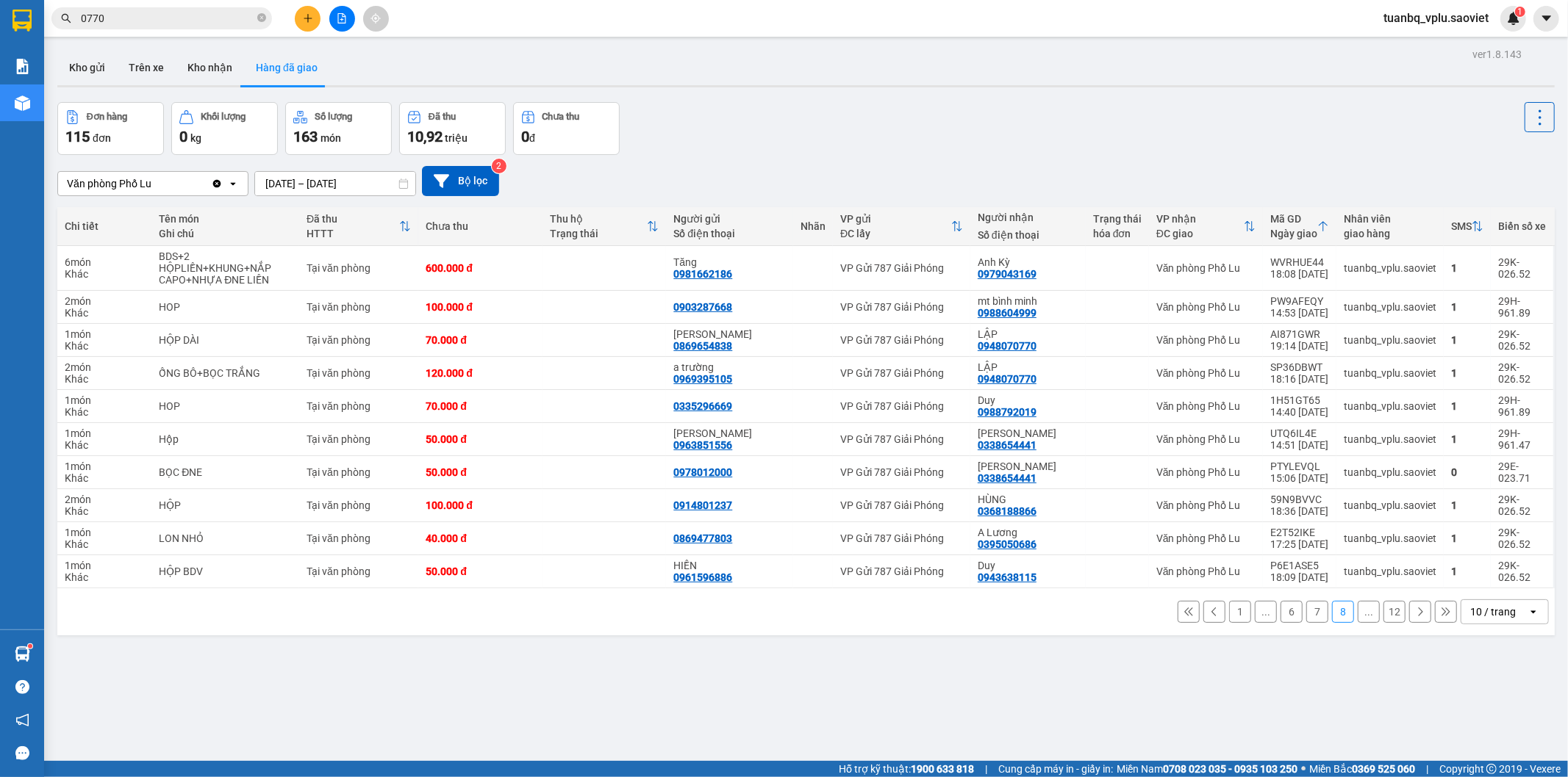
click at [1311, 618] on button "7" at bounding box center [1317, 612] width 22 height 22
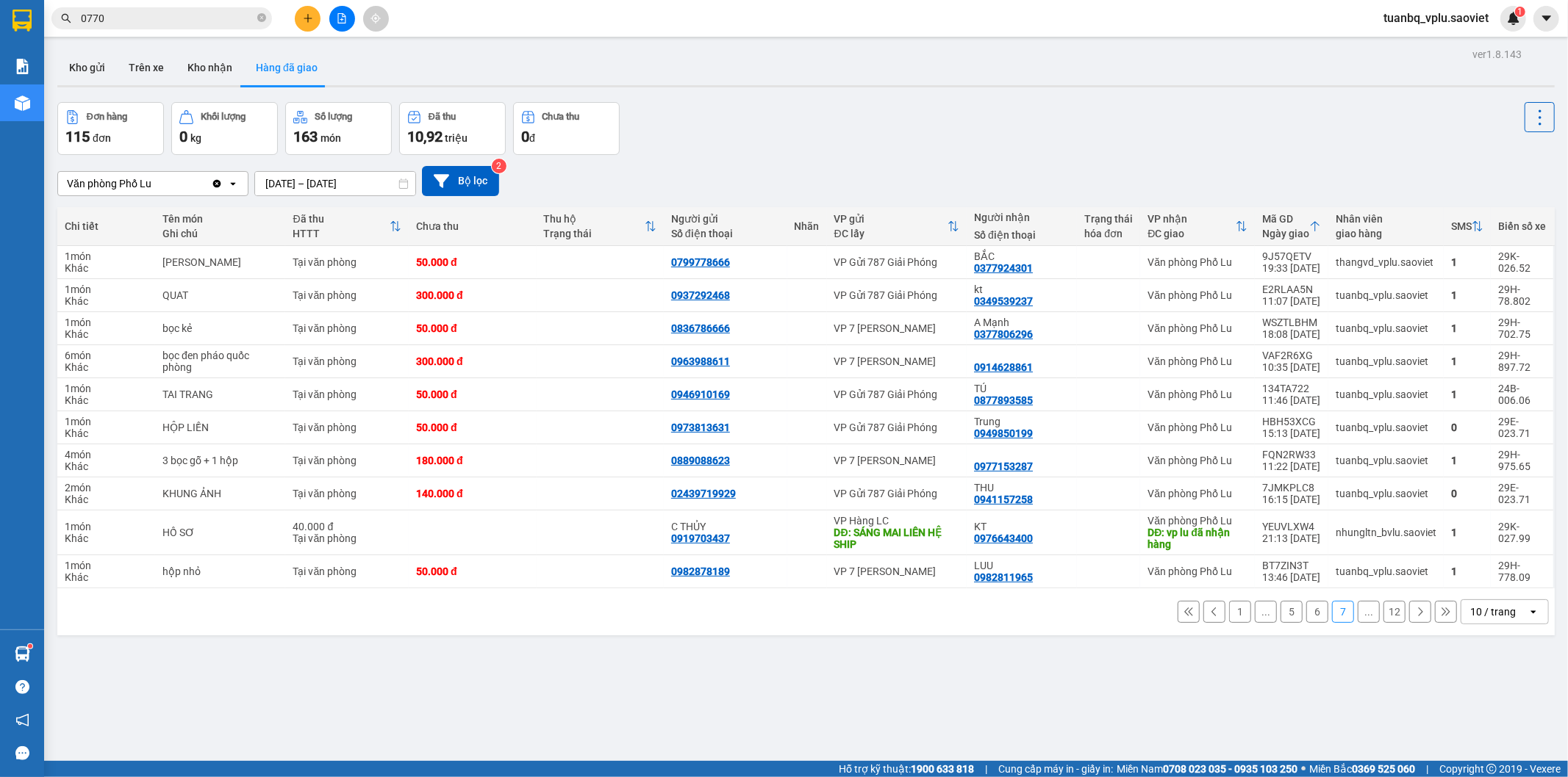
click at [1310, 619] on button "6" at bounding box center [1317, 612] width 22 height 22
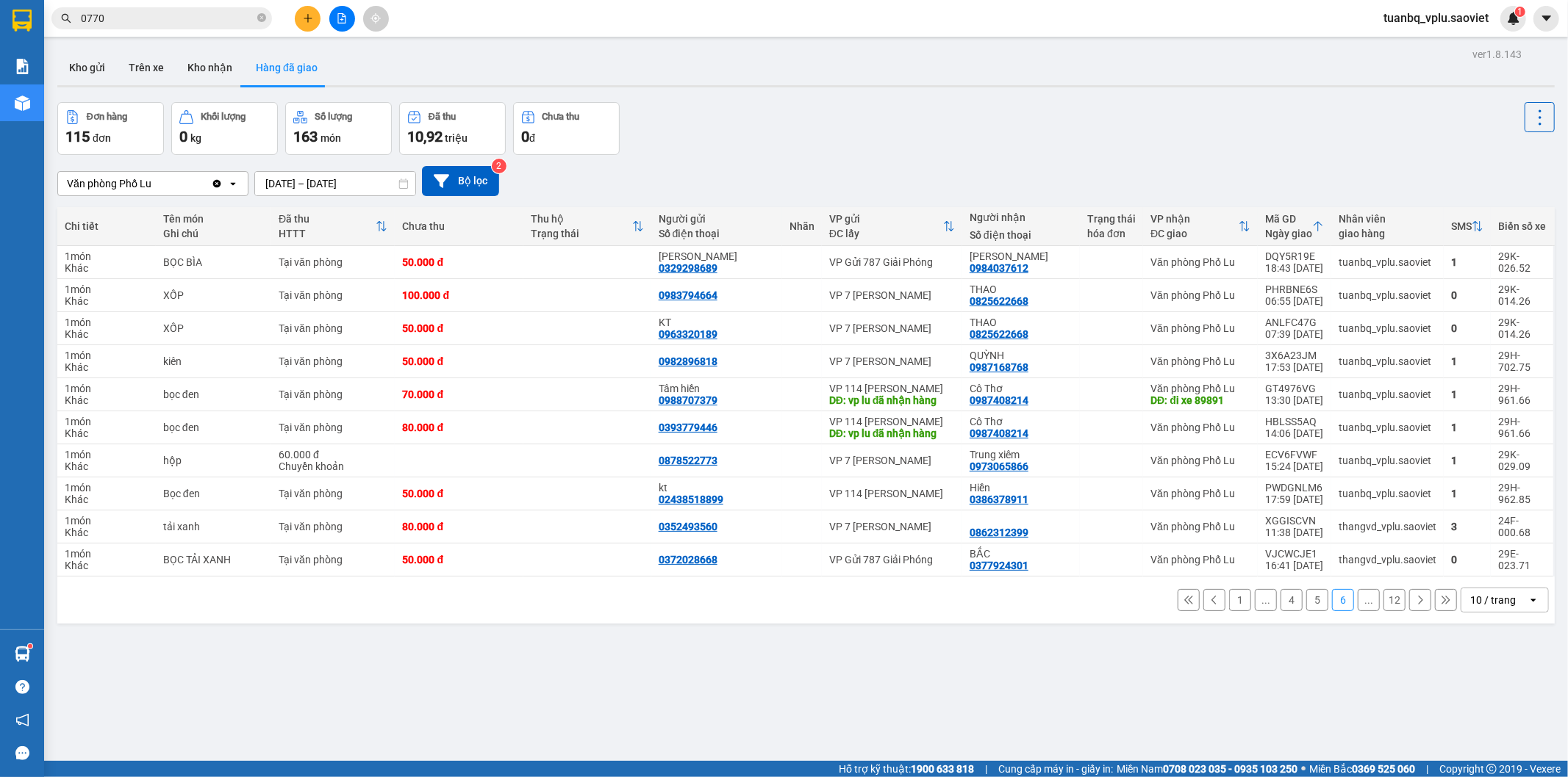
click at [1306, 605] on button "5" at bounding box center [1317, 599] width 22 height 22
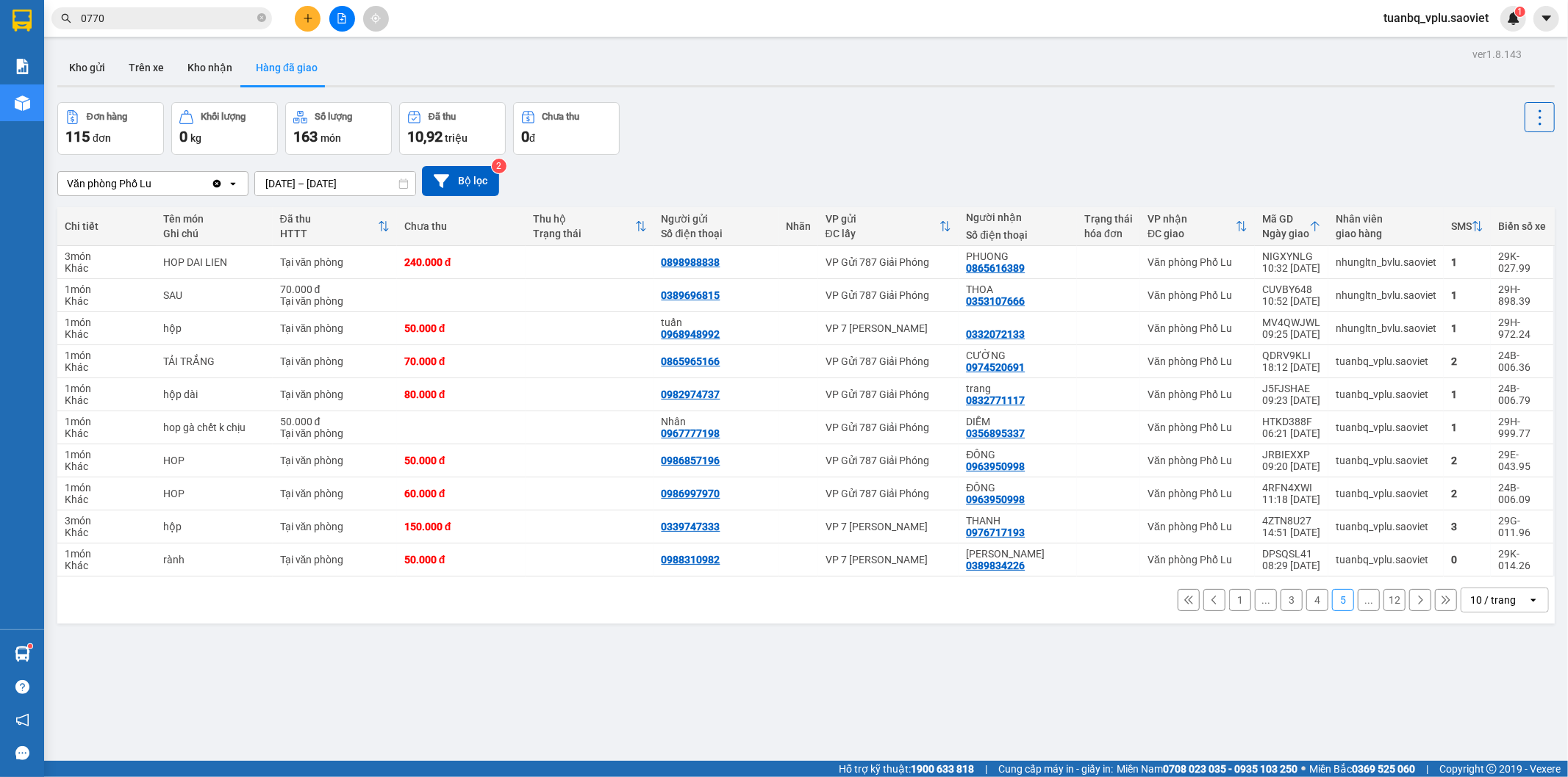
click at [1310, 608] on button "4" at bounding box center [1317, 599] width 22 height 22
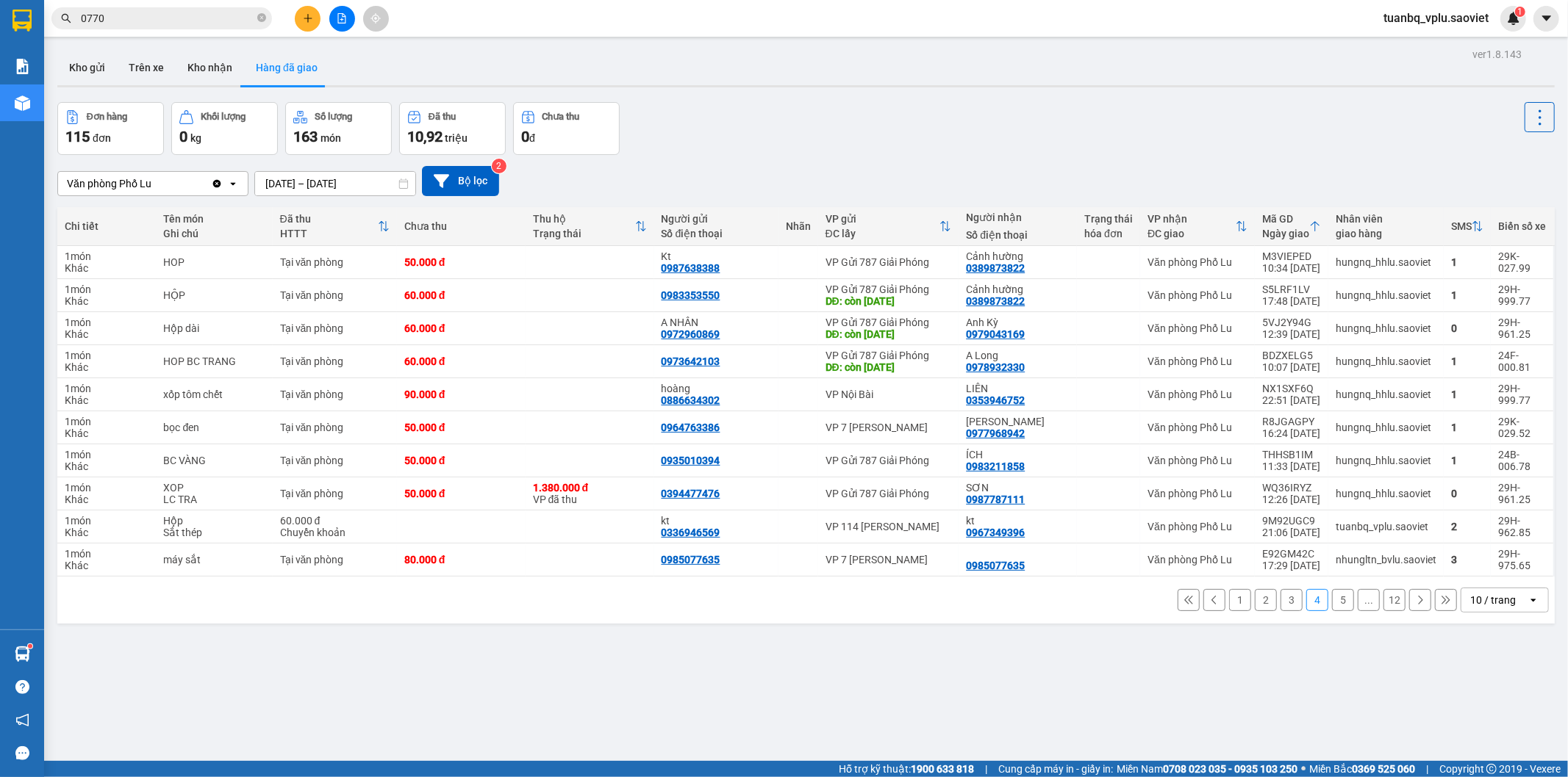
click at [1281, 599] on button "3" at bounding box center [1291, 599] width 22 height 22
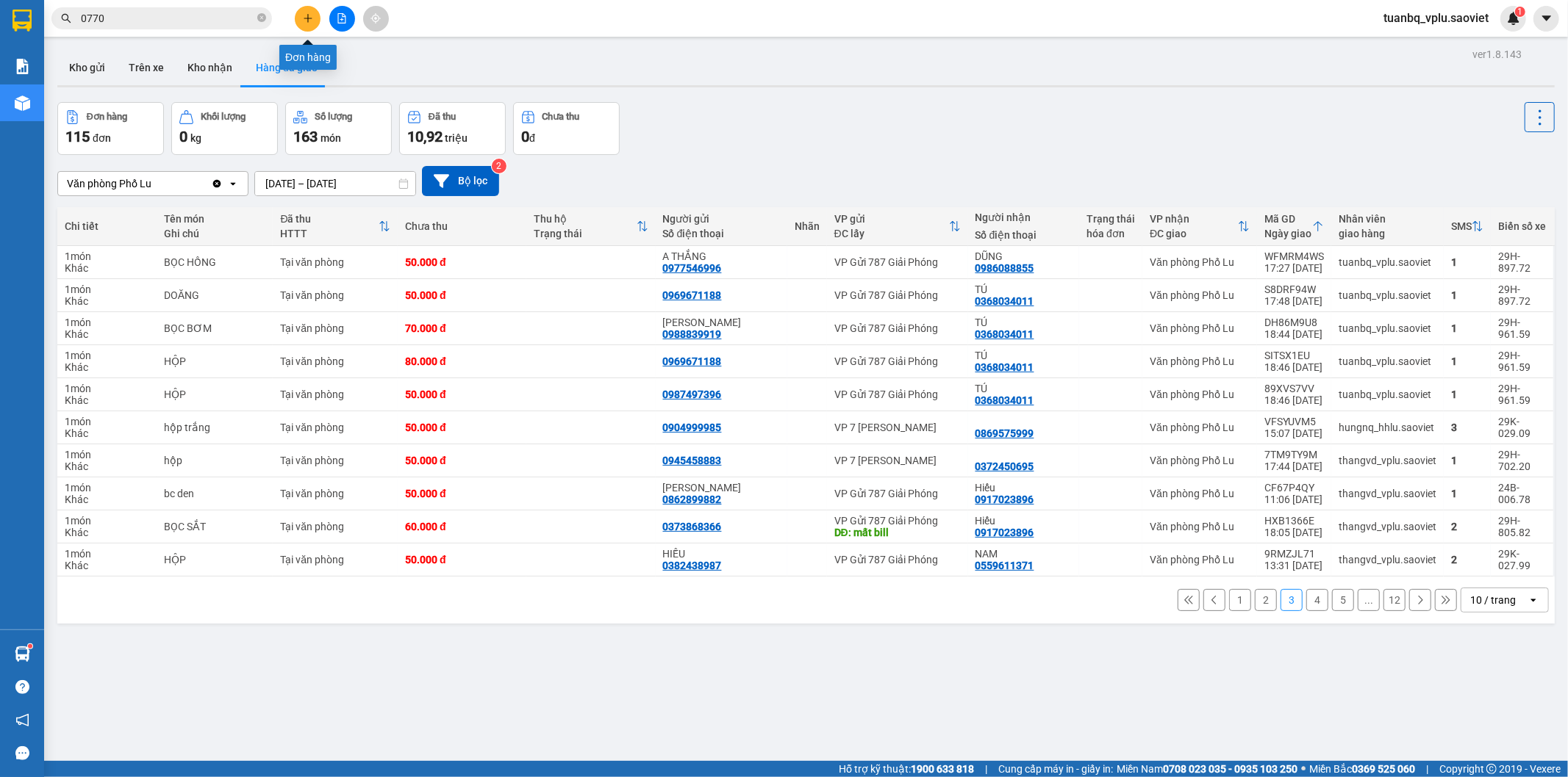
click at [303, 19] on icon "plus" at bounding box center [308, 18] width 11 height 11
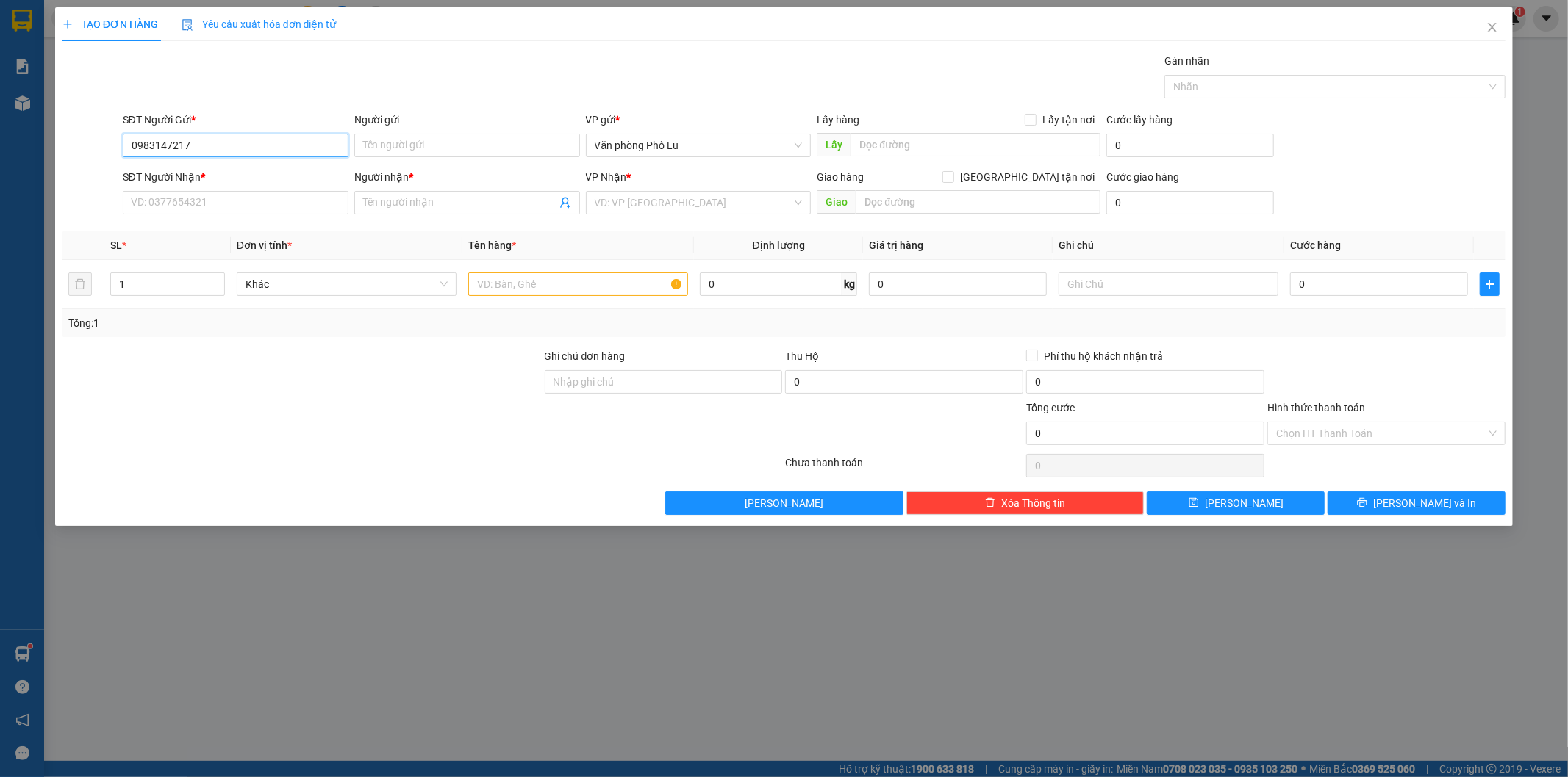
drag, startPoint x: 208, startPoint y: 139, endPoint x: 117, endPoint y: 142, distance: 91.0
click at [112, 140] on div "SĐT Người Gửi * 0983147217 0983147217 Người gửi Tên người gửi VP gửi * Văn phòn…" at bounding box center [784, 137] width 1447 height 51
type input "0983147217"
click at [170, 204] on input "SĐT Người Nhận *" at bounding box center [236, 203] width 226 height 24
paste input "0983147217"
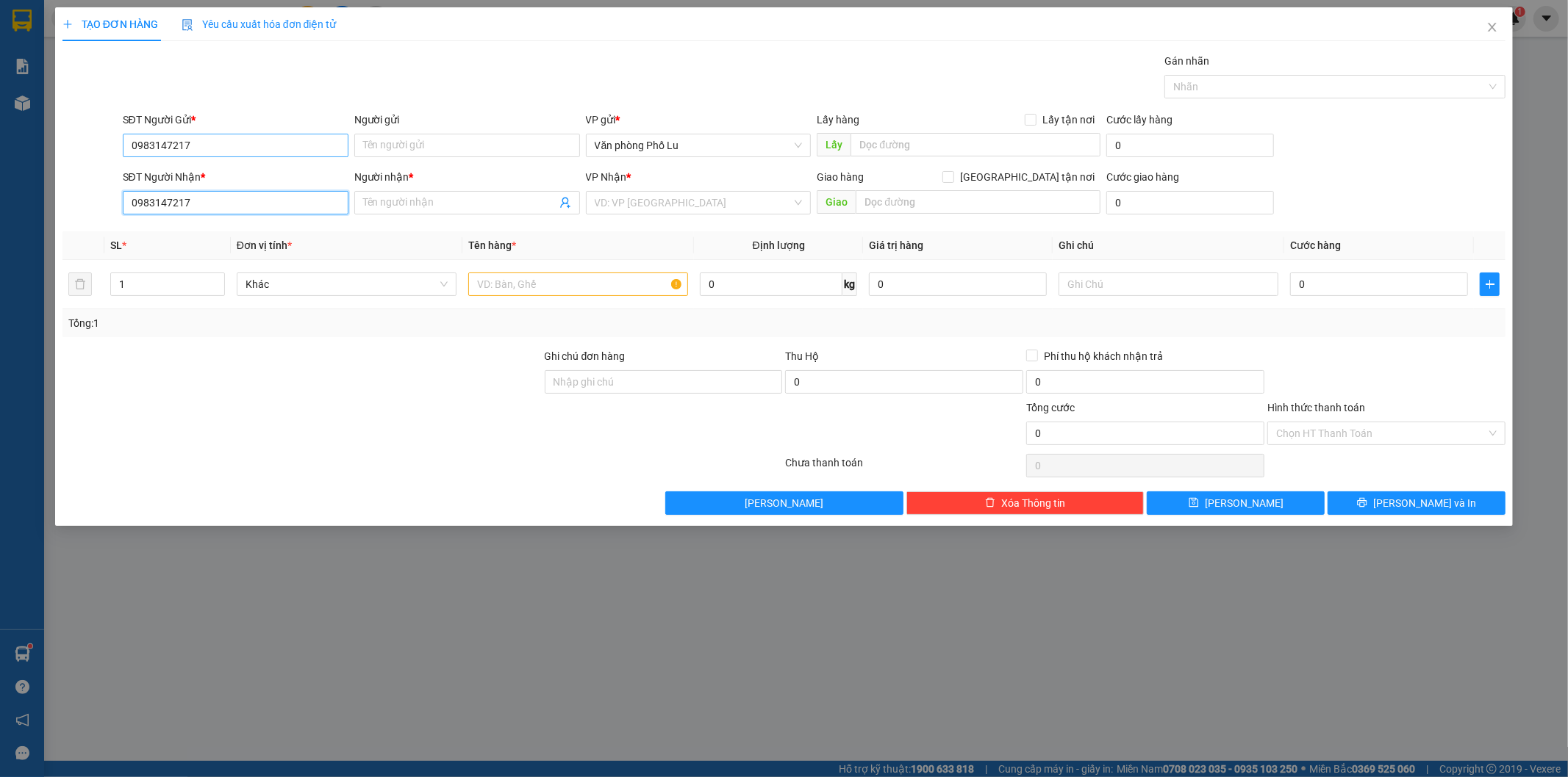
type input "0983147217"
click at [207, 148] on input "0983147217" at bounding box center [236, 145] width 226 height 24
type input "0982786950"
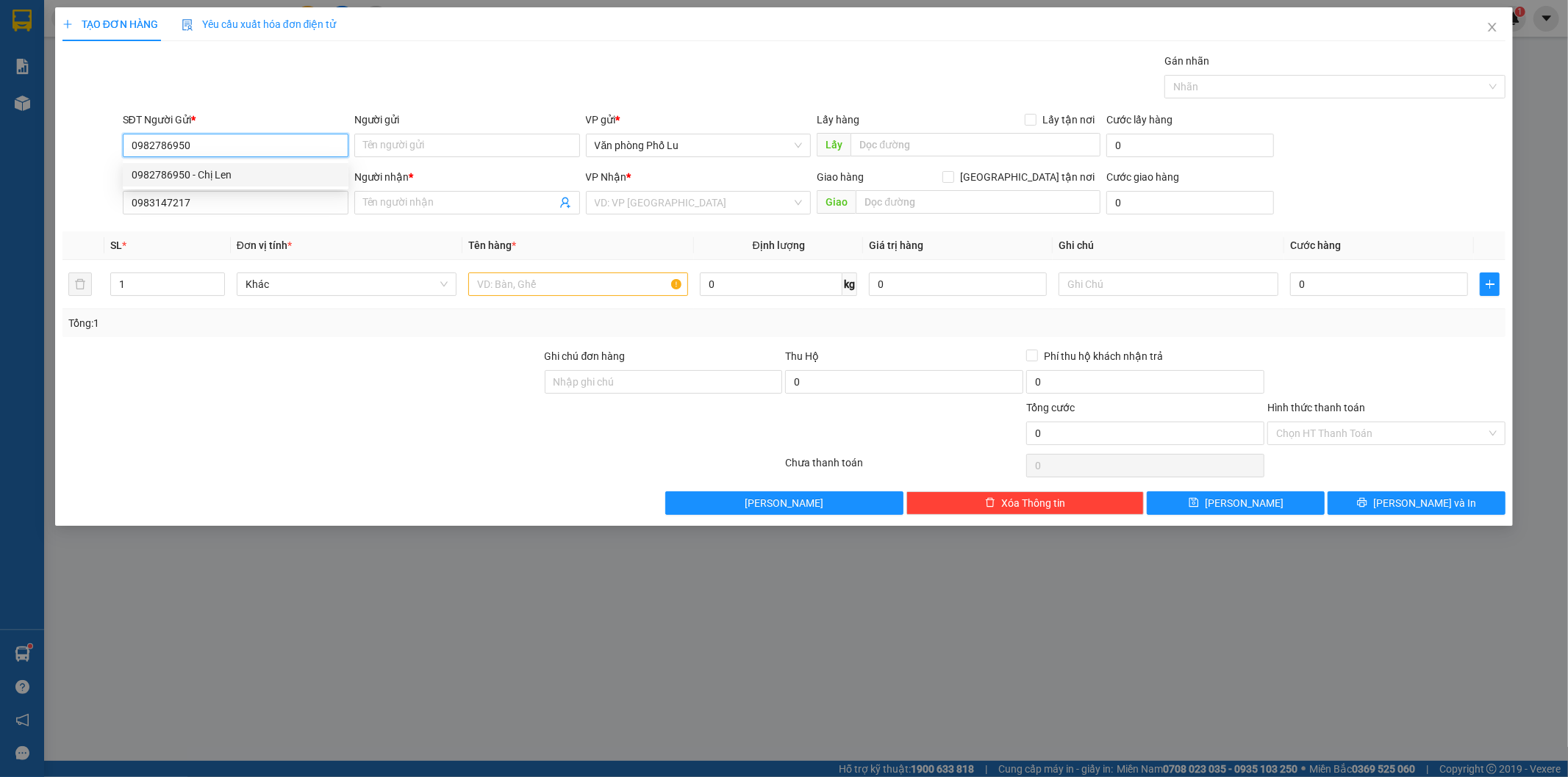
click at [239, 182] on div "0982786950 - Chị Len" at bounding box center [235, 175] width 208 height 16
type input "Chị Len"
type input "0982786950"
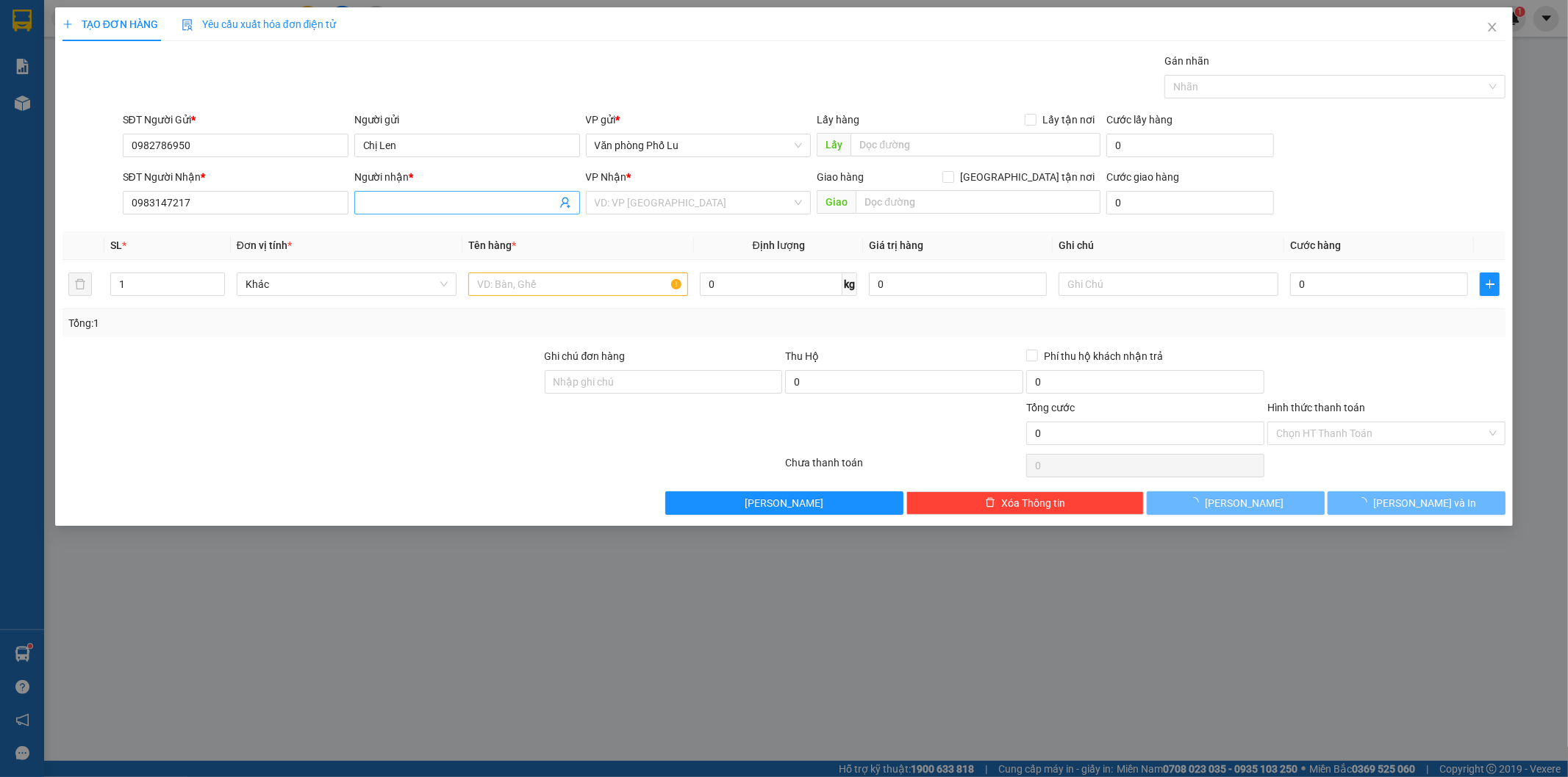
click at [435, 197] on input "Người nhận *" at bounding box center [460, 203] width 193 height 16
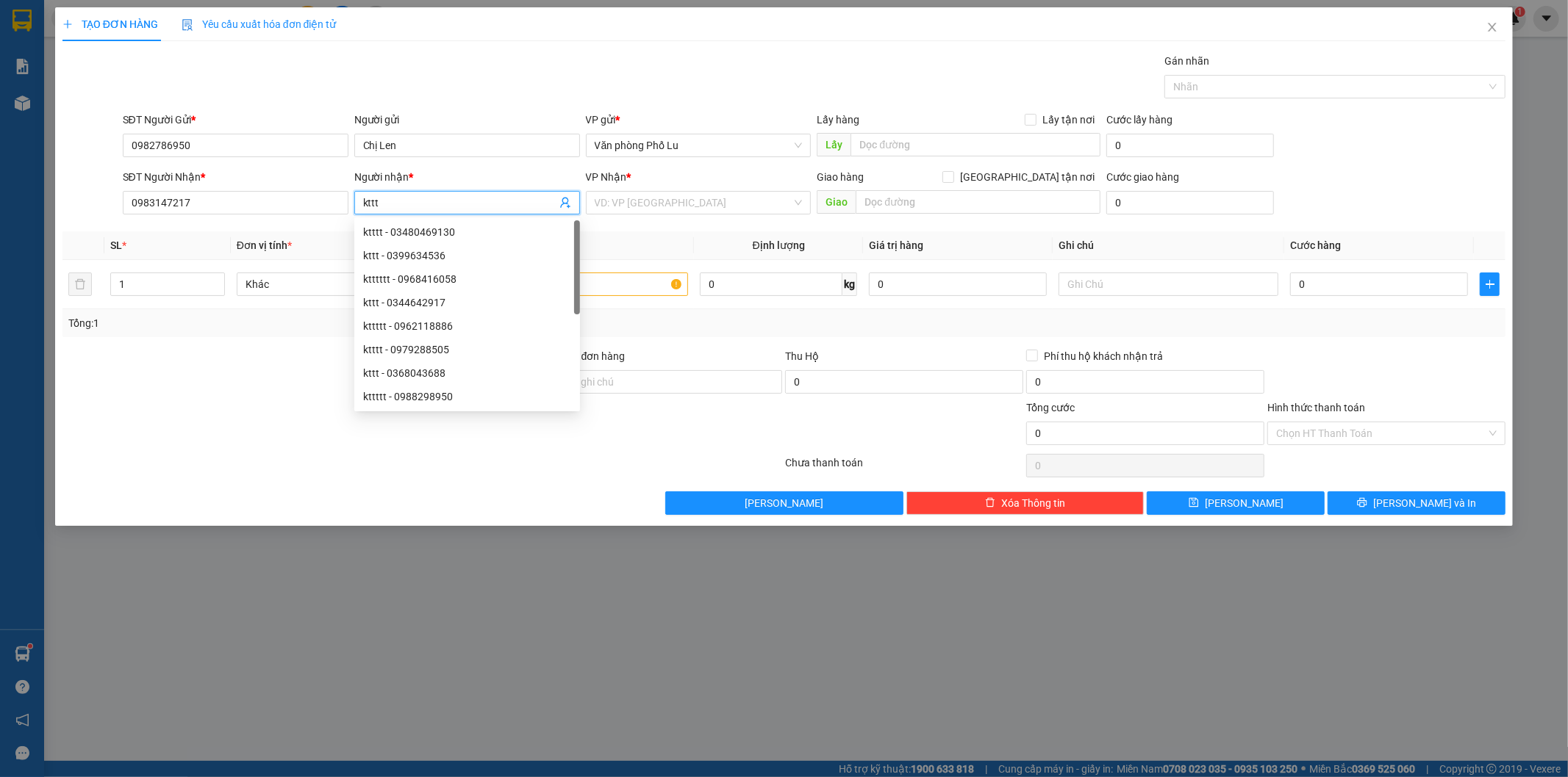
type input "kttt"
click at [522, 45] on div "TẠO ĐƠN HÀNG Yêu cầu xuất hóa đơn điện tử Transit Pickup Surcharge Ids Transit …" at bounding box center [785, 261] width 1444 height 507
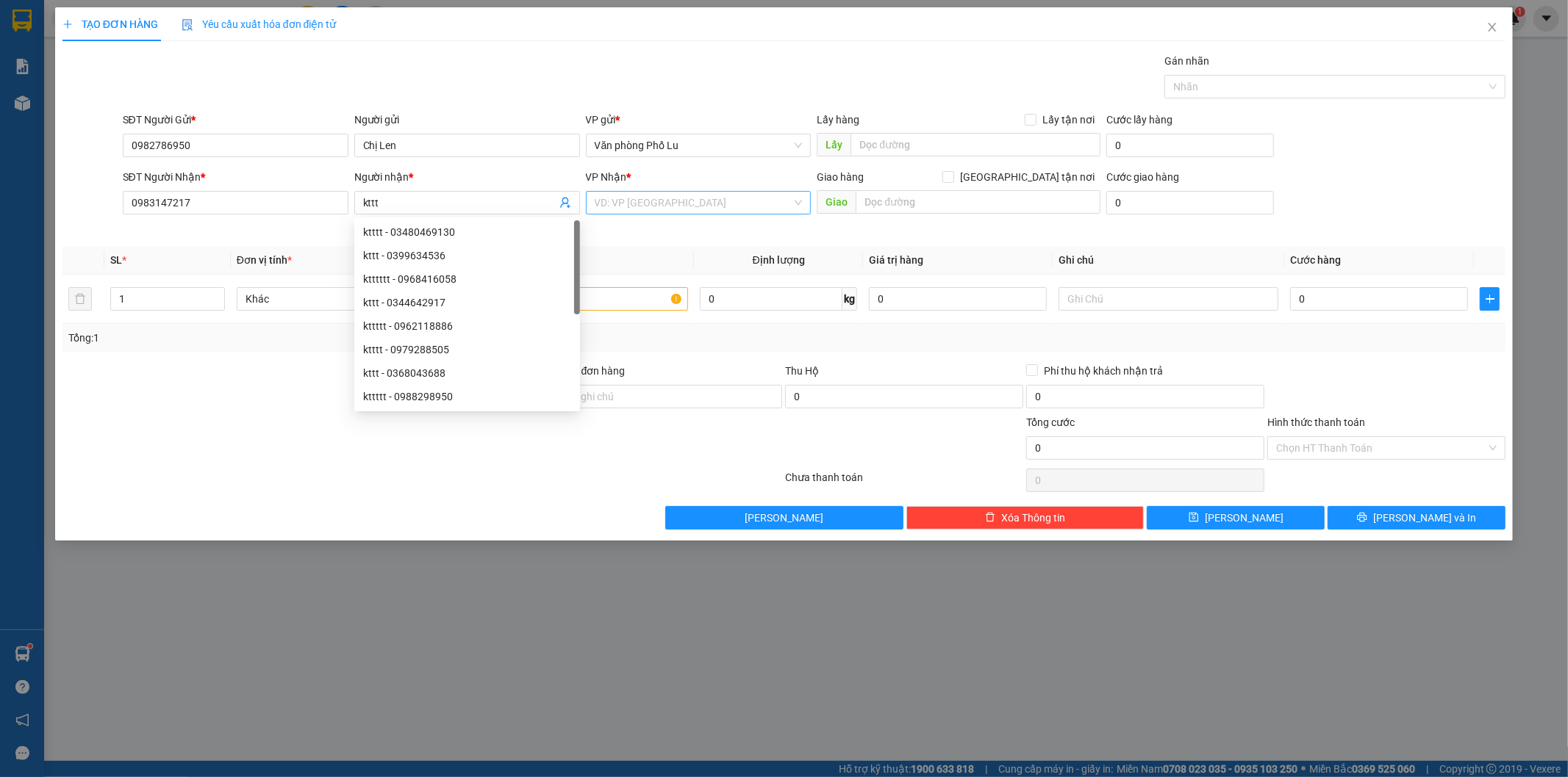
click at [703, 213] on input "search" at bounding box center [694, 202] width 198 height 22
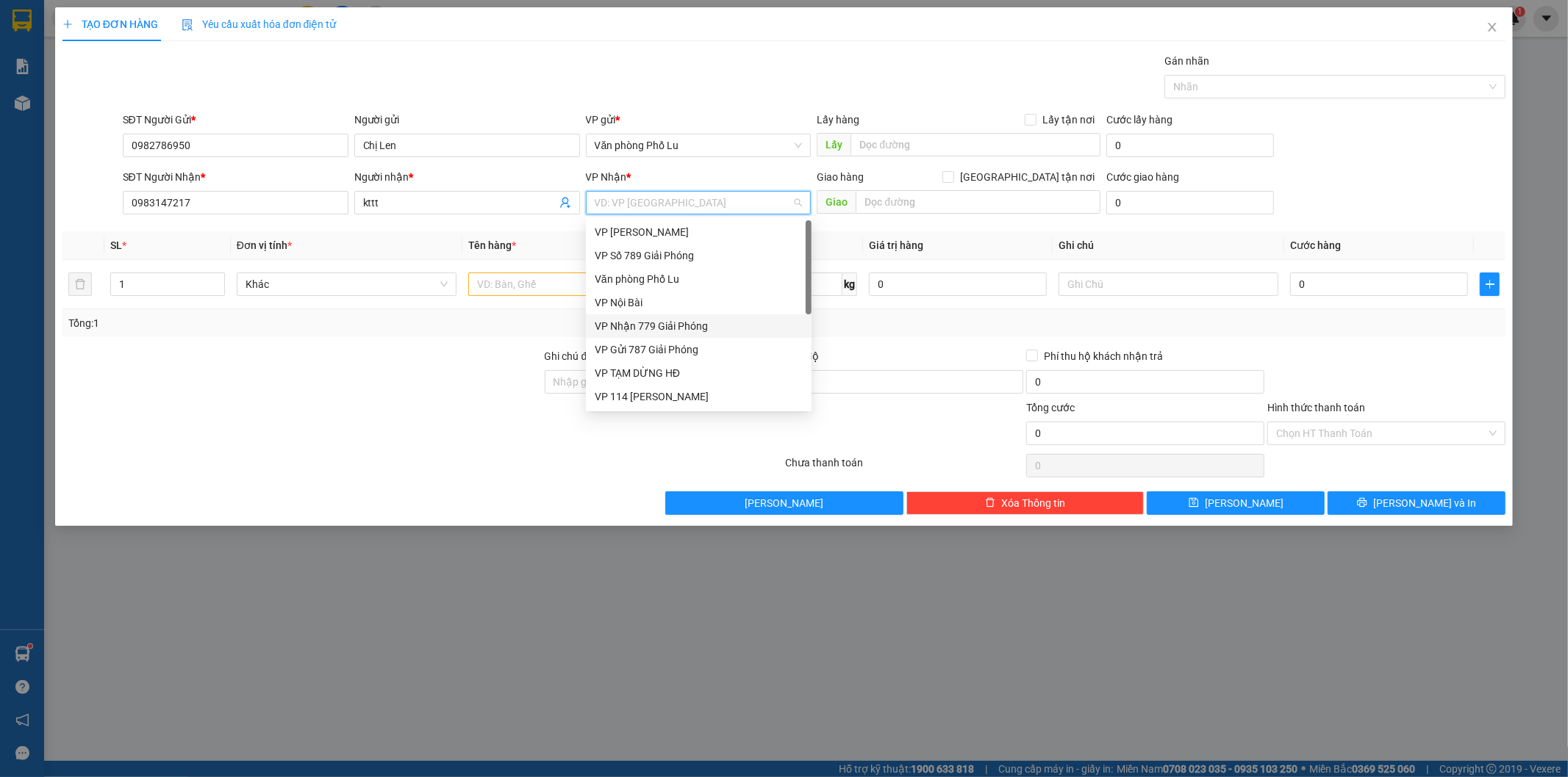
click at [692, 327] on div "VP Nhận 779 Giải Phóng" at bounding box center [698, 327] width 208 height 16
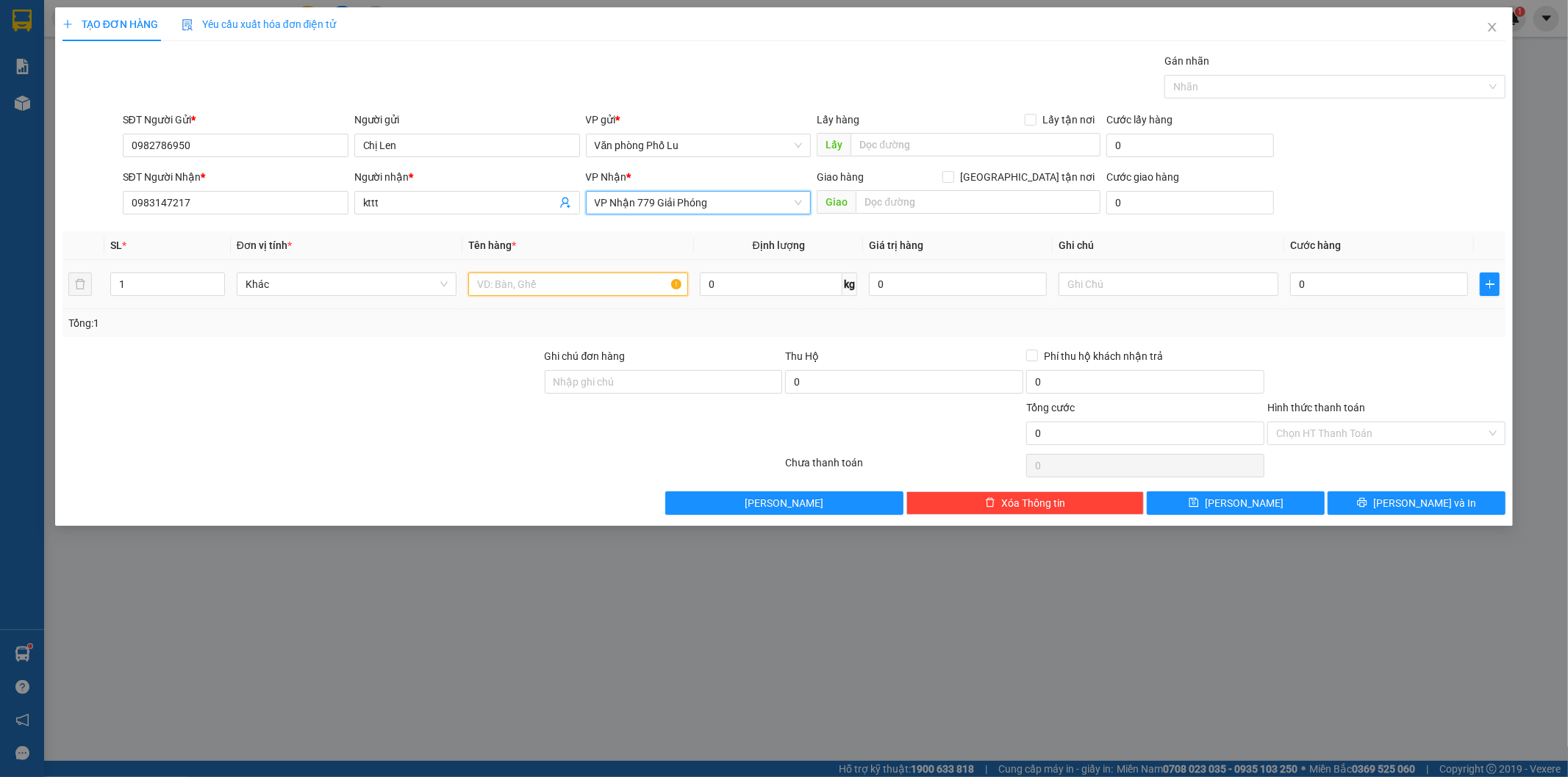
click at [550, 292] on input "text" at bounding box center [579, 284] width 220 height 24
type input "xôpd+tải xanh(hàng đến gọi khách luôn)"
click at [124, 288] on input "1" at bounding box center [167, 284] width 113 height 22
type input "1"
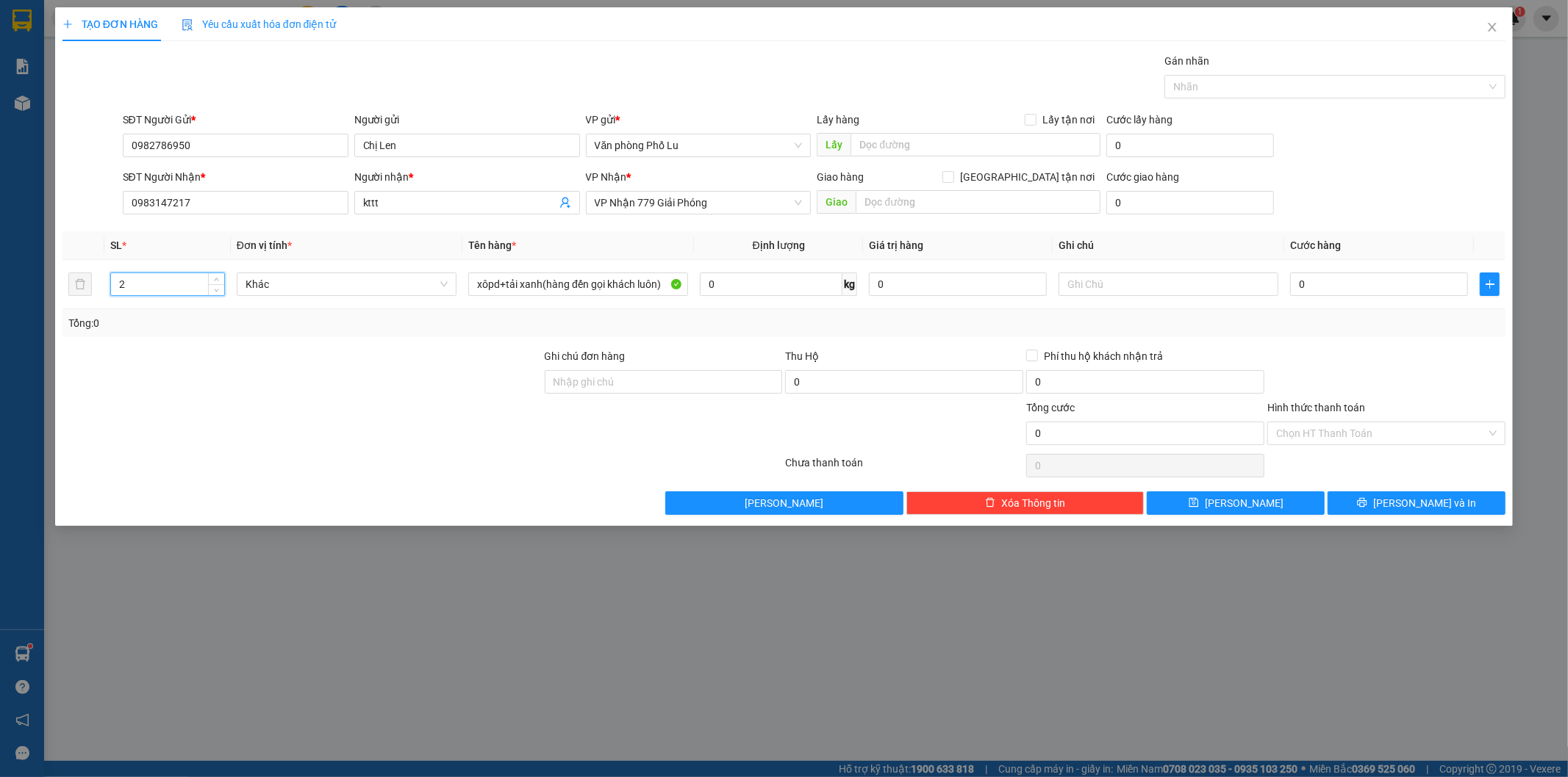
type input "2"
click at [319, 378] on div at bounding box center [302, 374] width 482 height 51
click at [1339, 284] on input "0" at bounding box center [1379, 284] width 178 height 24
paste input "8"
type input "80"
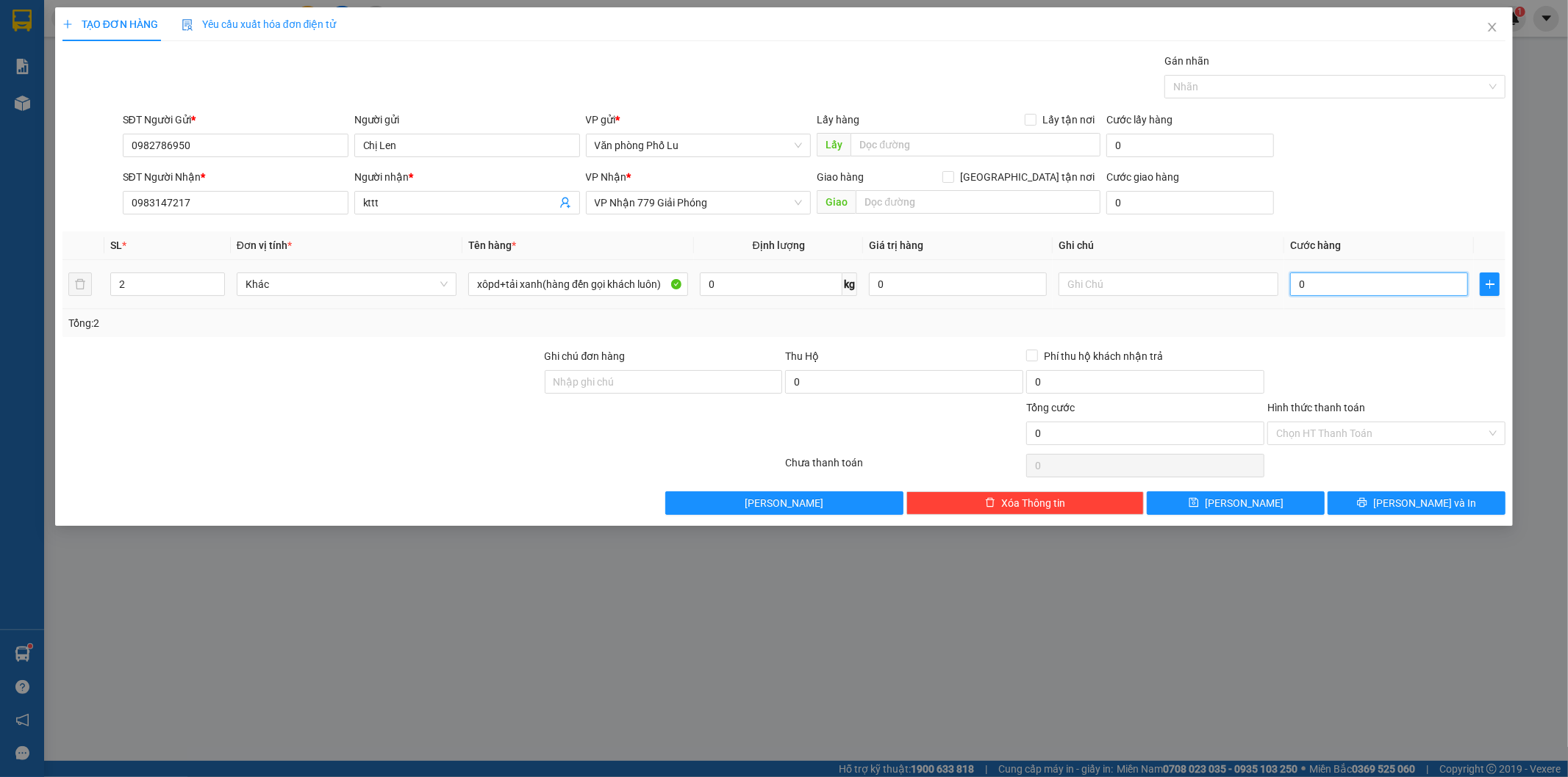
type input "80"
type input "80.000"
click at [1358, 349] on div at bounding box center [1386, 374] width 241 height 51
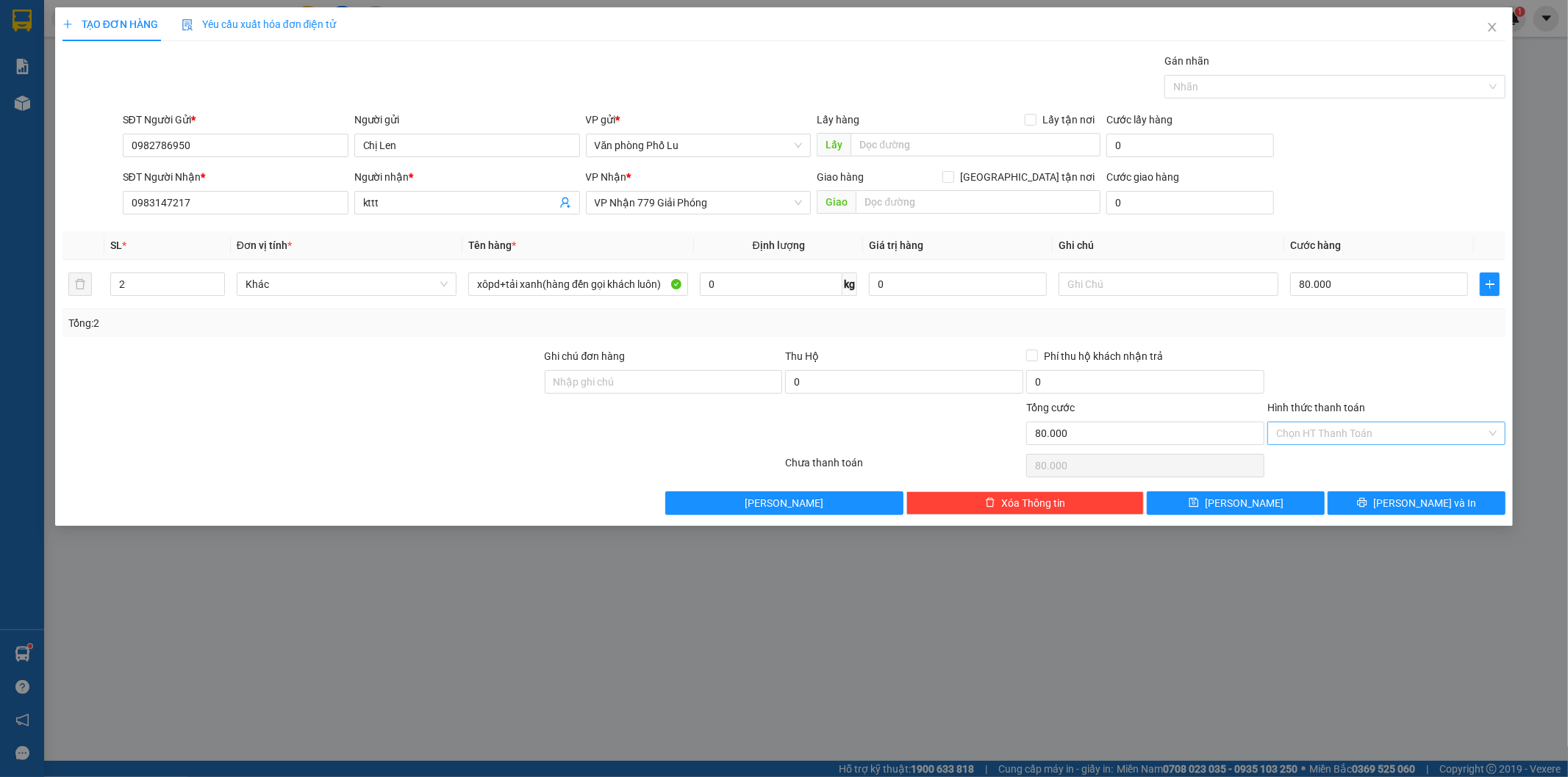
click at [1359, 430] on input "Hình thức thanh toán" at bounding box center [1381, 433] width 210 height 22
click at [1324, 461] on div "Tại văn phòng" at bounding box center [1387, 463] width 221 height 16
type input "0"
click at [1402, 498] on button "[PERSON_NAME] và In" at bounding box center [1416, 503] width 178 height 24
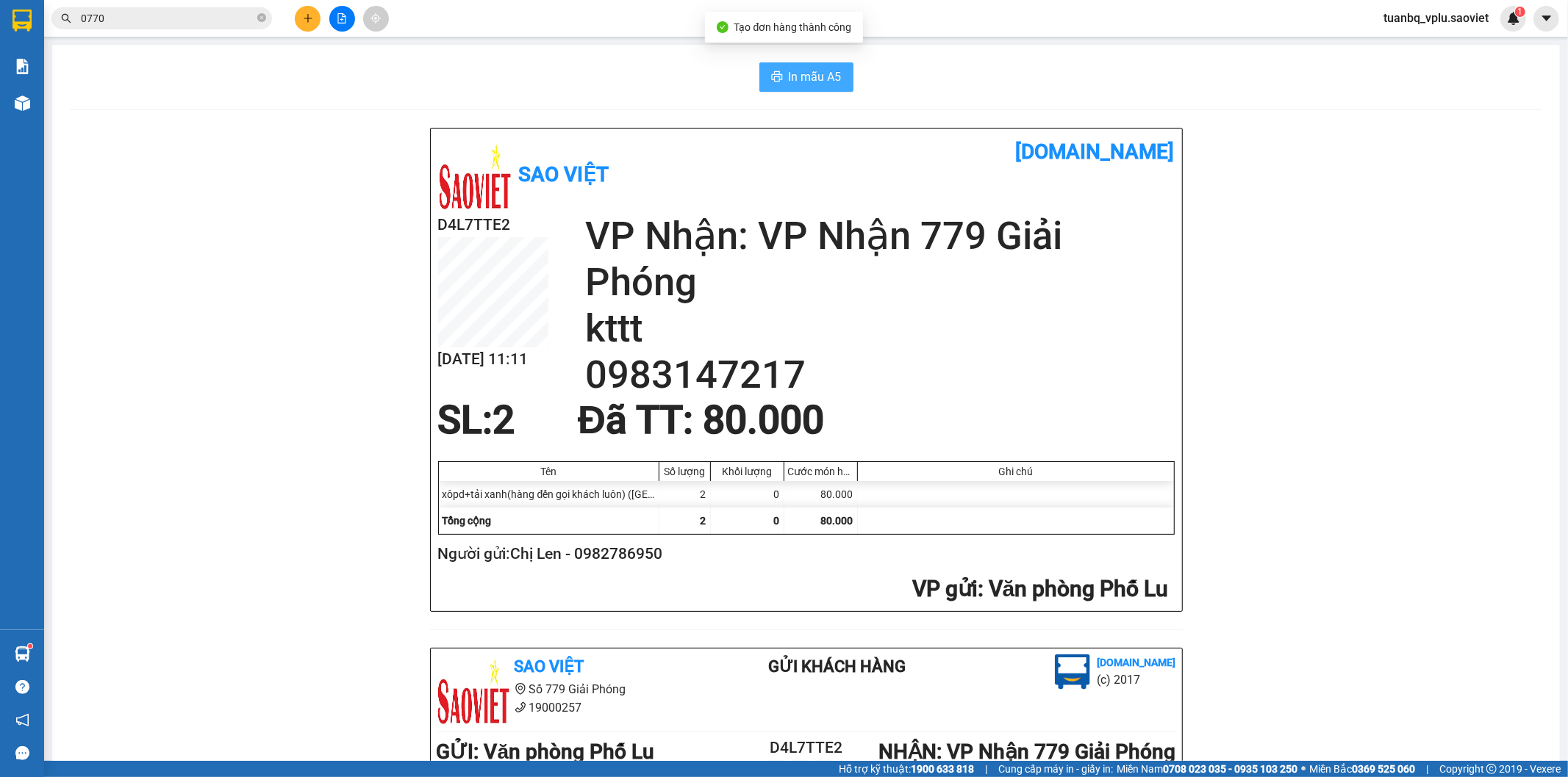
click at [827, 86] on button "In mẫu A5" at bounding box center [806, 77] width 94 height 29
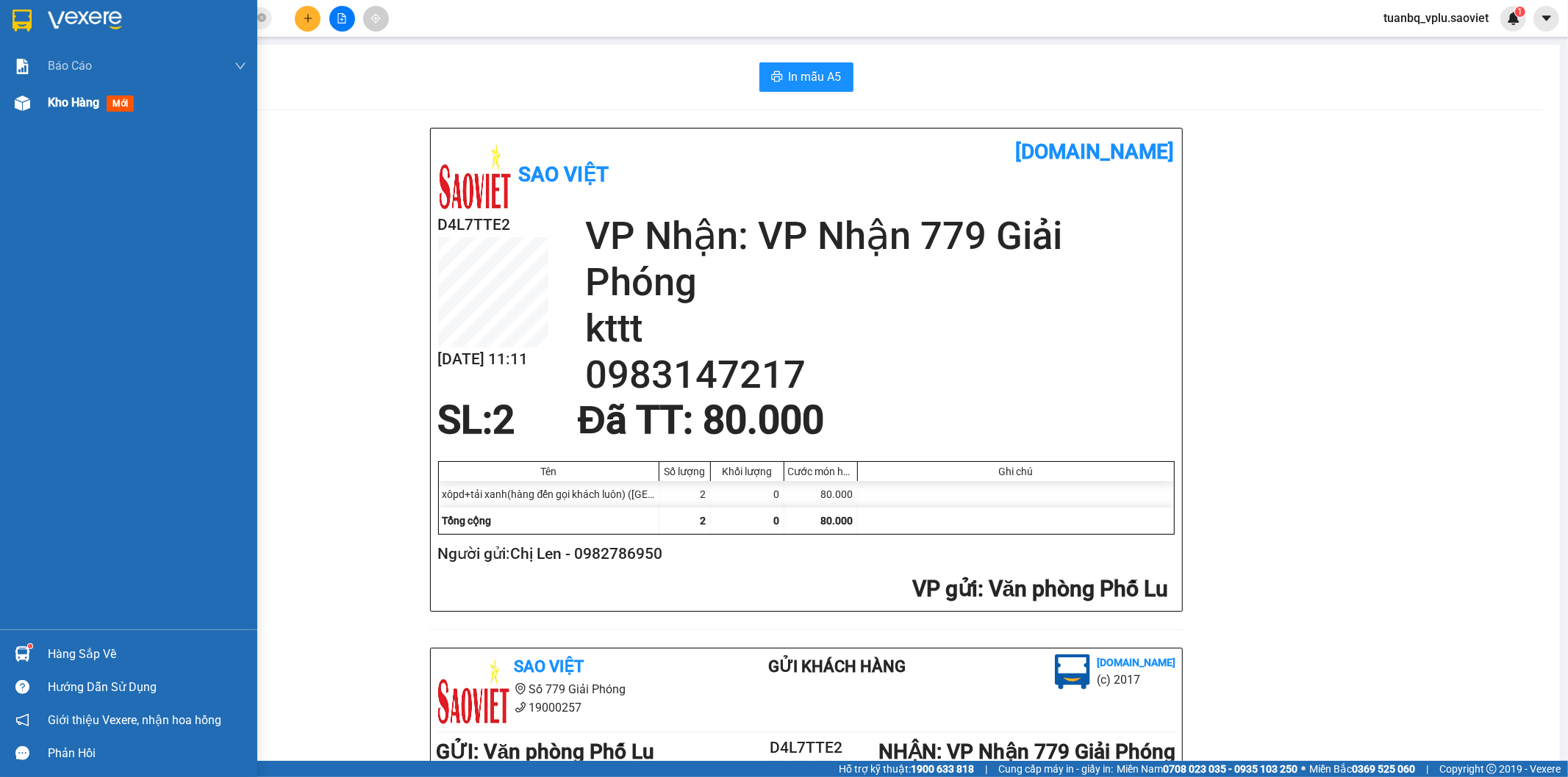
click at [85, 103] on span "Kho hàng" at bounding box center [73, 102] width 51 height 14
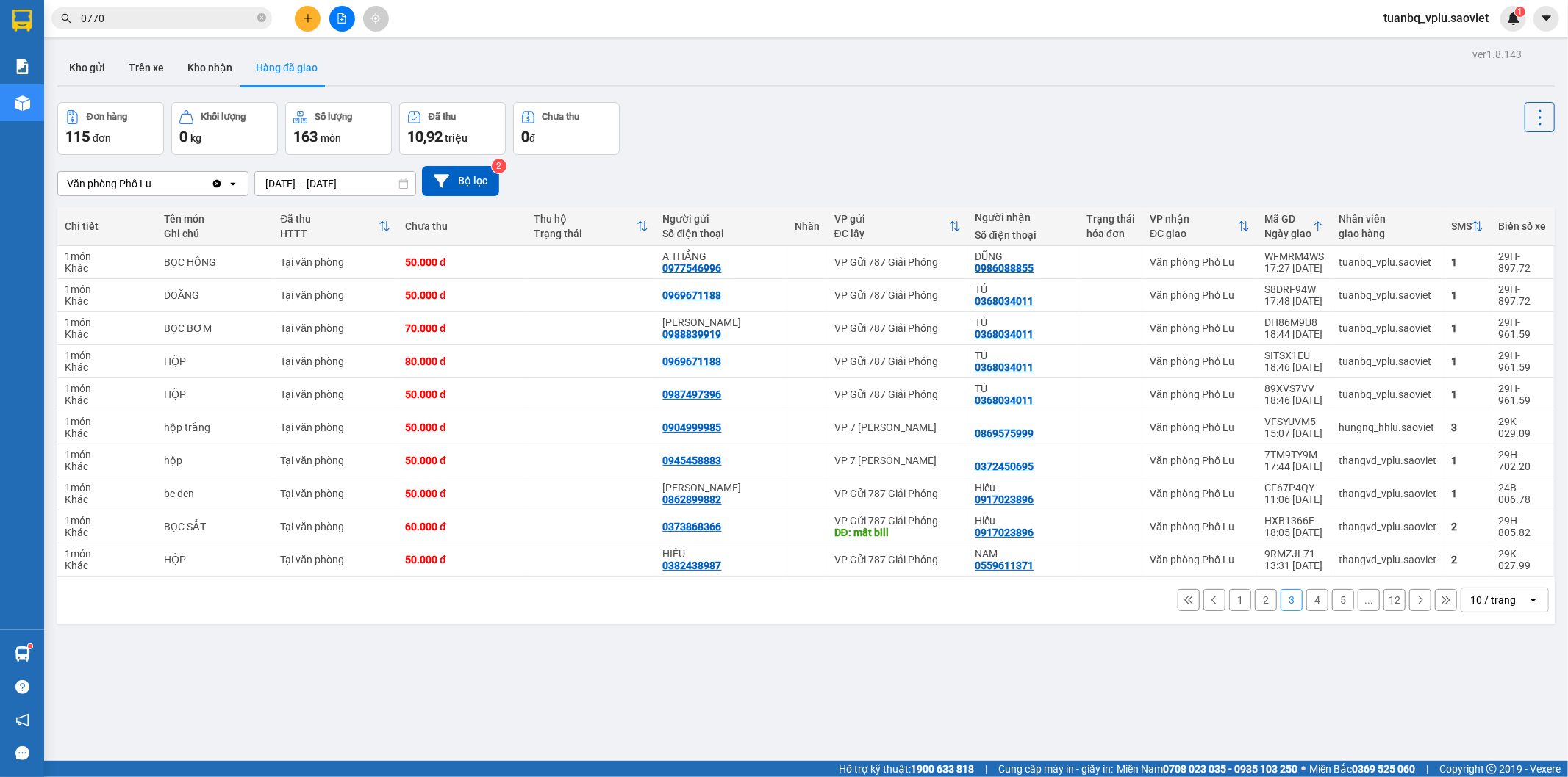
click at [1261, 603] on button "2" at bounding box center [1266, 599] width 22 height 22
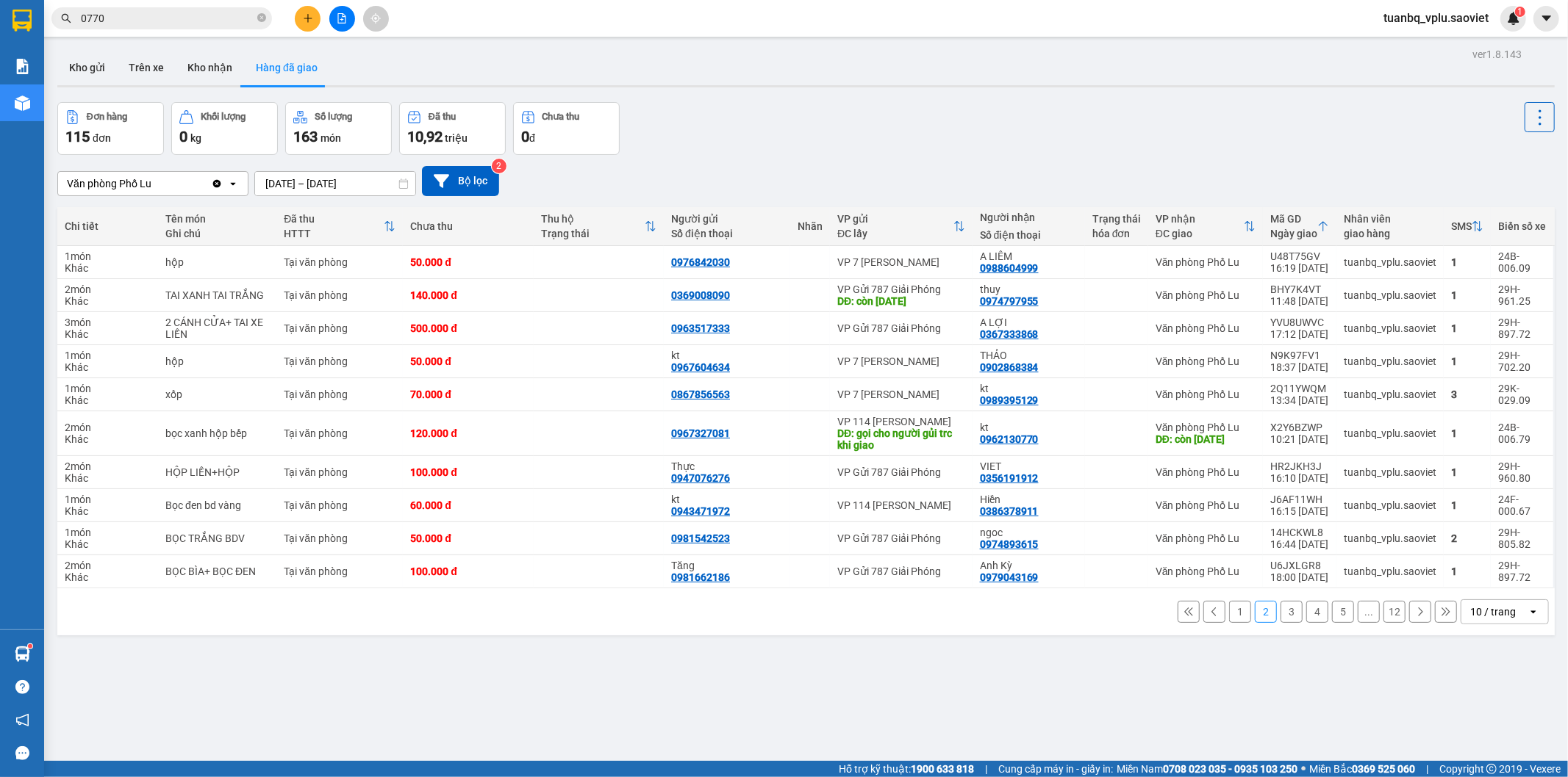
click at [1231, 619] on button "1" at bounding box center [1240, 612] width 22 height 22
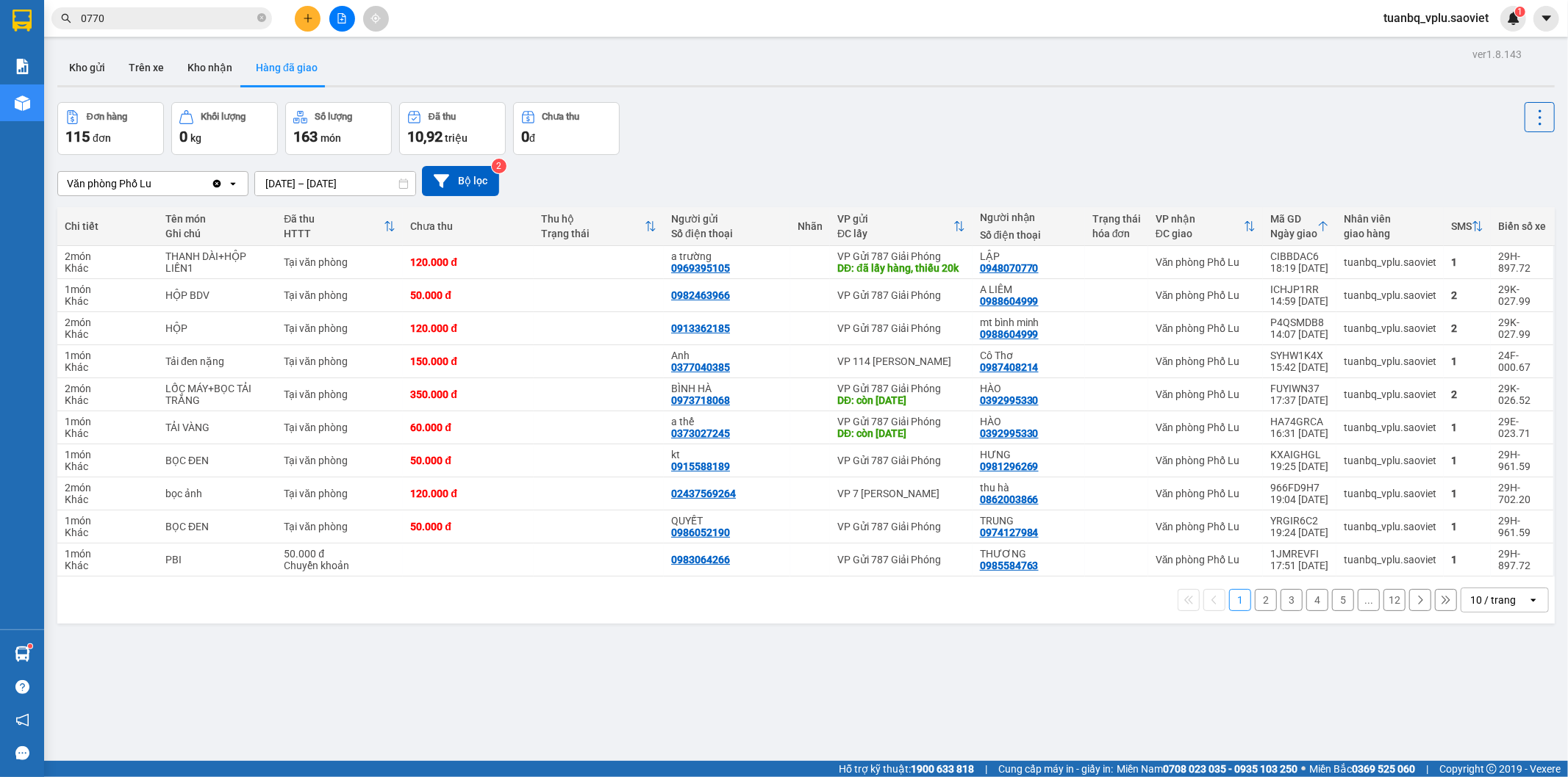
click at [138, 15] on input "0770" at bounding box center [167, 19] width 174 height 16
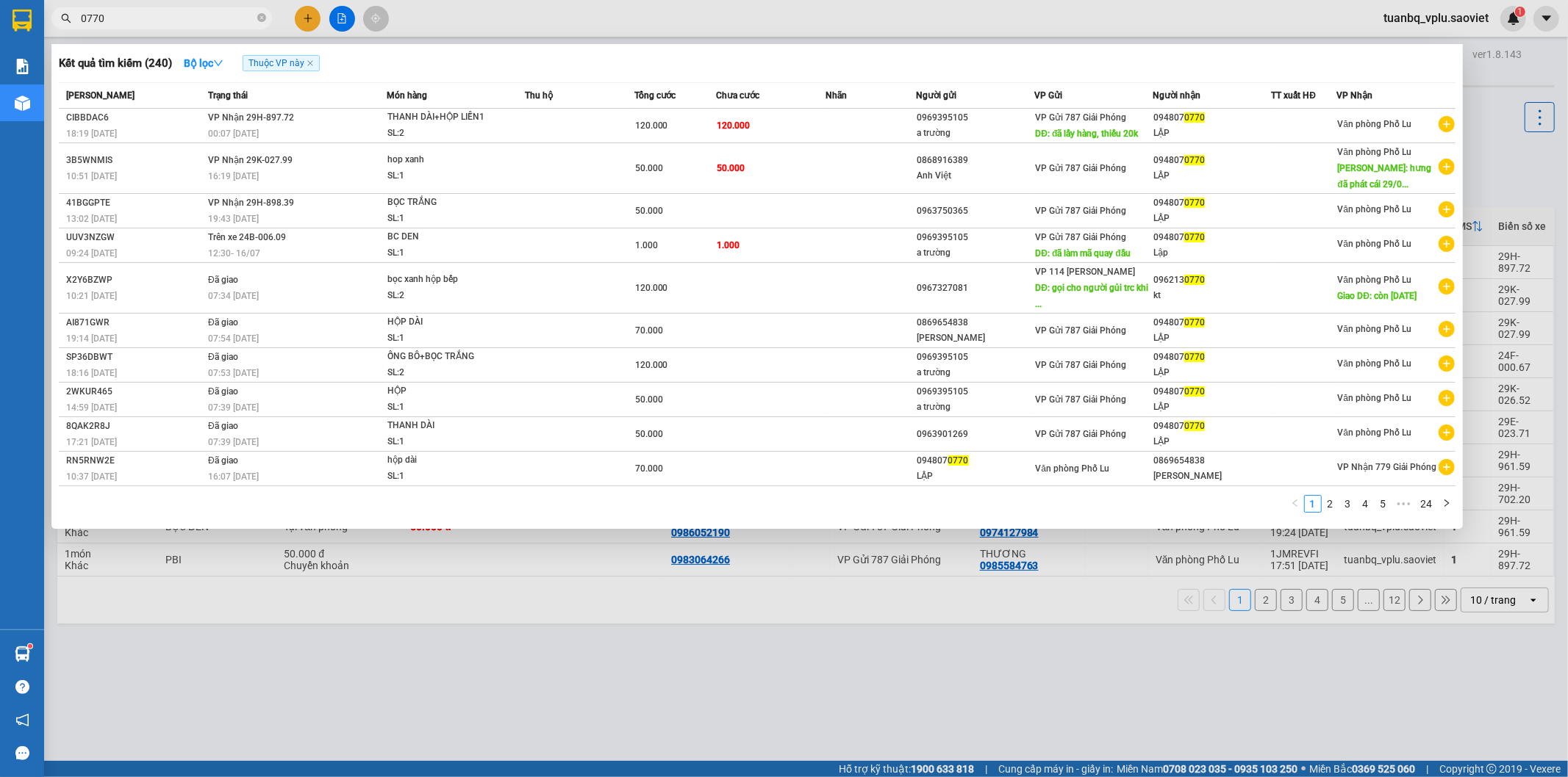
click at [138, 15] on input "0770" at bounding box center [167, 19] width 174 height 16
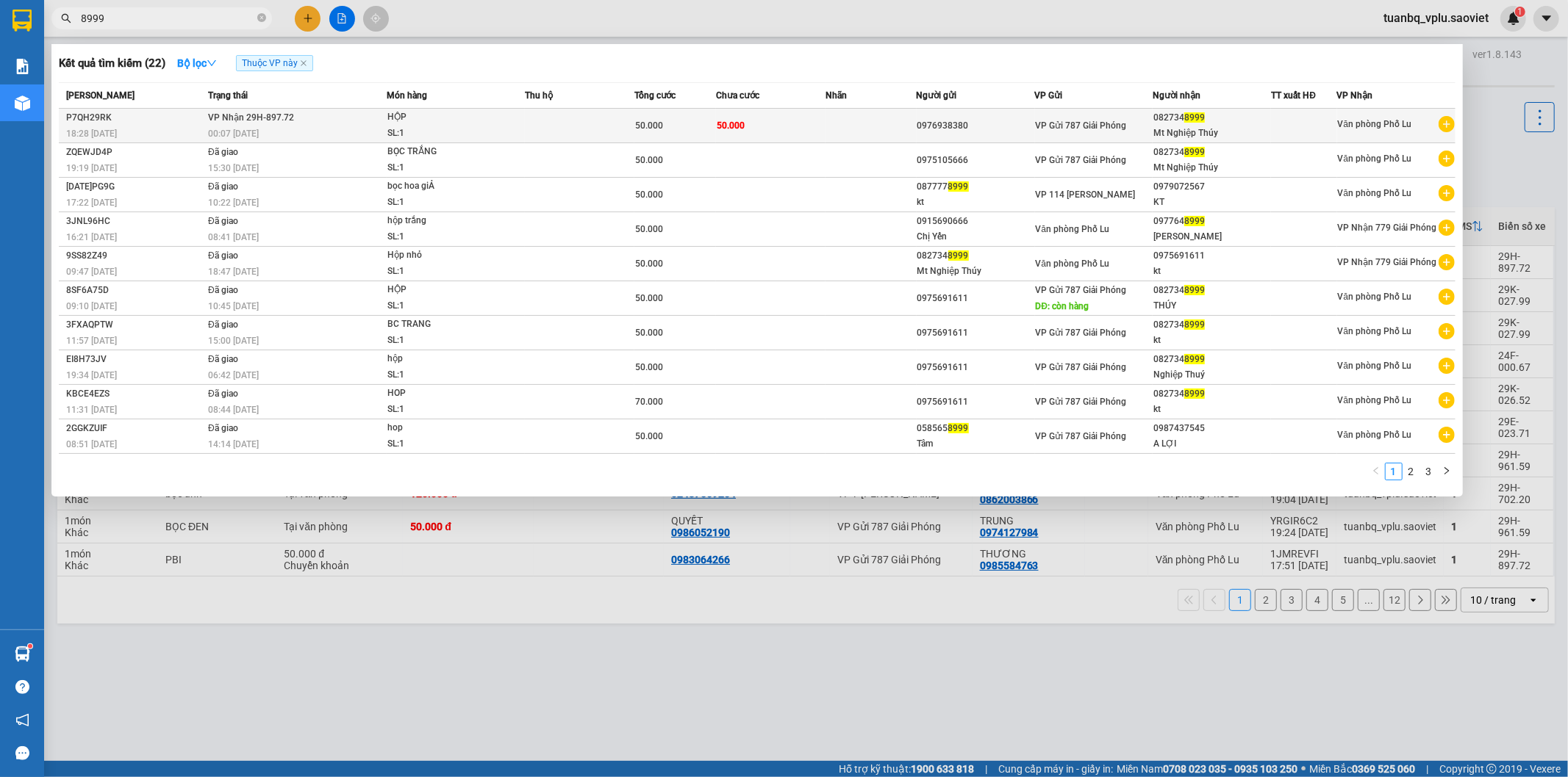
type input "8999"
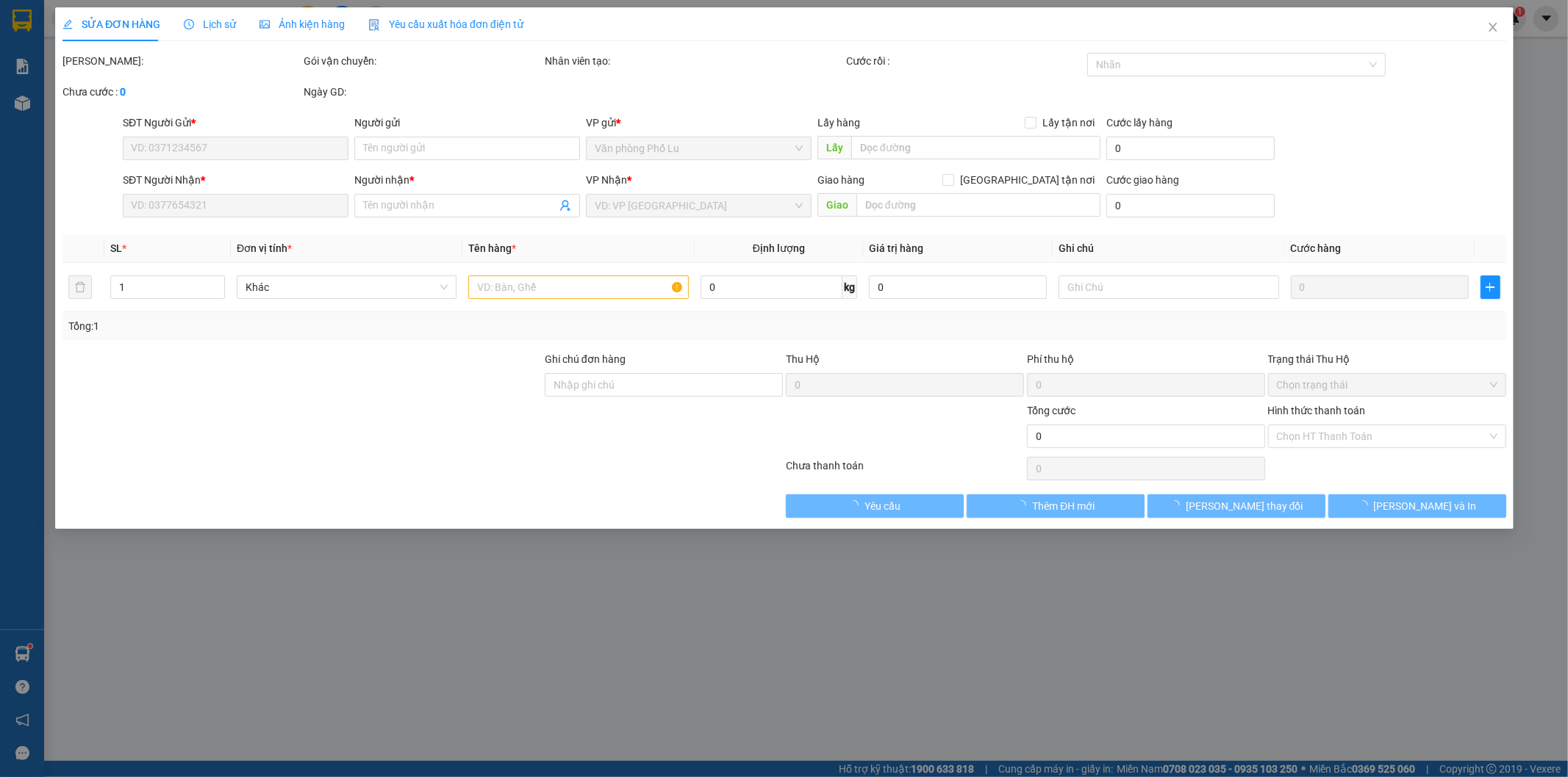
type input "0976938380"
type input "0827348999"
type input "Mt Nghiệp Thúy"
type input "50.000"
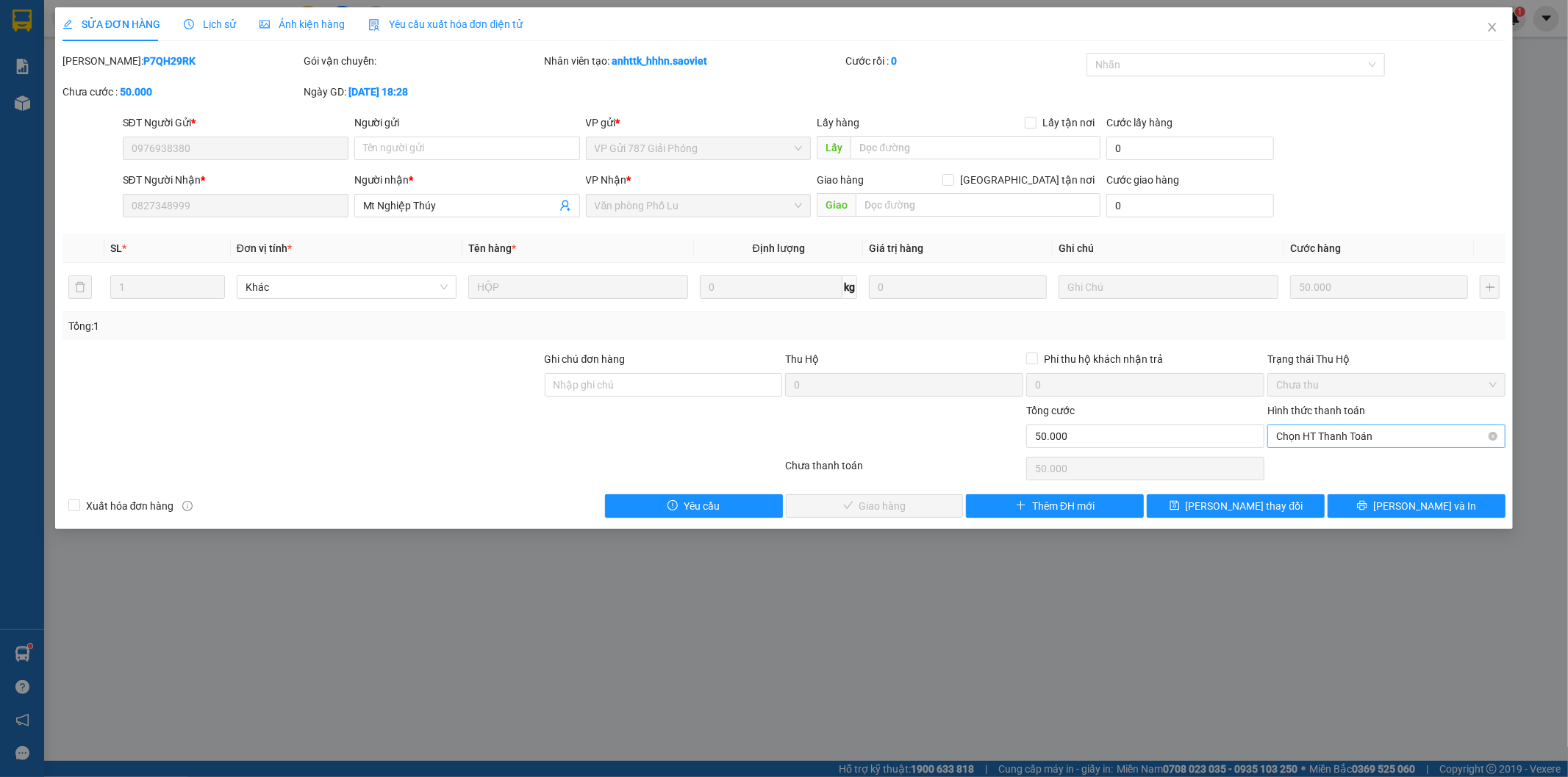
click at [1335, 432] on span "Chọn HT Thanh Toán" at bounding box center [1386, 436] width 221 height 22
click at [1328, 460] on div "Tại văn phòng" at bounding box center [1387, 466] width 221 height 16
type input "0"
click at [879, 513] on span "[PERSON_NAME] và Giao hàng" at bounding box center [884, 507] width 141 height 16
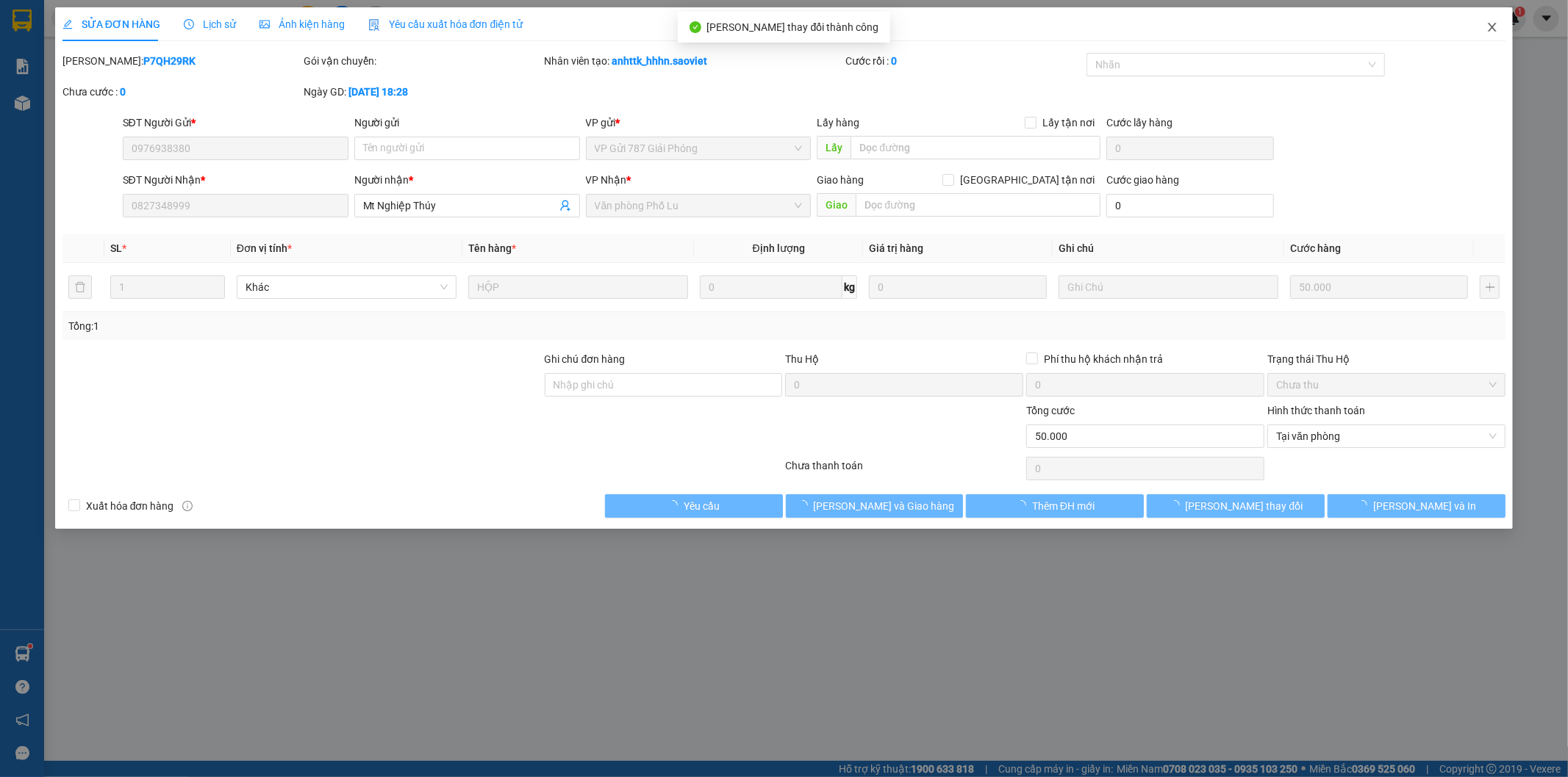
click at [1495, 27] on icon "close" at bounding box center [1492, 27] width 11 height 11
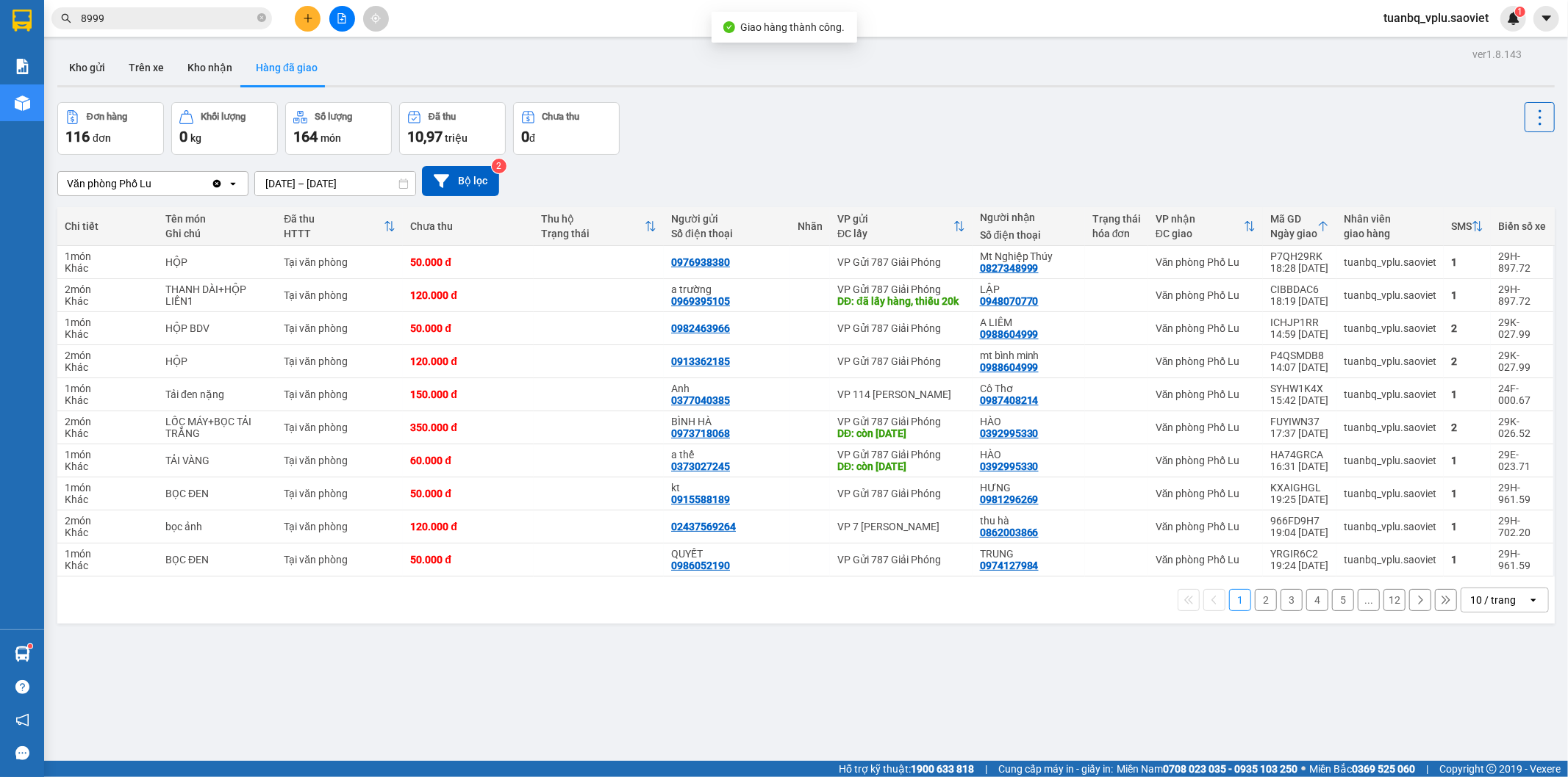
click at [1255, 612] on button "2" at bounding box center [1266, 599] width 22 height 22
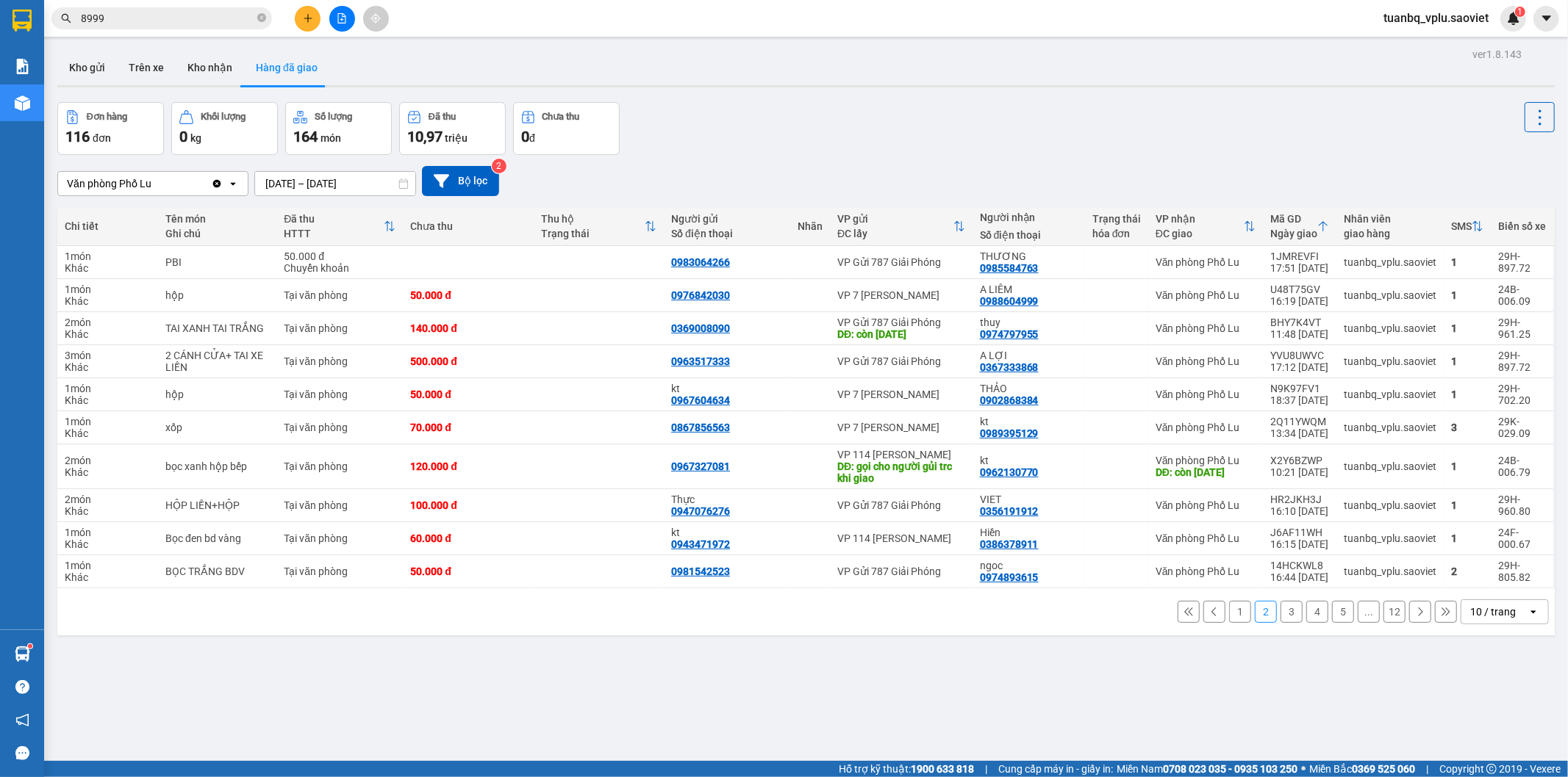
click at [1280, 612] on button "3" at bounding box center [1291, 612] width 22 height 22
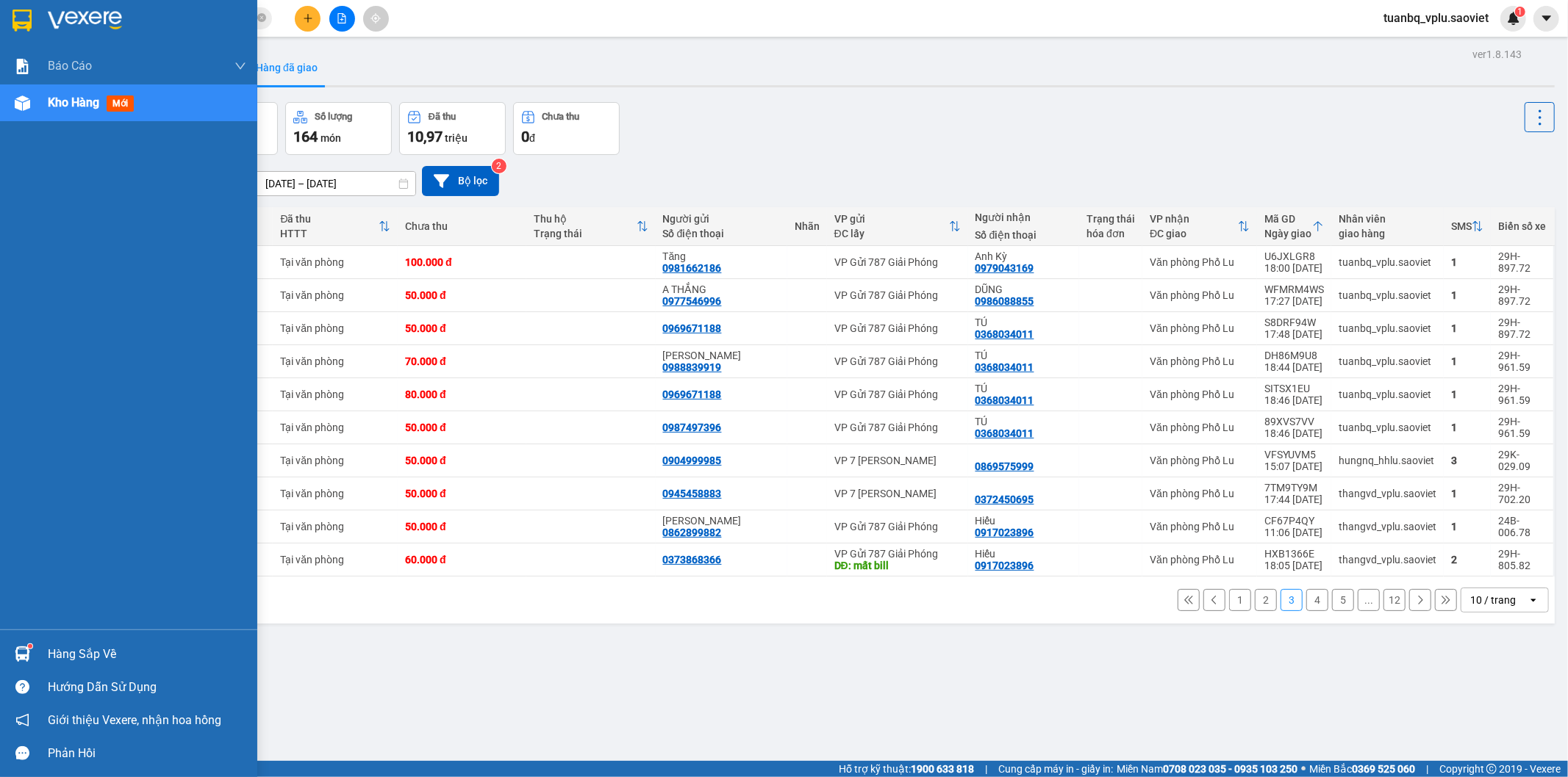
click at [86, 114] on div "Kho hàng mới" at bounding box center [148, 103] width 199 height 37
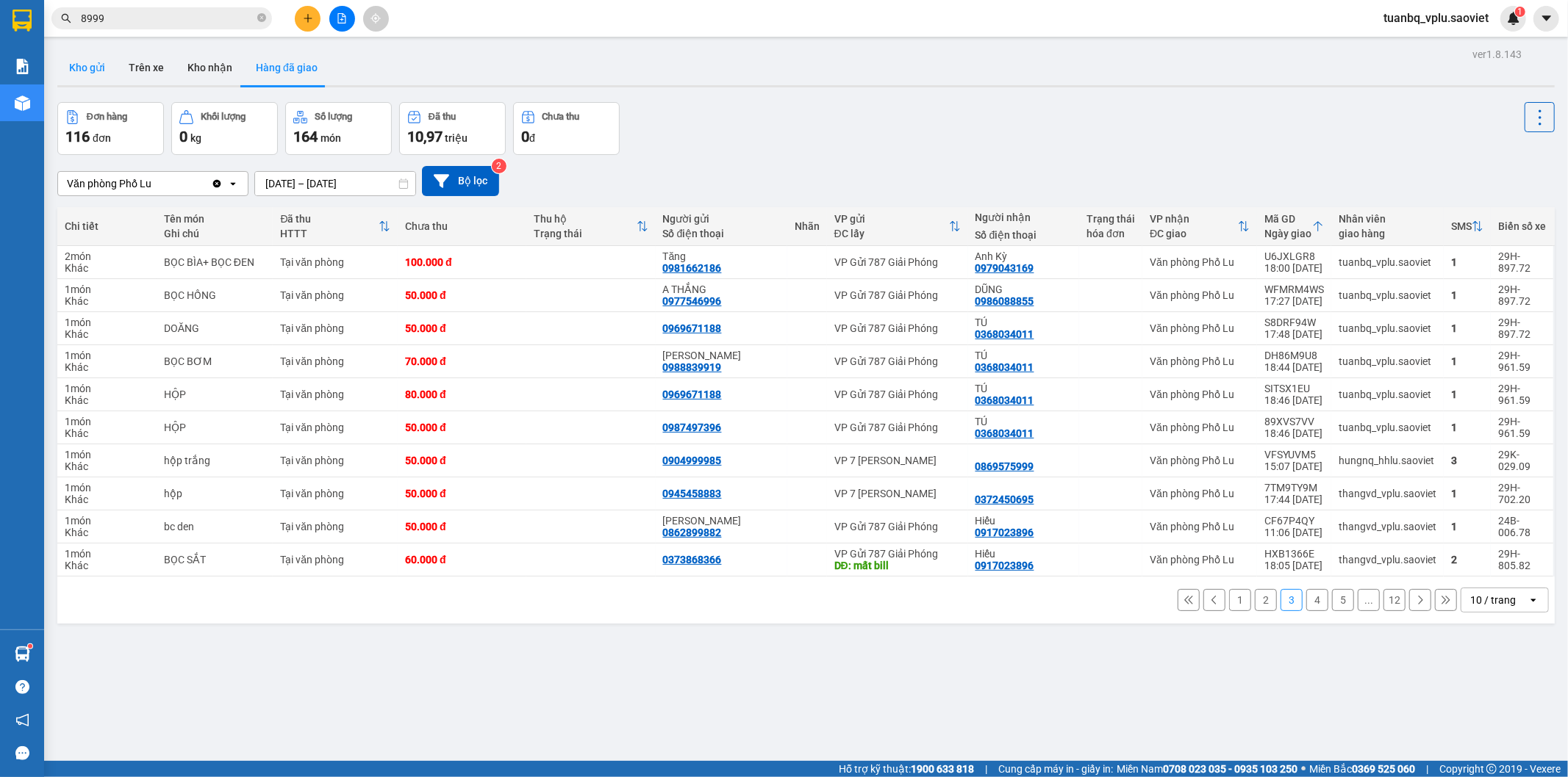
click at [94, 73] on button "Kho gửi" at bounding box center [86, 67] width 59 height 35
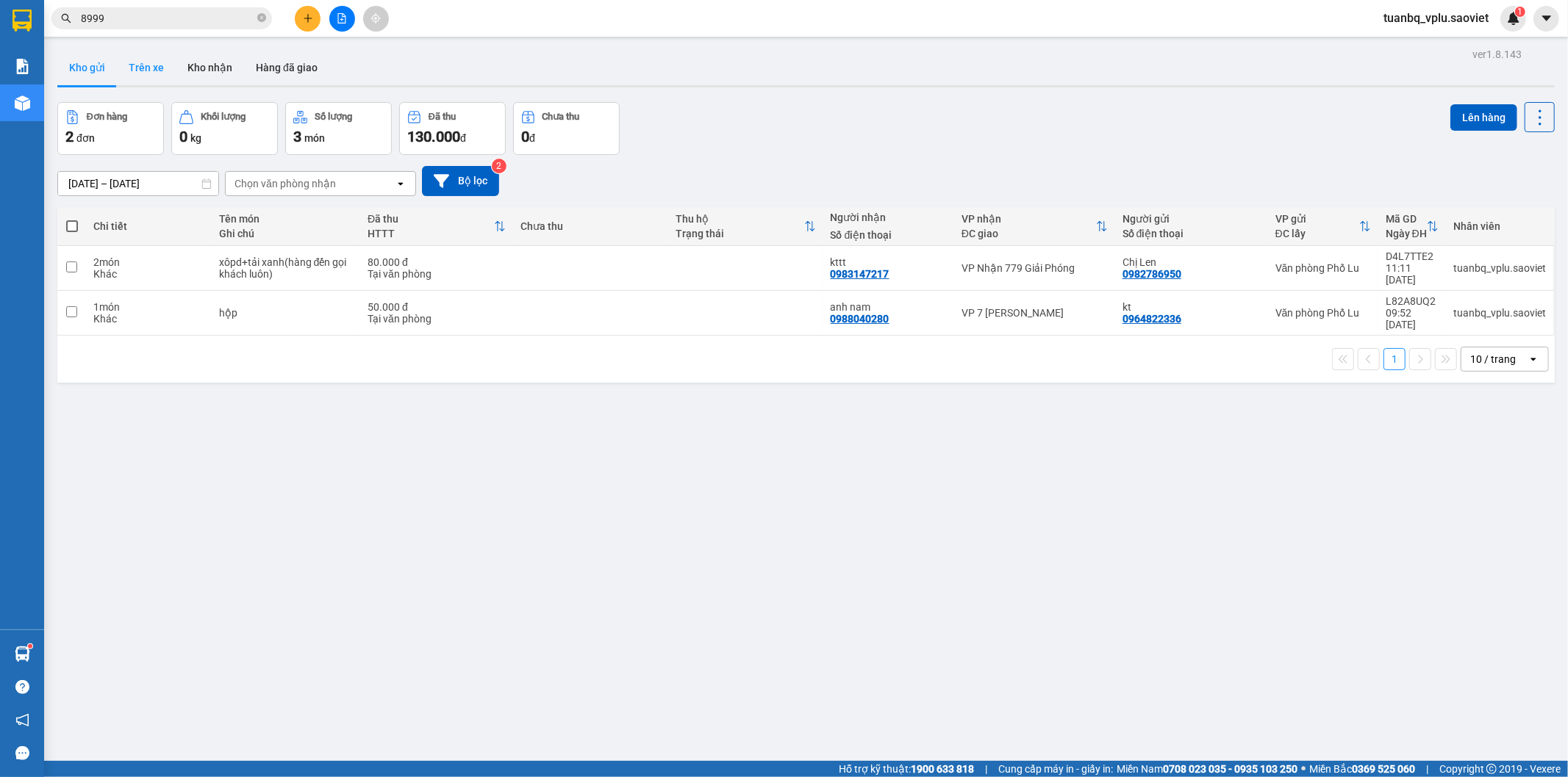
click at [148, 72] on button "Trên xe" at bounding box center [146, 67] width 59 height 35
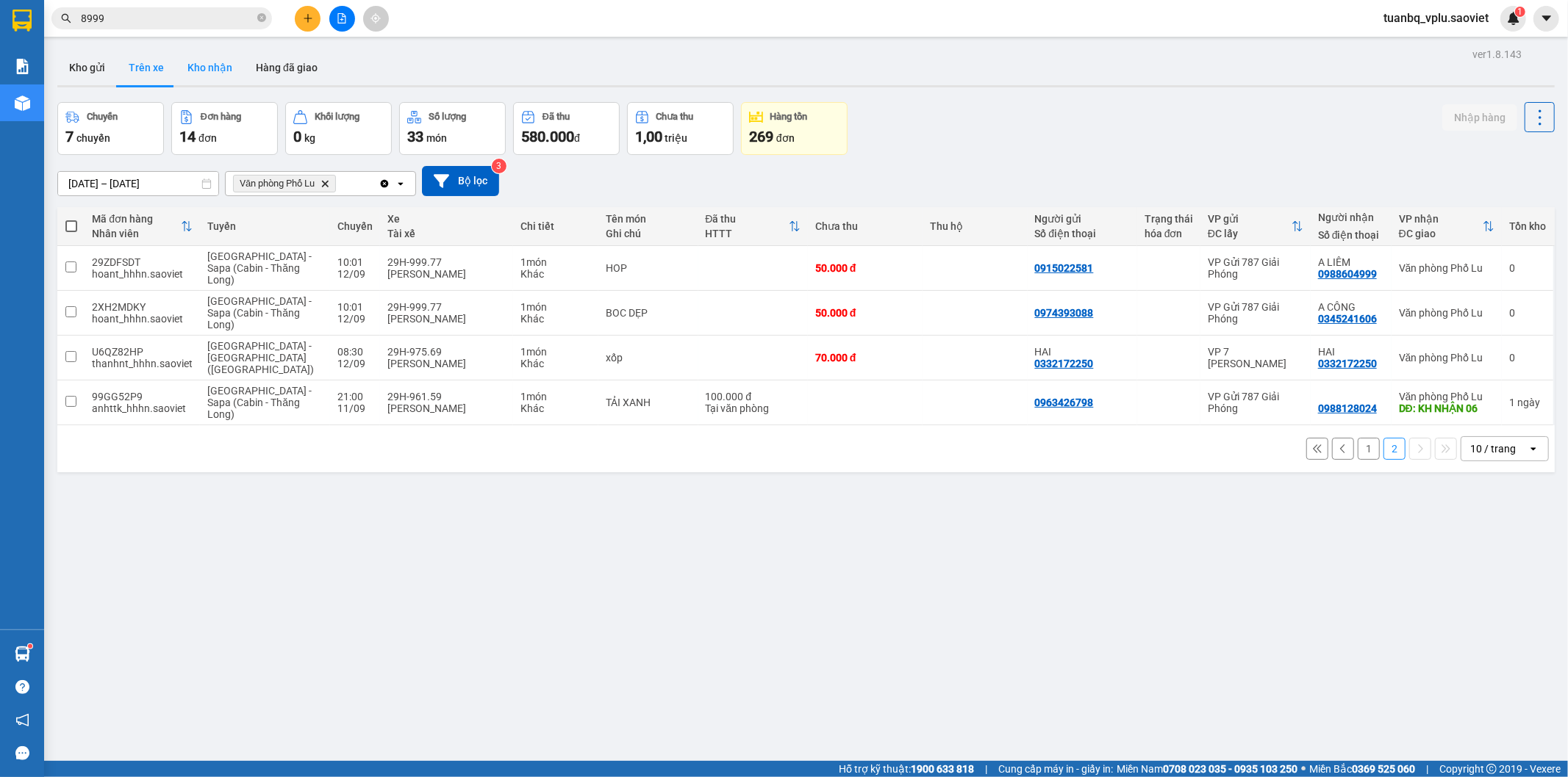
click at [219, 68] on button "Kho nhận" at bounding box center [210, 67] width 68 height 35
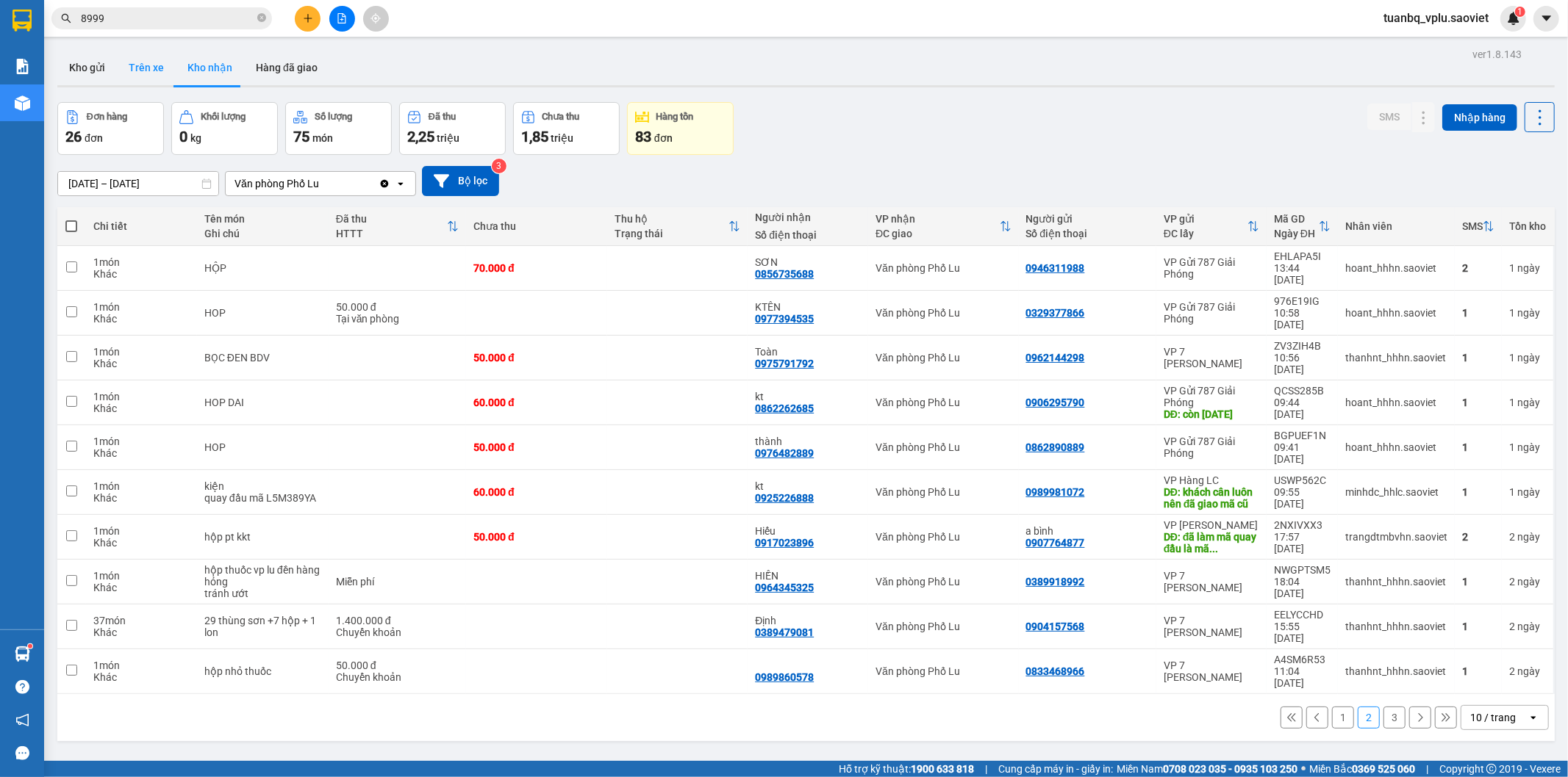
click at [133, 71] on button "Trên xe" at bounding box center [146, 67] width 59 height 35
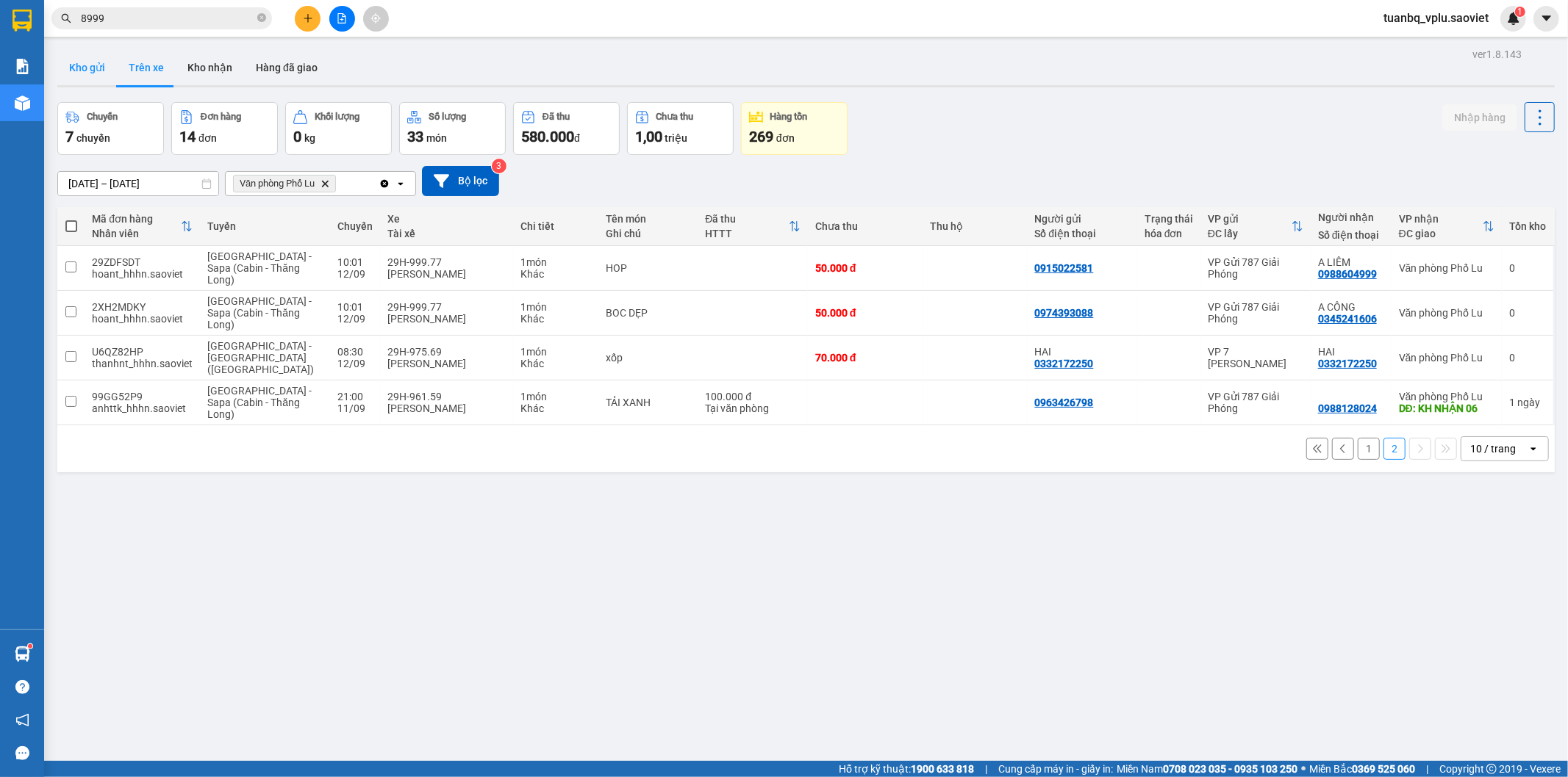
click at [70, 67] on button "Kho gửi" at bounding box center [86, 67] width 59 height 35
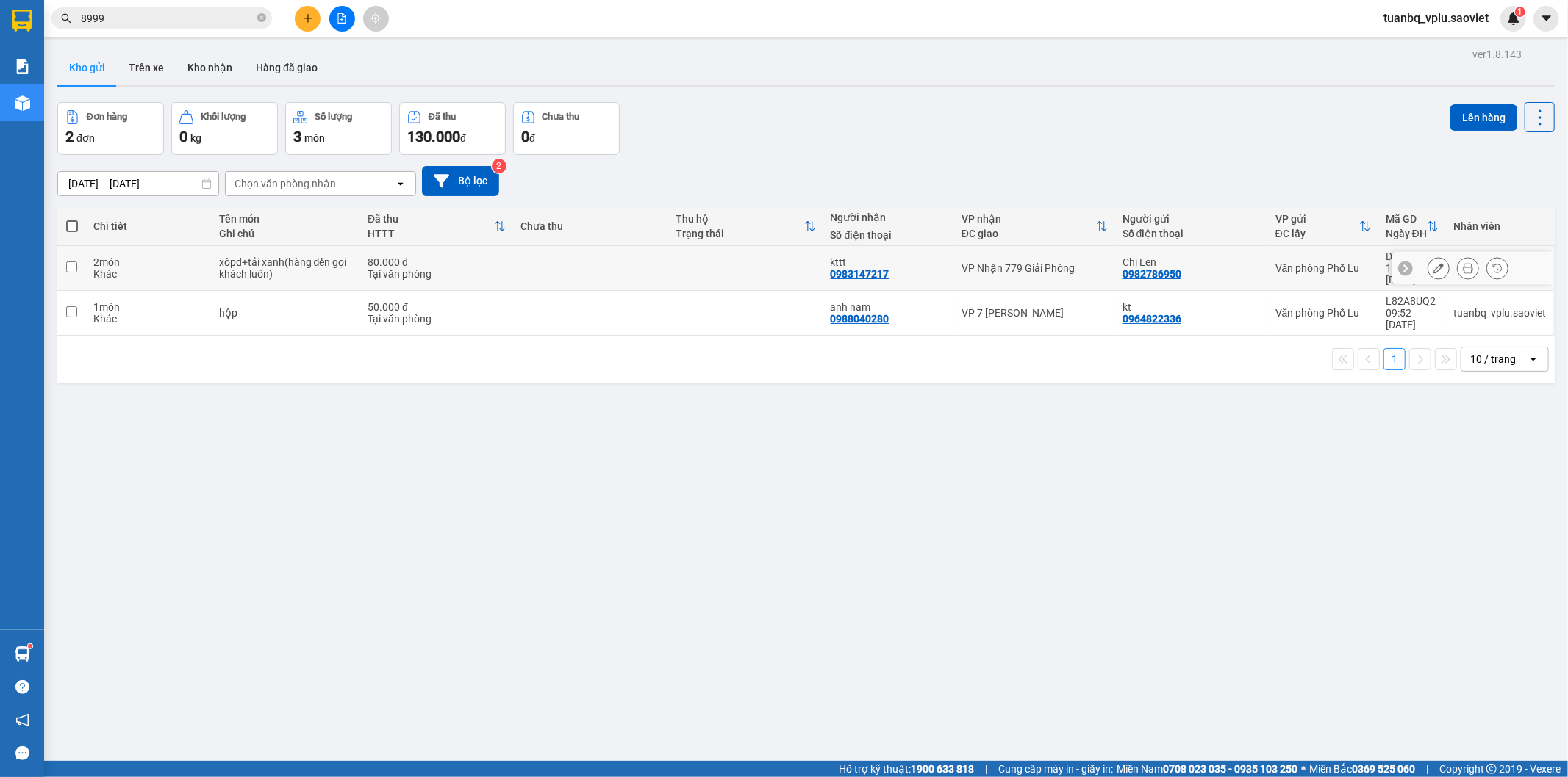
click at [214, 259] on td "xôpd+tải xanh(hàng đến gọi khách luôn)" at bounding box center [286, 268] width 149 height 45
checkbox input "true"
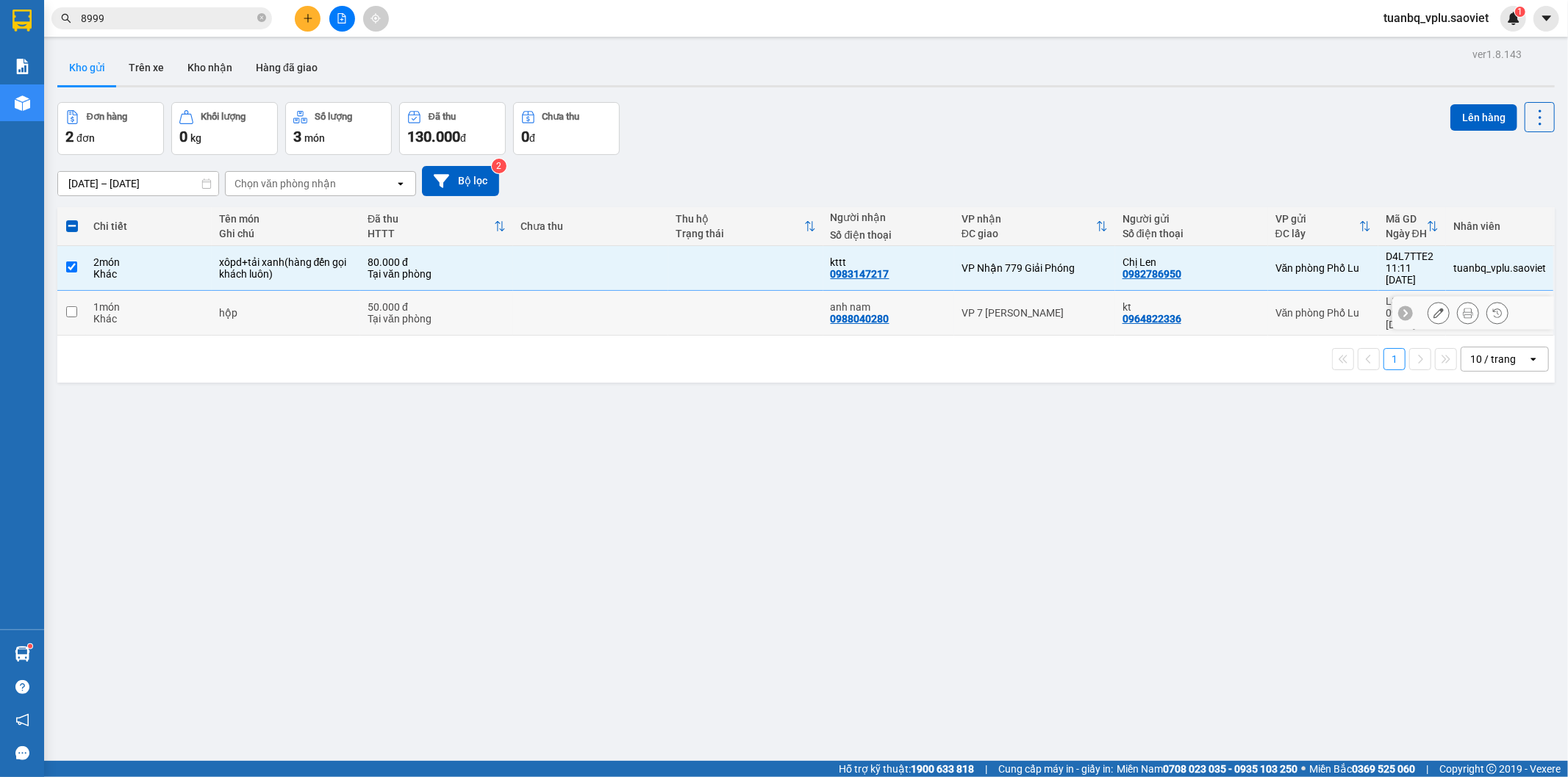
click at [212, 302] on td "hộp" at bounding box center [286, 313] width 149 height 45
checkbox input "true"
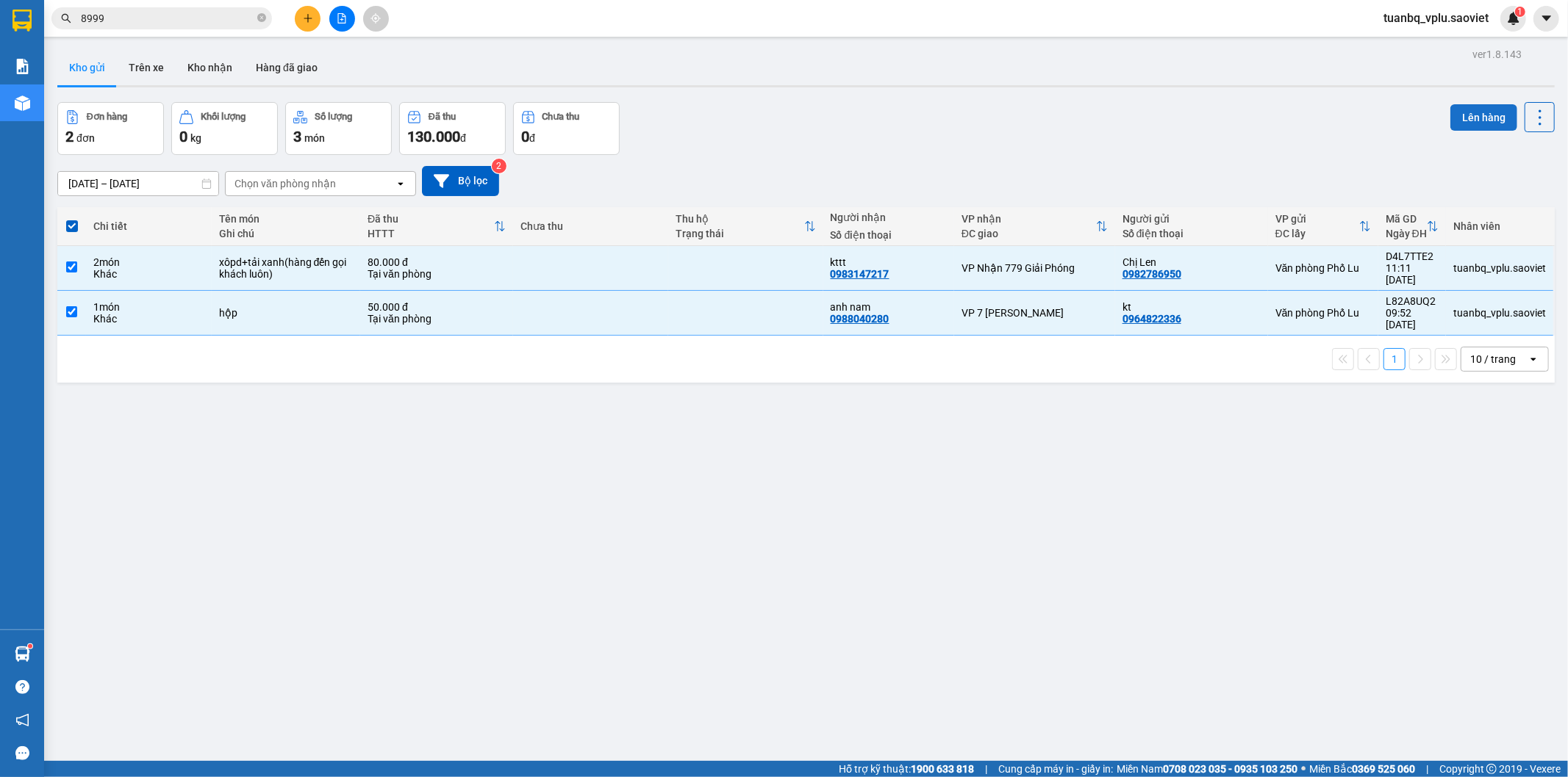
click at [1475, 116] on button "Lên hàng" at bounding box center [1484, 117] width 67 height 26
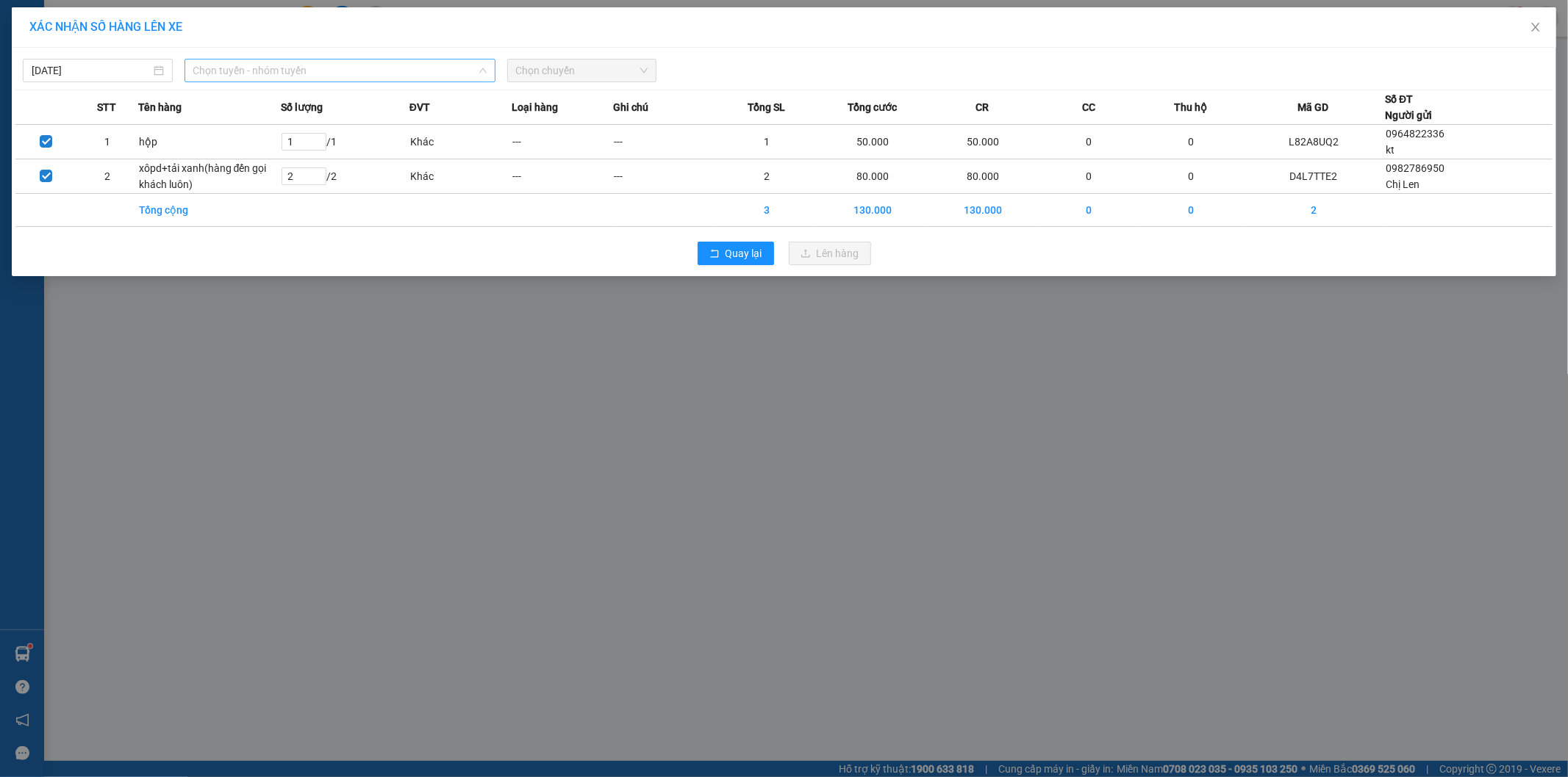
click at [316, 67] on span "Chọn tuyến - nhóm tuyến" at bounding box center [340, 70] width 293 height 22
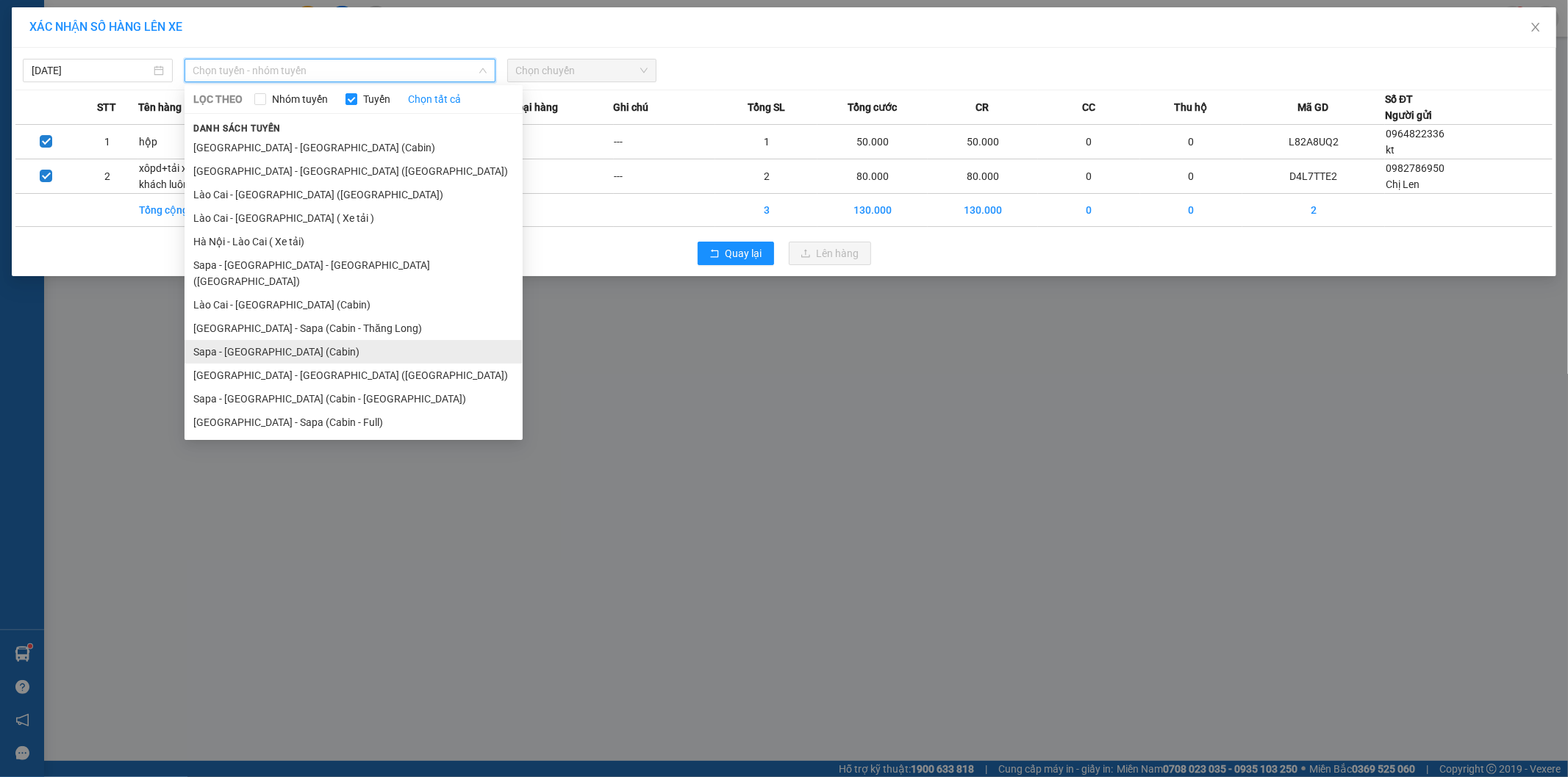
click at [261, 340] on li "Sapa - [GEOGRAPHIC_DATA] (Cabin)" at bounding box center [353, 352] width 338 height 24
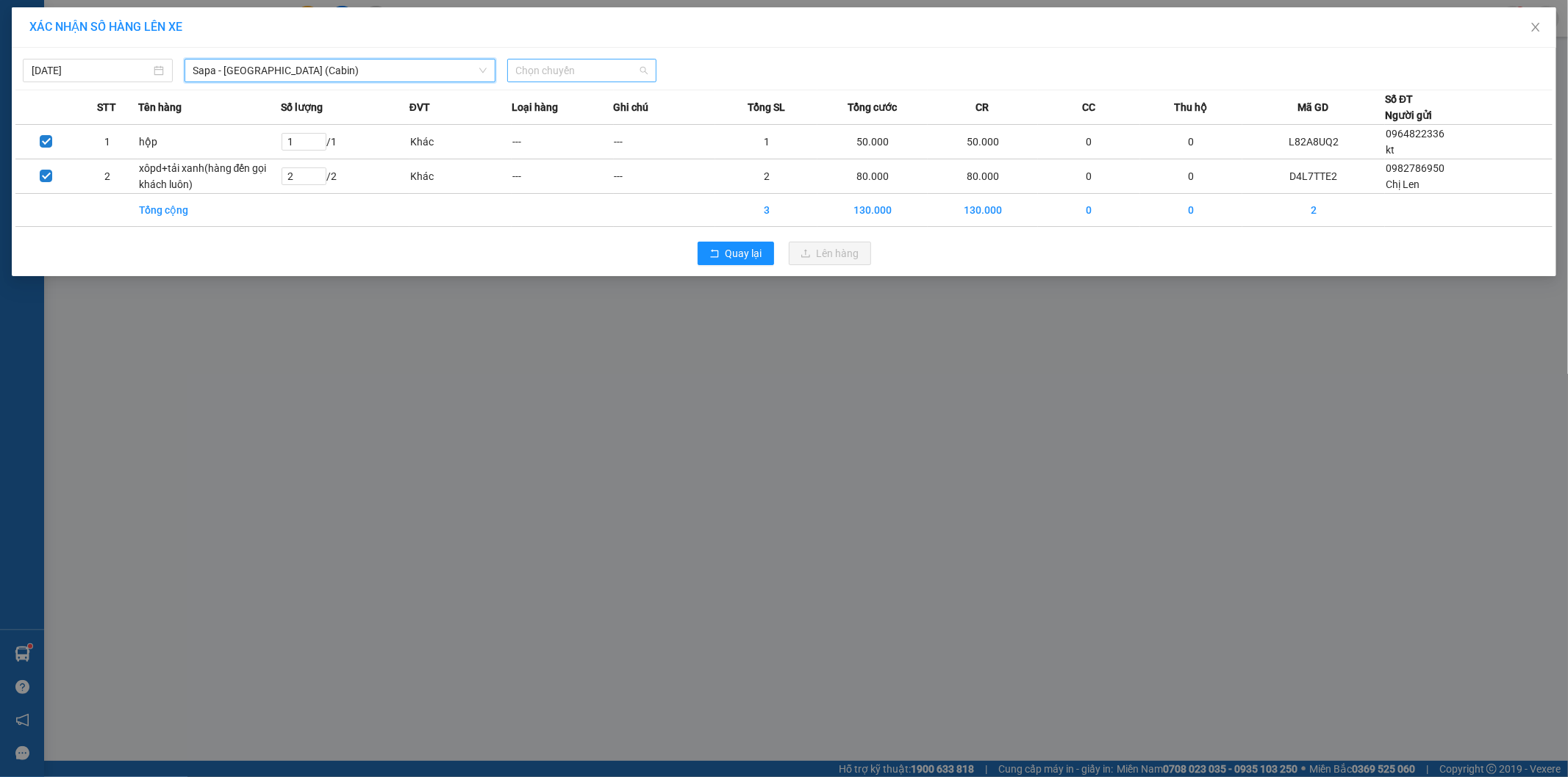
click at [601, 59] on span "Chọn chuyến" at bounding box center [582, 70] width 132 height 22
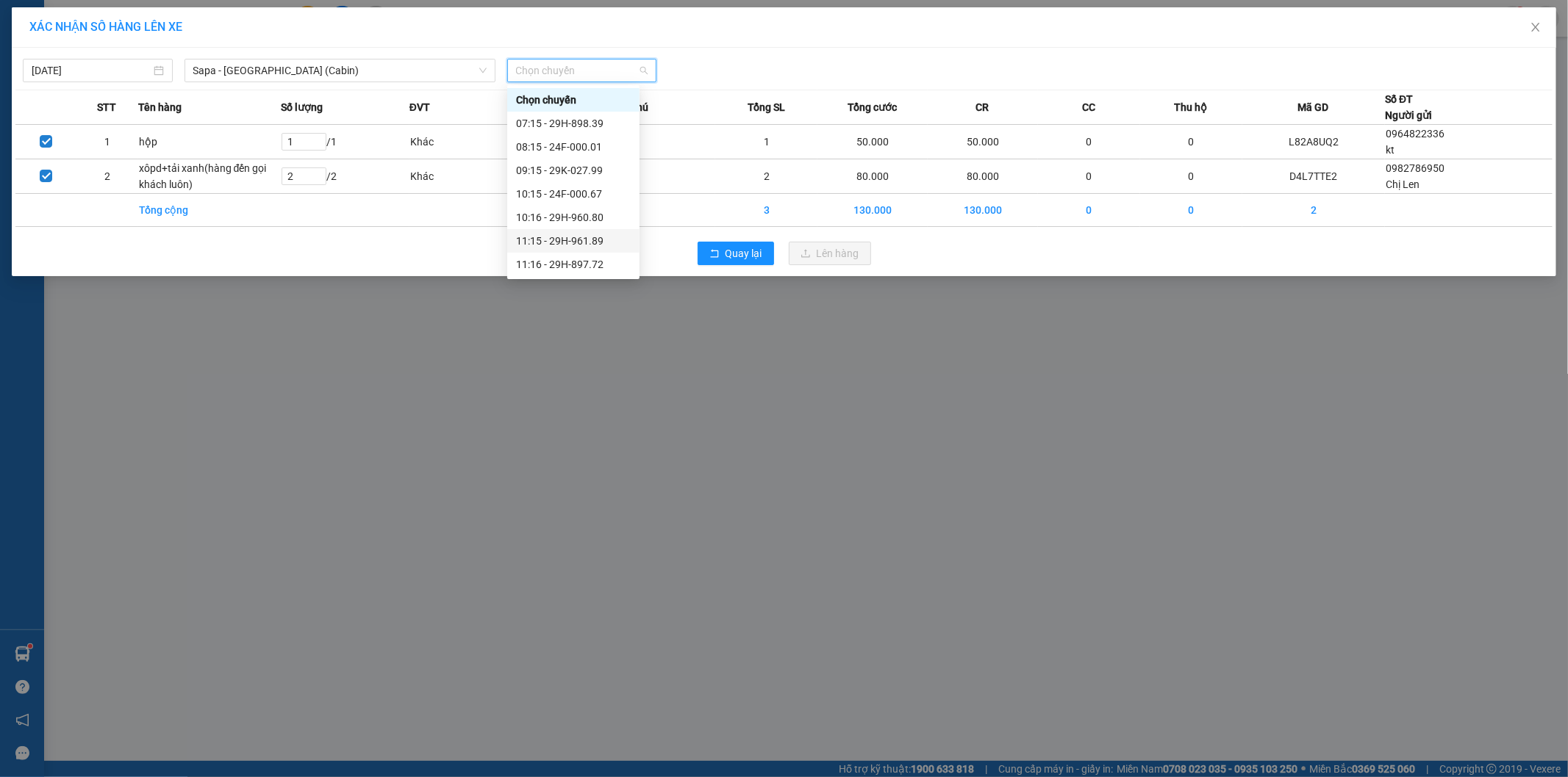
scroll to position [81, 0]
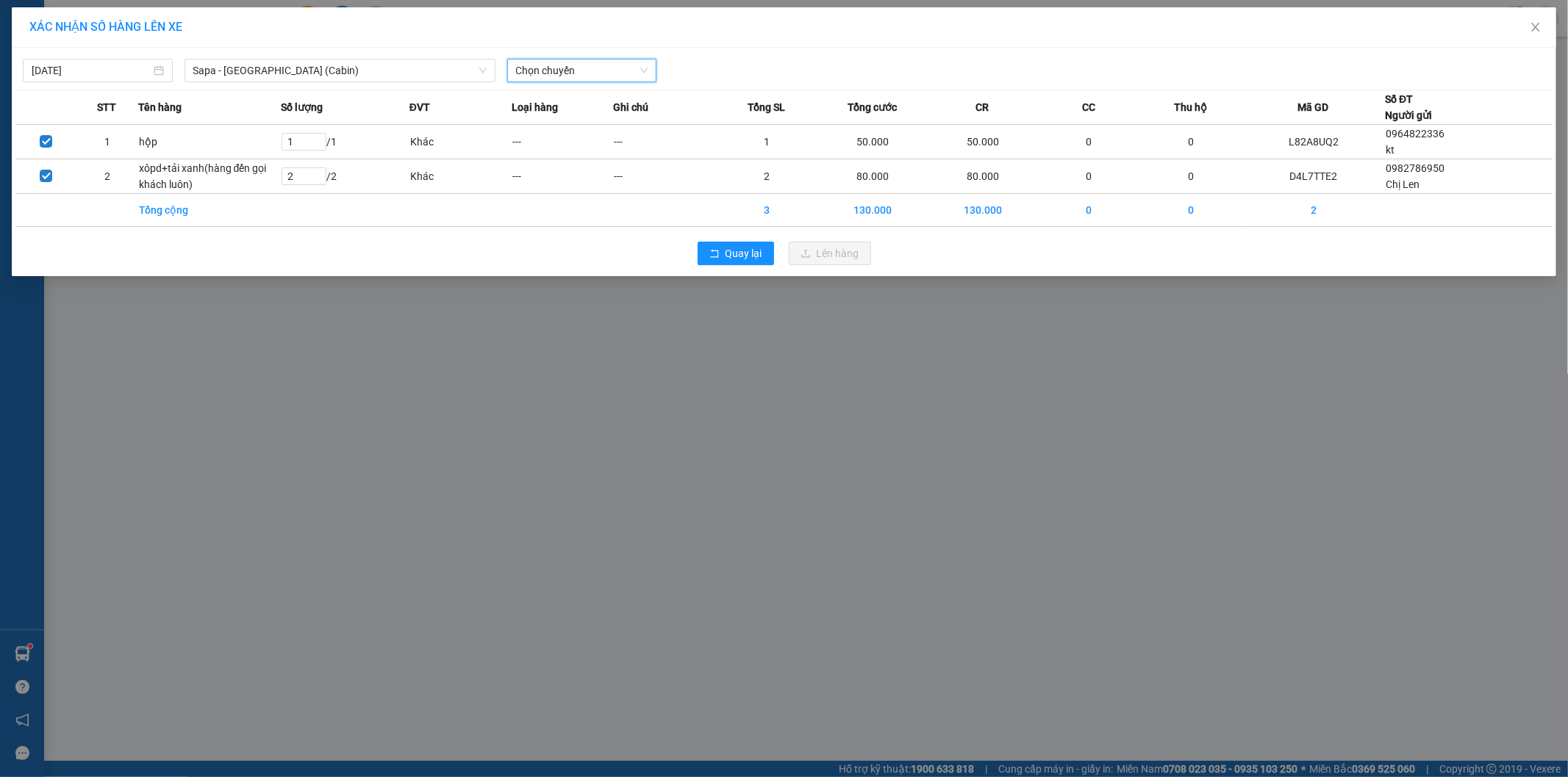
click at [570, 79] on span "Chọn chuyến" at bounding box center [582, 70] width 132 height 22
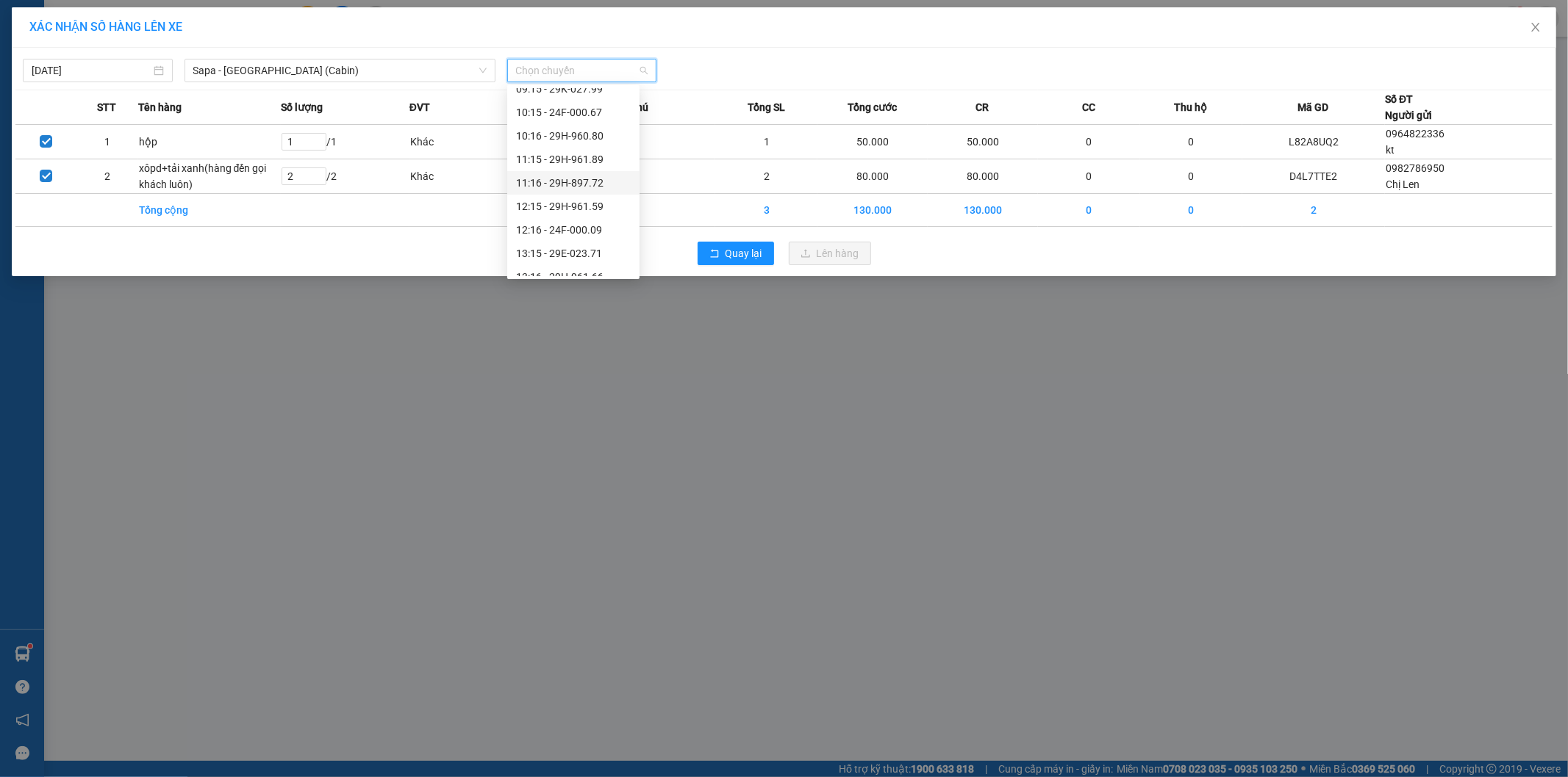
click at [604, 226] on div "12:16 - 24F-000.09" at bounding box center [573, 230] width 115 height 16
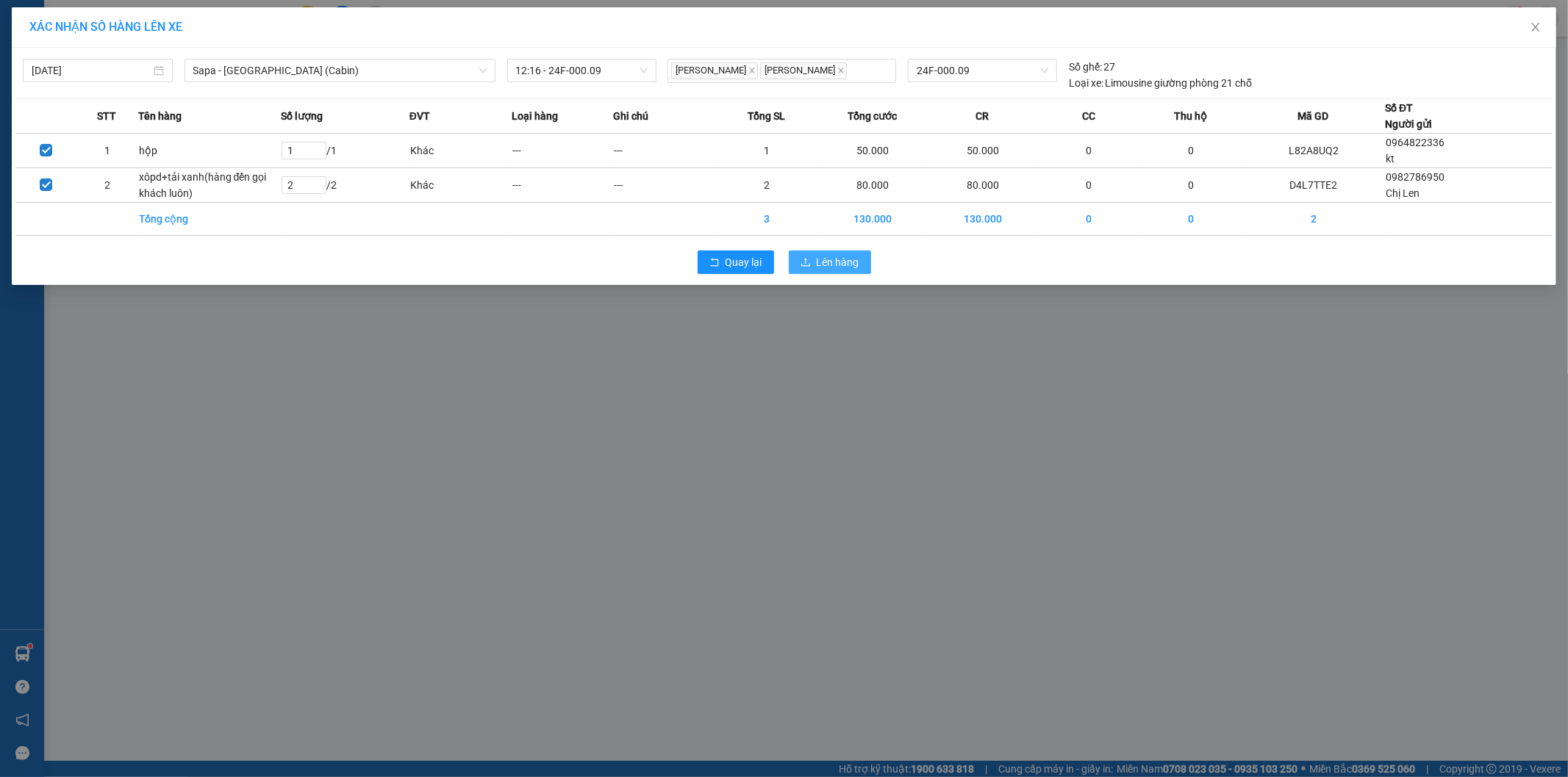
click at [845, 267] on span "Lên hàng" at bounding box center [838, 262] width 42 height 16
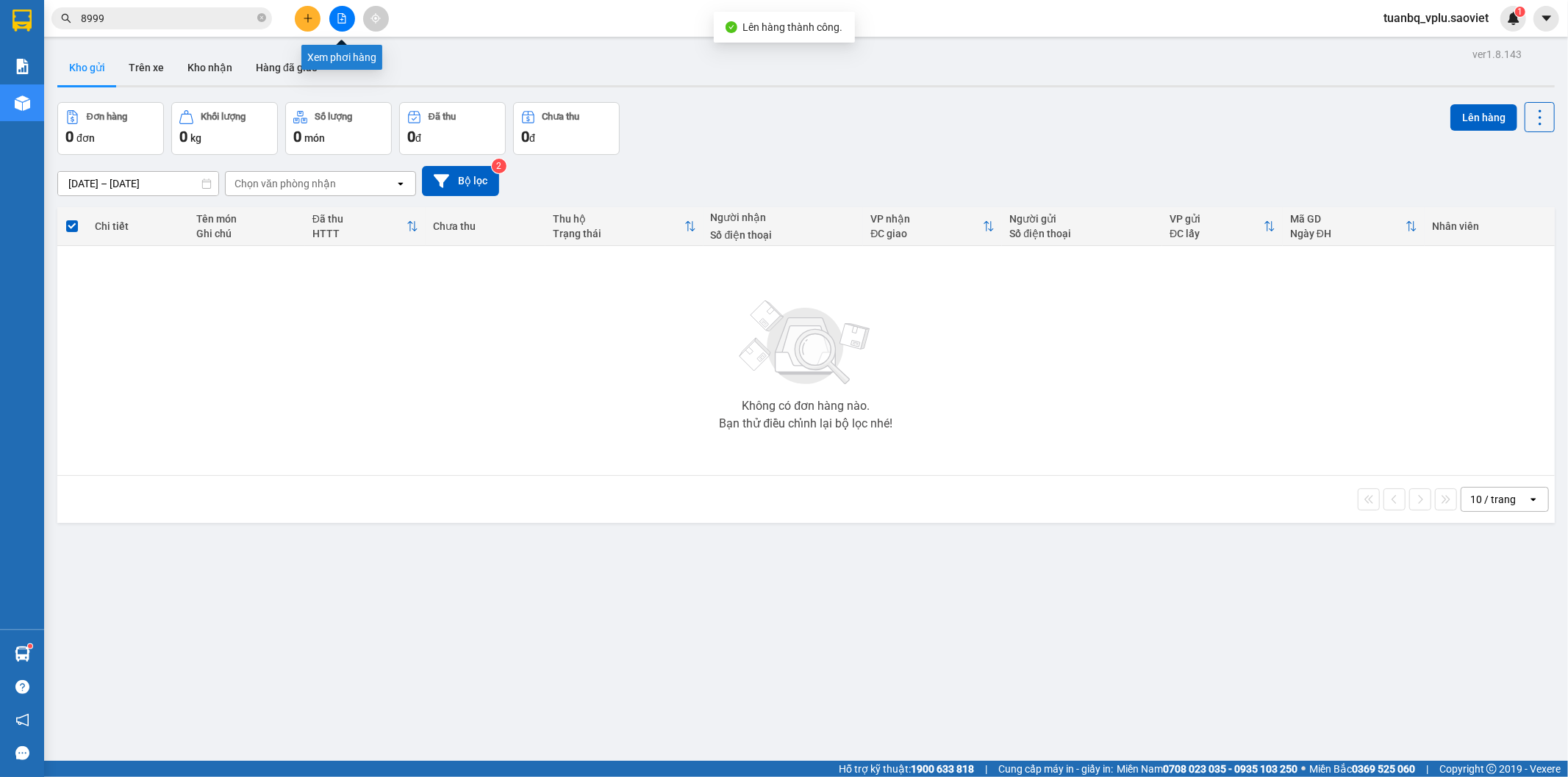
click at [341, 13] on icon "file-add" at bounding box center [342, 18] width 8 height 11
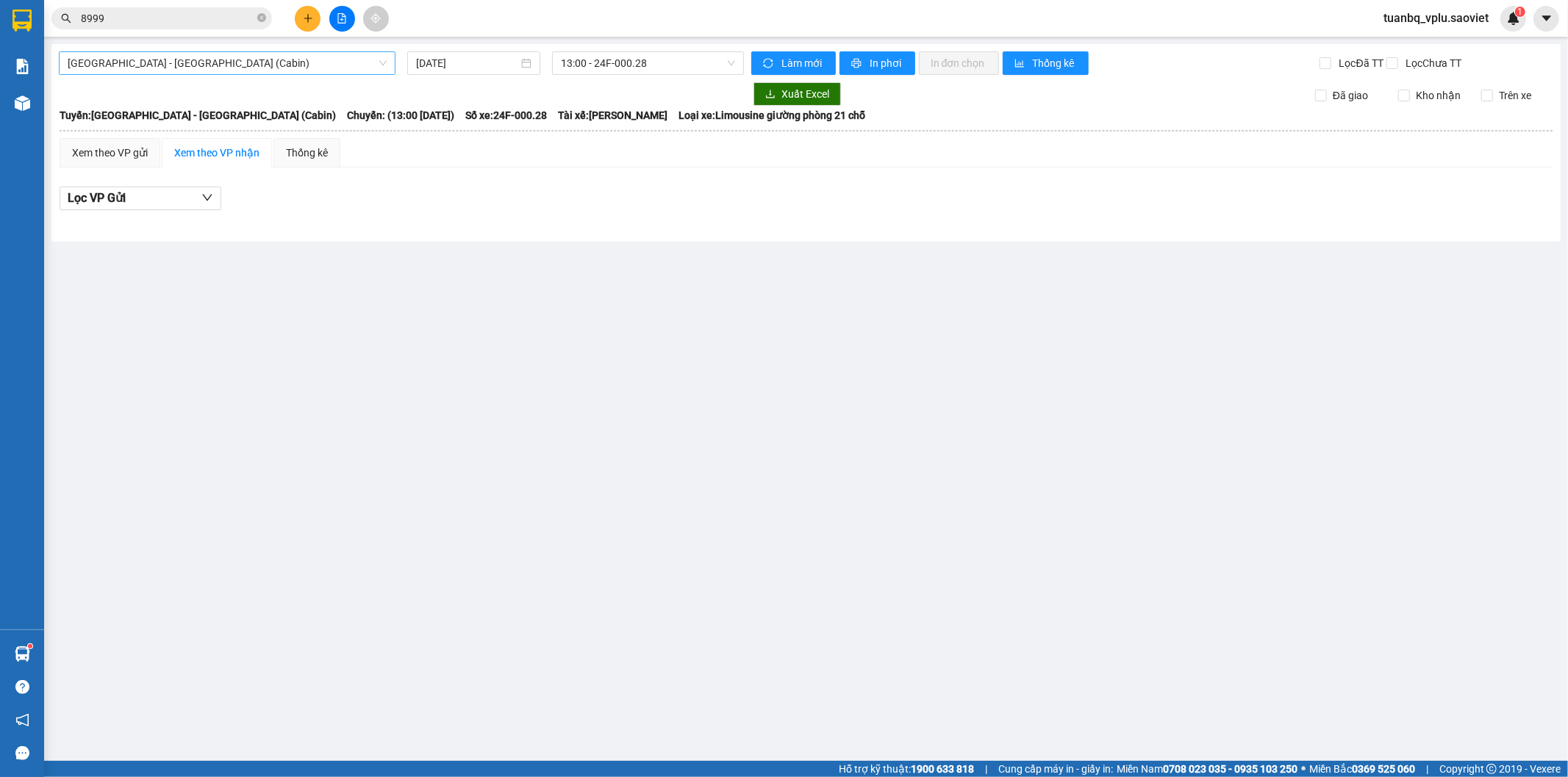
click at [200, 61] on span "[GEOGRAPHIC_DATA] - [GEOGRAPHIC_DATA] (Cabin)" at bounding box center [227, 63] width 319 height 22
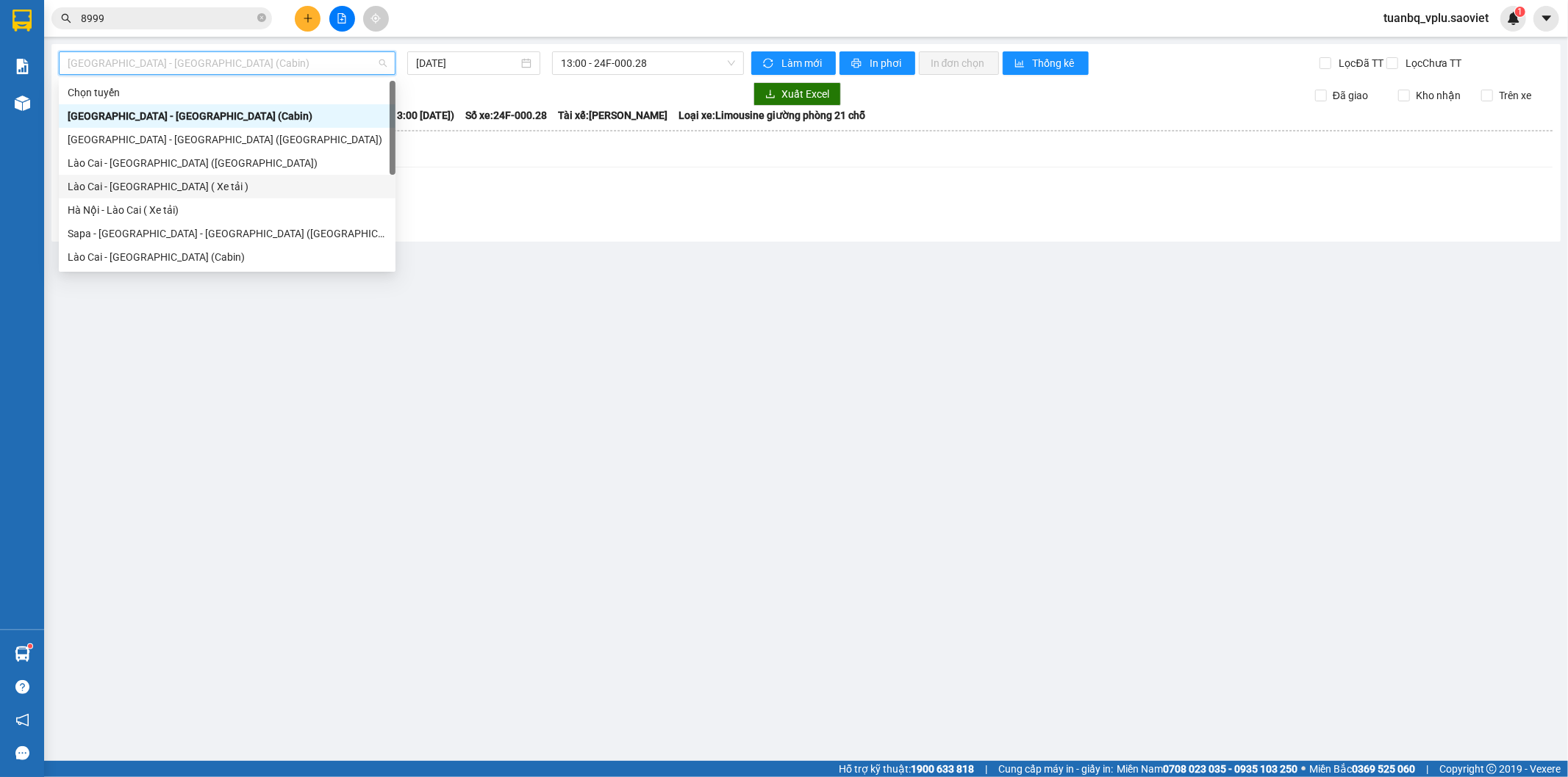
scroll to position [117, 0]
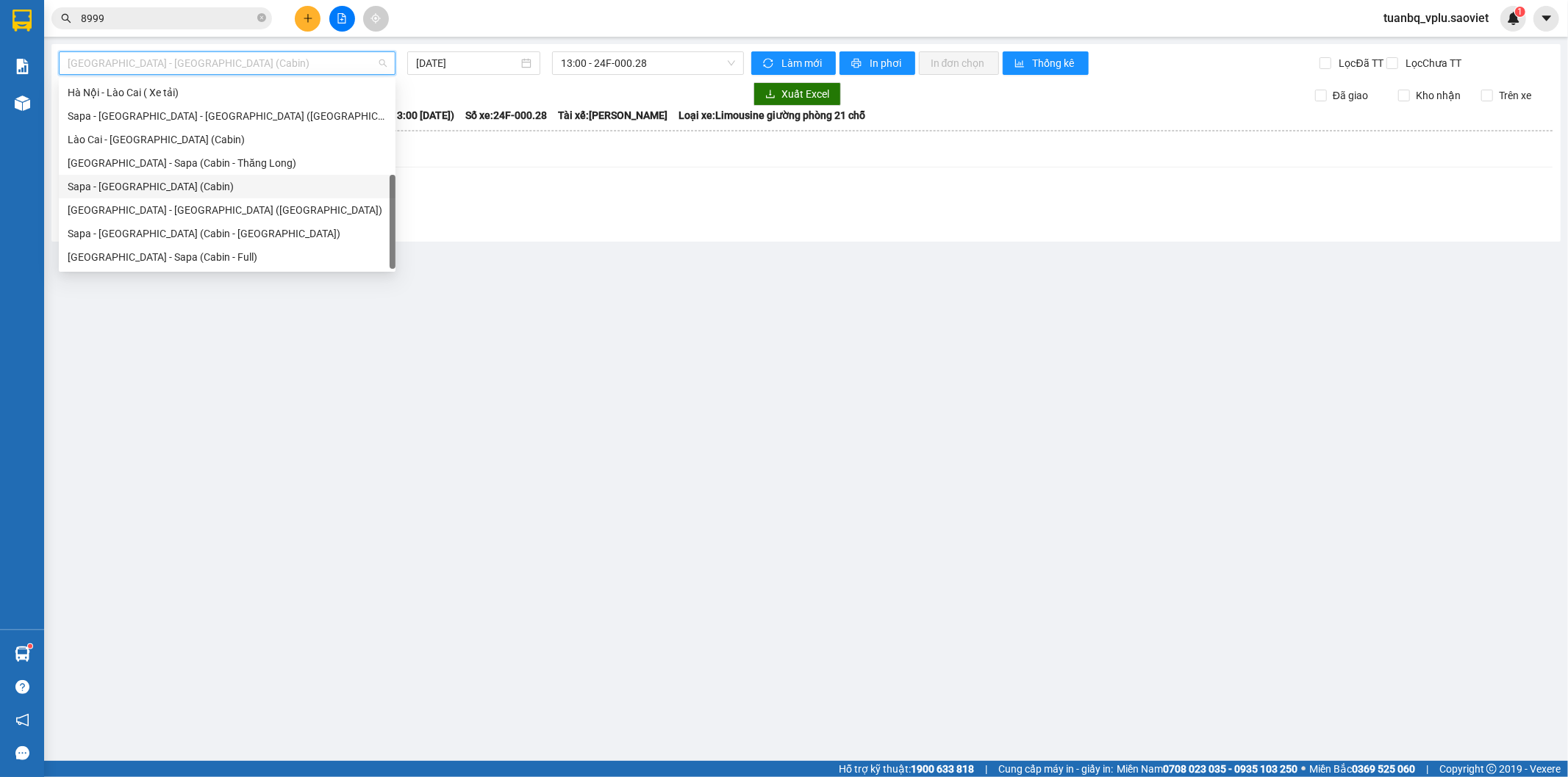
click at [165, 182] on div "Sapa - [GEOGRAPHIC_DATA] (Cabin)" at bounding box center [227, 187] width 319 height 16
type input "[DATE]"
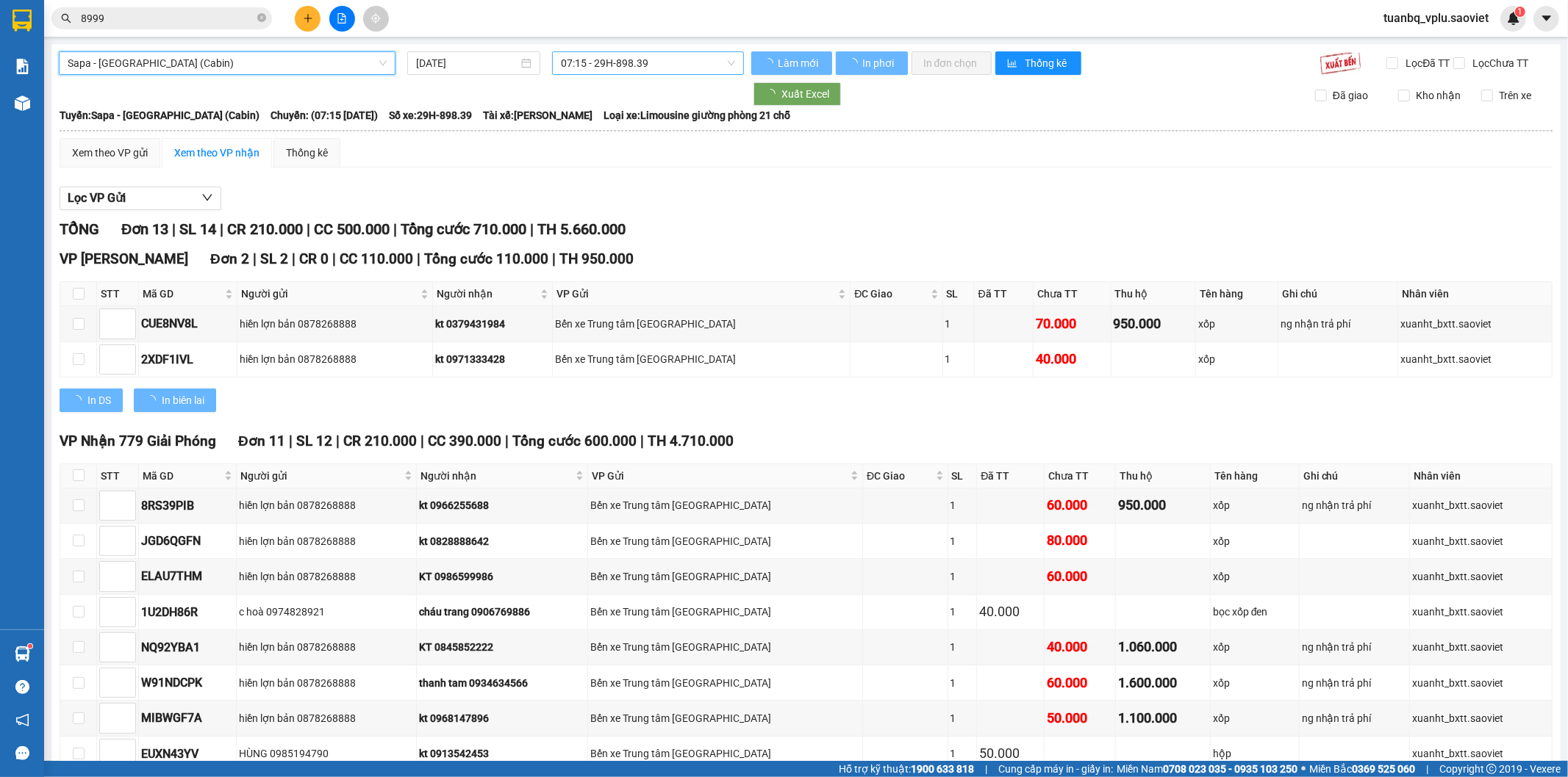
click at [625, 60] on span "07:15 - 29H-898.39" at bounding box center [647, 63] width 174 height 22
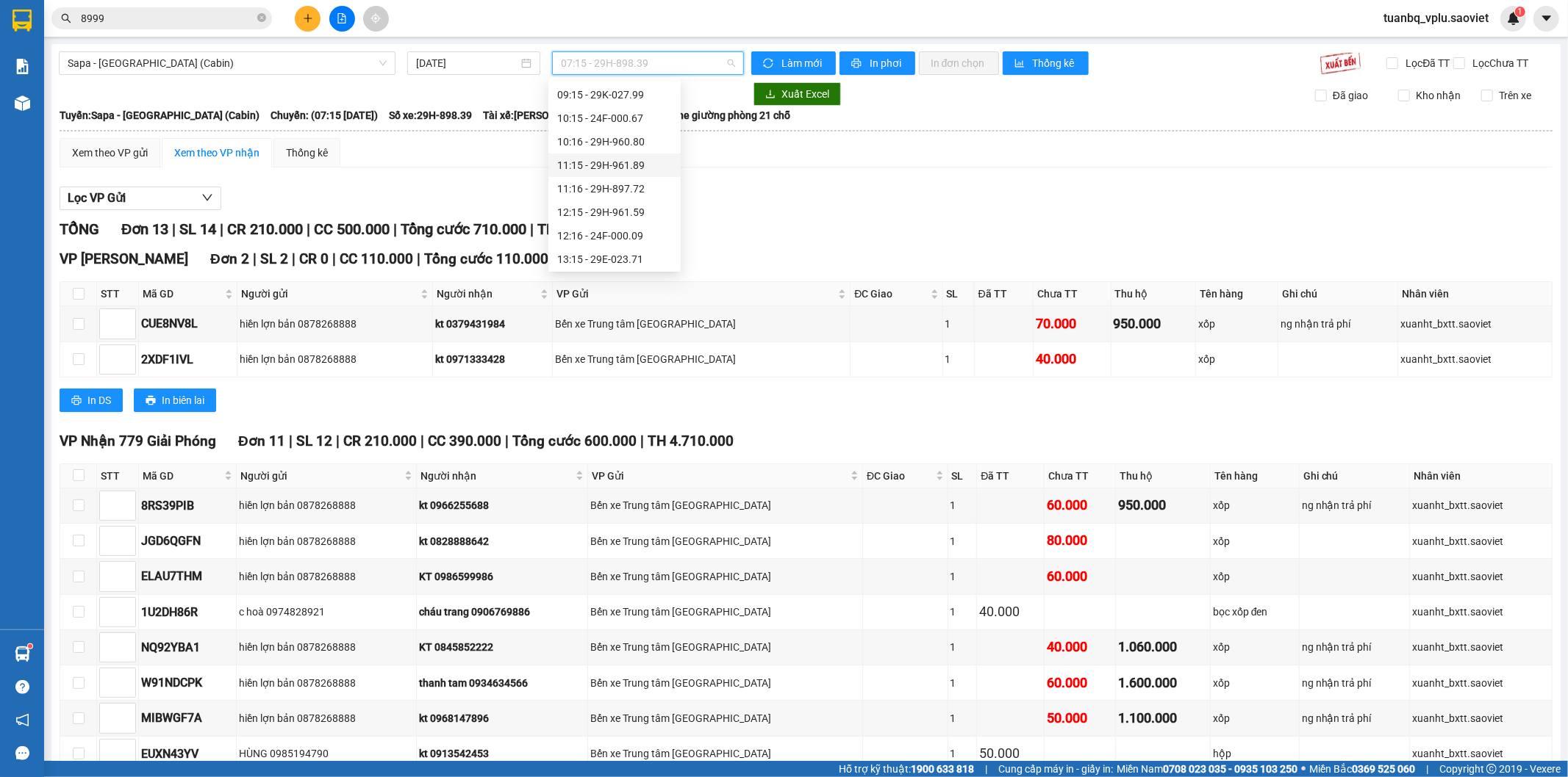
scroll to position [163, 0]
click at [641, 136] on div "12:16 - 24F-000.09" at bounding box center [614, 141] width 115 height 16
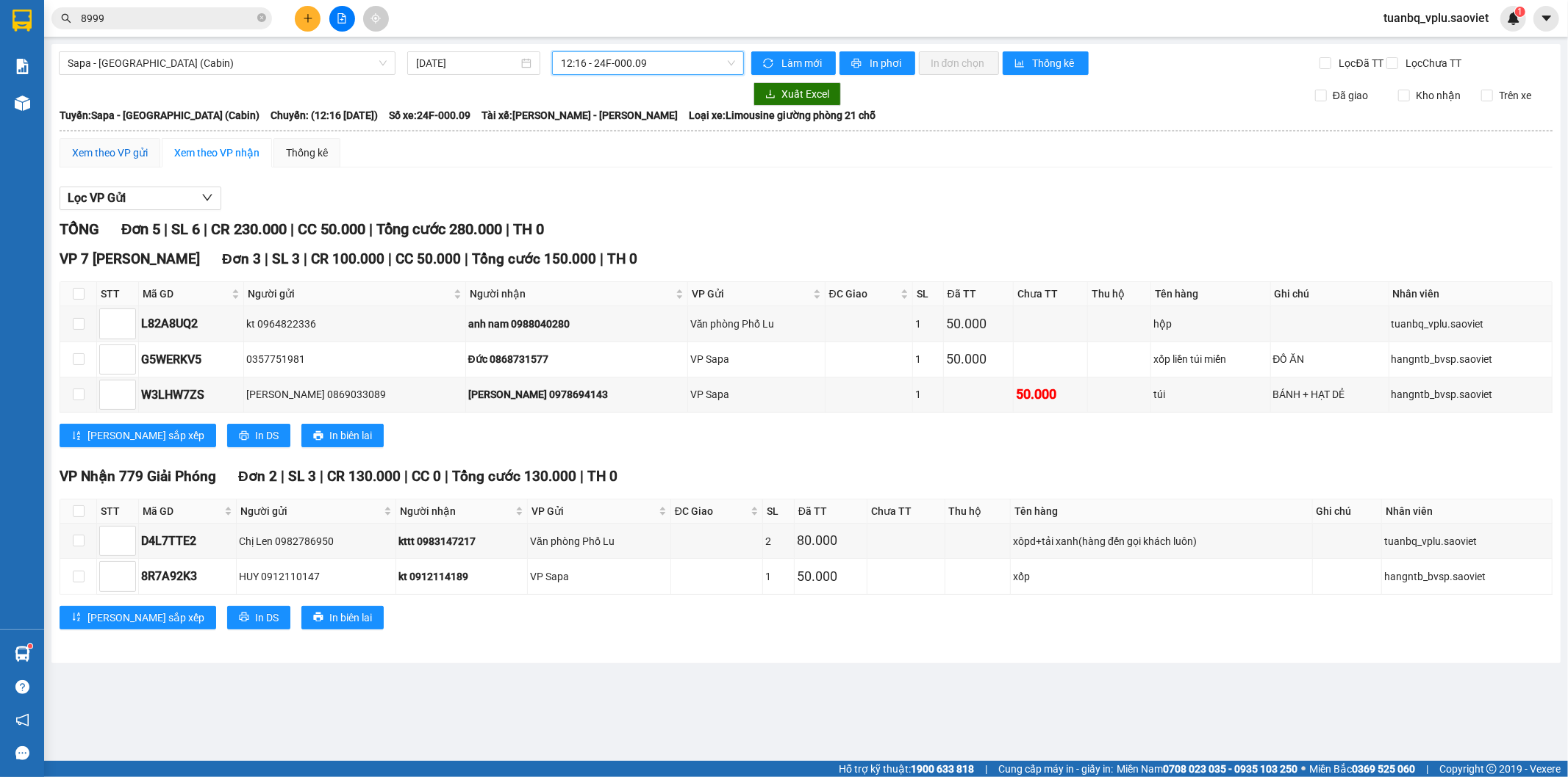
click at [137, 151] on div "Xem theo VP gửi" at bounding box center [109, 153] width 76 height 16
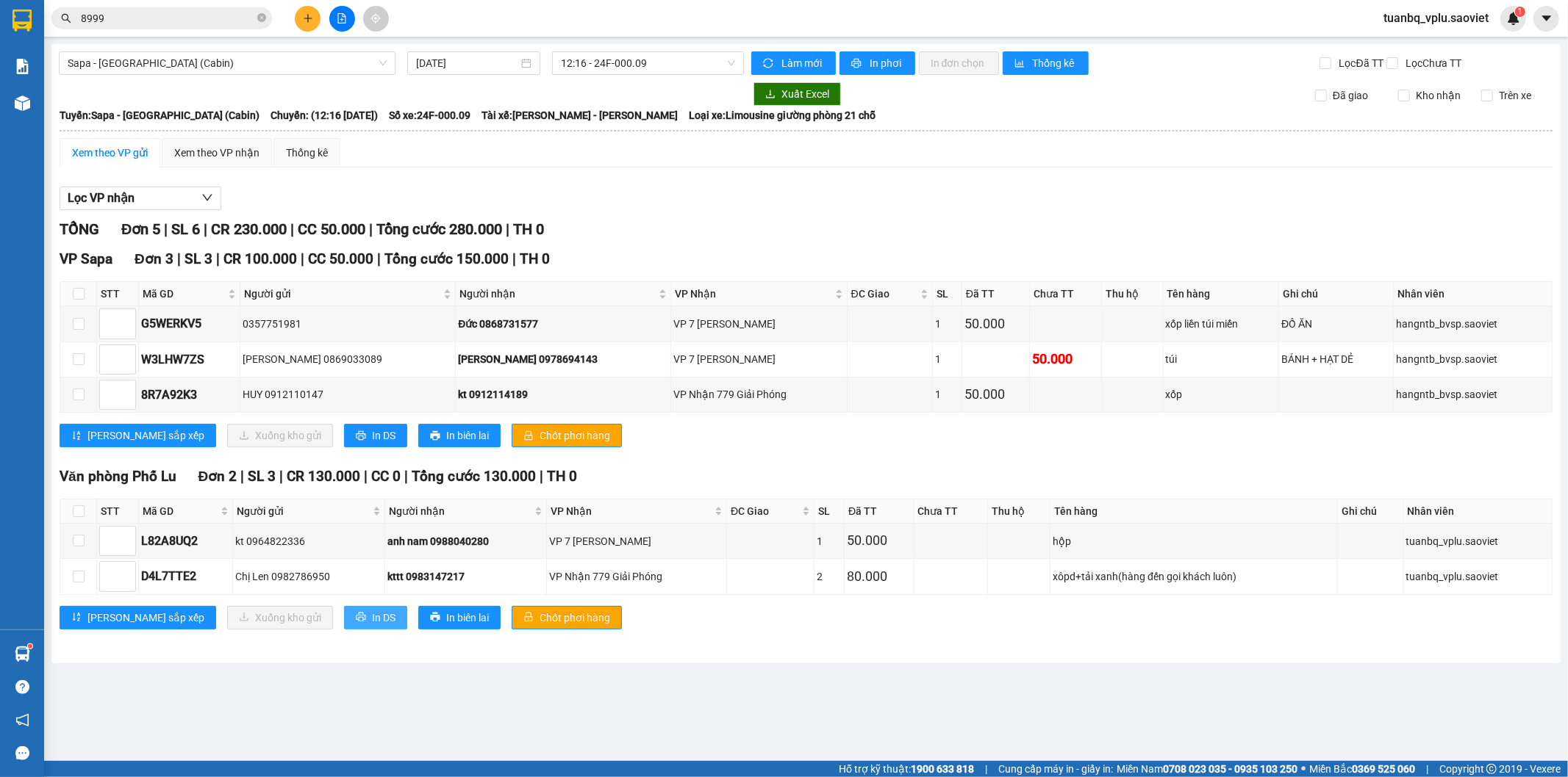
click at [344, 621] on button "In DS" at bounding box center [376, 617] width 64 height 24
